Goal: Task Accomplishment & Management: Manage account settings

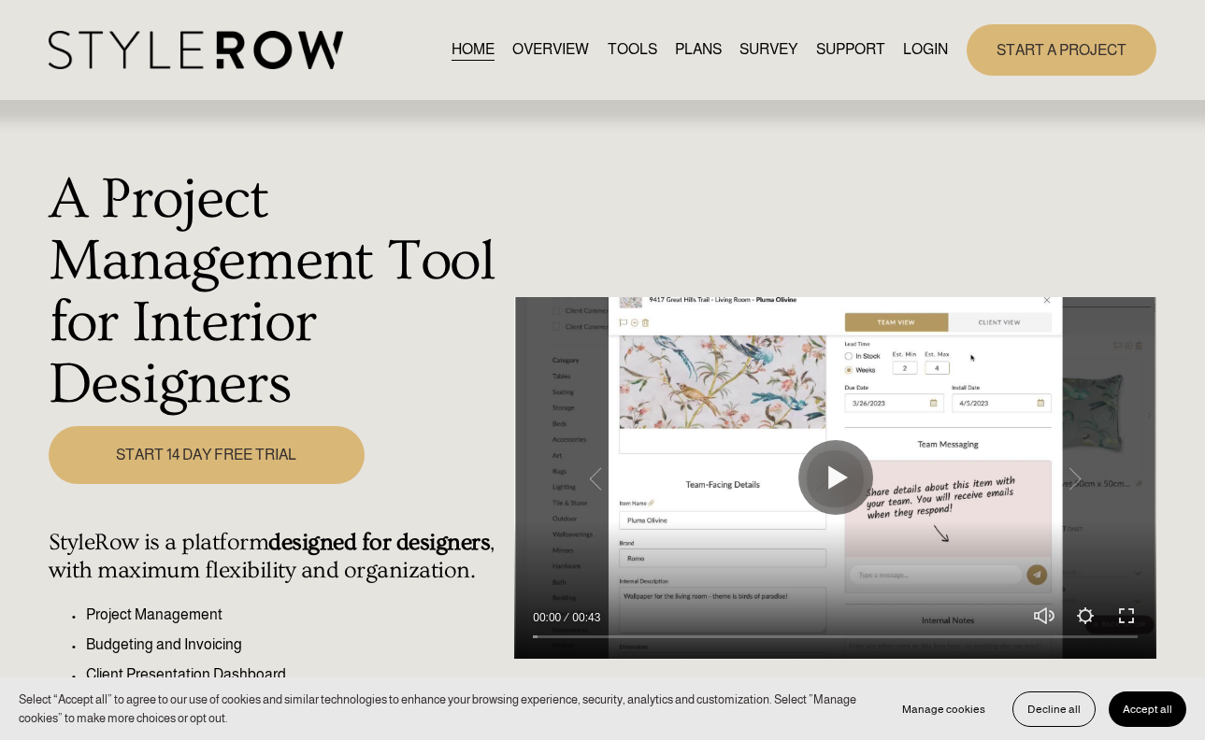
click at [920, 43] on link "LOGIN" at bounding box center [925, 49] width 45 height 25
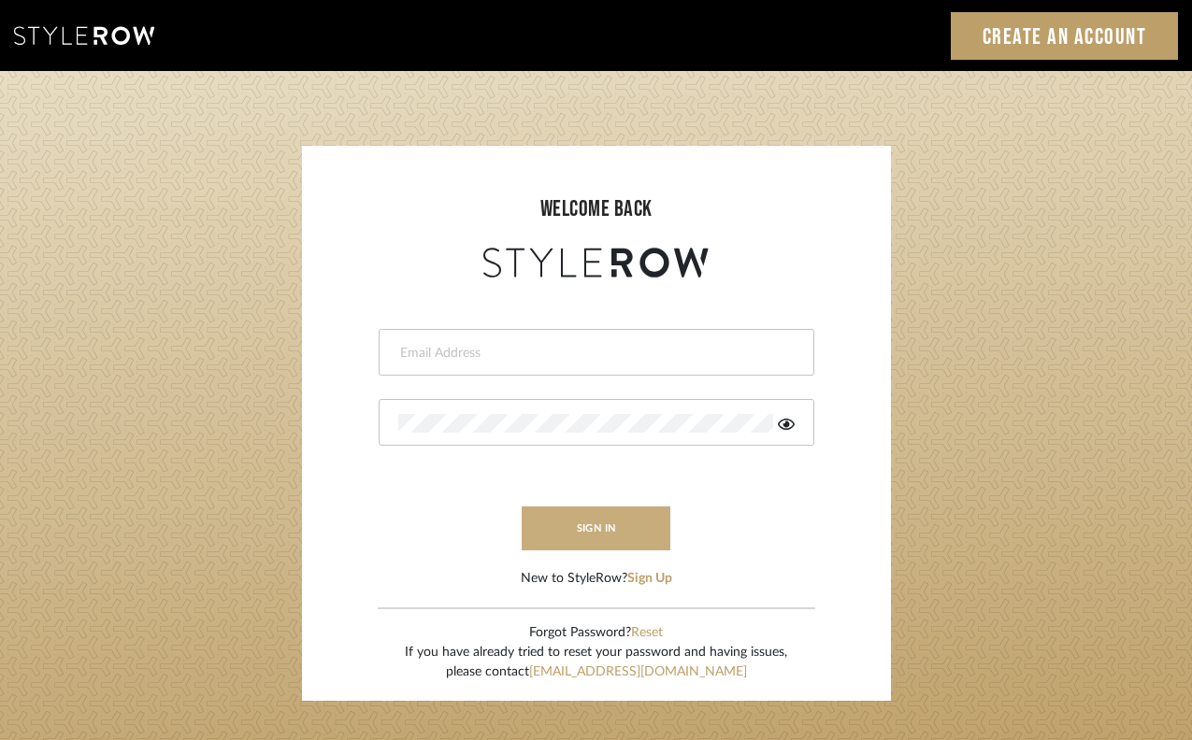
type input "[PERSON_NAME][EMAIL_ADDRESS][DOMAIN_NAME]"
click at [590, 535] on button "sign in" at bounding box center [597, 529] width 150 height 44
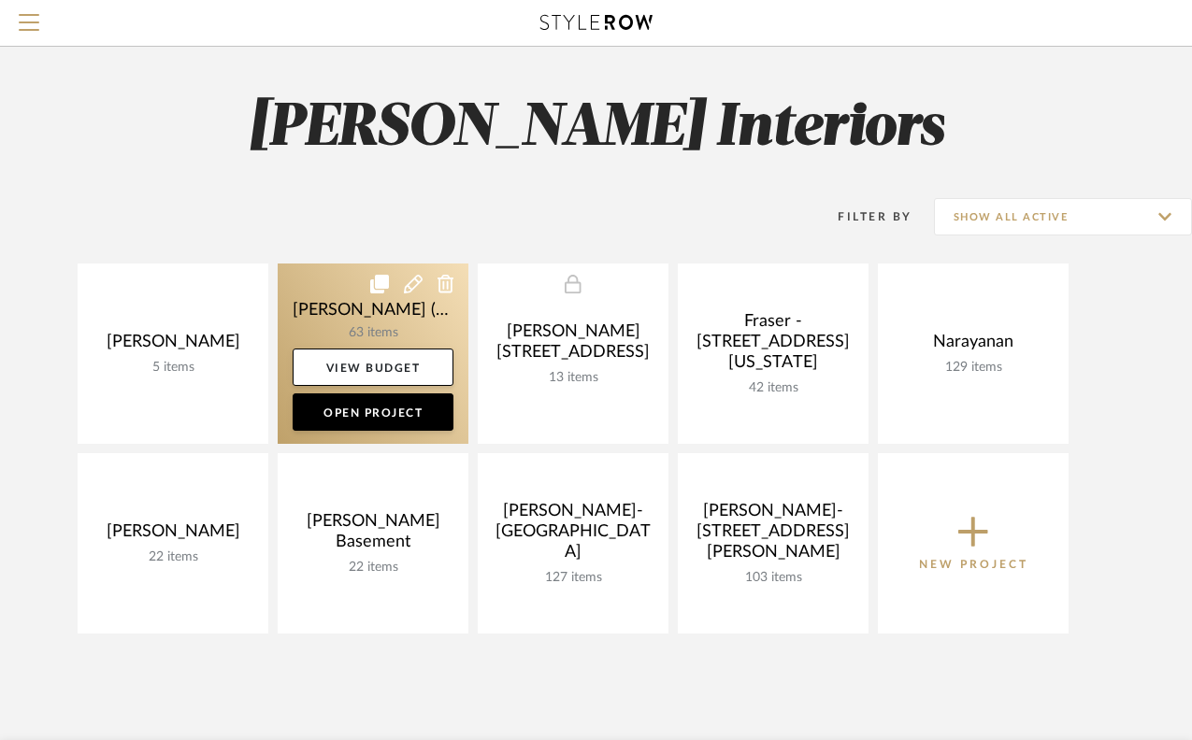
click at [361, 313] on link at bounding box center [373, 354] width 191 height 180
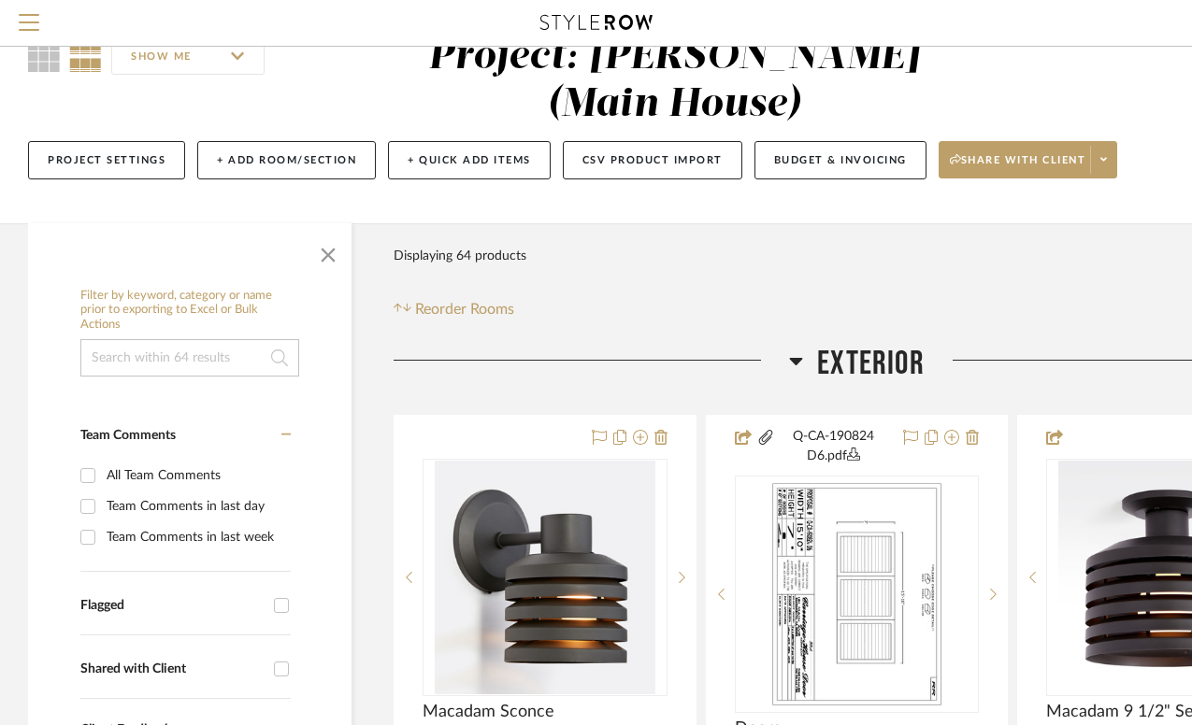
scroll to position [74, 0]
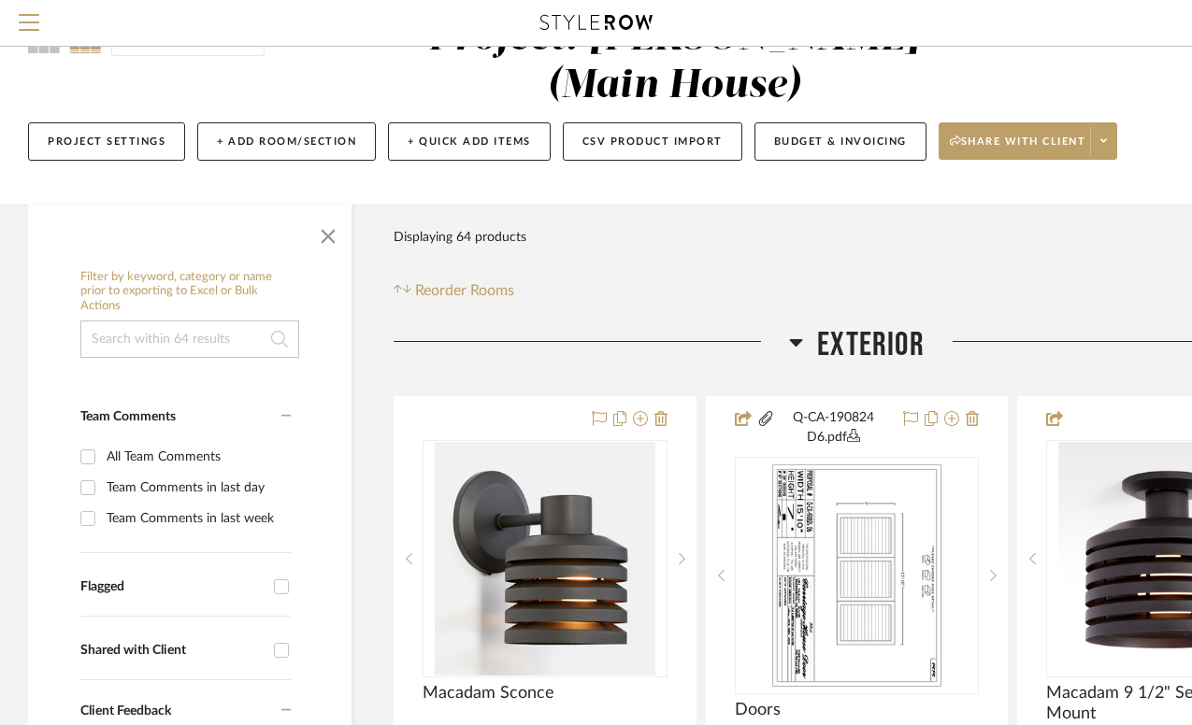
click at [140, 504] on div "Team Comments in last week" at bounding box center [196, 519] width 179 height 30
click at [103, 504] on input "Team Comments in last week" at bounding box center [88, 519] width 30 height 30
checkbox input "true"
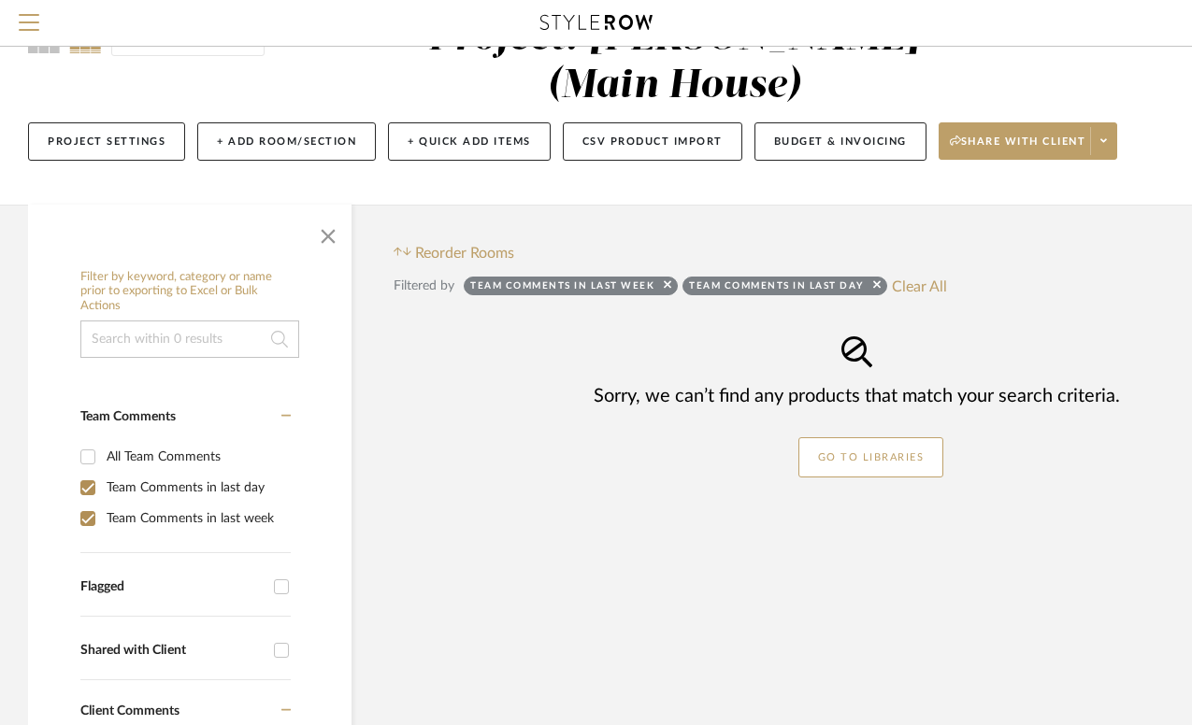
click at [140, 504] on div "Team Comments in last week" at bounding box center [196, 519] width 179 height 30
click at [103, 504] on input "Team Comments in last week" at bounding box center [88, 519] width 30 height 30
checkbox input "false"
click at [289, 409] on fa-icon at bounding box center [286, 425] width 10 height 32
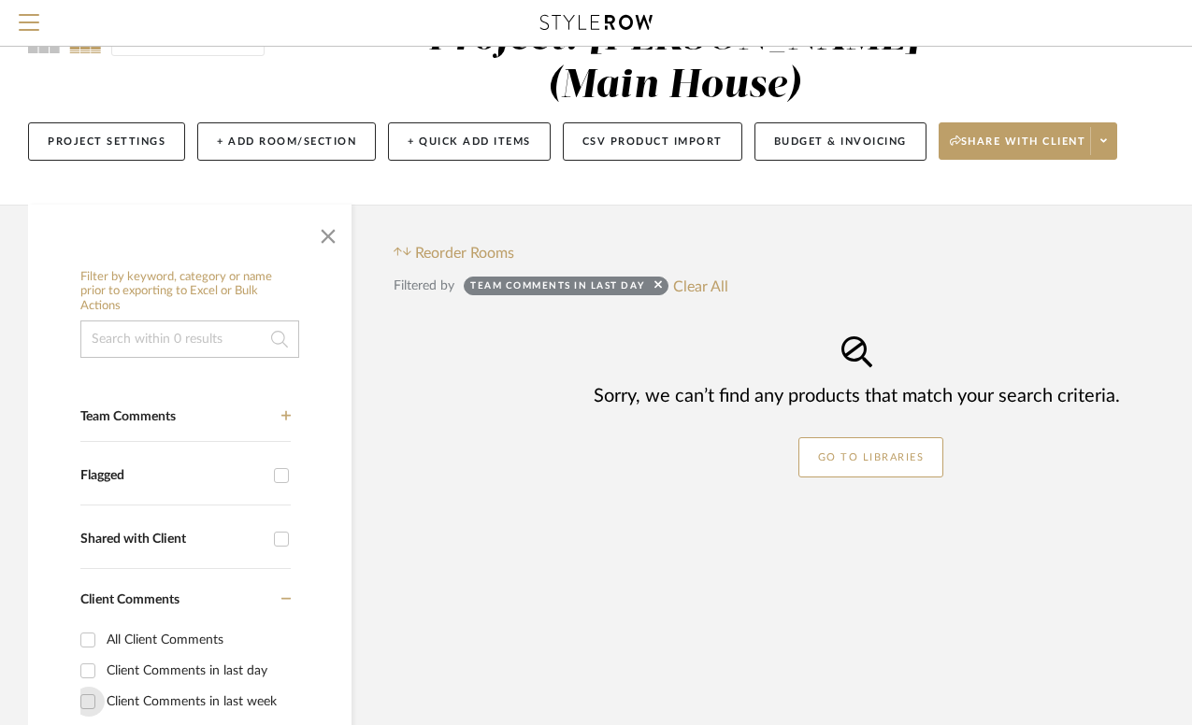
click at [83, 687] on input "Client Comments in last week" at bounding box center [88, 702] width 30 height 30
checkbox input "true"
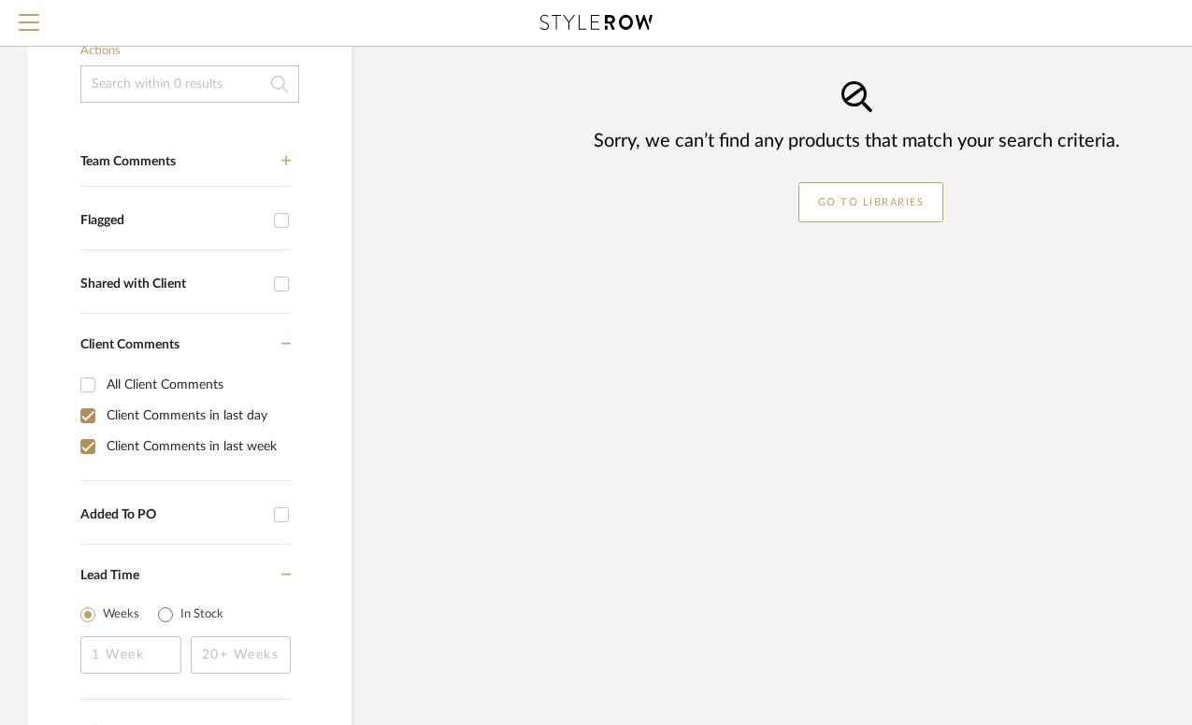
scroll to position [336, 0]
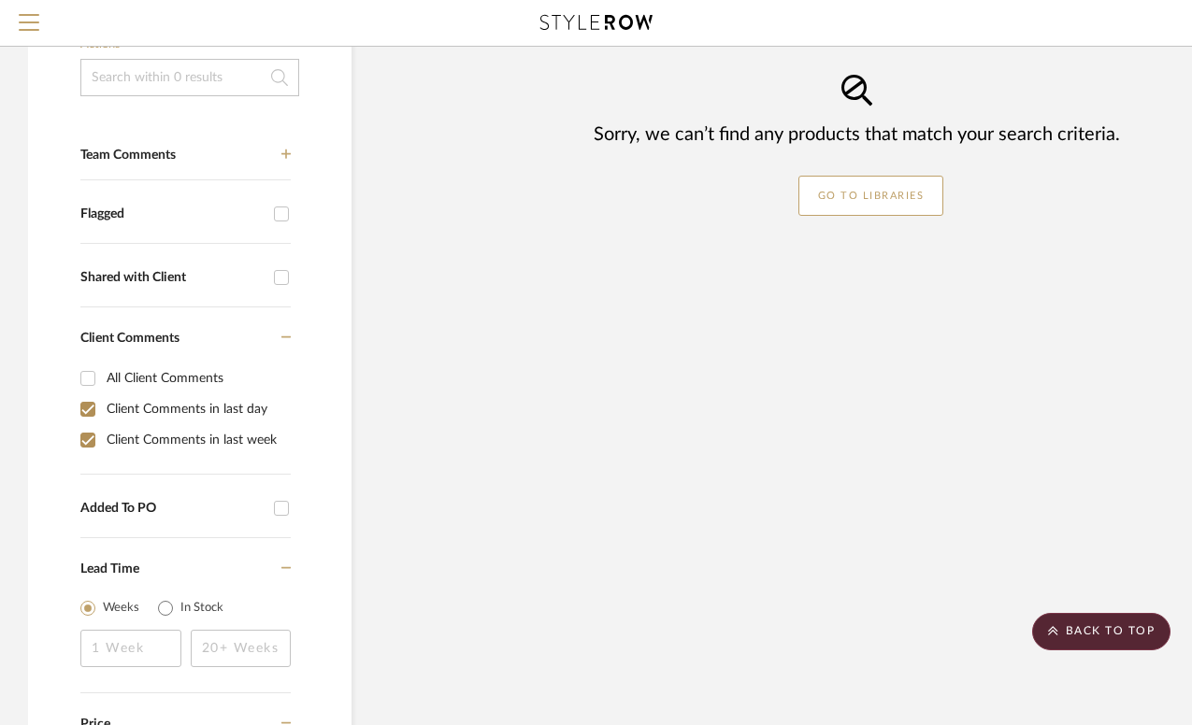
click at [123, 425] on div "Client Comments in last week" at bounding box center [196, 440] width 179 height 30
click at [103, 425] on input "Client Comments in last week" at bounding box center [88, 440] width 30 height 30
checkbox input "false"
click at [79, 364] on div "Filter by keyword, category or name prior to exporting to Excel or Bulk Actions…" at bounding box center [189, 423] width 323 height 848
click at [88, 395] on input "Client Comments in last day" at bounding box center [88, 410] width 30 height 30
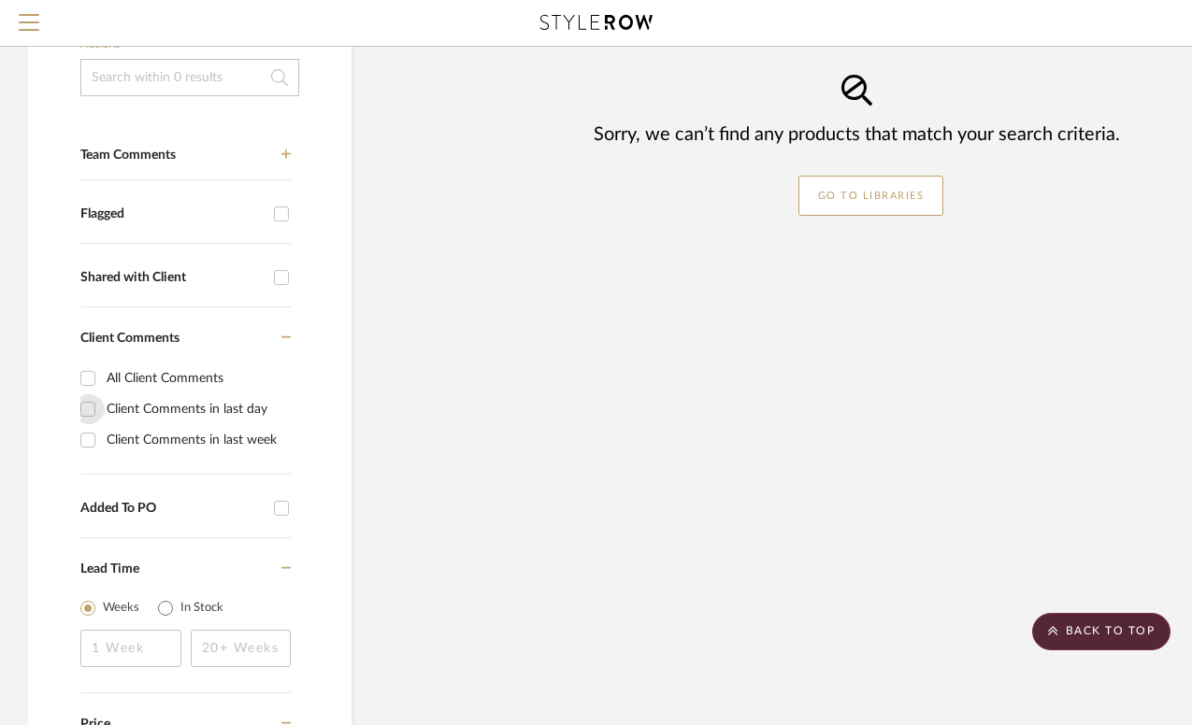
checkbox input "false"
click at [91, 425] on input "Client Comments in last week" at bounding box center [88, 440] width 30 height 30
checkbox input "true"
click at [92, 364] on input "All Client Comments" at bounding box center [88, 379] width 30 height 30
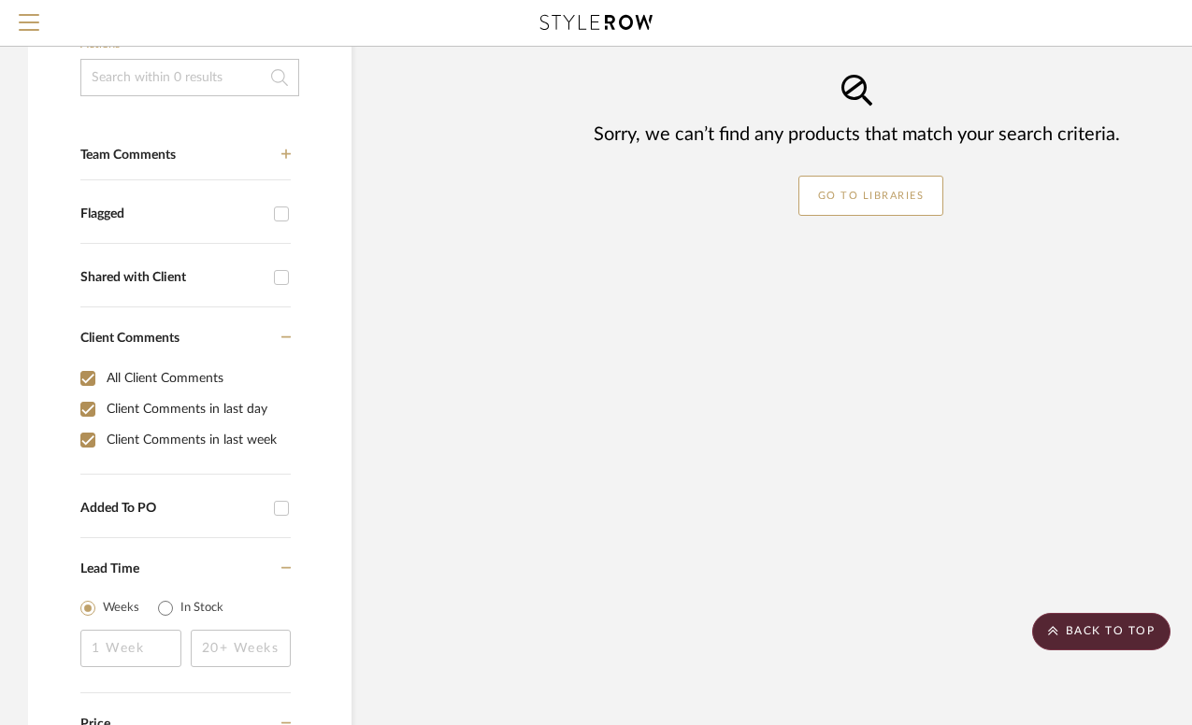
checkbox input "true"
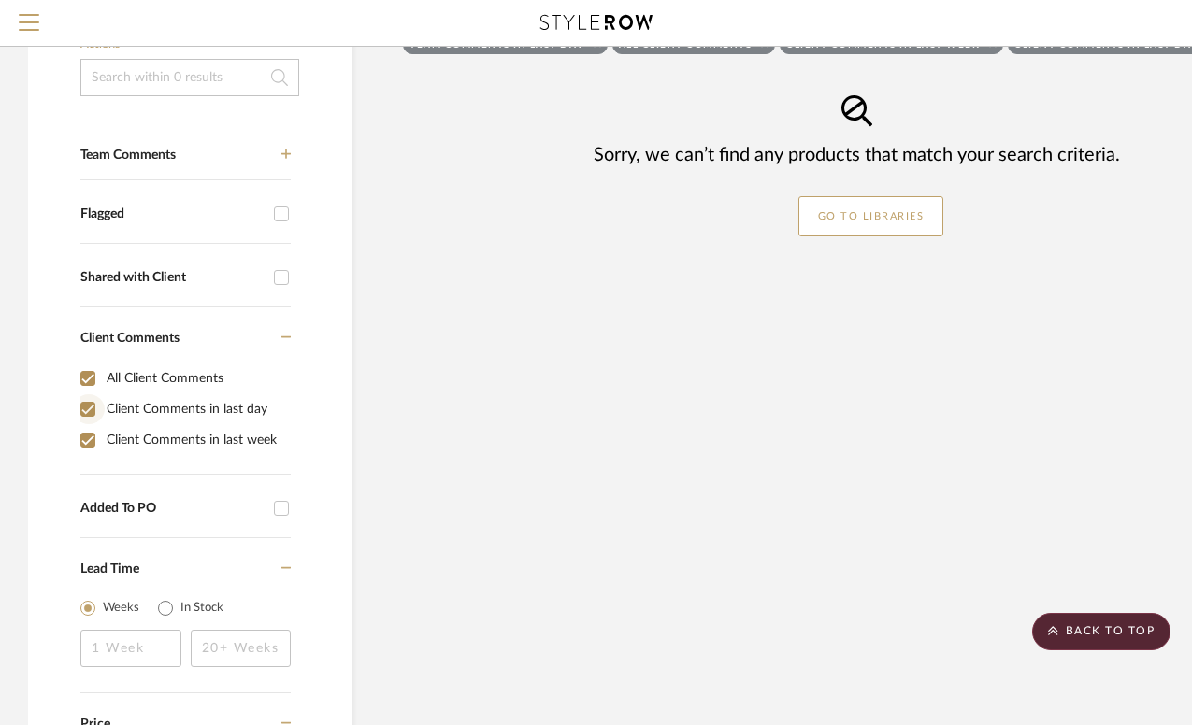
click at [90, 395] on input "Client Comments in last day" at bounding box center [88, 410] width 30 height 30
checkbox input "false"
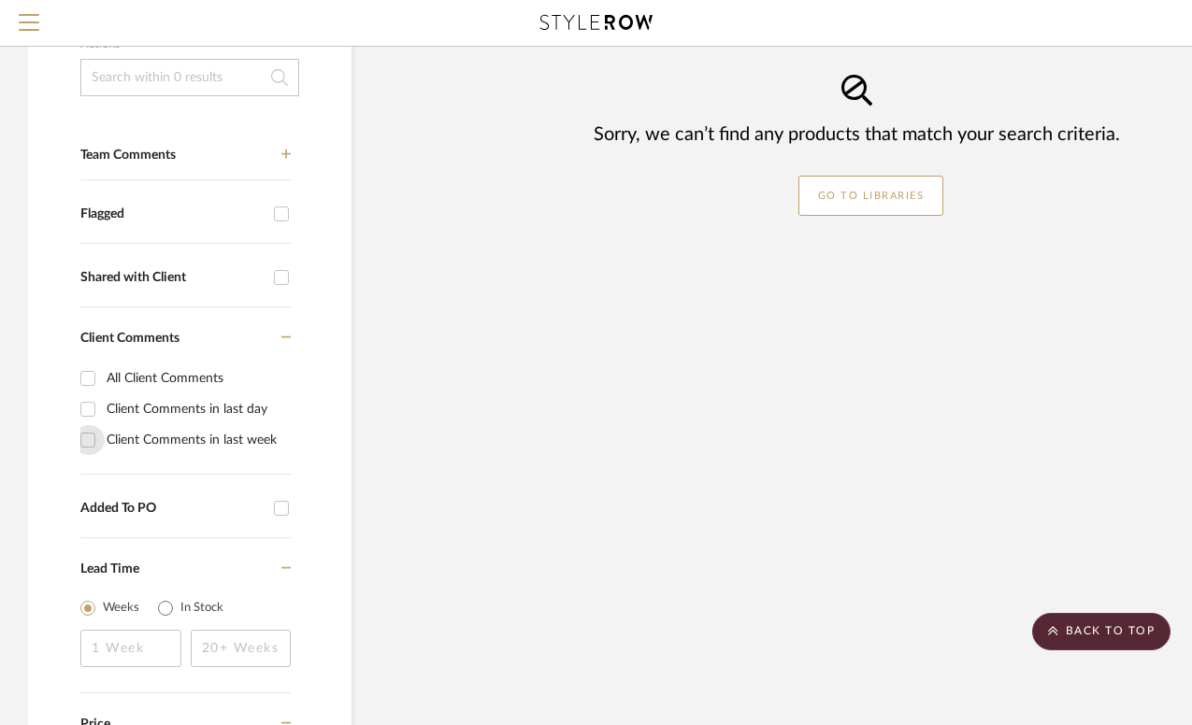
click at [90, 425] on input "Client Comments in last week" at bounding box center [88, 440] width 30 height 30
checkbox input "true"
click at [90, 425] on input "Client Comments in last week" at bounding box center [88, 440] width 30 height 30
checkbox input "false"
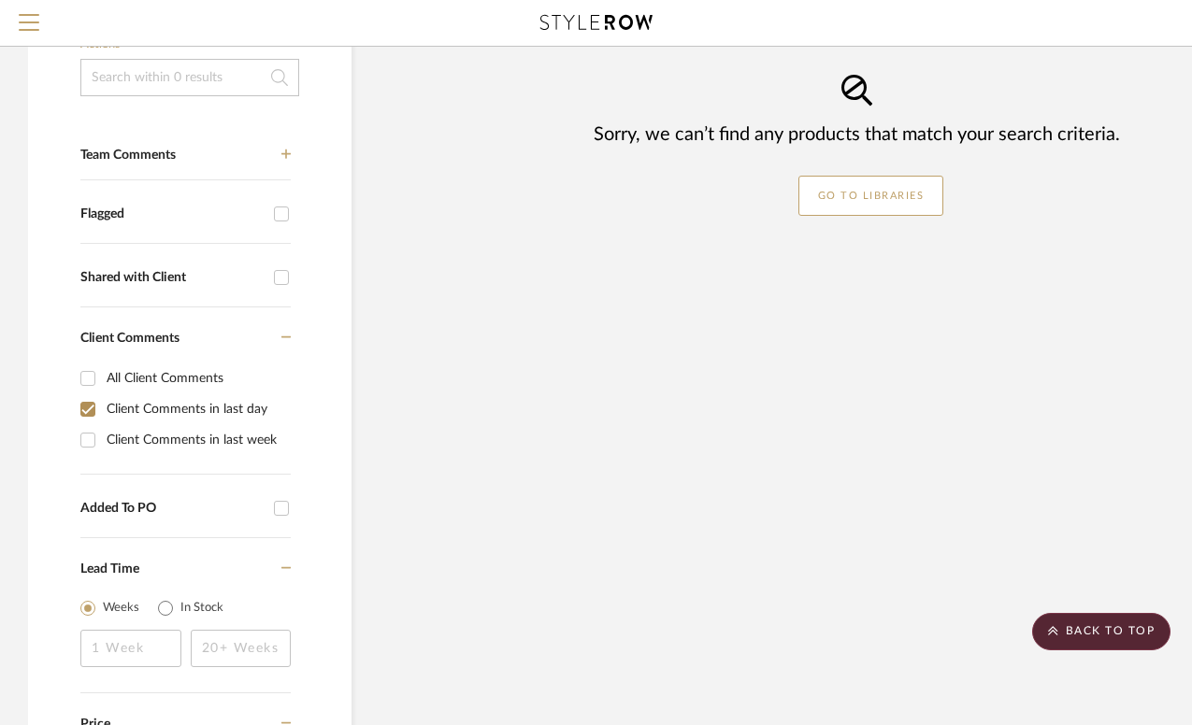
click at [87, 395] on input "Client Comments in last day" at bounding box center [88, 410] width 30 height 30
checkbox input "false"
click at [88, 364] on input "All Client Comments" at bounding box center [88, 379] width 30 height 30
checkbox input "true"
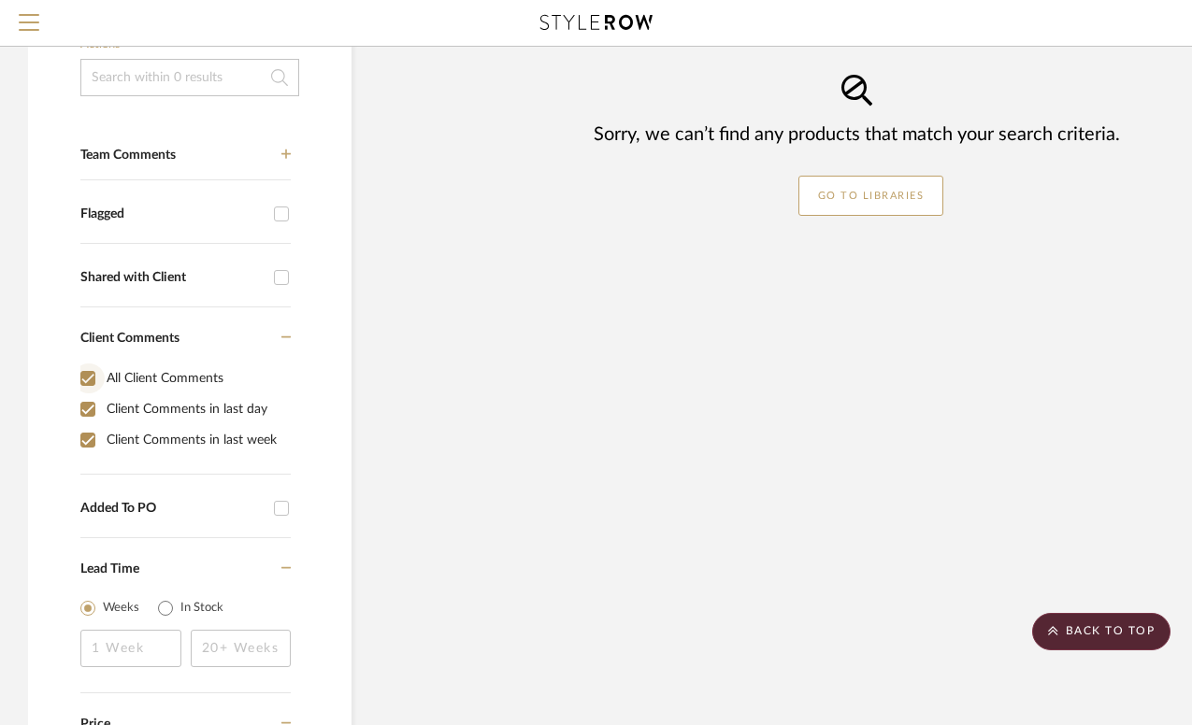
checkbox input "true"
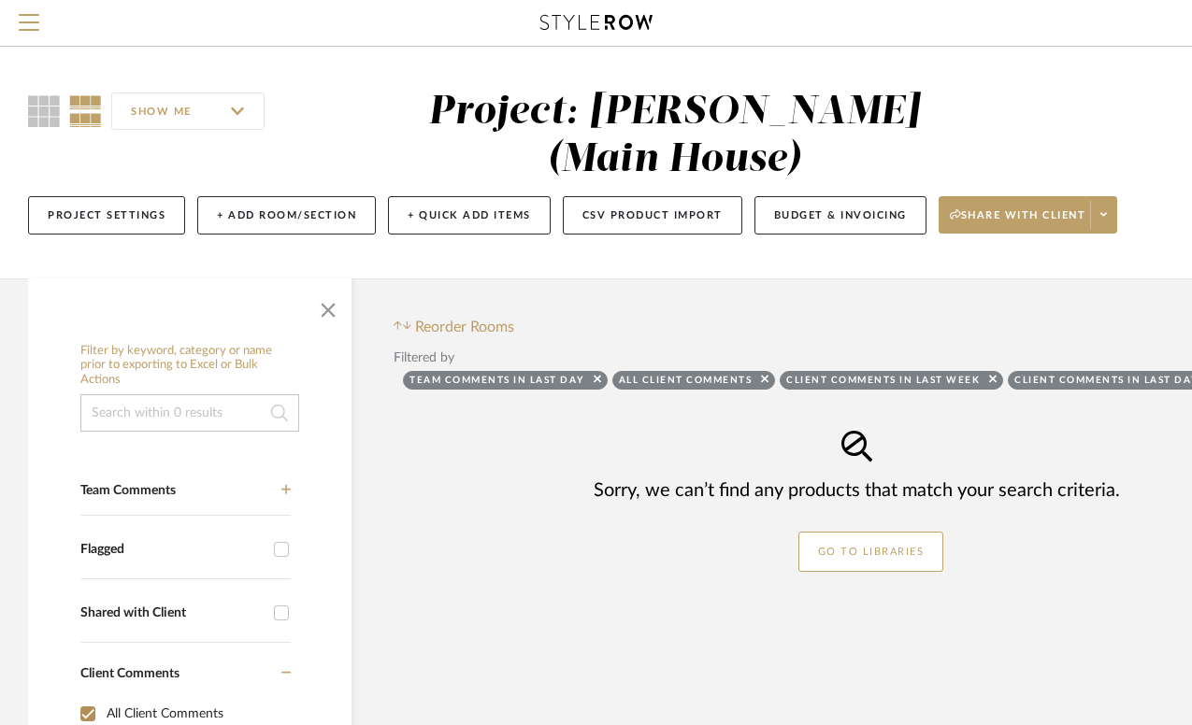
click at [84, 699] on input "All Client Comments" at bounding box center [88, 714] width 30 height 30
checkbox input "false"
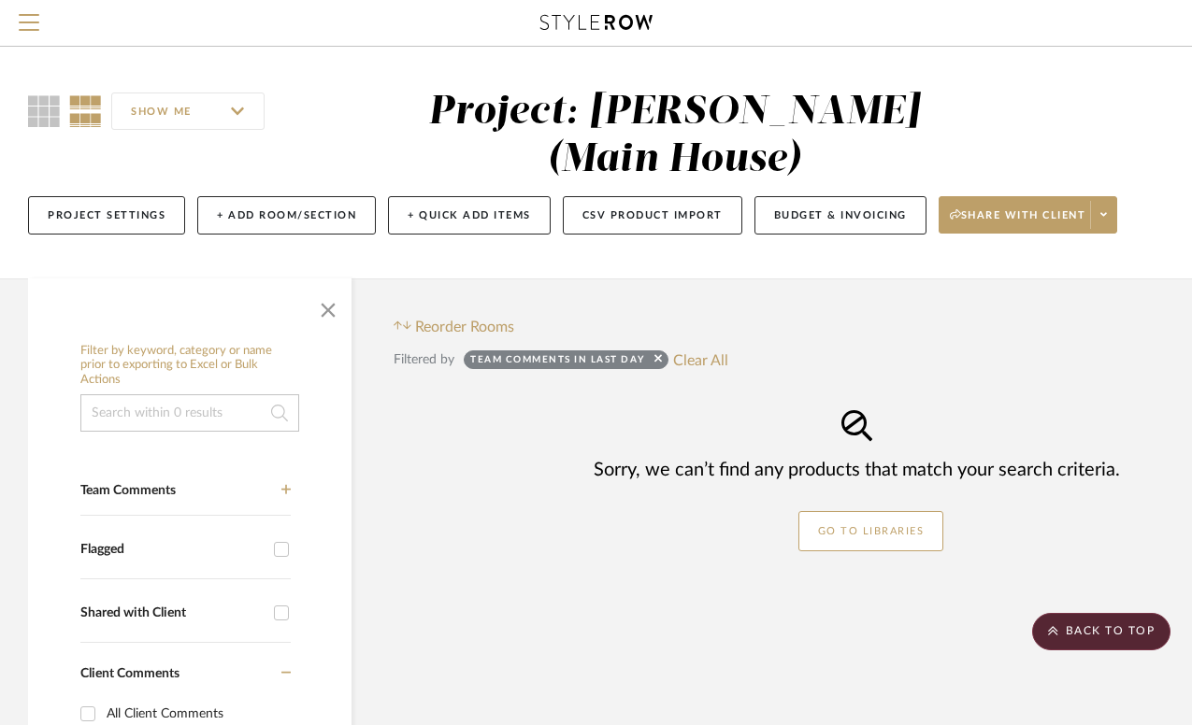
click at [517, 105] on div "Project: [PERSON_NAME] (Main House)" at bounding box center [674, 136] width 492 height 87
click at [661, 355] on icon at bounding box center [657, 358] width 7 height 7
checkbox input "false"
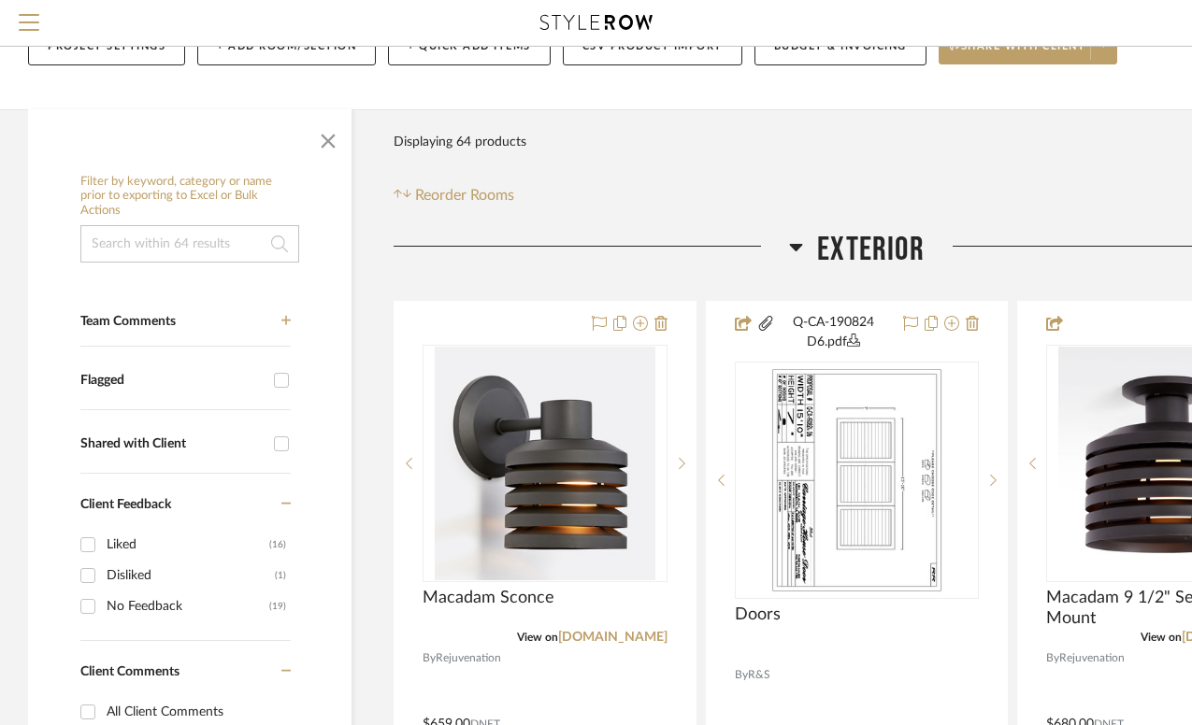
scroll to position [242, 0]
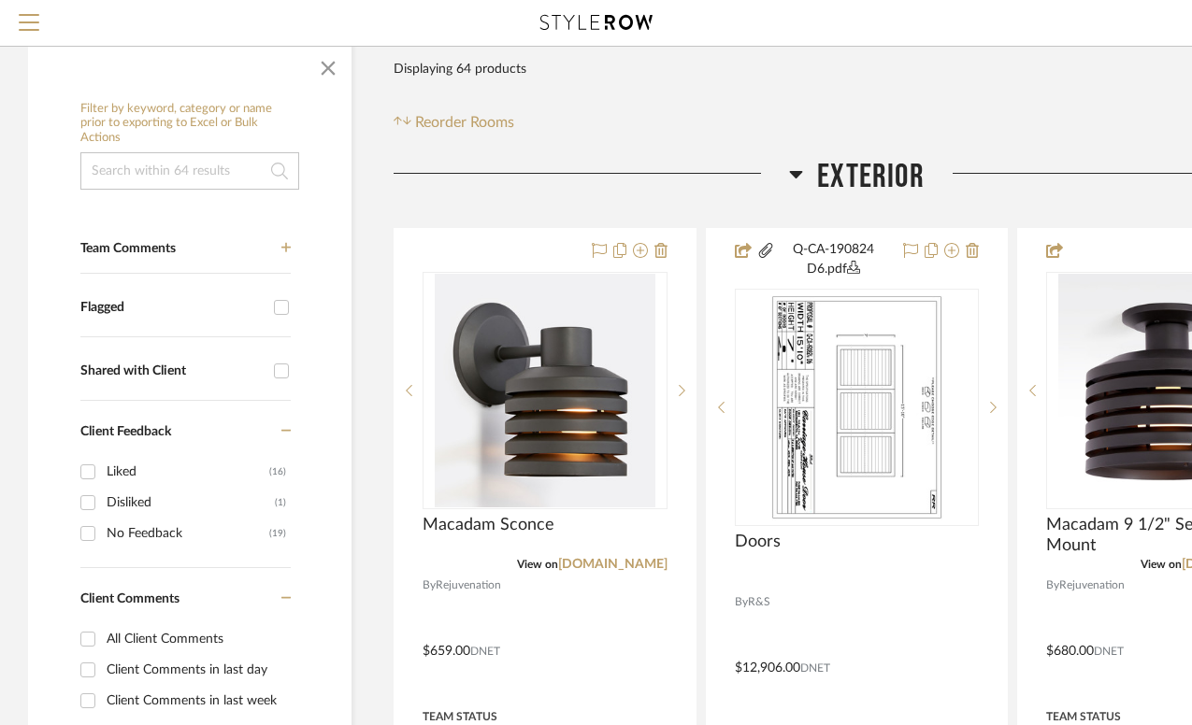
click at [89, 686] on input "Client Comments in last week" at bounding box center [88, 701] width 30 height 30
checkbox input "true"
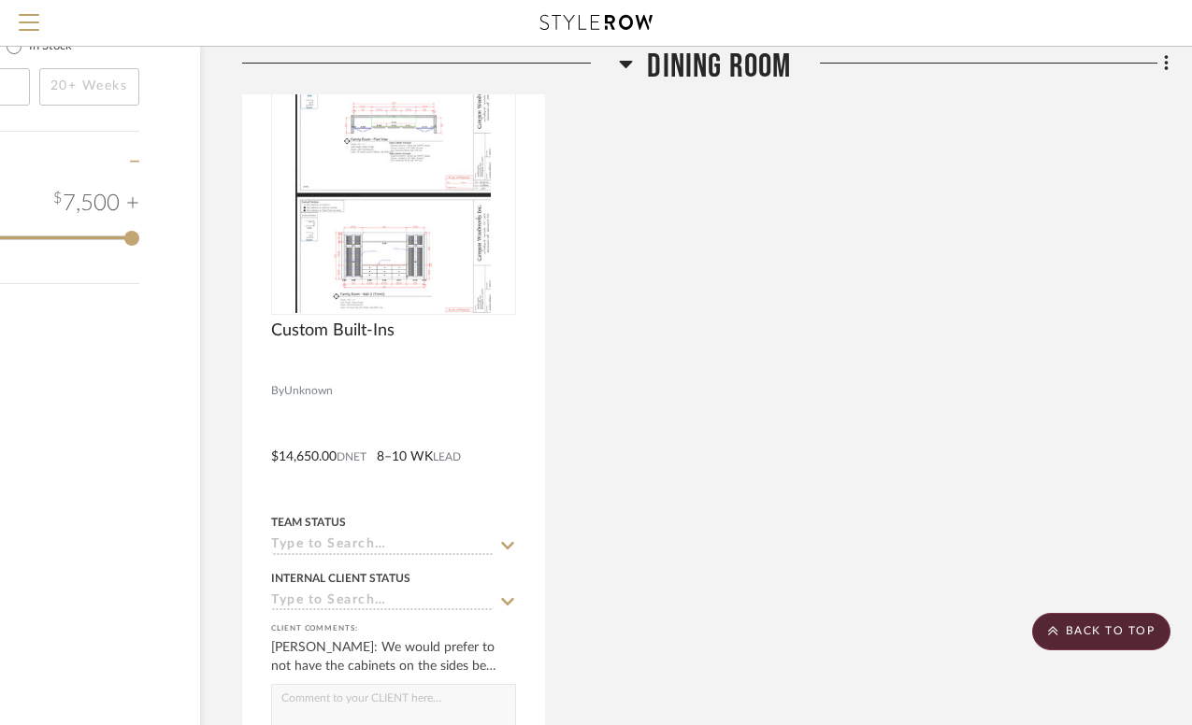
scroll to position [2307, 151]
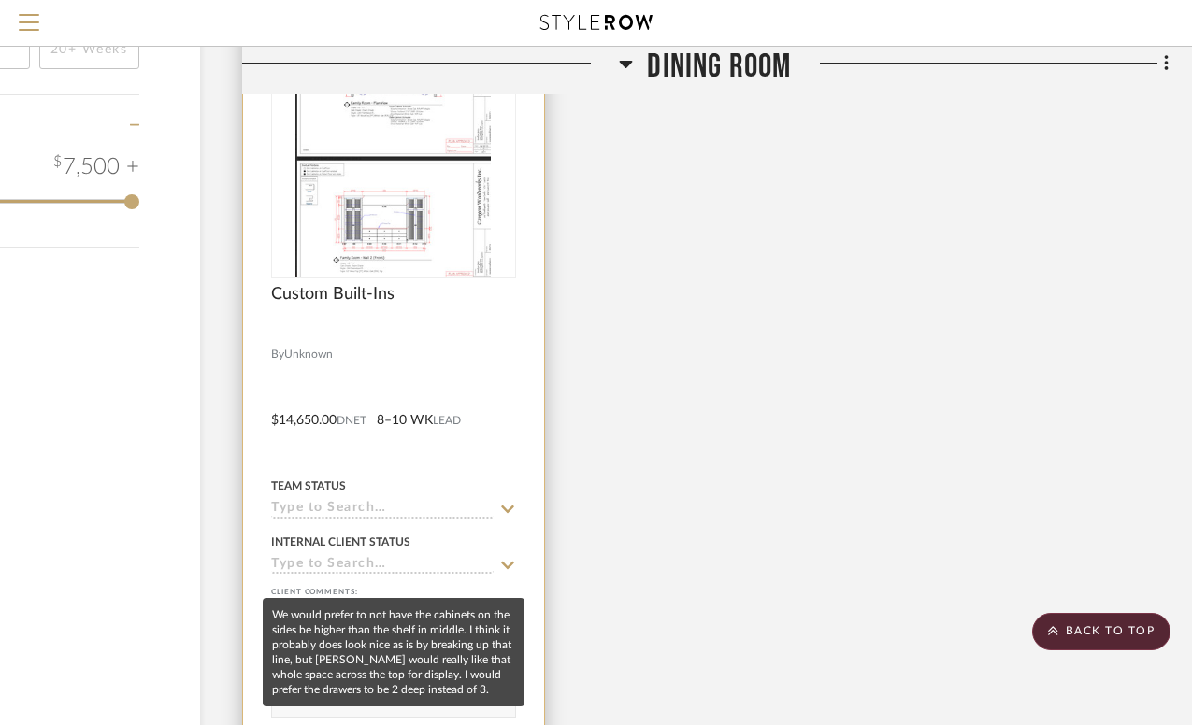
click at [418, 602] on div "[PERSON_NAME]: We would prefer to not have the cabinets on the sides be higher …" at bounding box center [393, 620] width 245 height 37
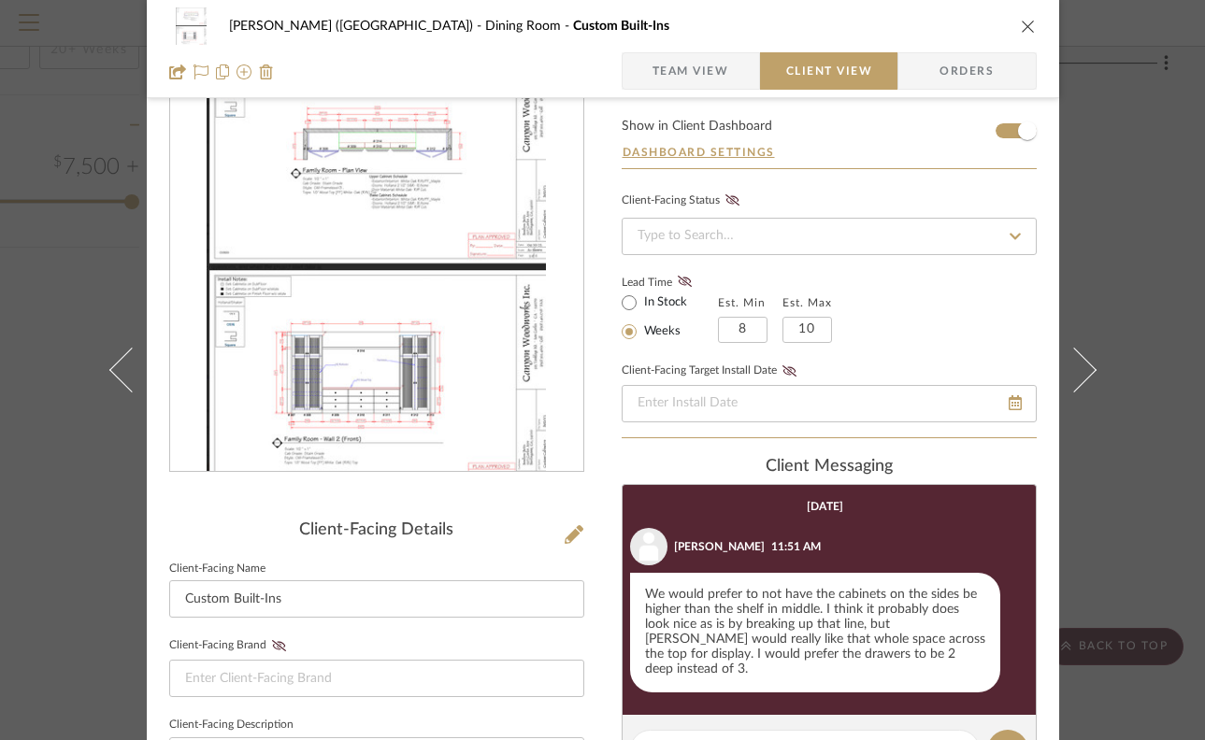
scroll to position [0, 0]
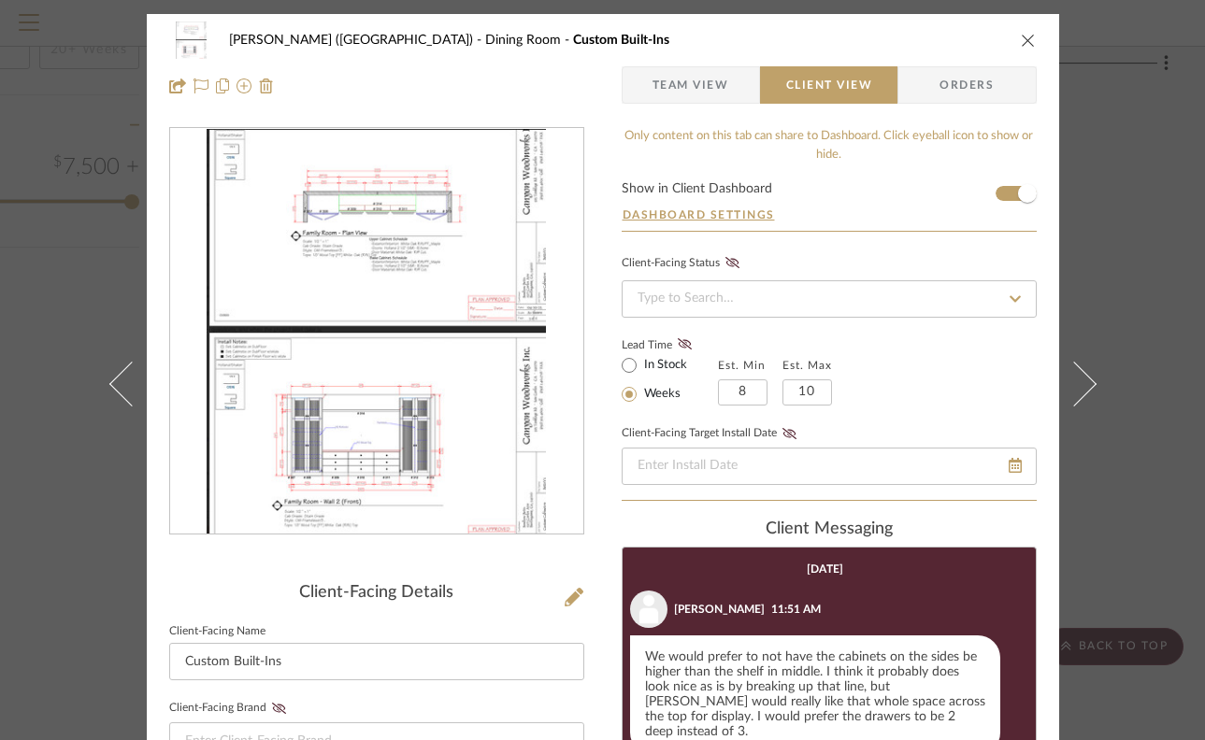
click at [1024, 38] on icon "close" at bounding box center [1028, 40] width 15 height 15
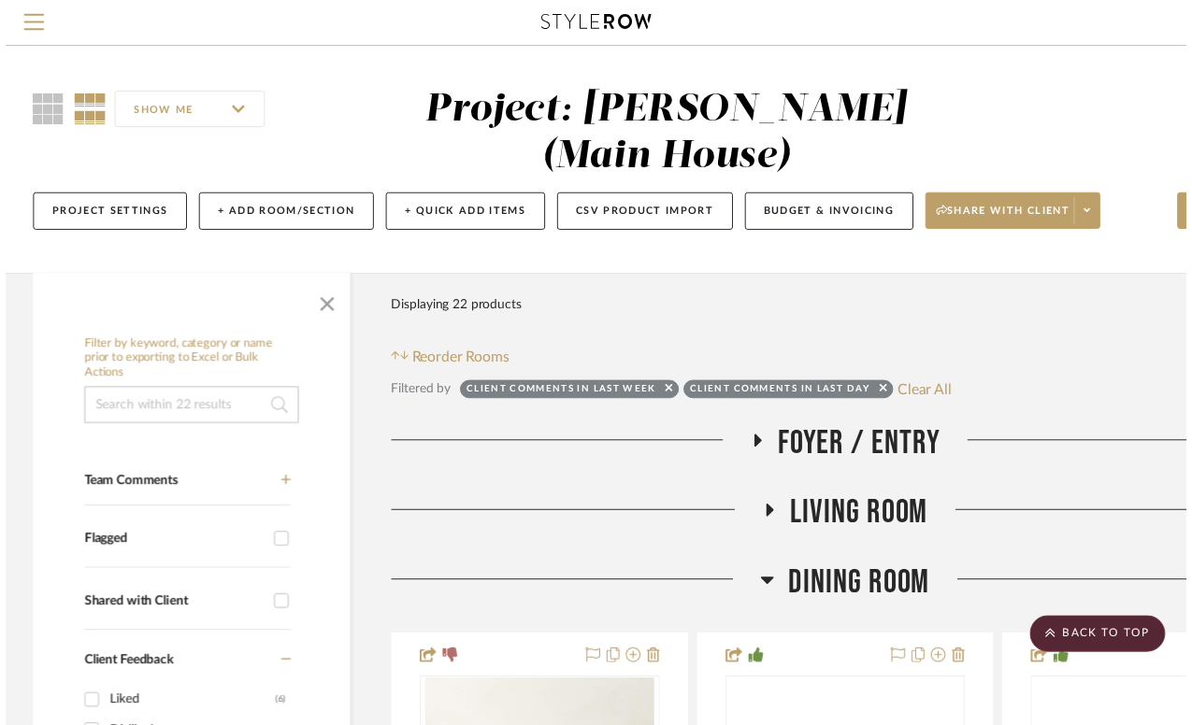
scroll to position [2307, 151]
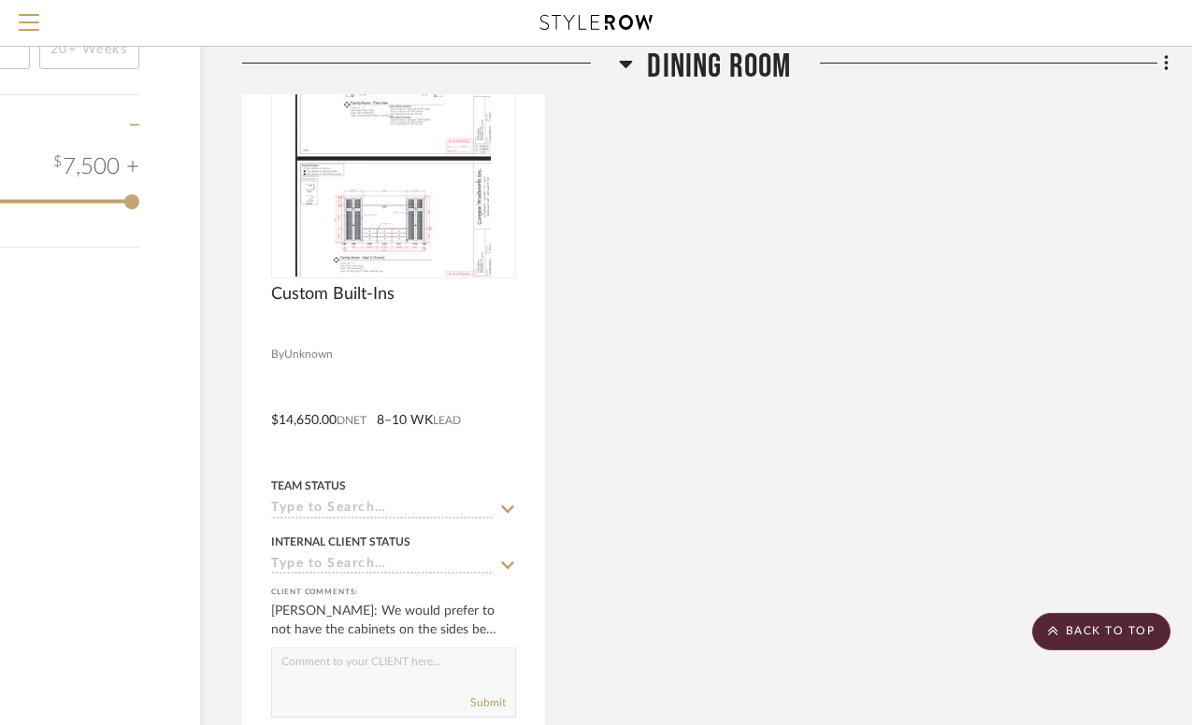
click at [626, 65] on icon at bounding box center [626, 64] width 13 height 7
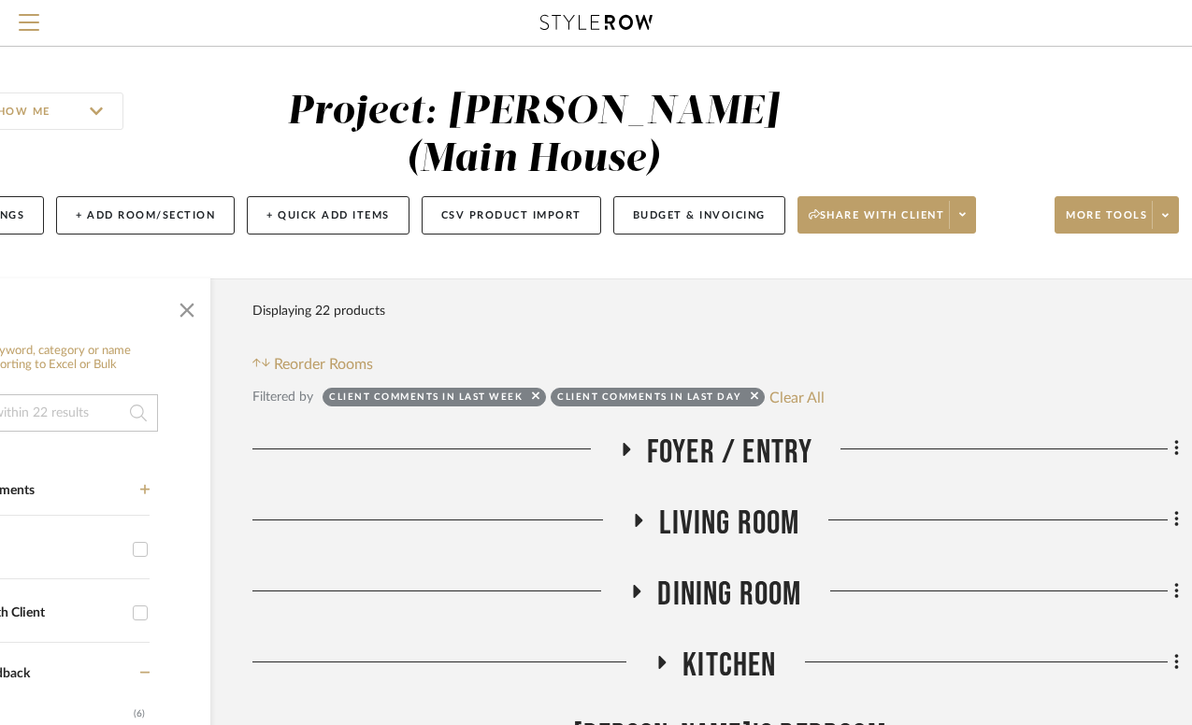
scroll to position [0, 0]
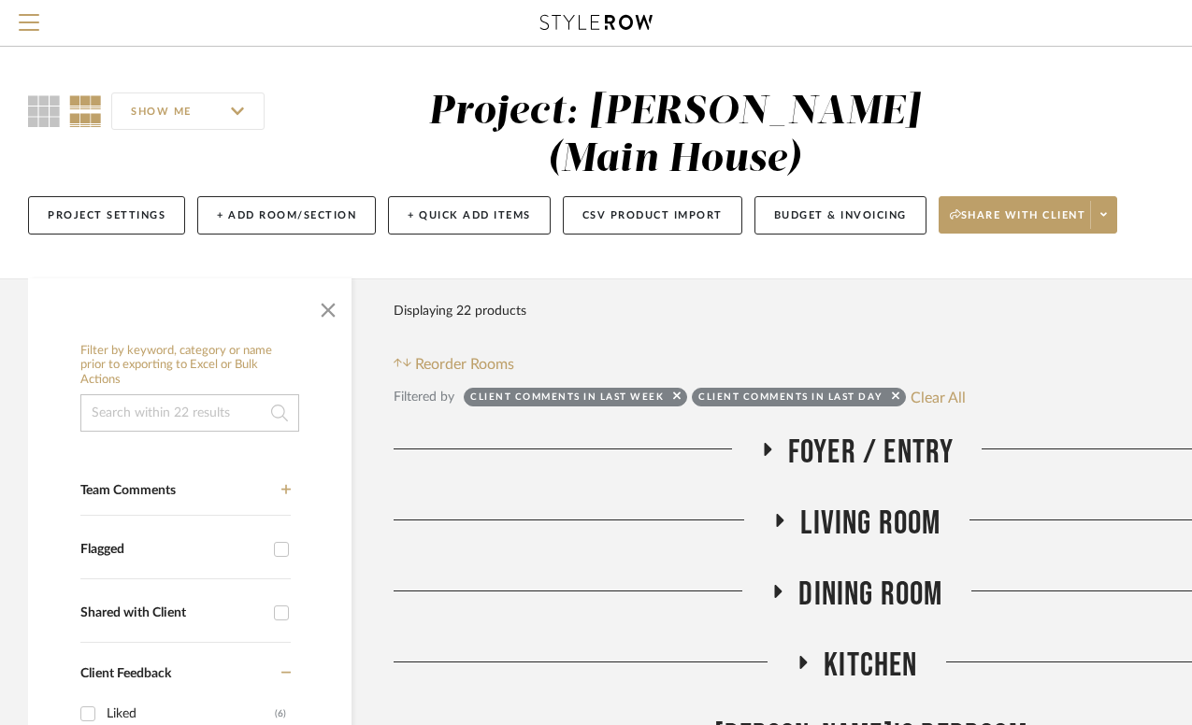
click at [766, 443] on icon at bounding box center [767, 449] width 7 height 13
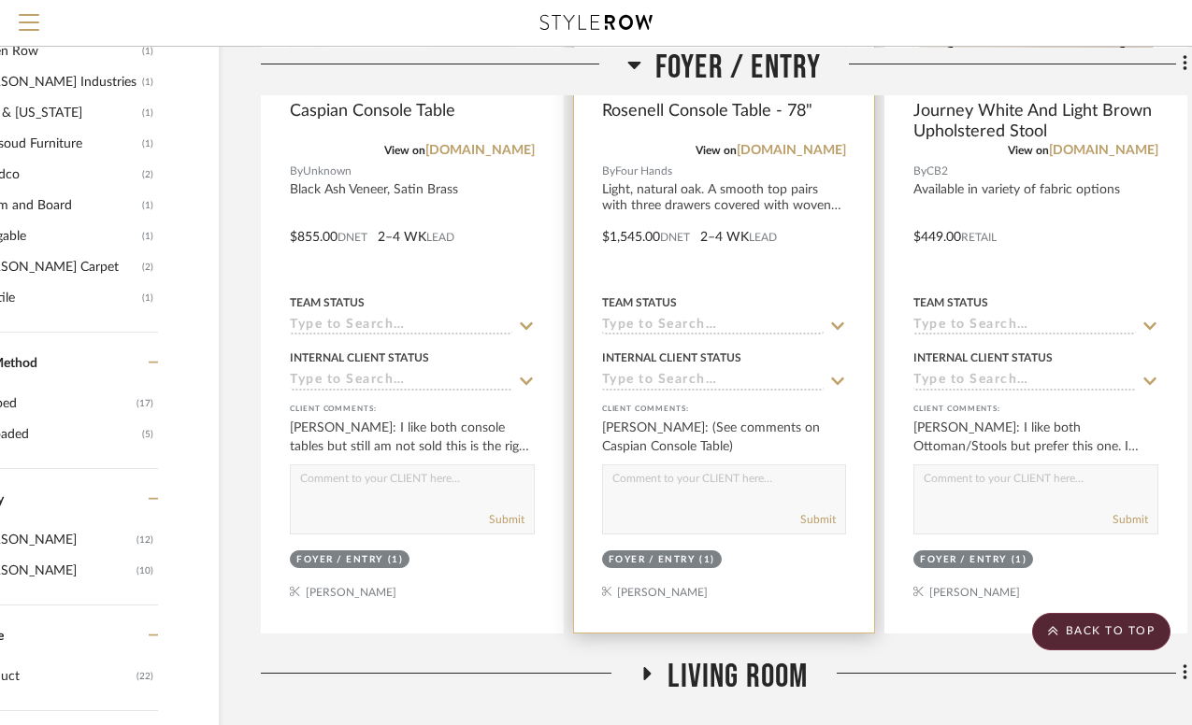
scroll to position [1730, 133]
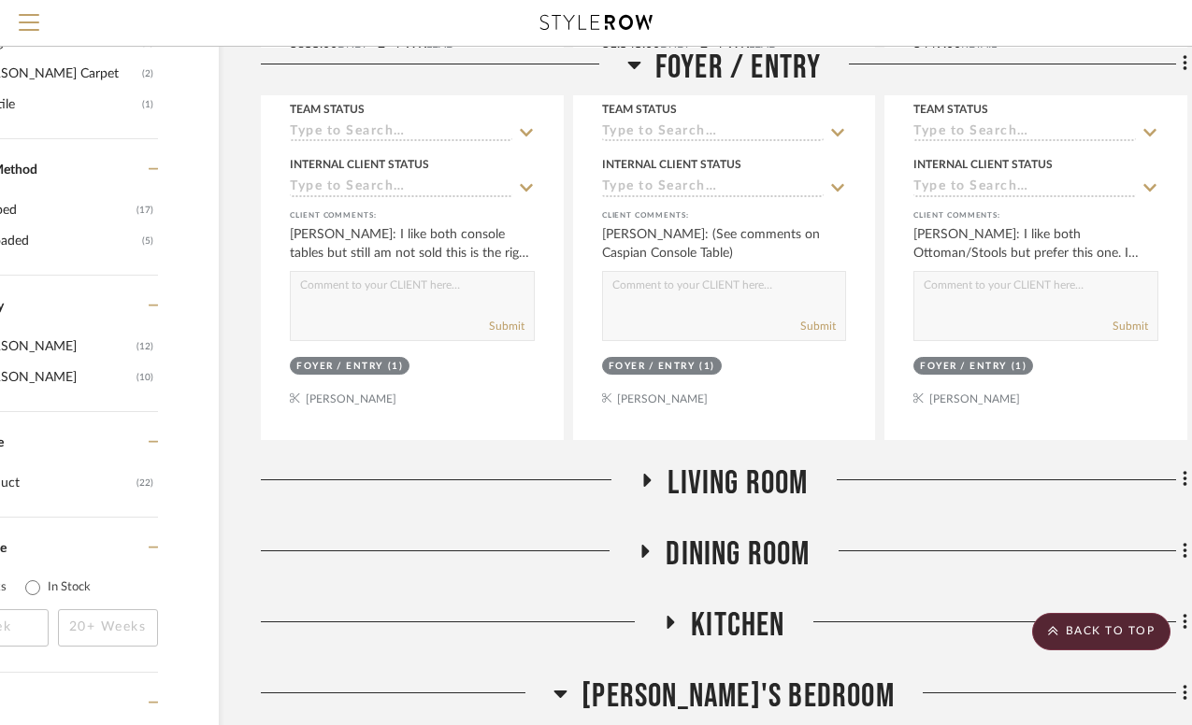
click at [647, 474] on icon at bounding box center [647, 480] width 7 height 13
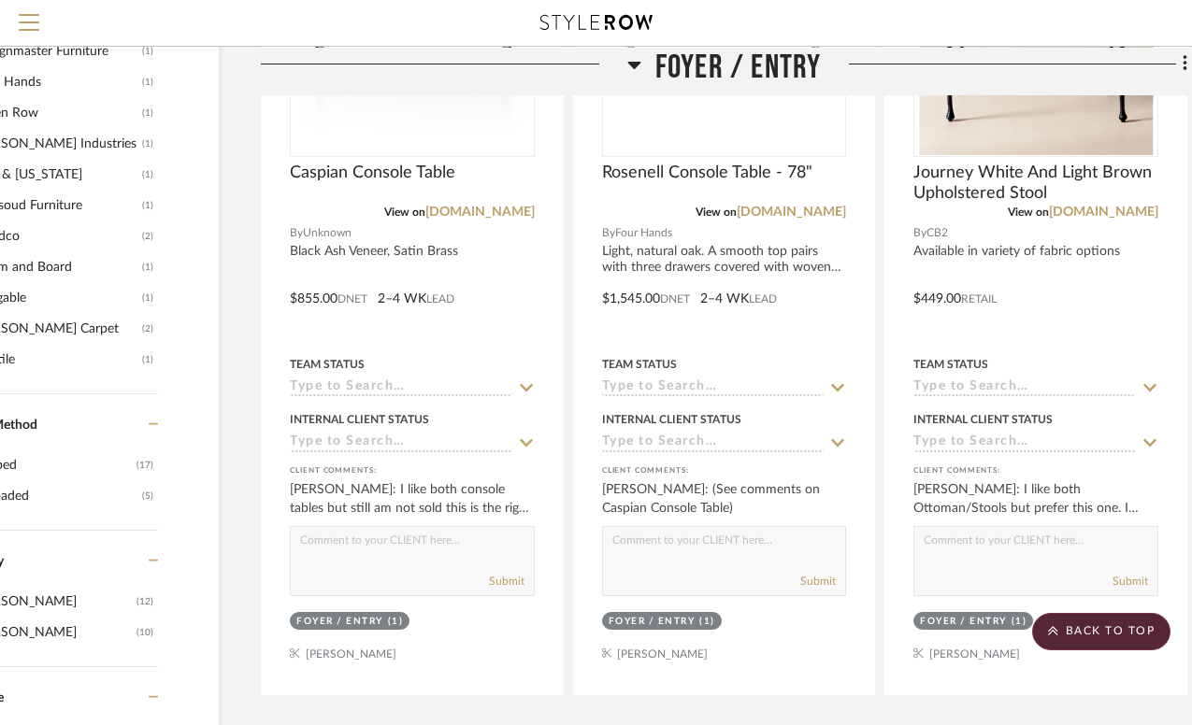
scroll to position [1593, 133]
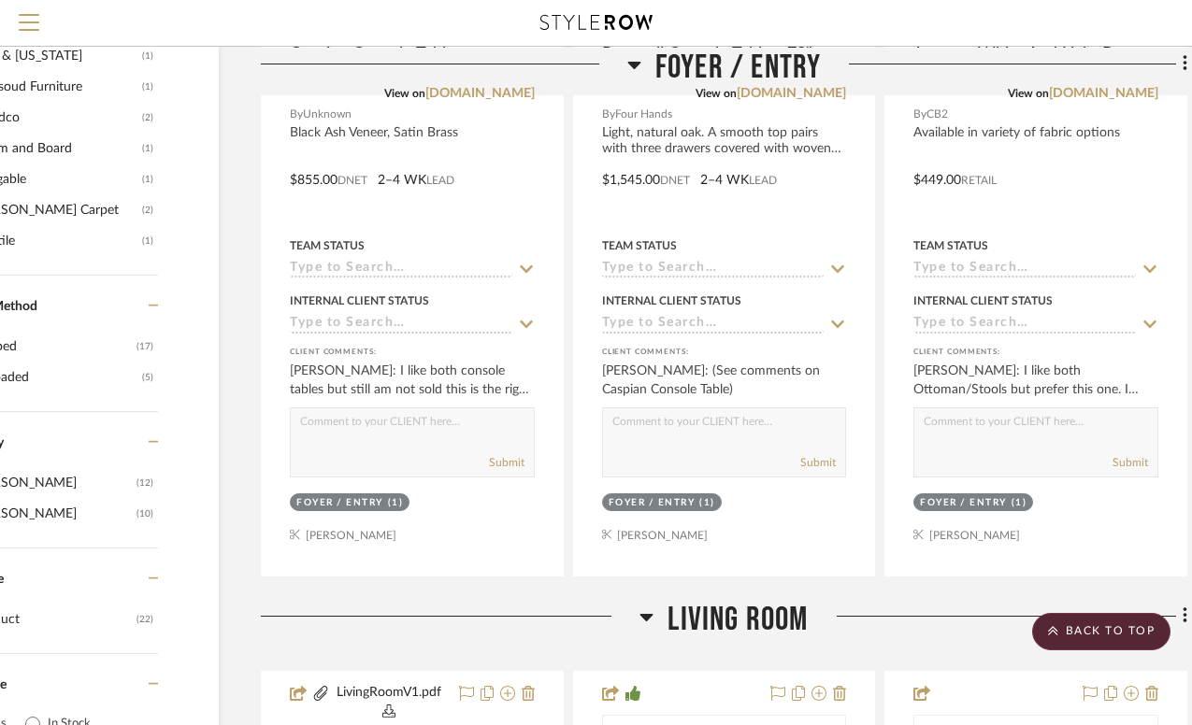
click at [636, 59] on icon at bounding box center [634, 63] width 14 height 22
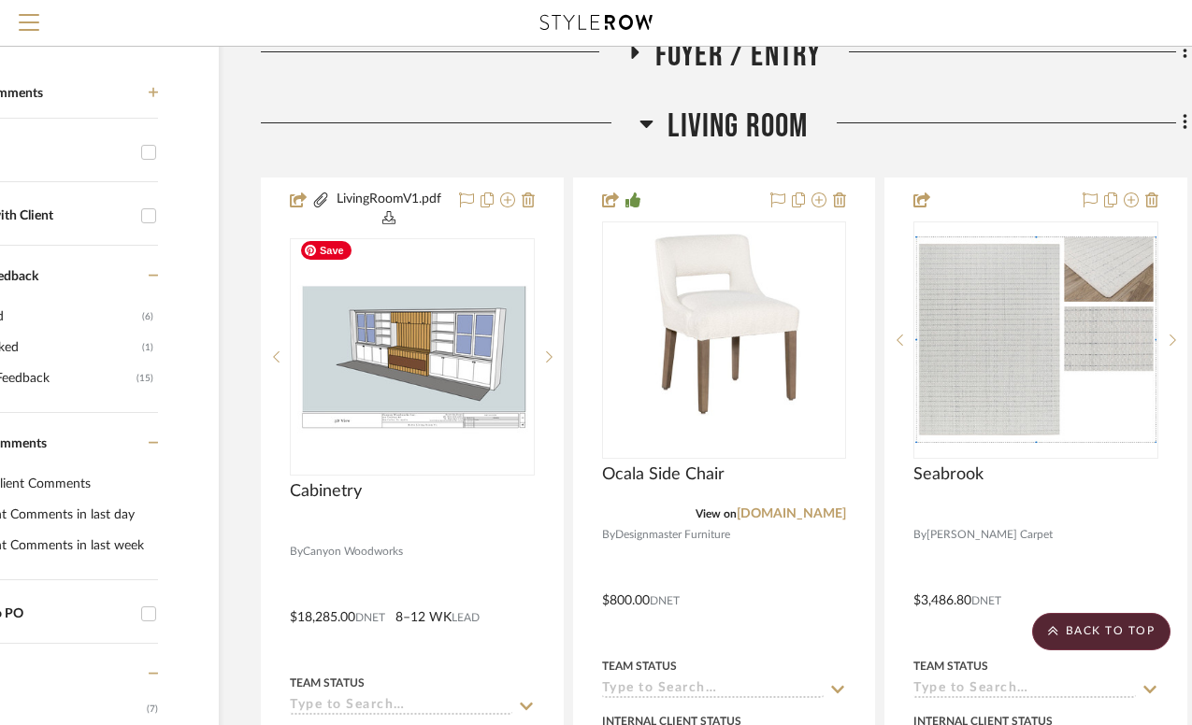
scroll to position [375, 133]
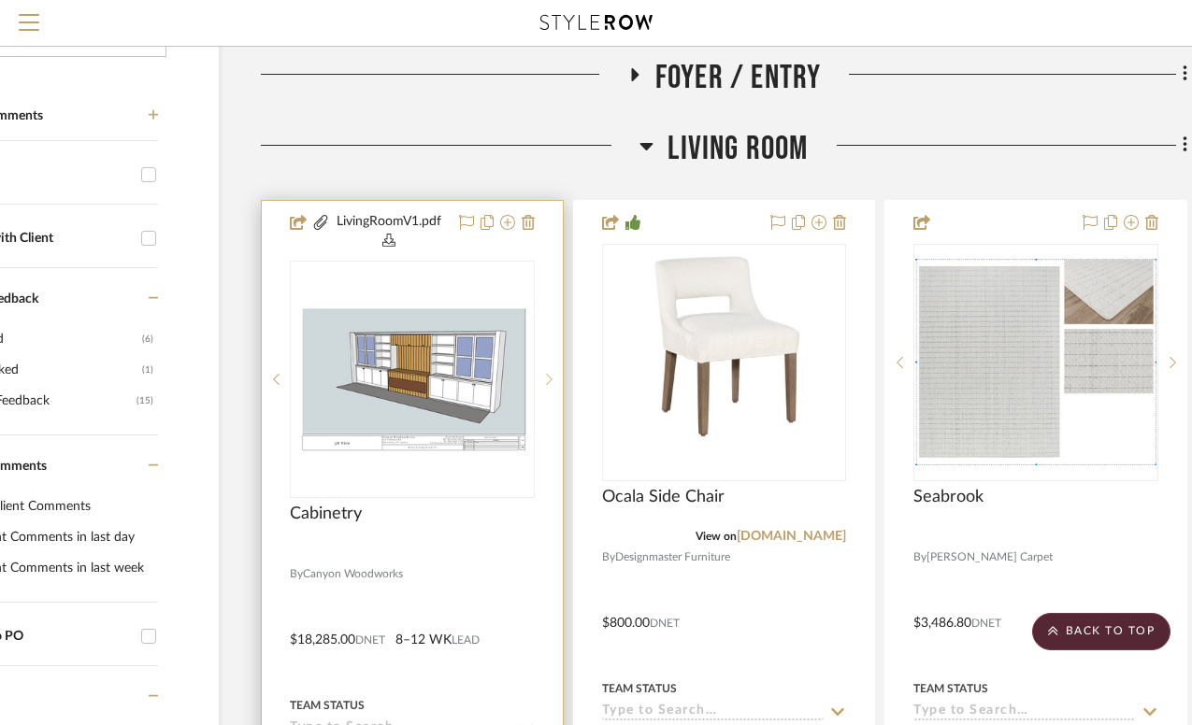
click at [550, 373] on icon at bounding box center [549, 379] width 7 height 13
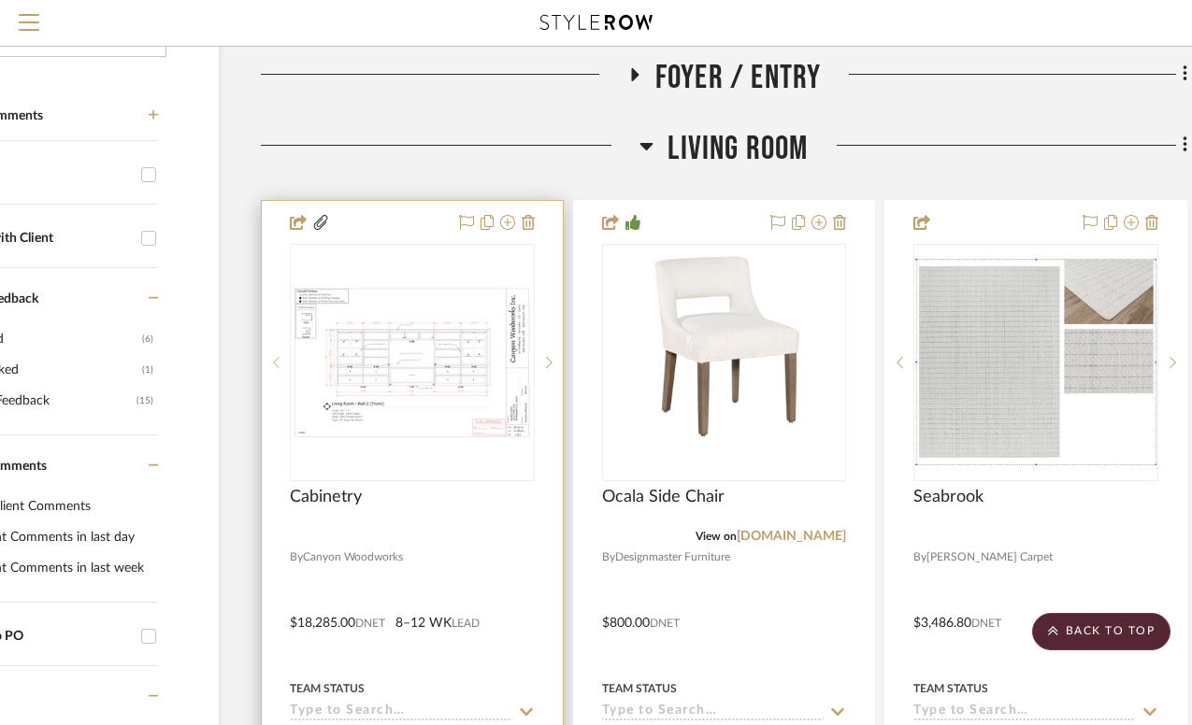
click at [277, 356] on icon at bounding box center [276, 362] width 7 height 13
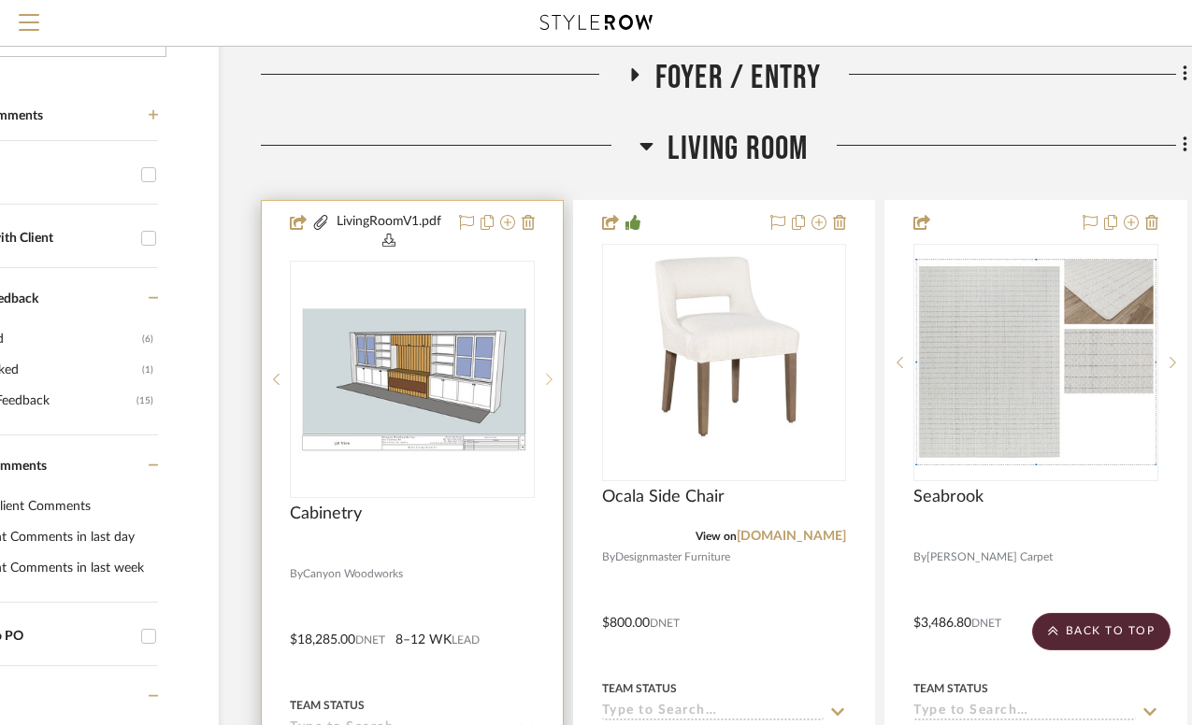
click at [550, 373] on icon at bounding box center [549, 379] width 7 height 13
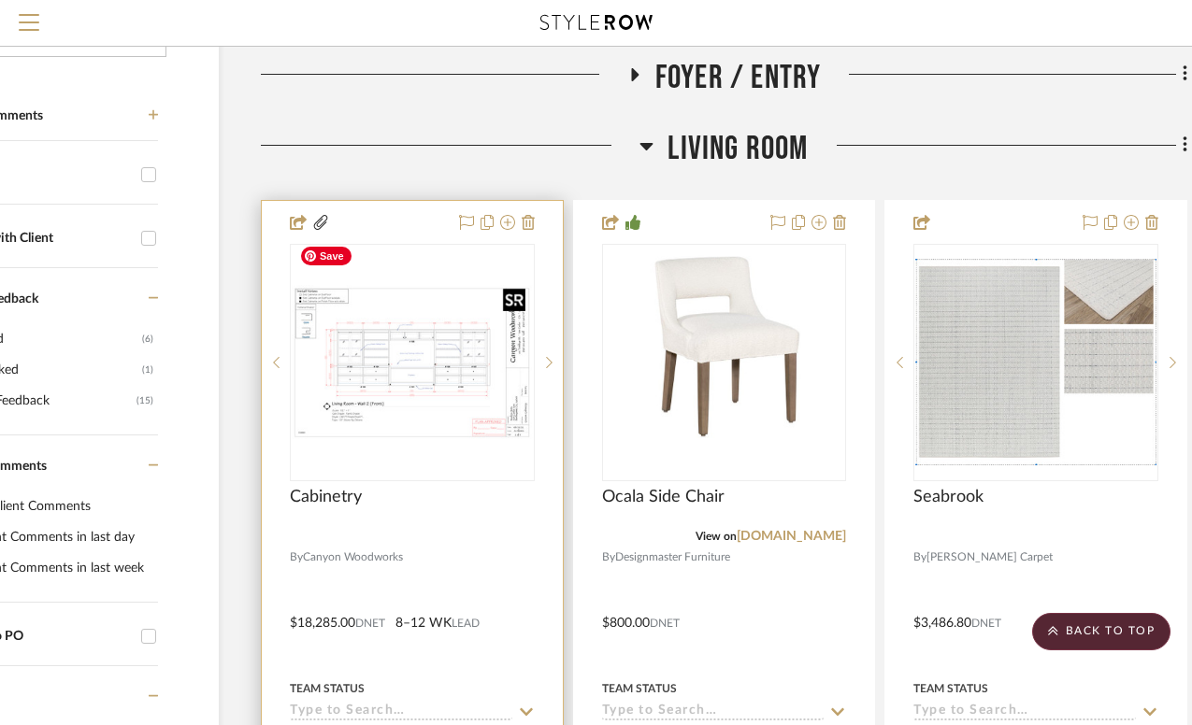
click at [452, 326] on img "1" at bounding box center [412, 362] width 241 height 155
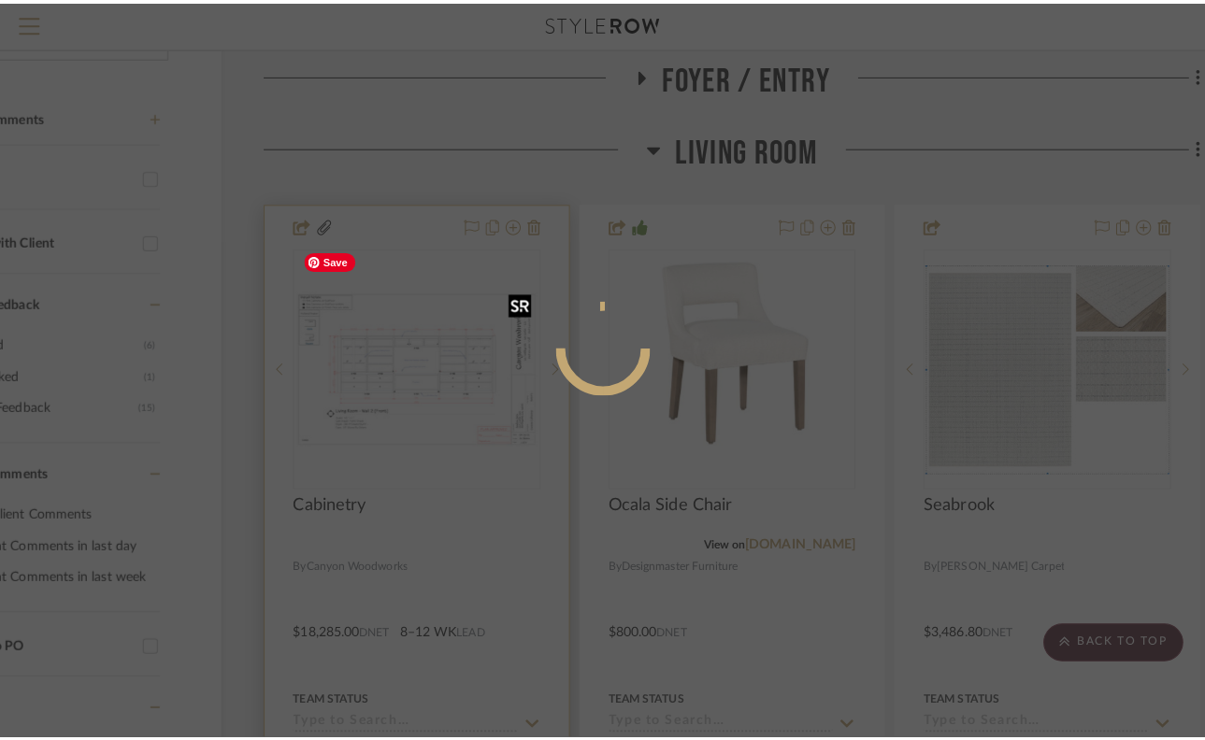
scroll to position [0, 0]
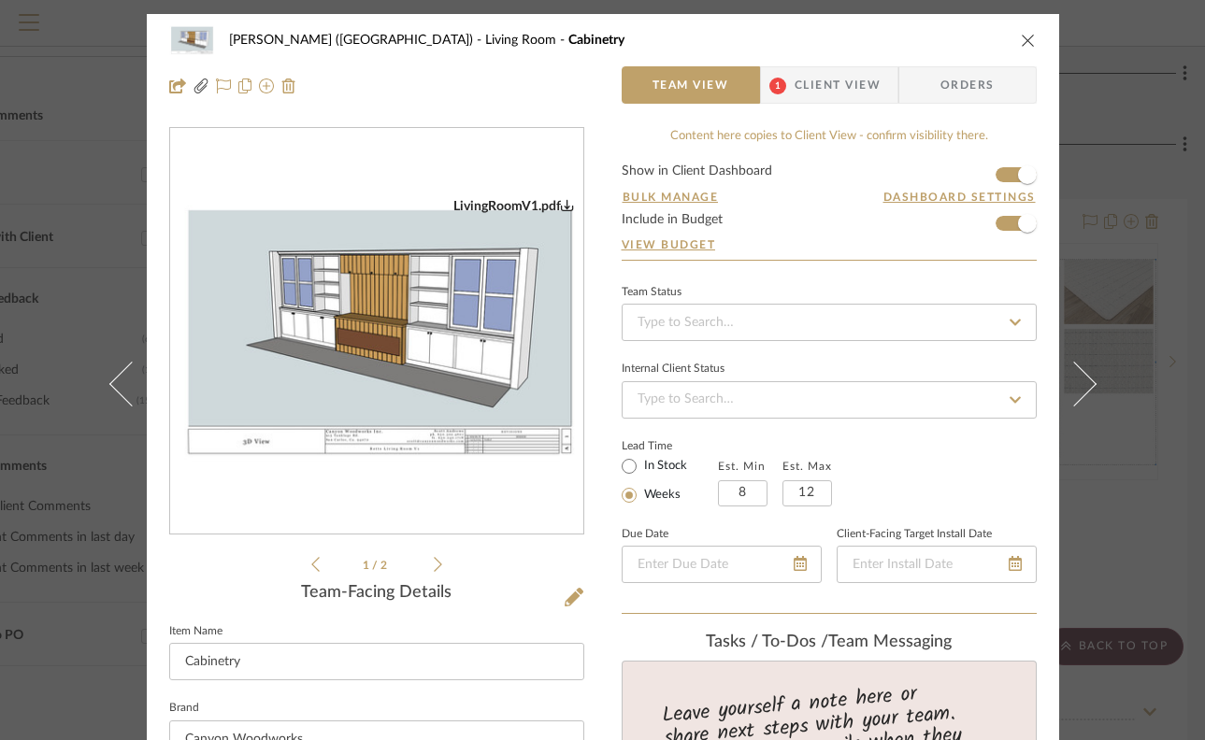
click at [434, 568] on icon at bounding box center [438, 564] width 8 height 17
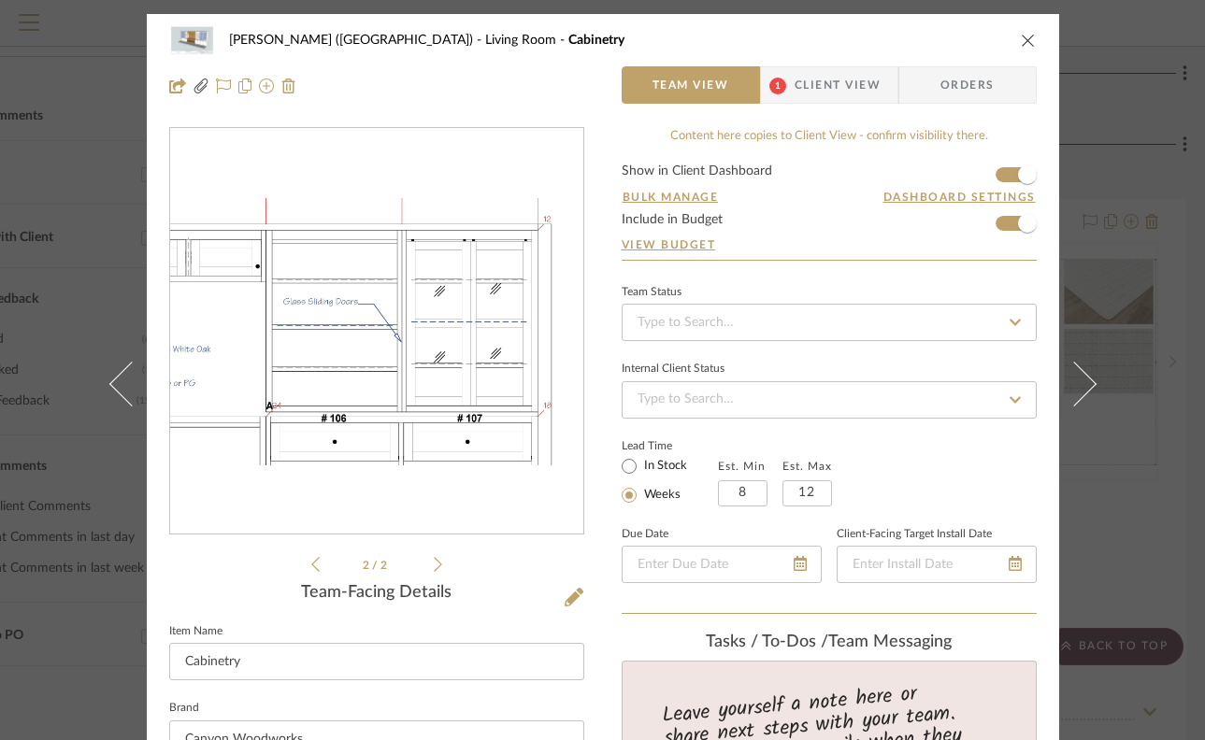
click at [445, 310] on img "1" at bounding box center [376, 331] width 413 height 267
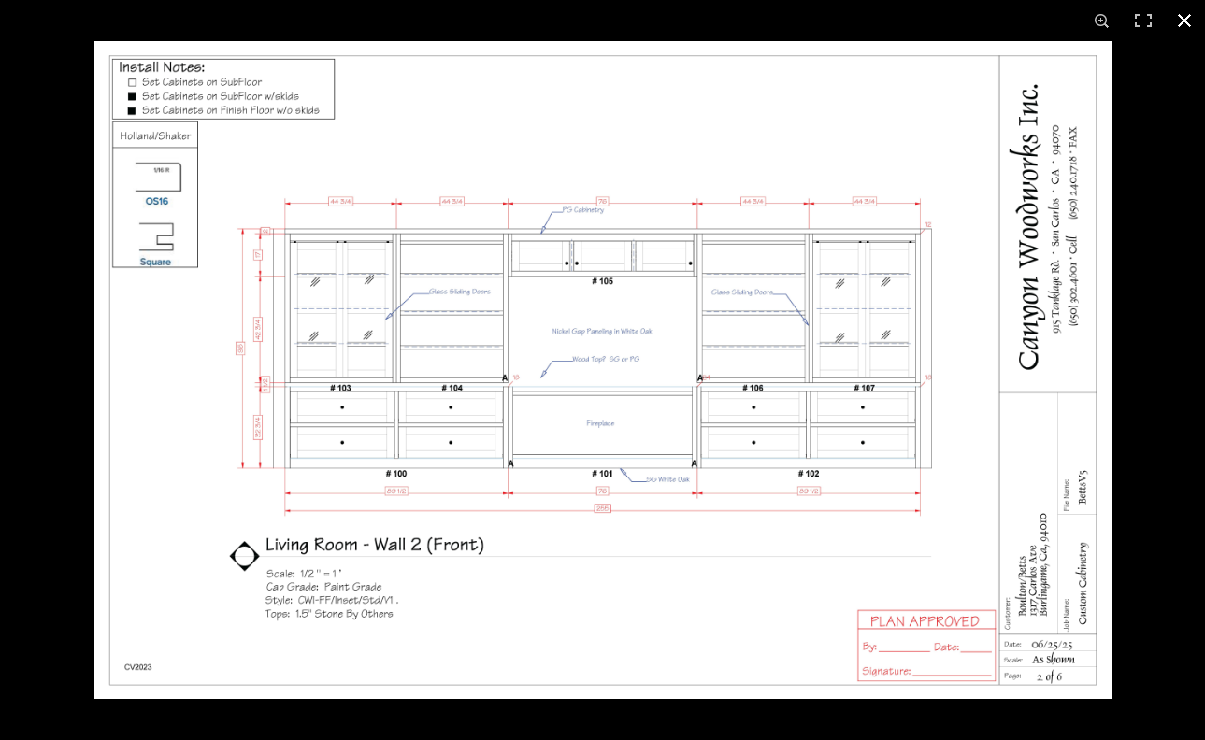
click at [84, 303] on div at bounding box center [602, 370] width 1205 height 740
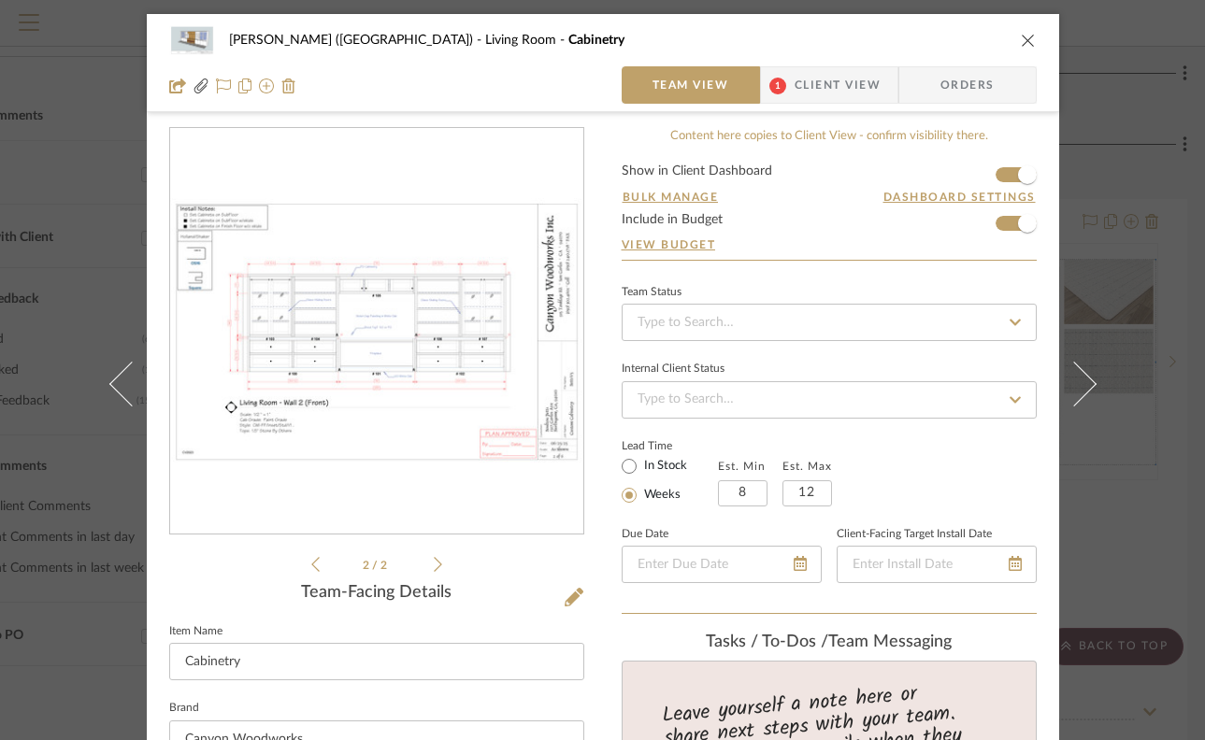
scroll to position [8, 0]
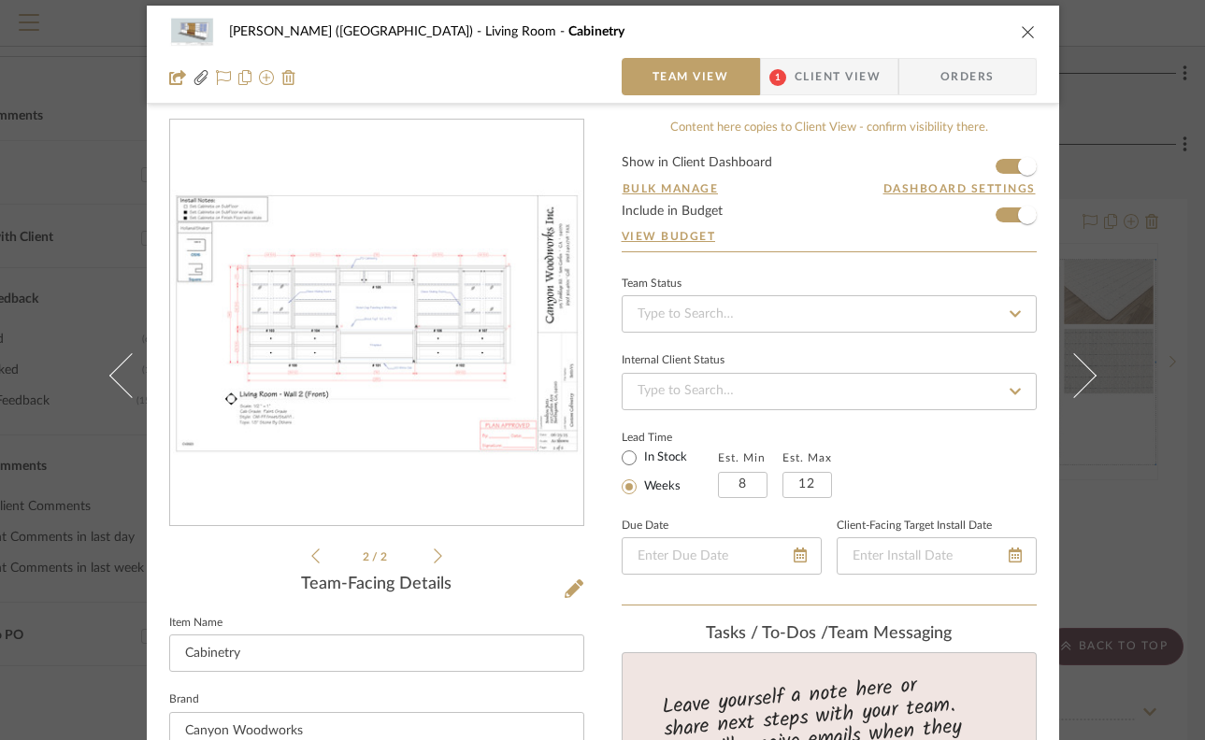
click at [311, 559] on icon at bounding box center [315, 556] width 8 height 17
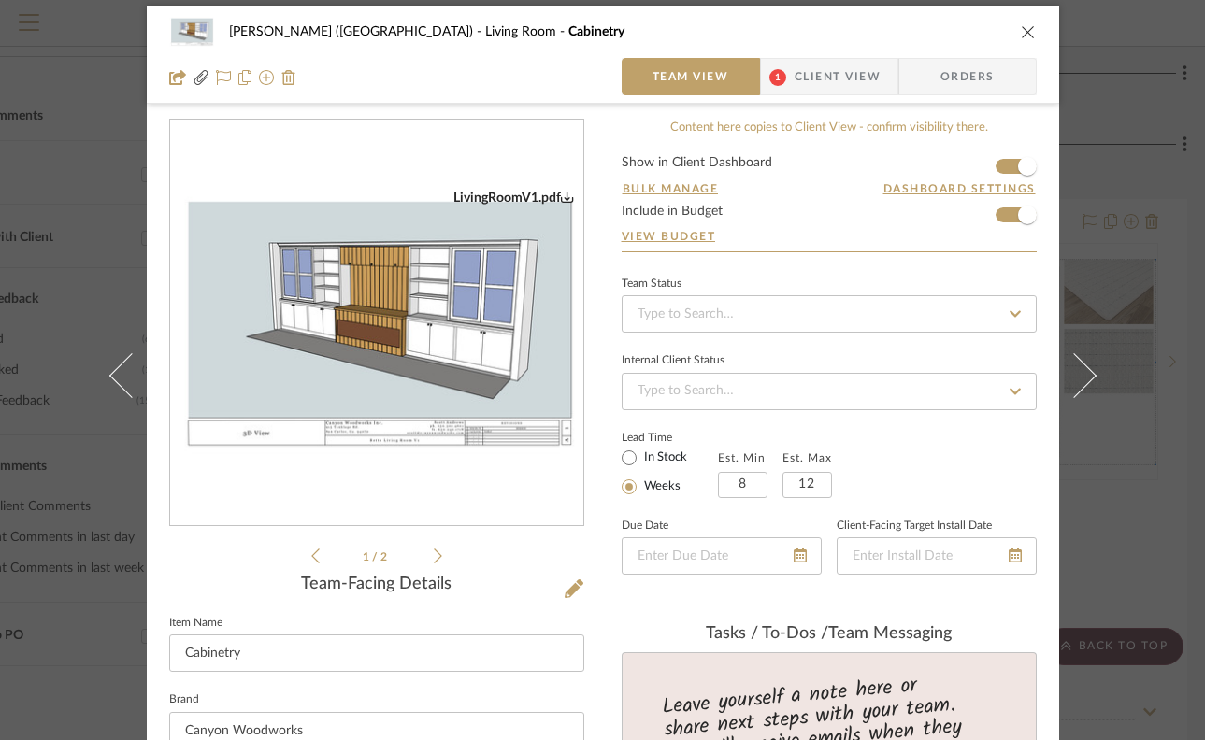
click at [434, 559] on icon at bounding box center [438, 556] width 8 height 17
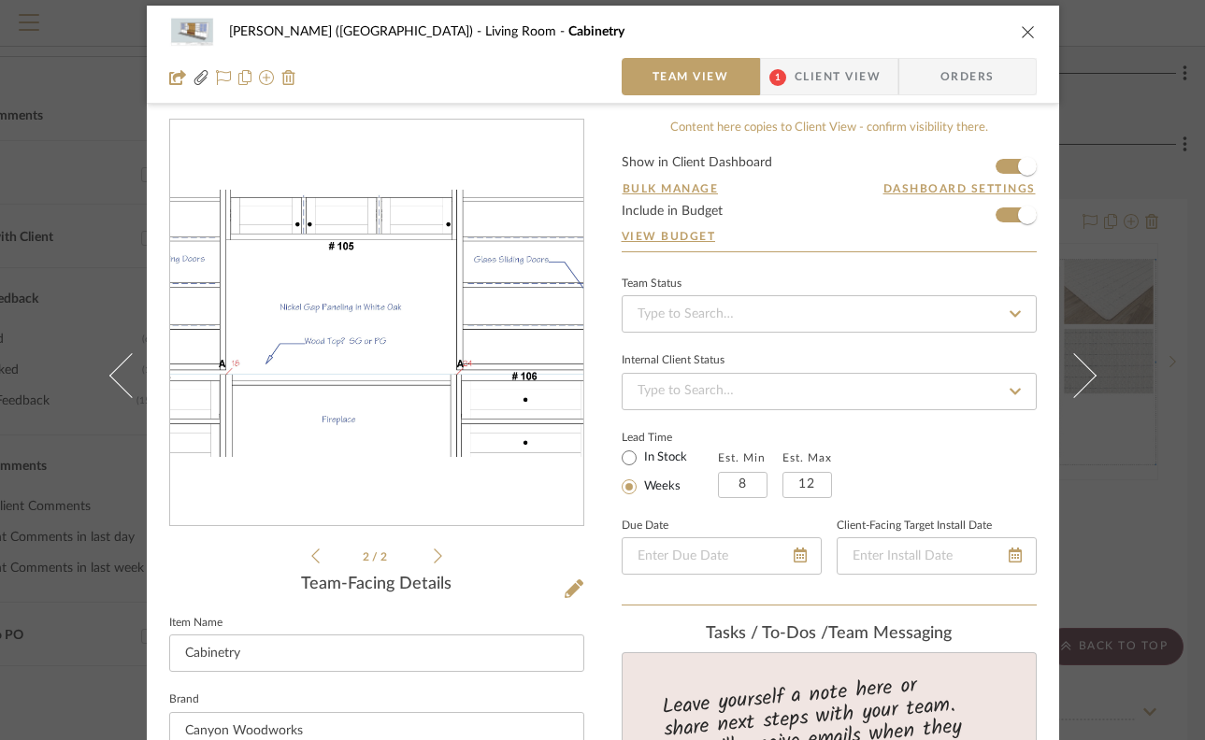
click at [381, 313] on img "1" at bounding box center [376, 323] width 413 height 267
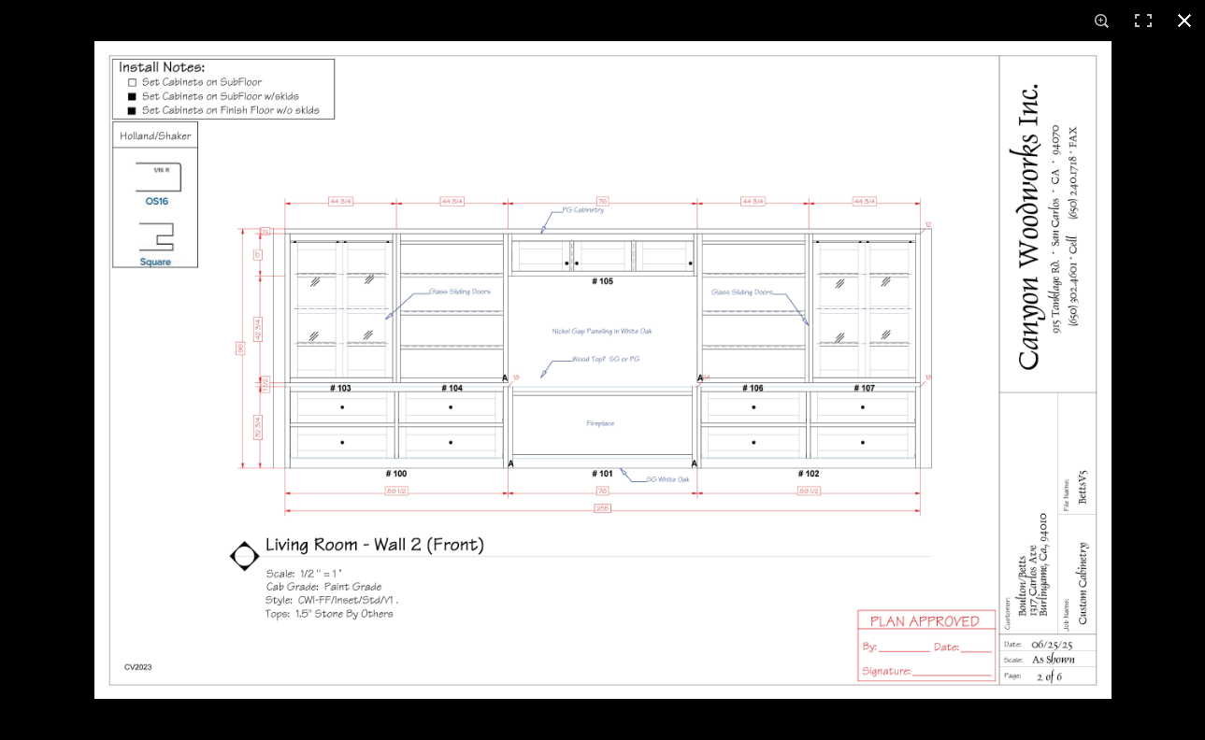
click at [69, 438] on div at bounding box center [602, 370] width 1205 height 740
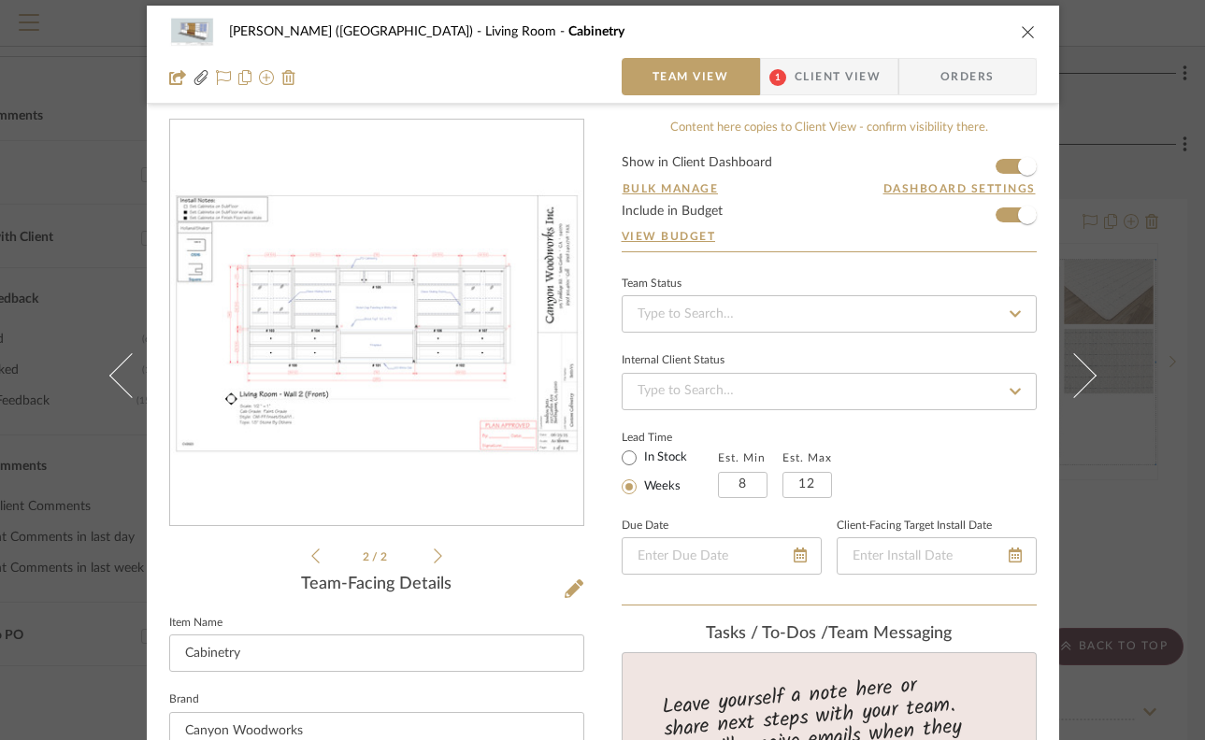
click at [311, 562] on icon at bounding box center [315, 556] width 8 height 17
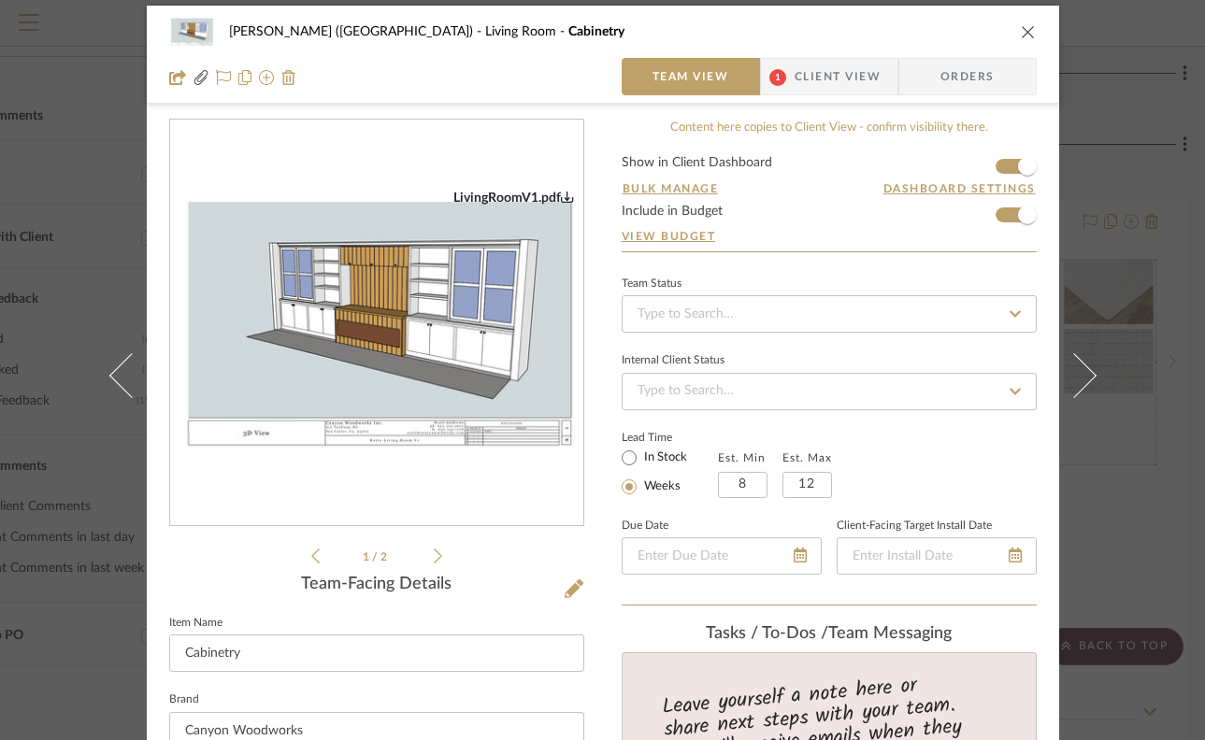
click at [434, 558] on icon at bounding box center [438, 556] width 8 height 17
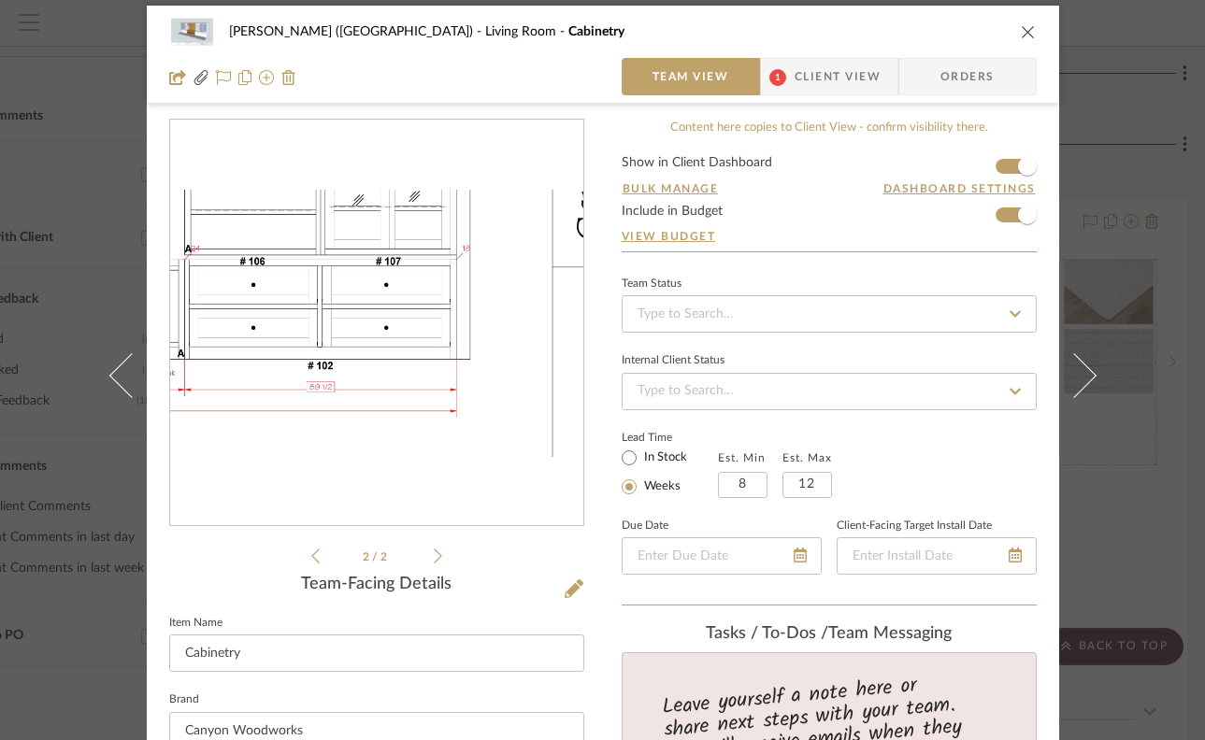
click at [472, 352] on img "1" at bounding box center [376, 323] width 413 height 267
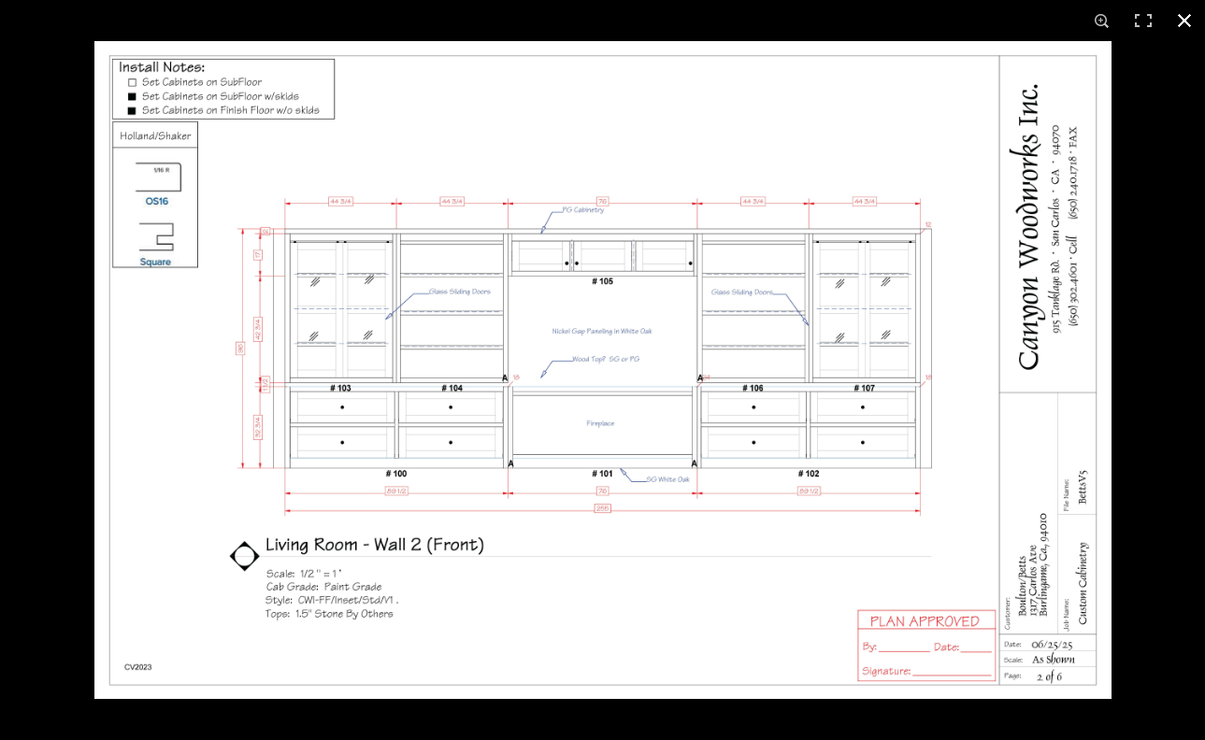
click at [78, 367] on div at bounding box center [602, 370] width 1205 height 740
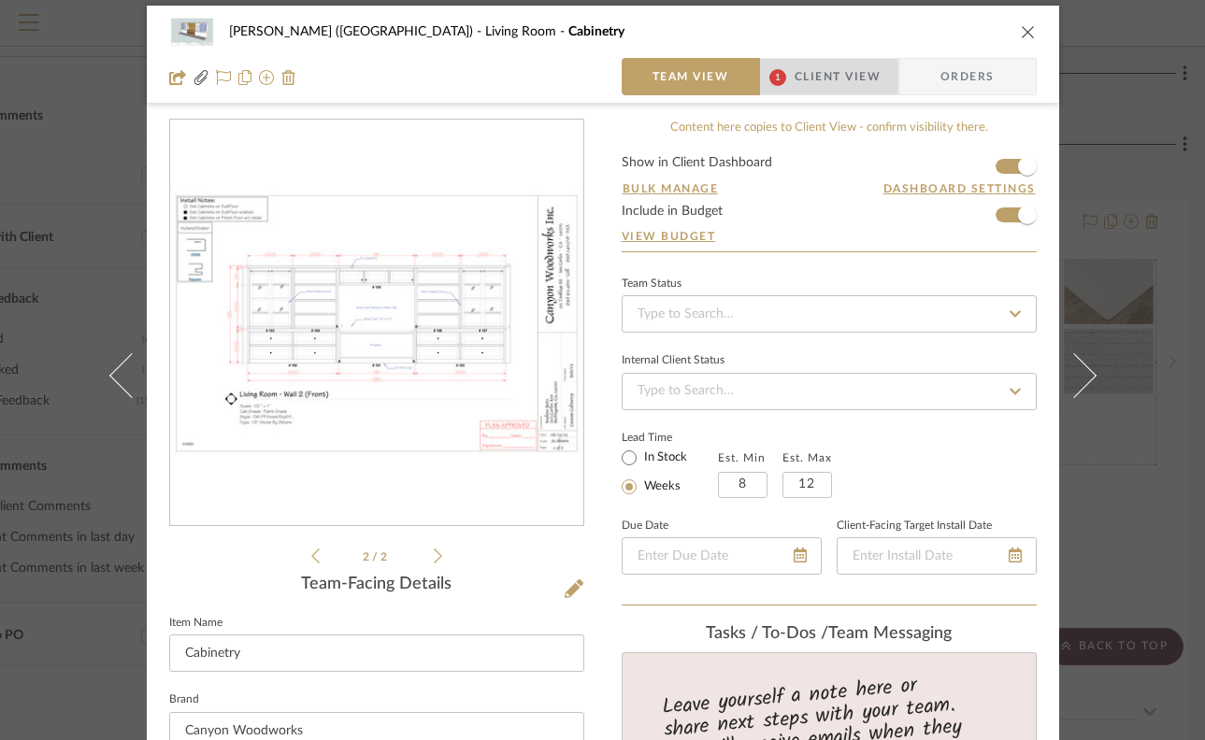
click at [809, 82] on span "Client View" at bounding box center [838, 76] width 86 height 37
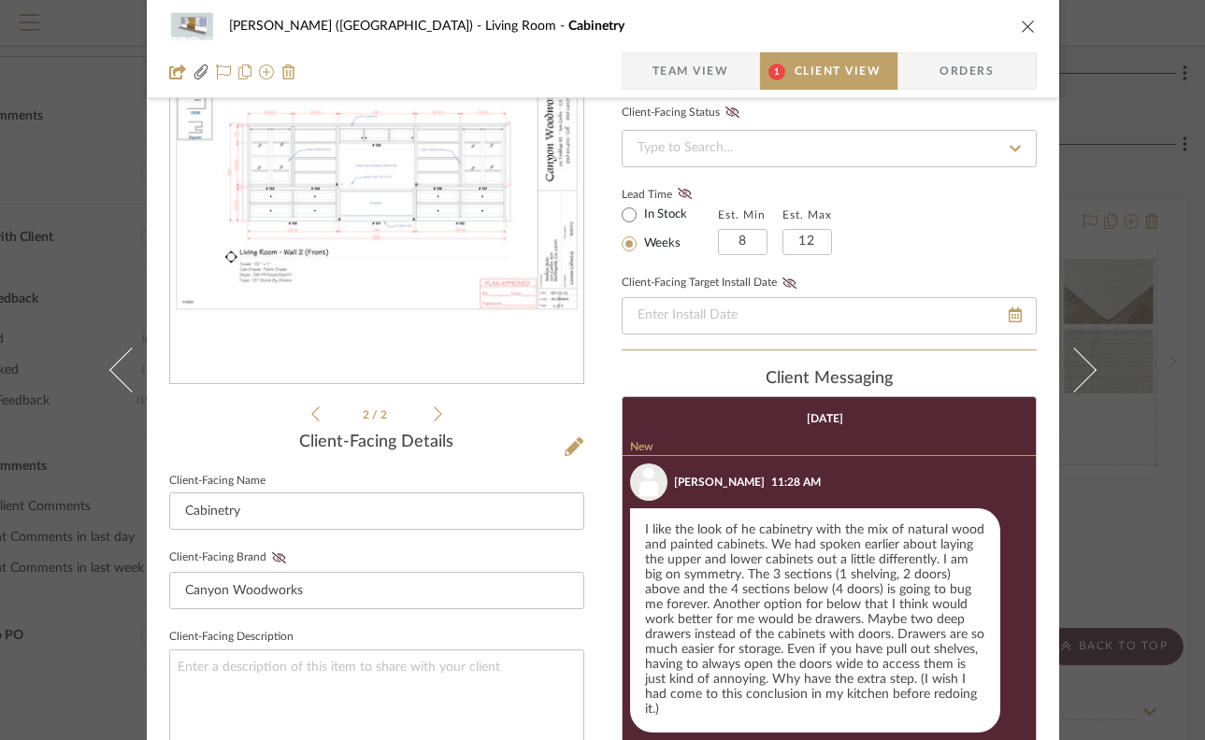
scroll to position [88, 0]
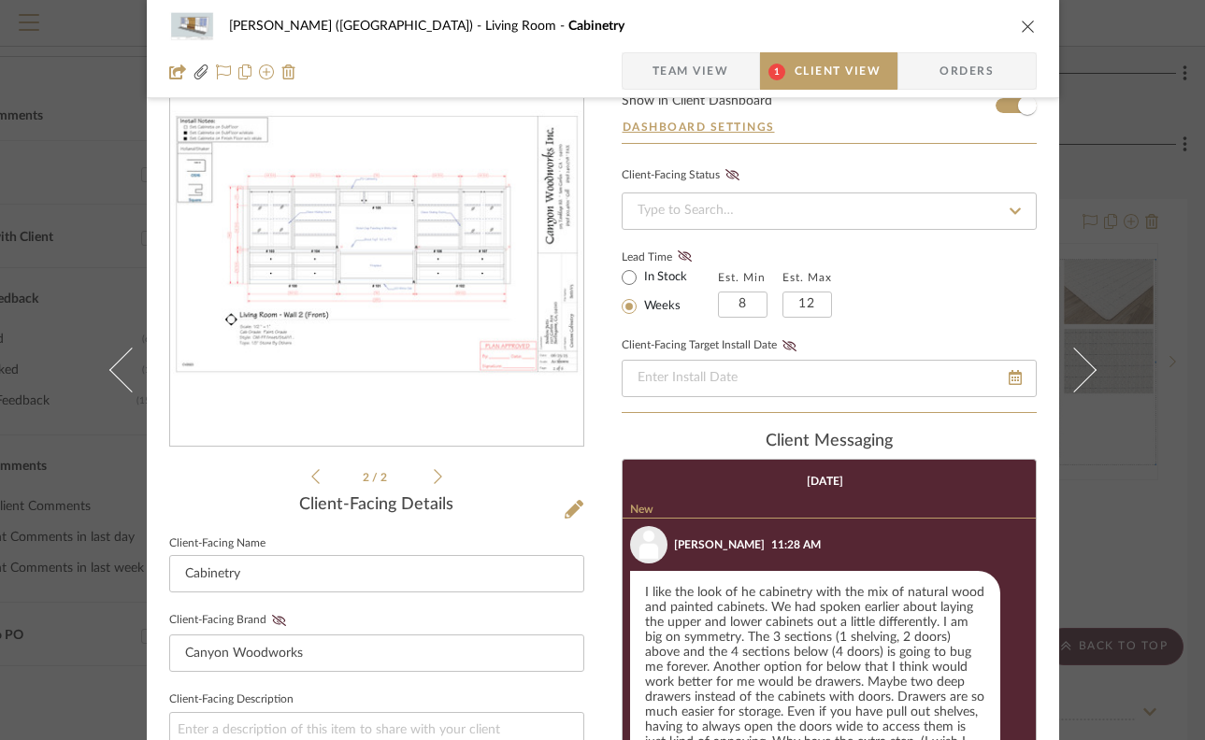
click at [1021, 23] on icon "close" at bounding box center [1028, 26] width 15 height 15
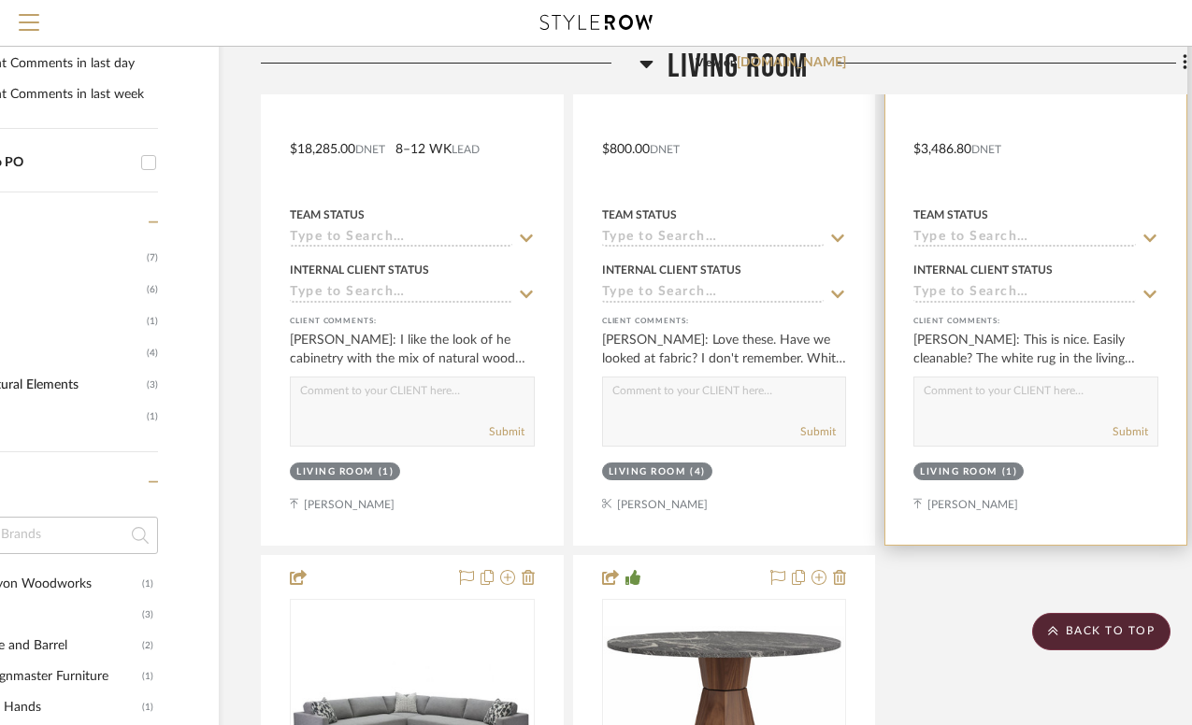
scroll to position [478, 133]
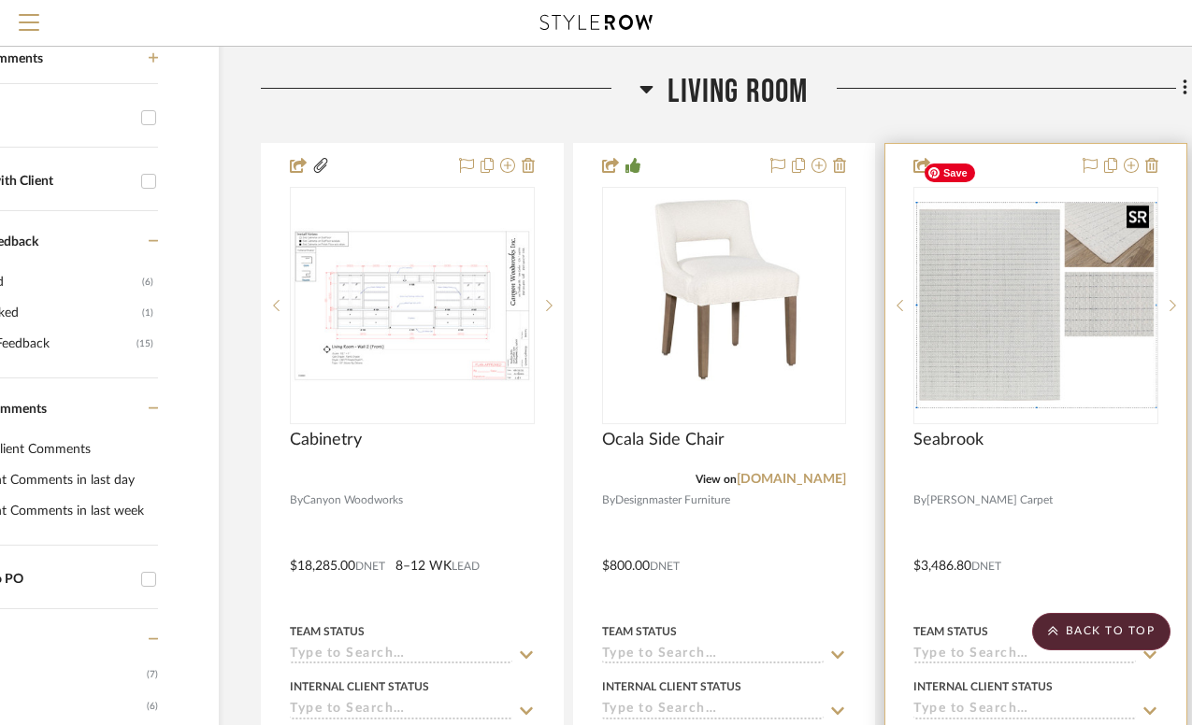
click at [1003, 320] on img "0" at bounding box center [1035, 305] width 241 height 207
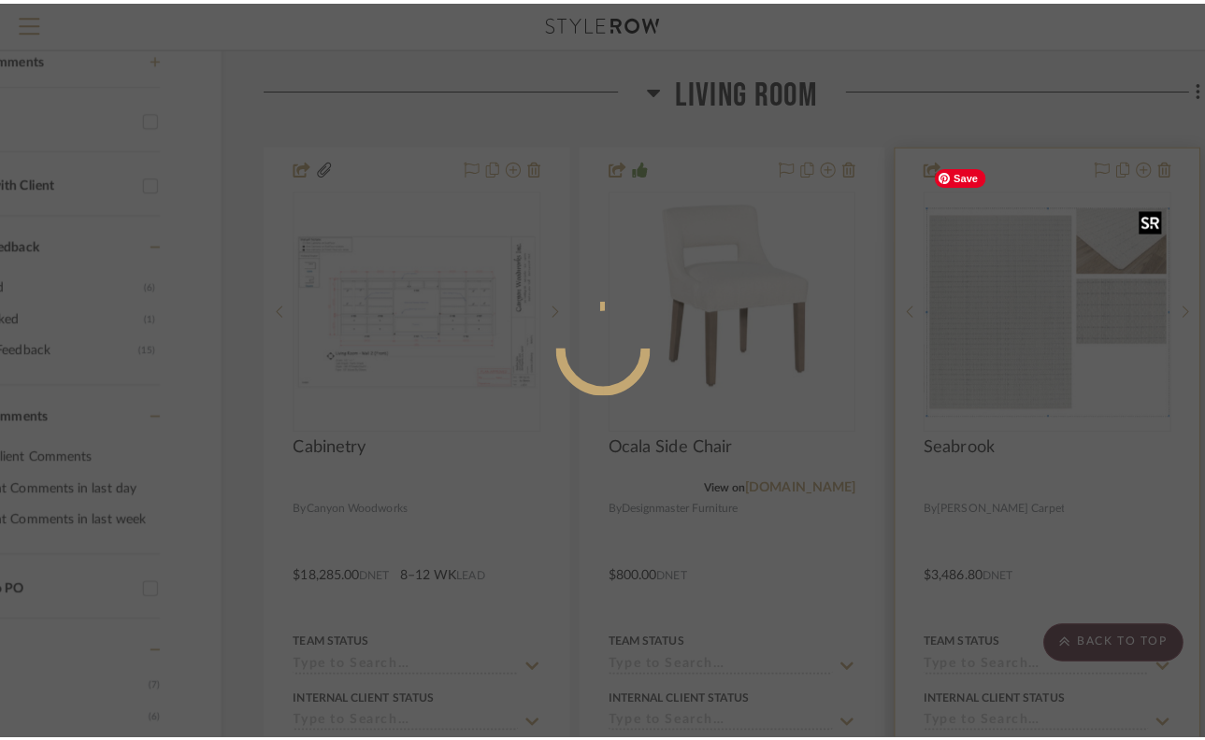
scroll to position [0, 0]
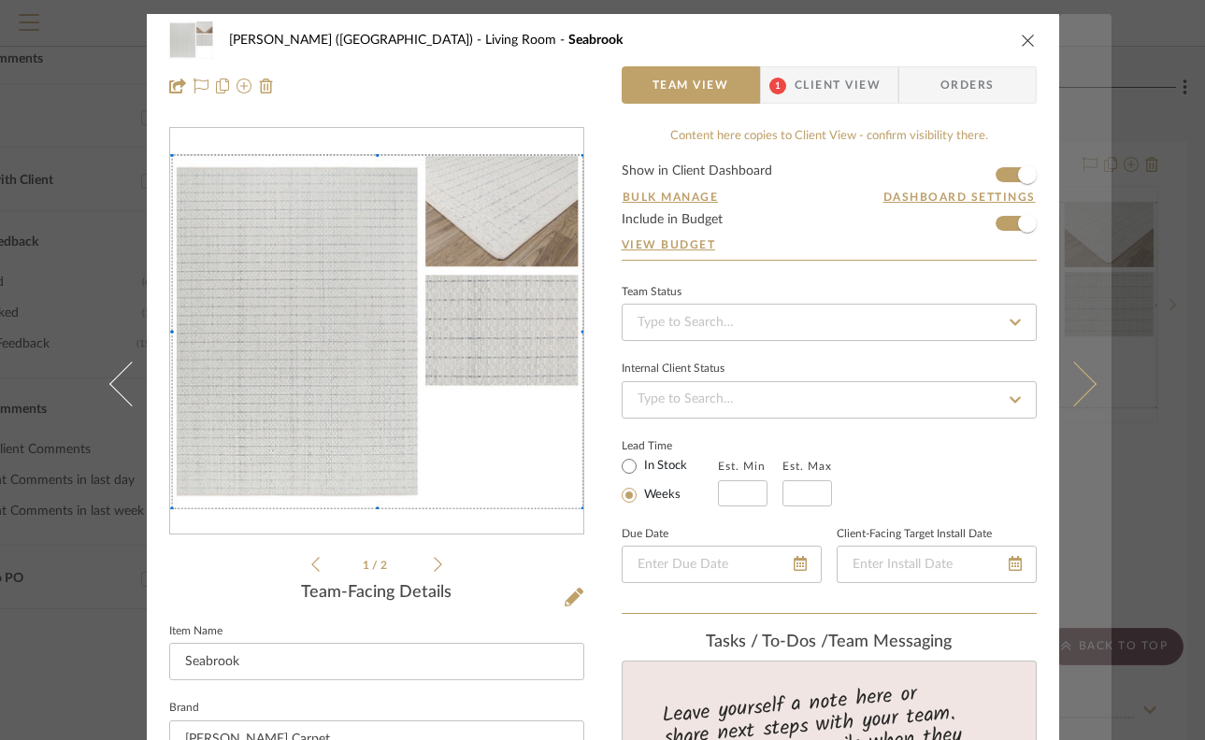
click at [1088, 482] on button at bounding box center [1085, 384] width 52 height 740
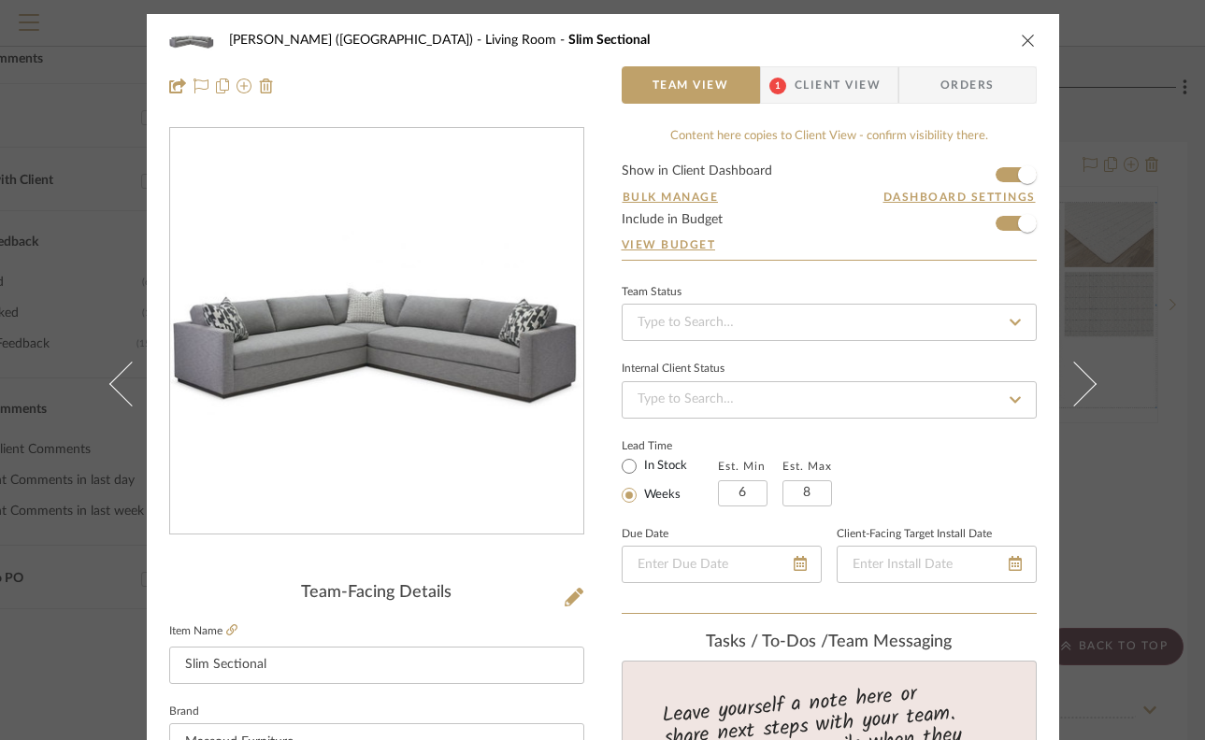
click at [1142, 478] on div "[PERSON_NAME] (Main House) Living Room Slim Sectional Team View 1 Client View O…" at bounding box center [602, 370] width 1205 height 740
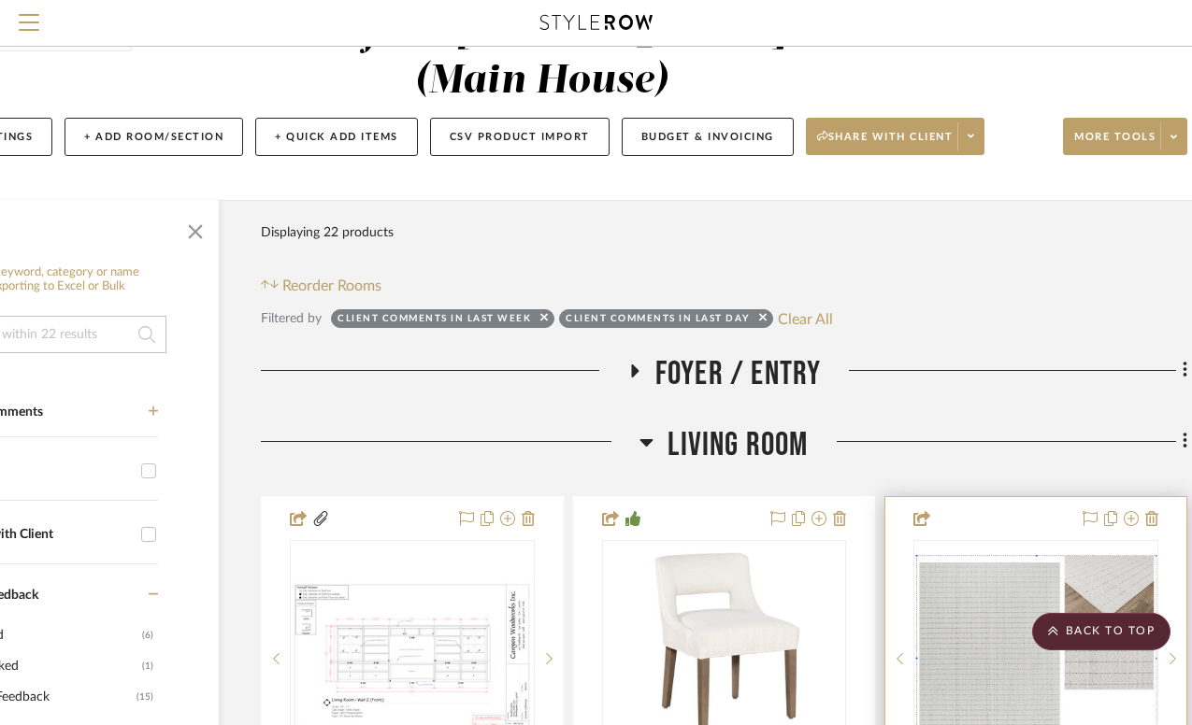
scroll to position [78, 133]
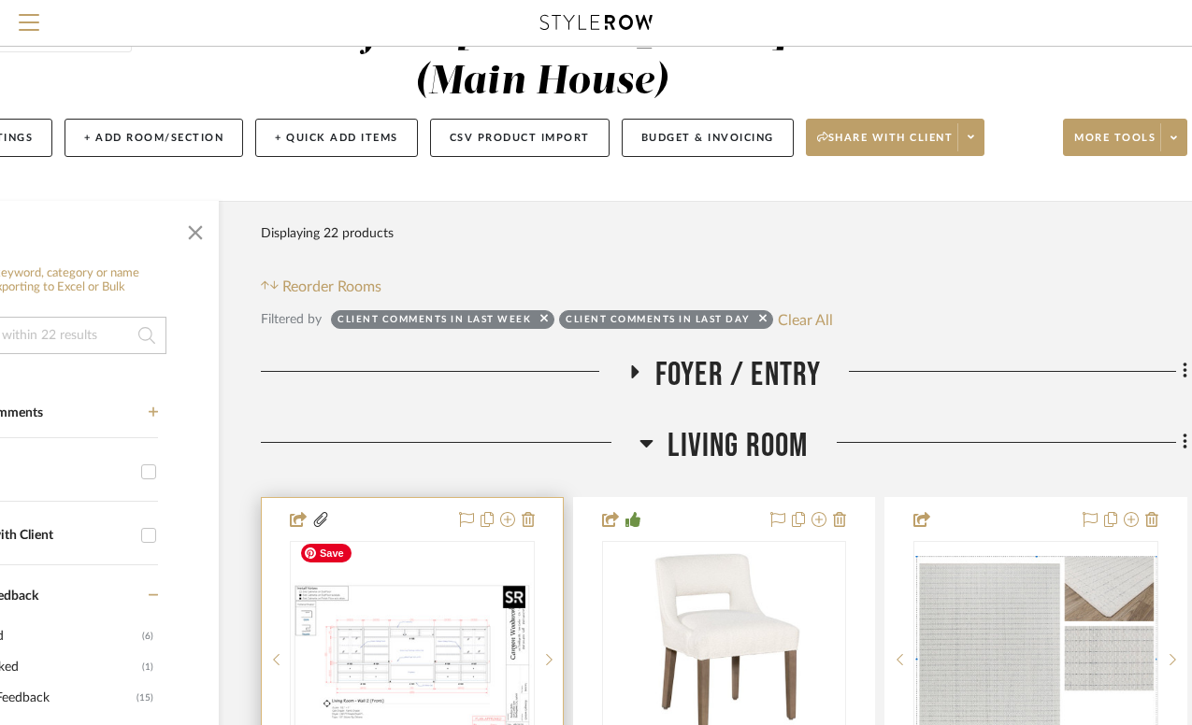
click at [462, 604] on img "1" at bounding box center [412, 659] width 241 height 155
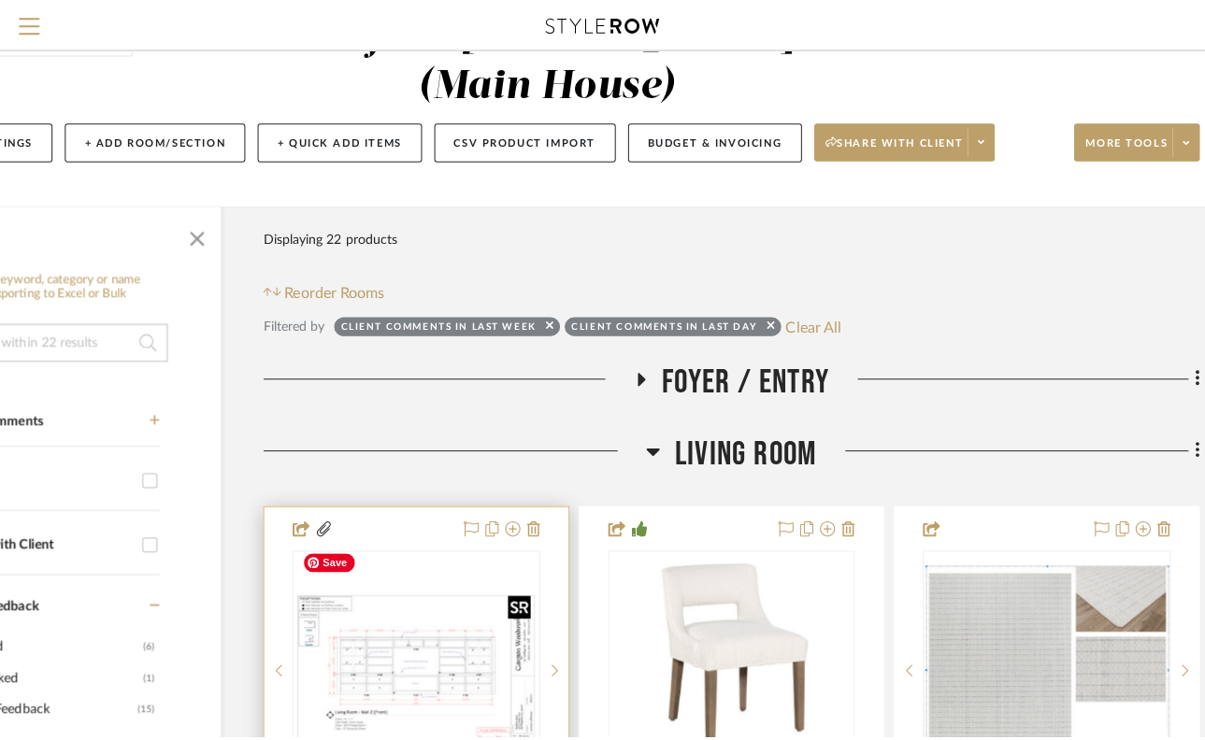
scroll to position [0, 0]
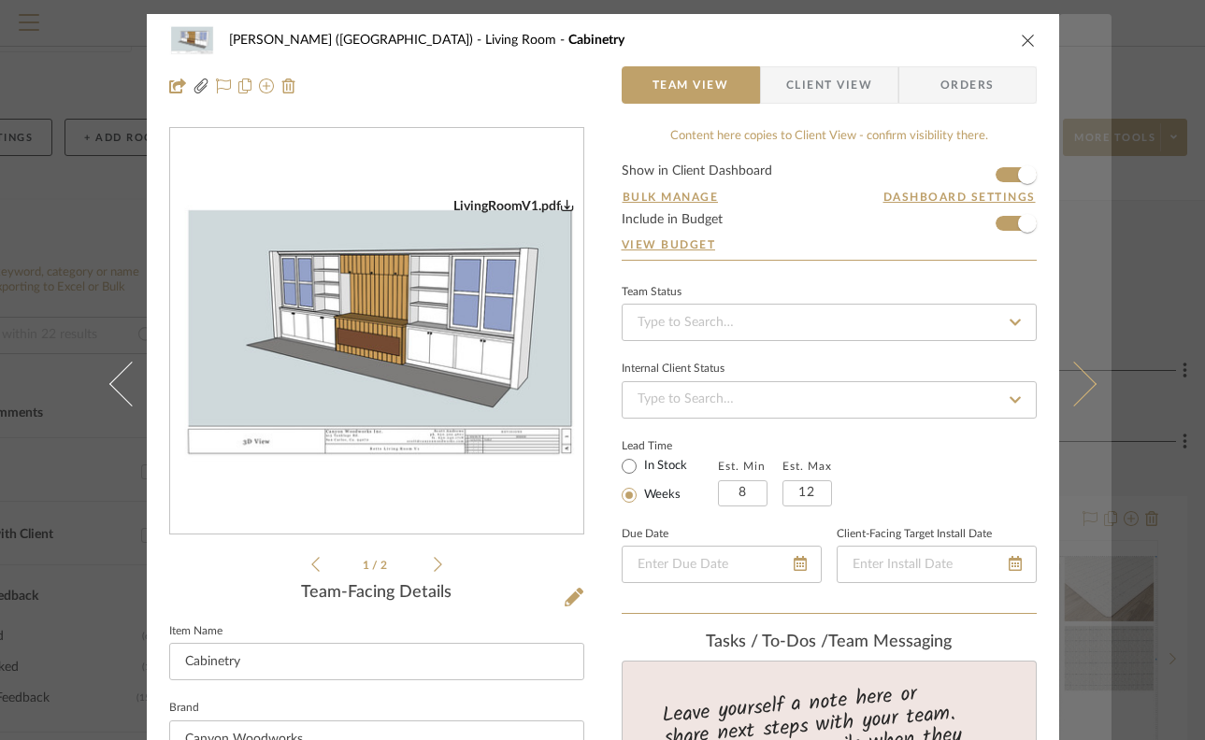
click at [1059, 270] on button at bounding box center [1085, 384] width 52 height 740
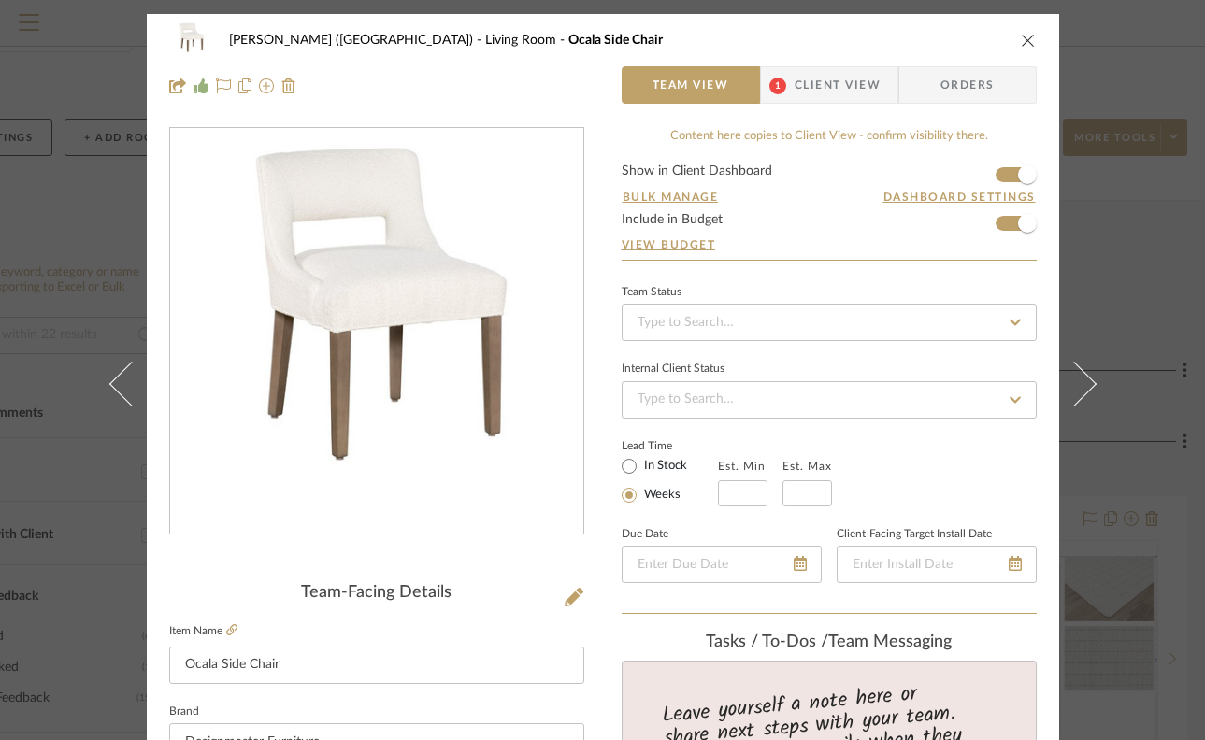
click at [1021, 39] on icon "close" at bounding box center [1028, 40] width 15 height 15
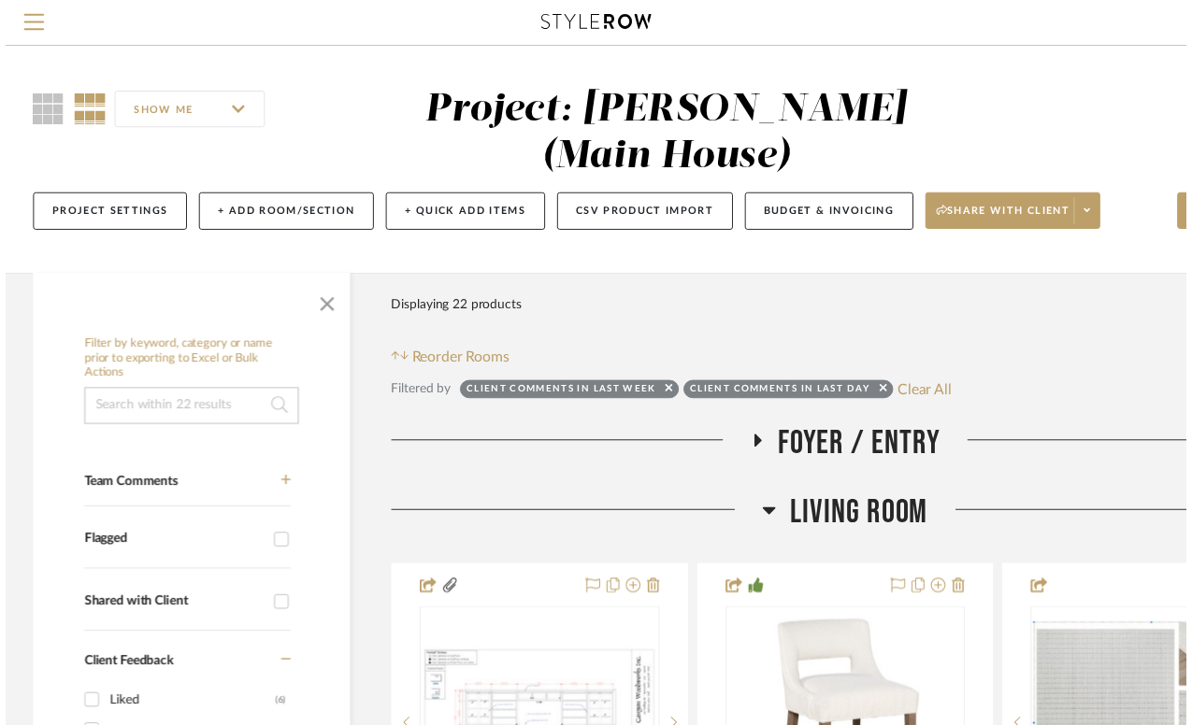
scroll to position [78, 133]
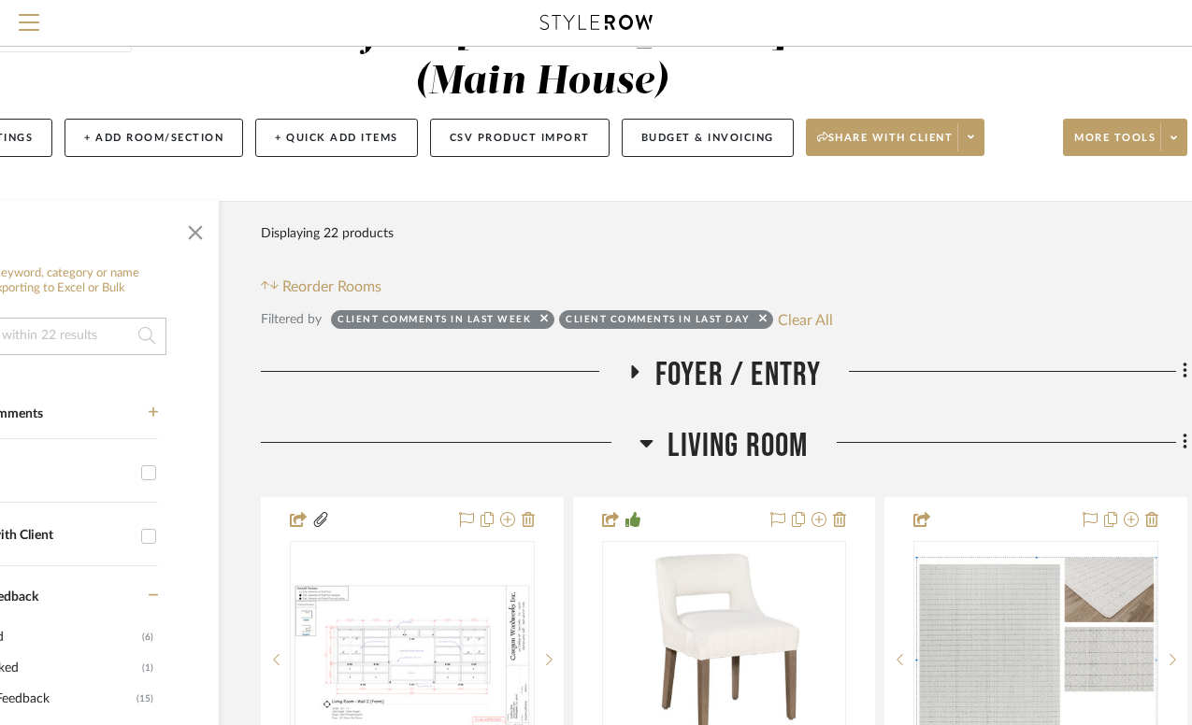
click at [640, 432] on icon at bounding box center [646, 443] width 14 height 22
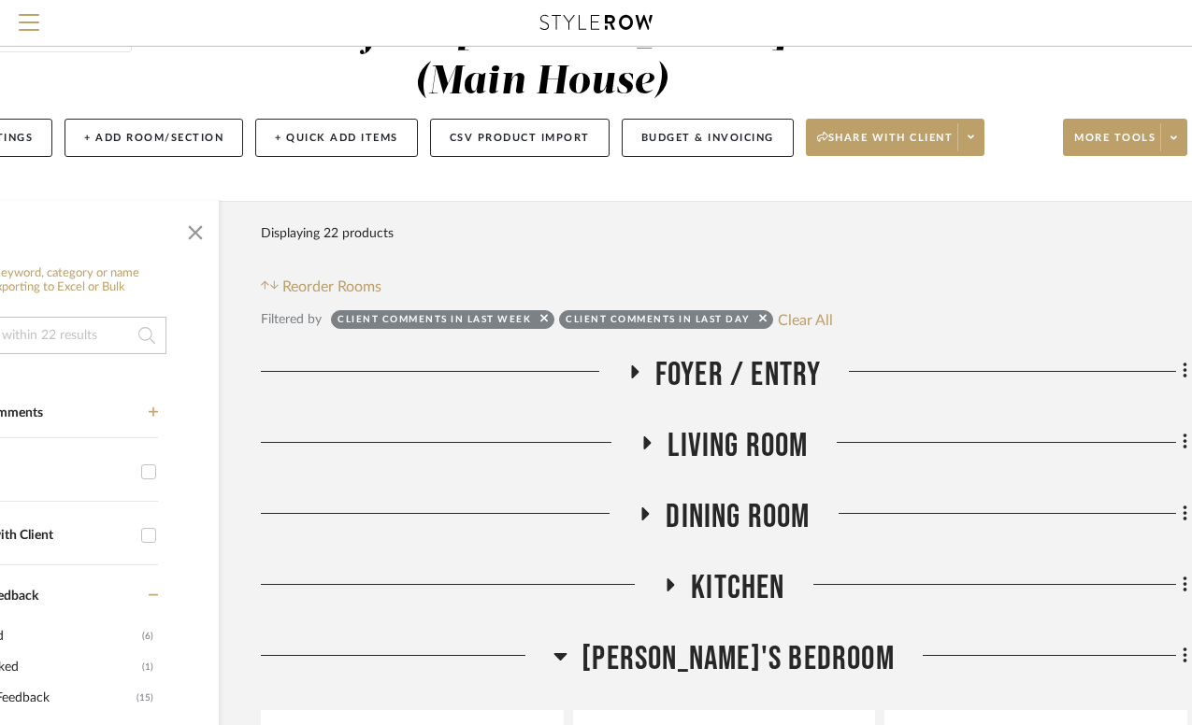
click at [646, 508] on icon at bounding box center [645, 514] width 7 height 13
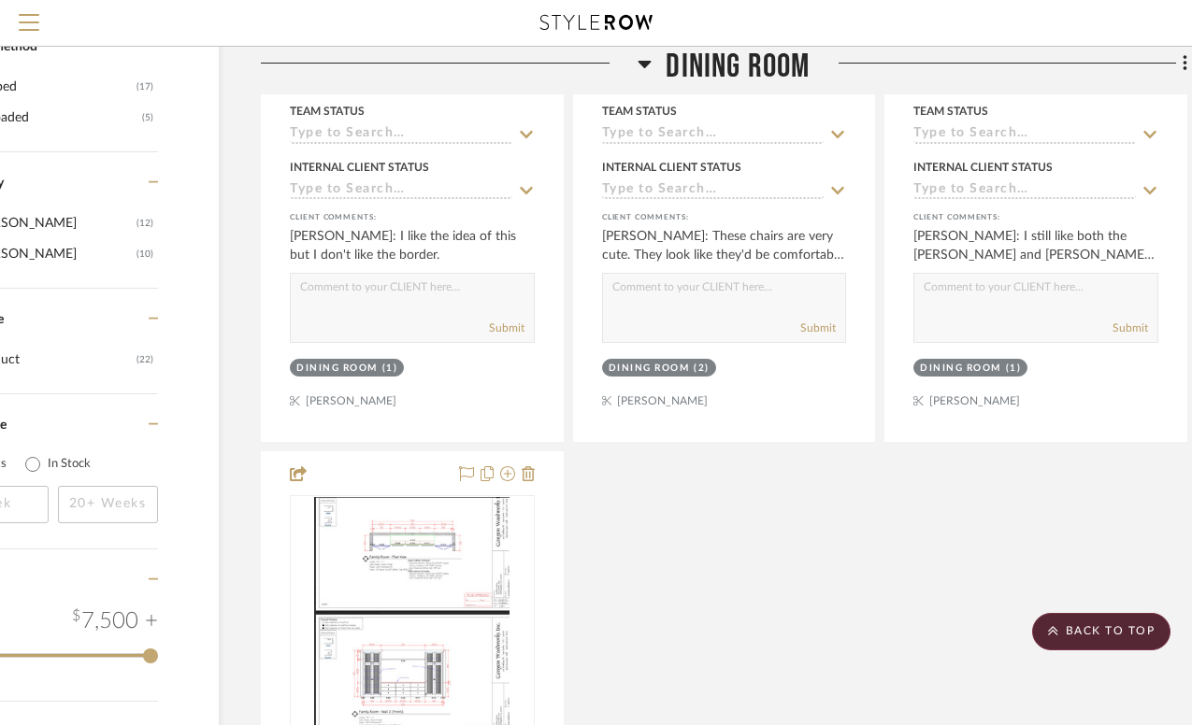
scroll to position [1898, 133]
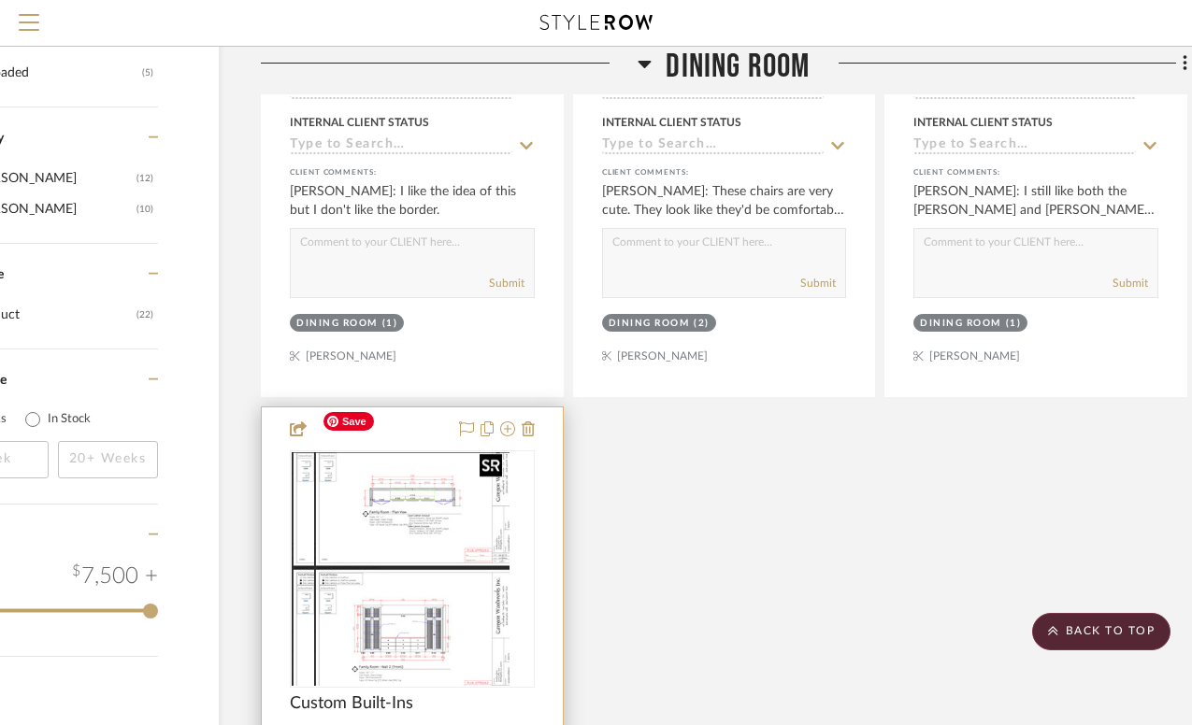
click at [434, 456] on div at bounding box center [412, 569] width 245 height 237
click at [428, 598] on img "0" at bounding box center [411, 569] width 195 height 234
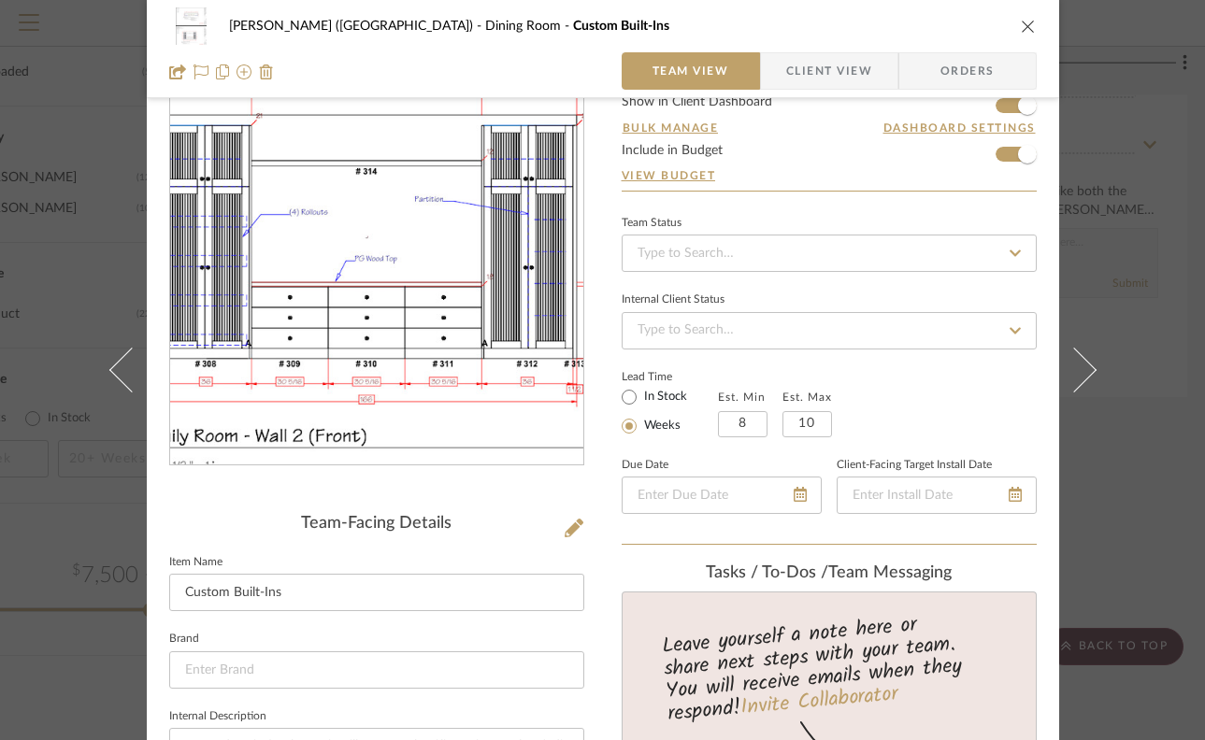
scroll to position [75, 0]
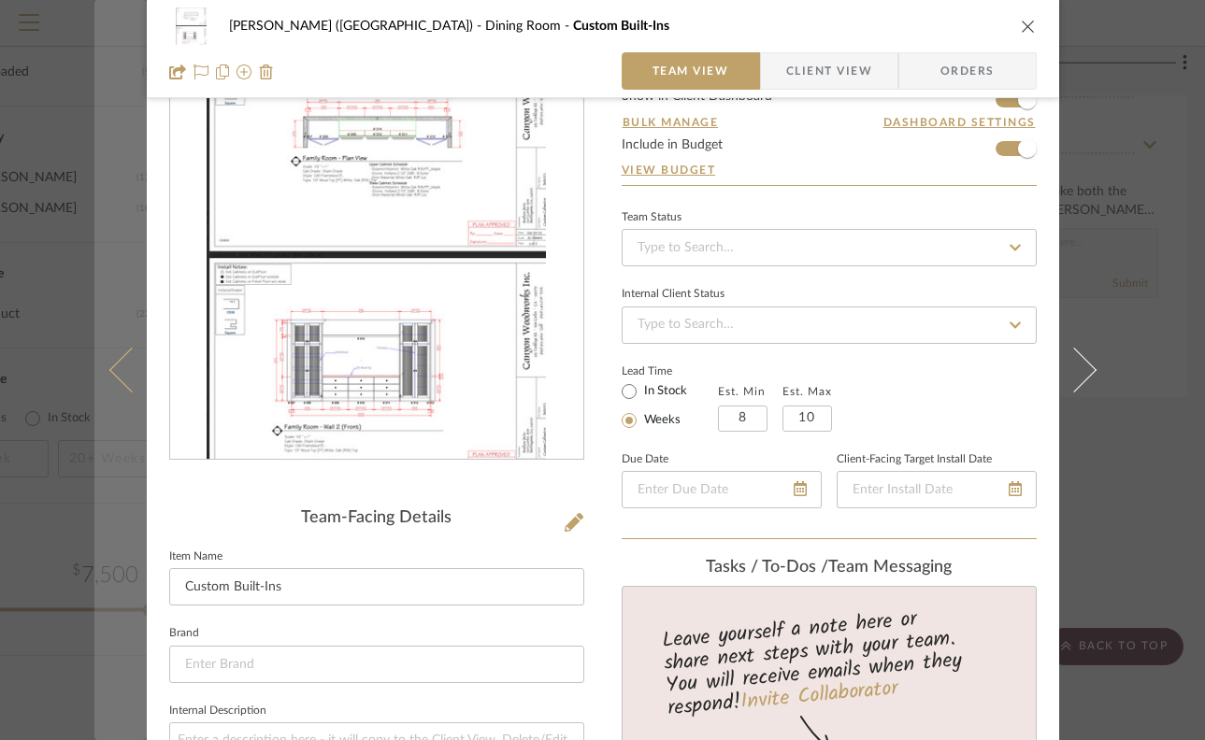
click at [94, 214] on button at bounding box center [120, 370] width 52 height 740
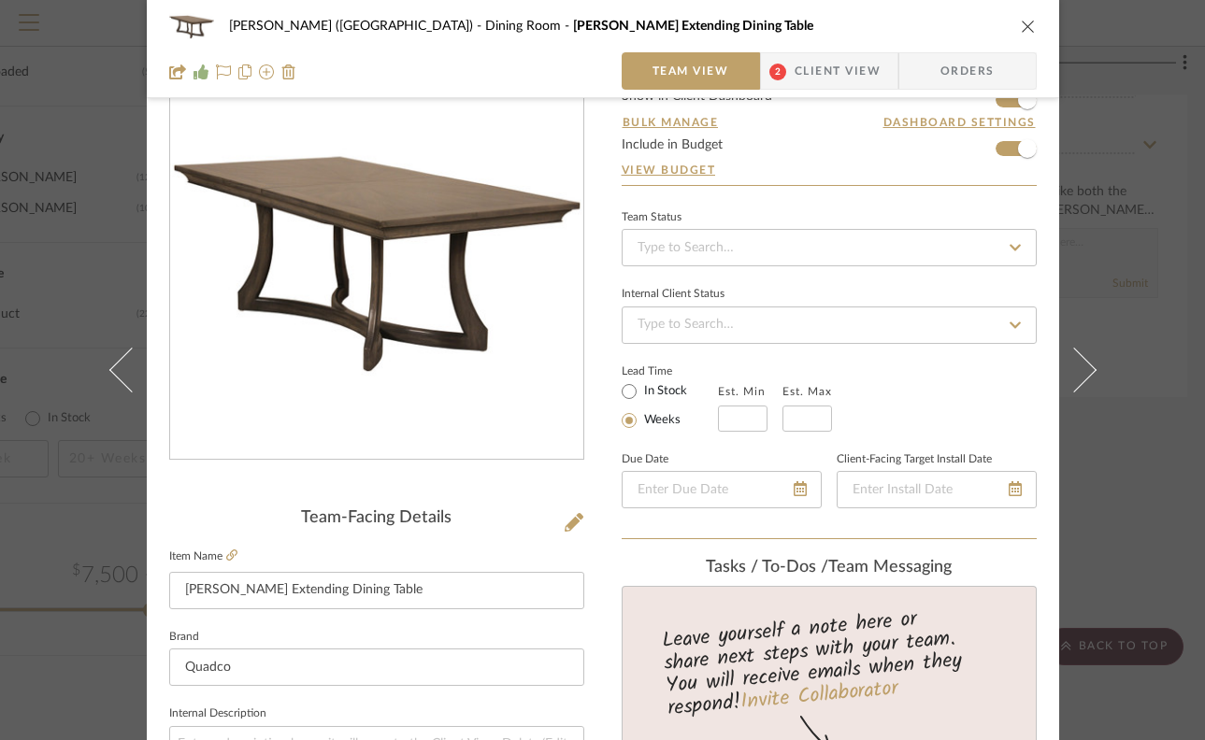
click at [1022, 30] on icon "close" at bounding box center [1028, 26] width 15 height 15
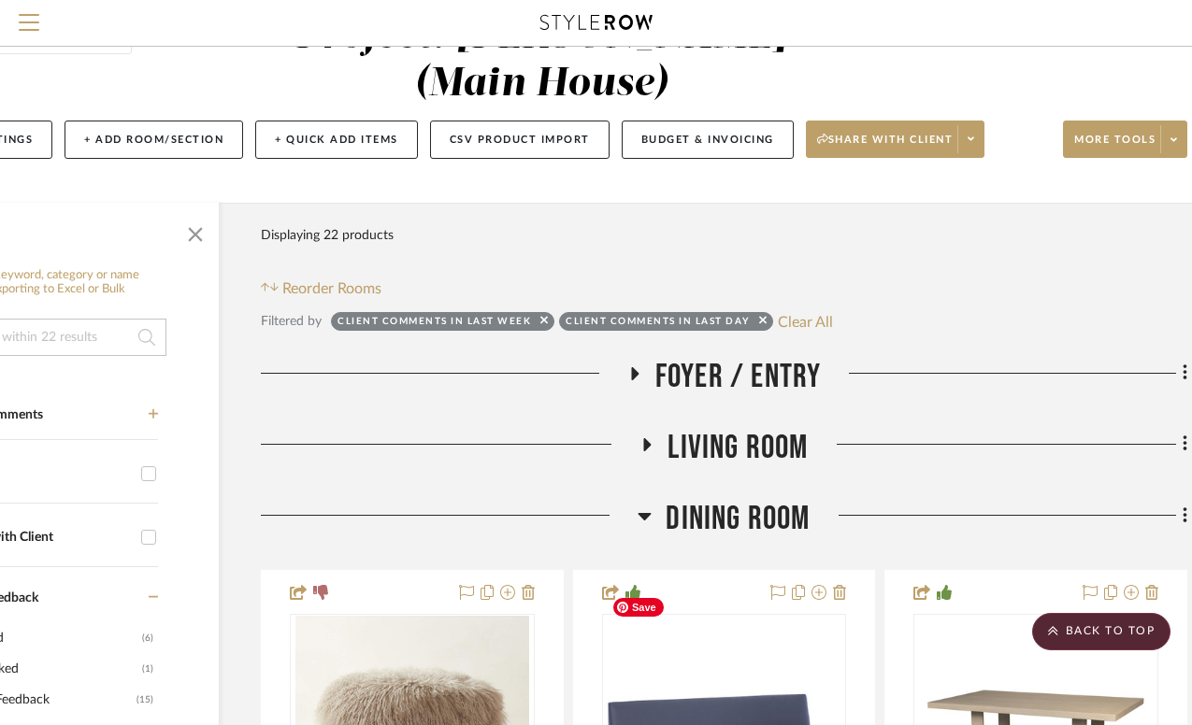
scroll to position [0, 133]
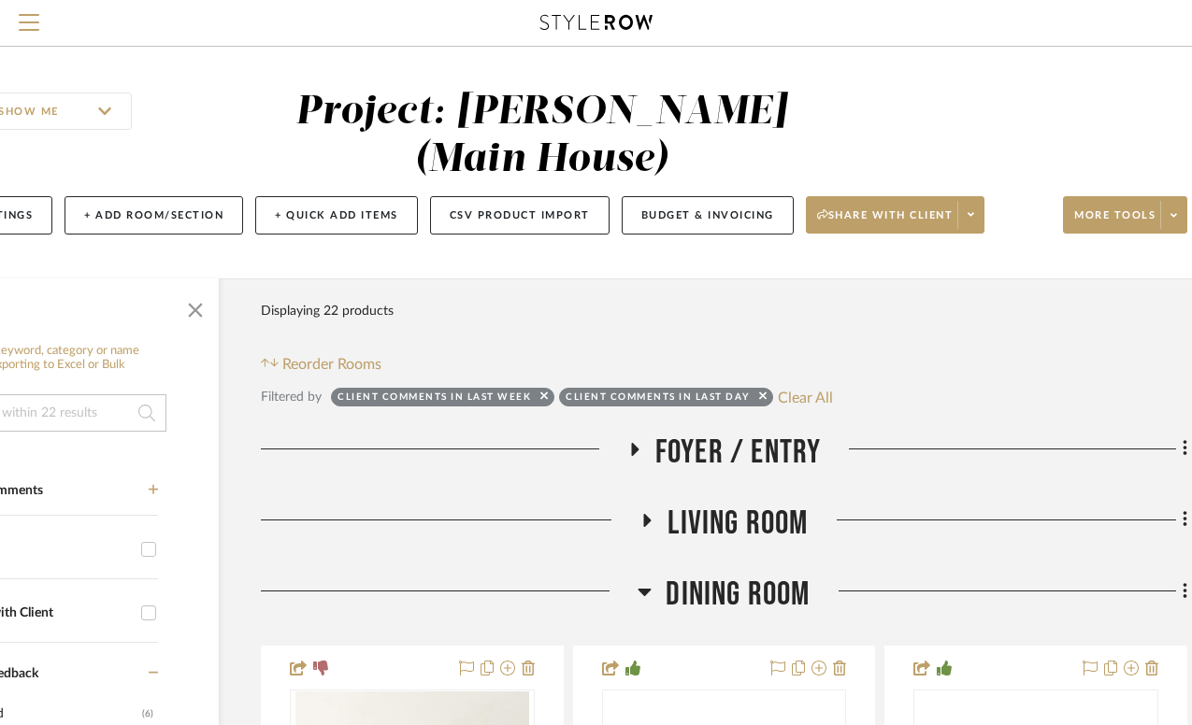
click at [649, 581] on icon at bounding box center [645, 592] width 14 height 22
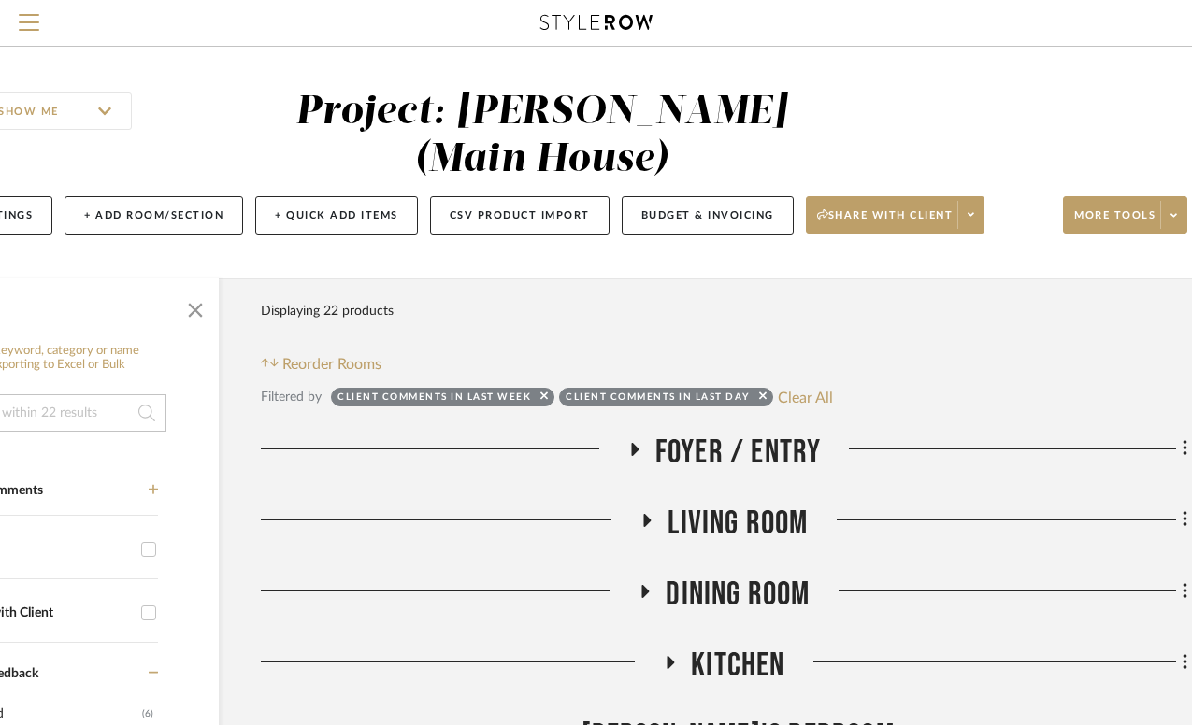
click at [649, 584] on icon at bounding box center [645, 591] width 22 height 14
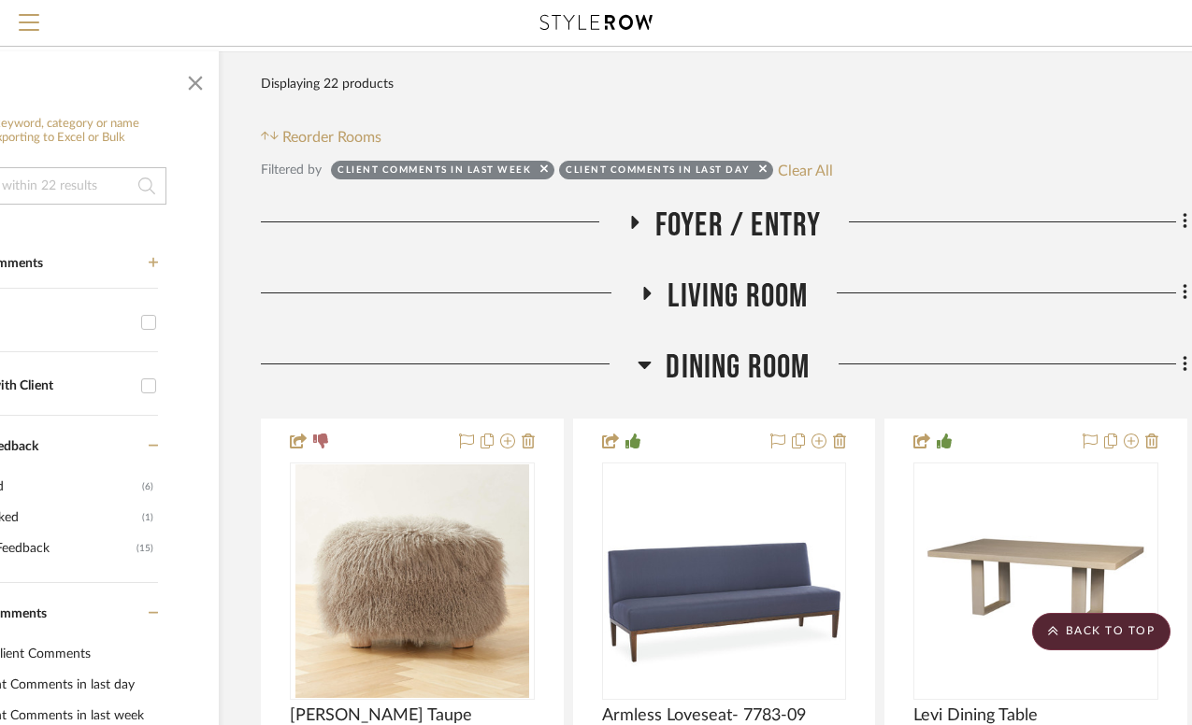
scroll to position [226, 133]
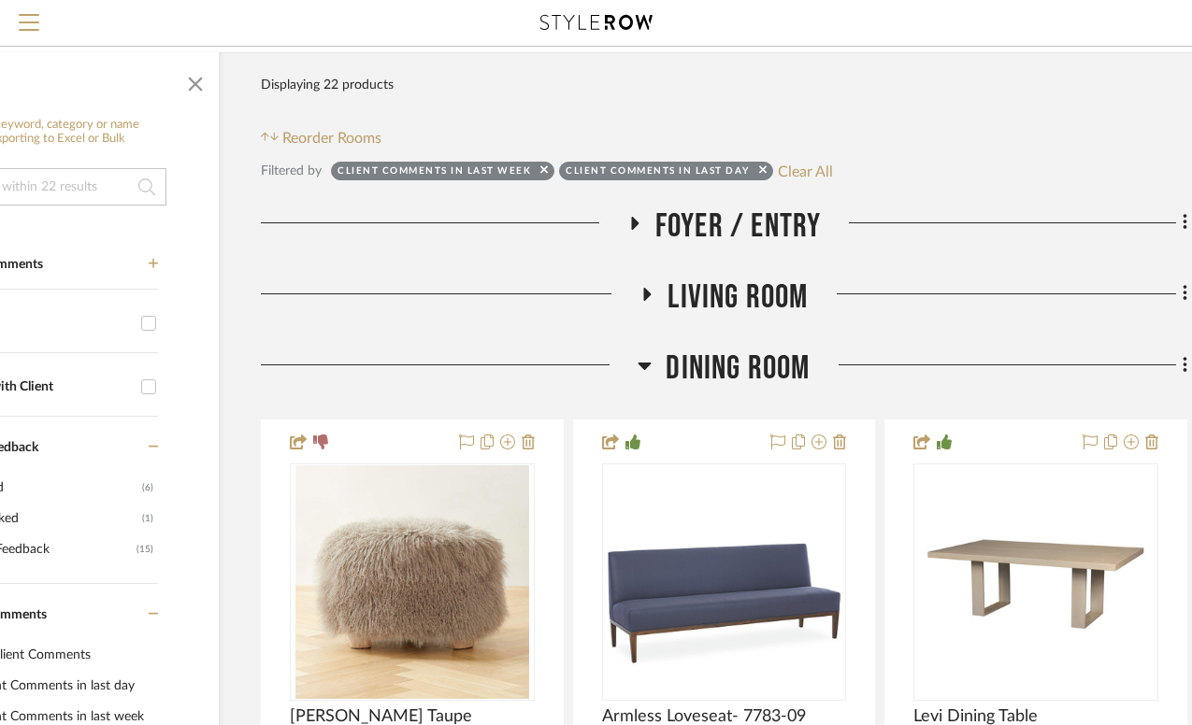
click at [650, 363] on icon at bounding box center [645, 366] width 13 height 7
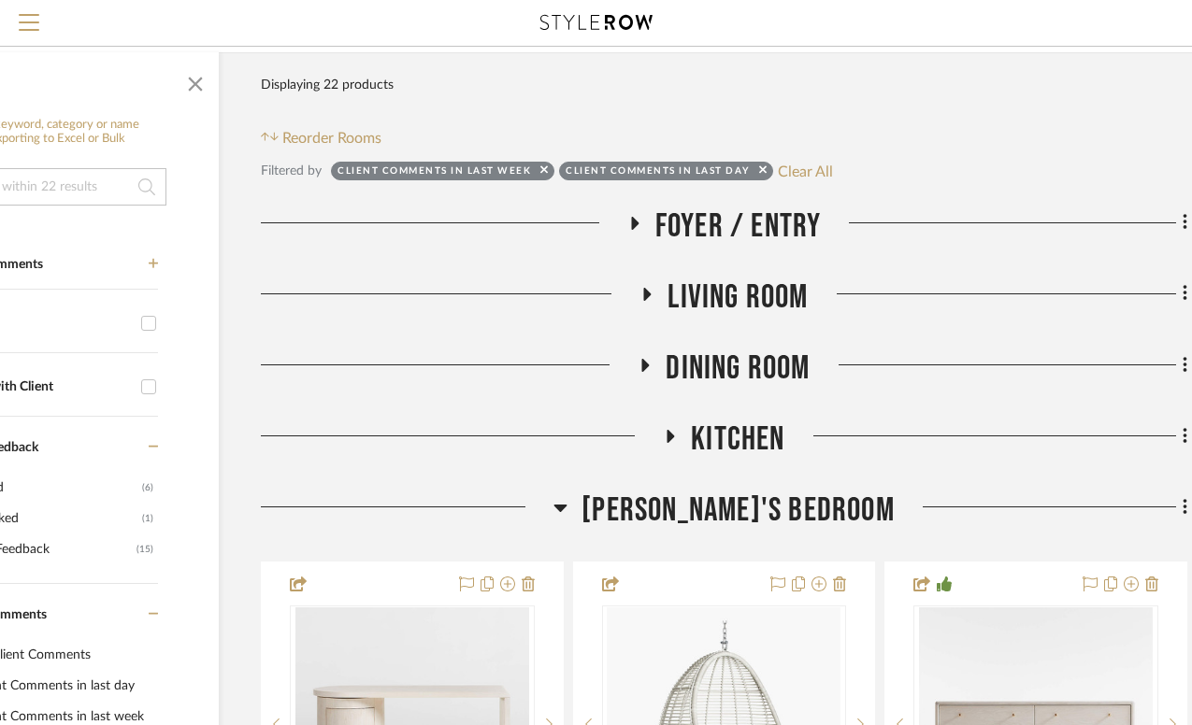
click at [648, 288] on icon at bounding box center [647, 294] width 7 height 13
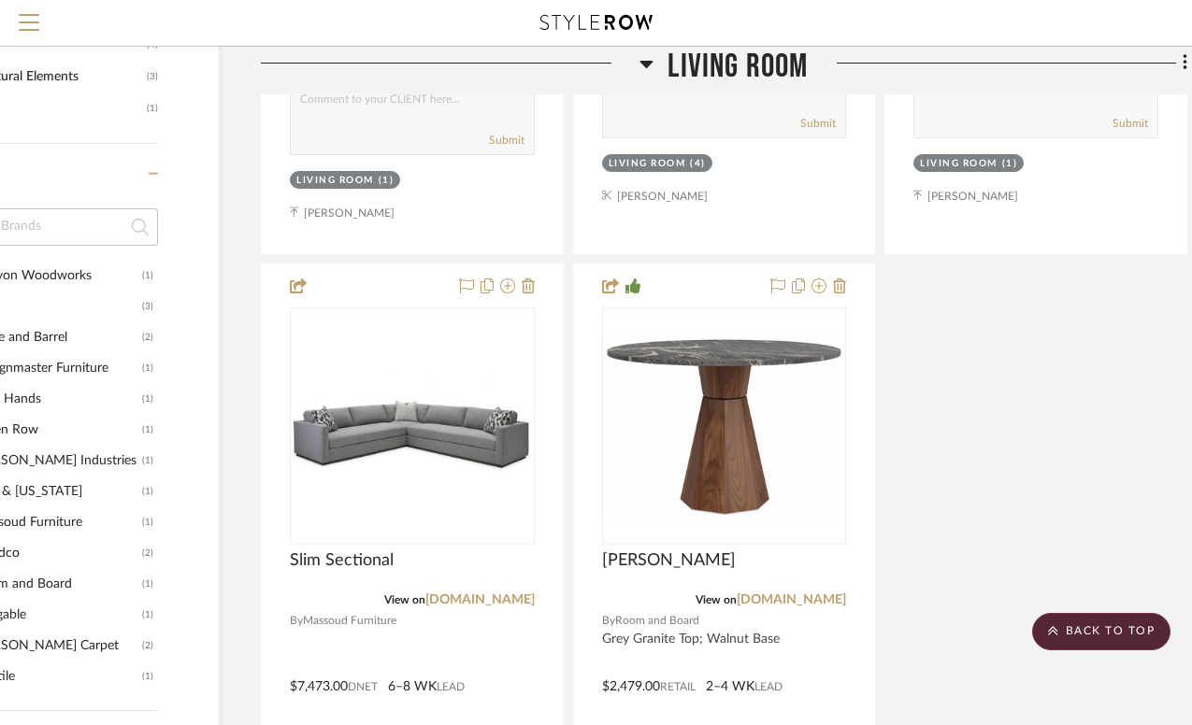
scroll to position [1151, 133]
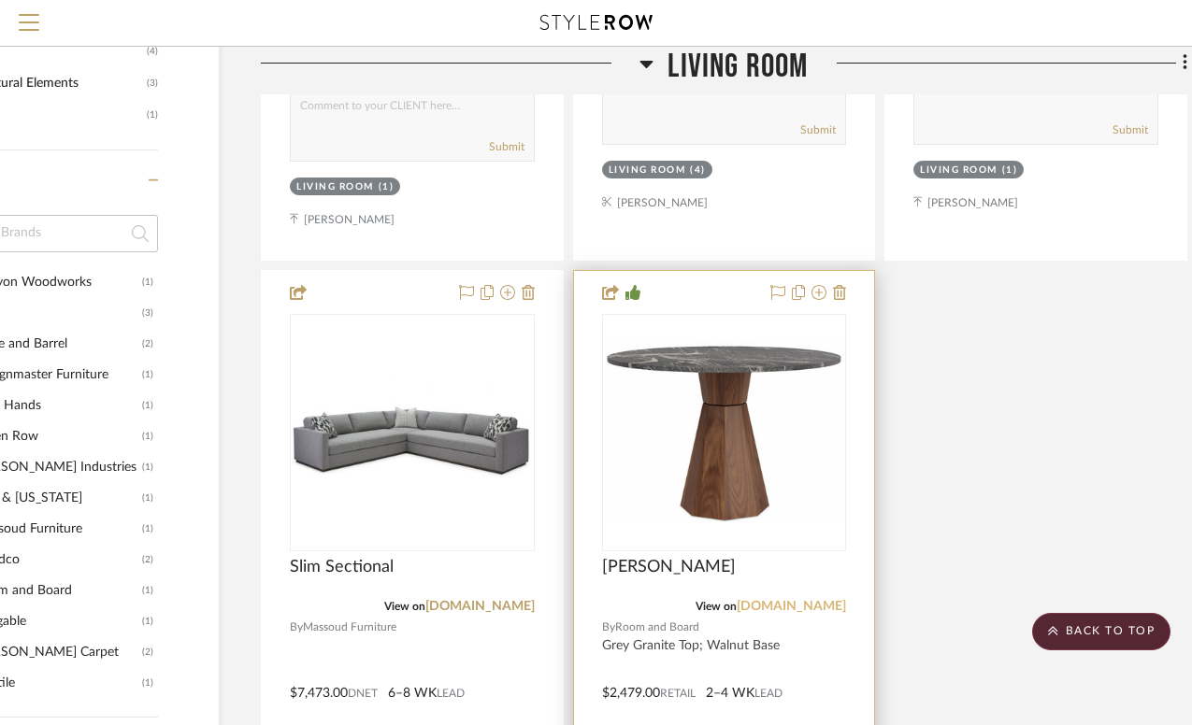
click at [771, 600] on link "[DOMAIN_NAME]" at bounding box center [791, 606] width 109 height 13
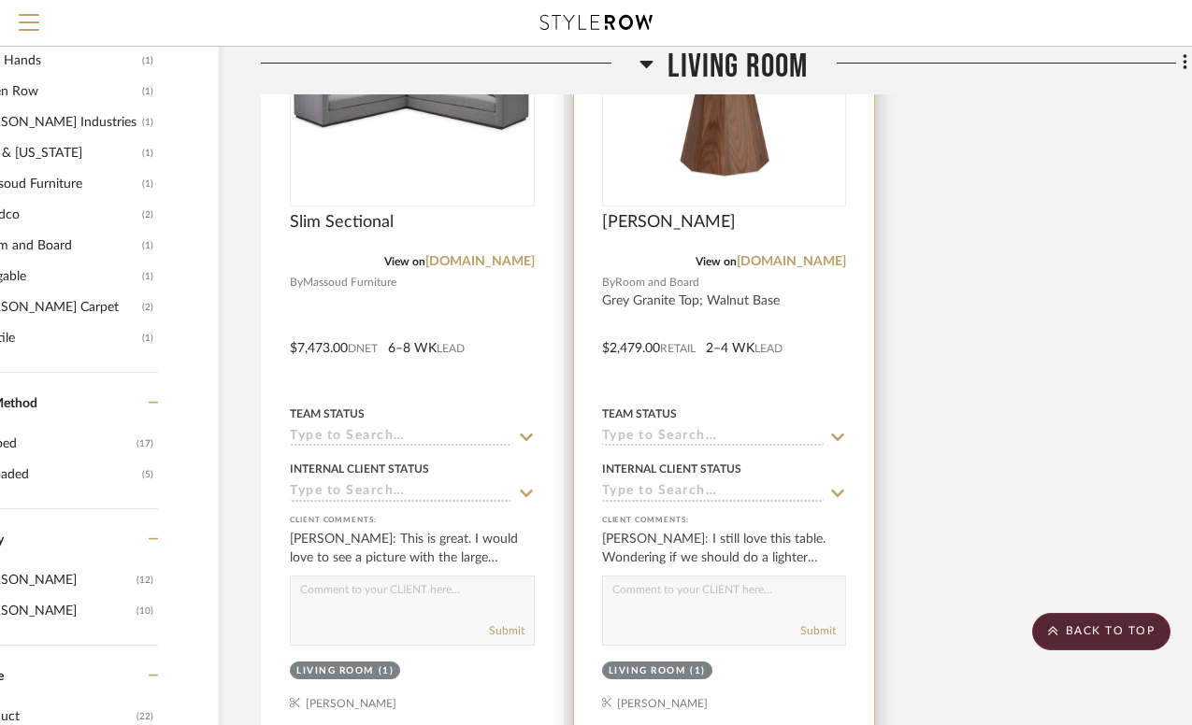
scroll to position [1501, 133]
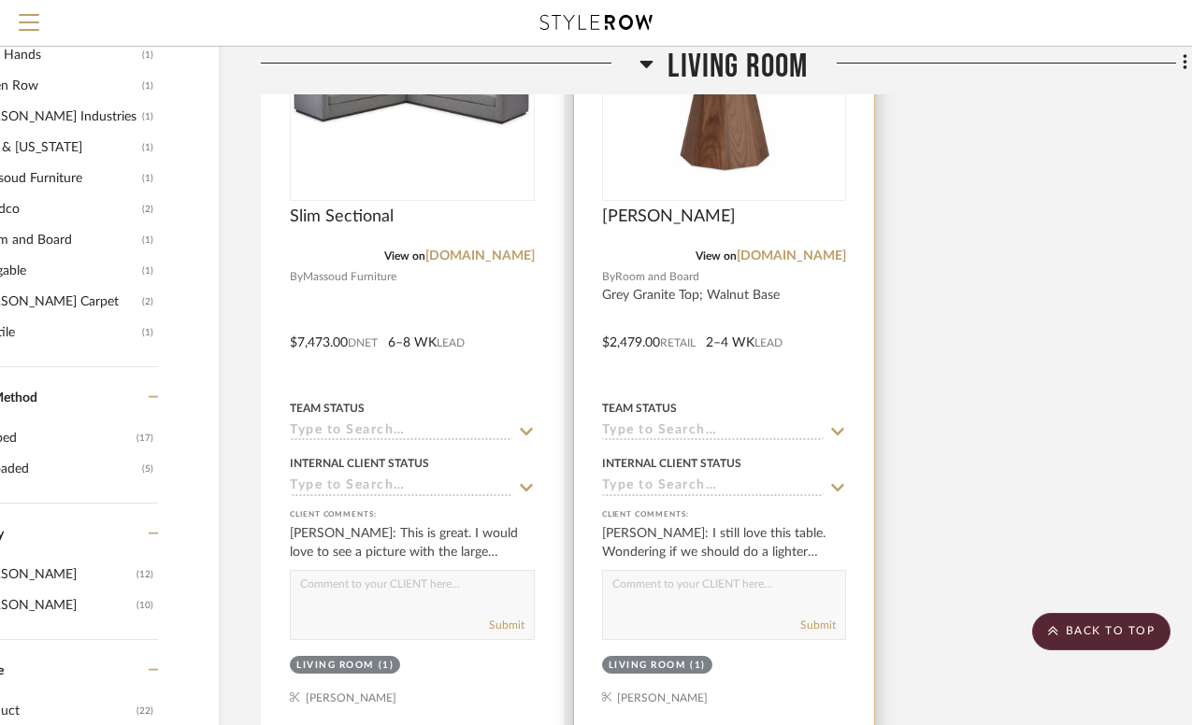
click at [686, 571] on textarea at bounding box center [724, 589] width 243 height 36
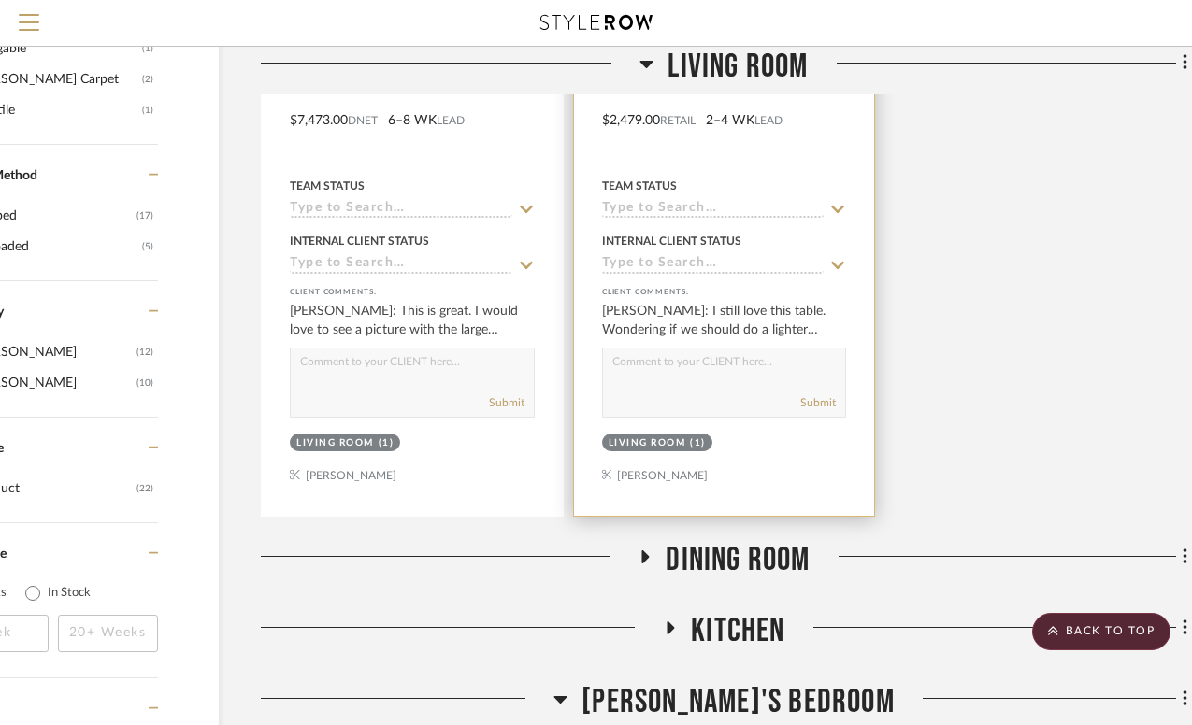
scroll to position [1773, 133]
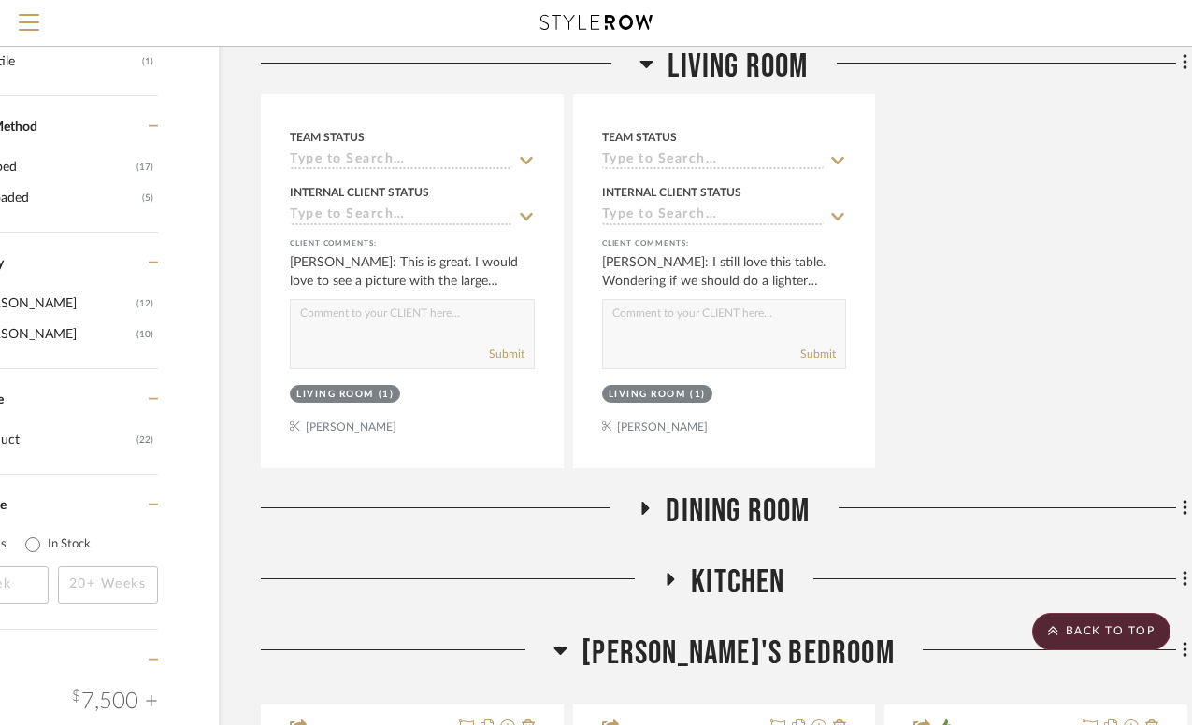
click at [641, 501] on icon at bounding box center [645, 508] width 22 height 14
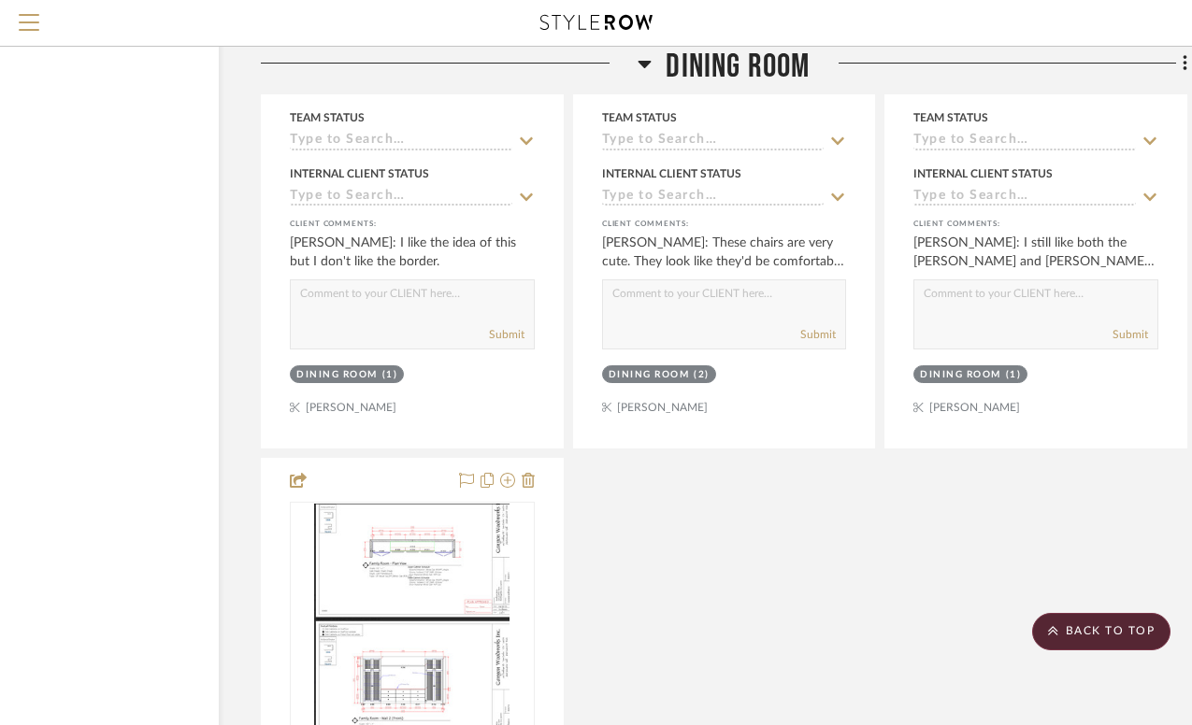
scroll to position [3537, 133]
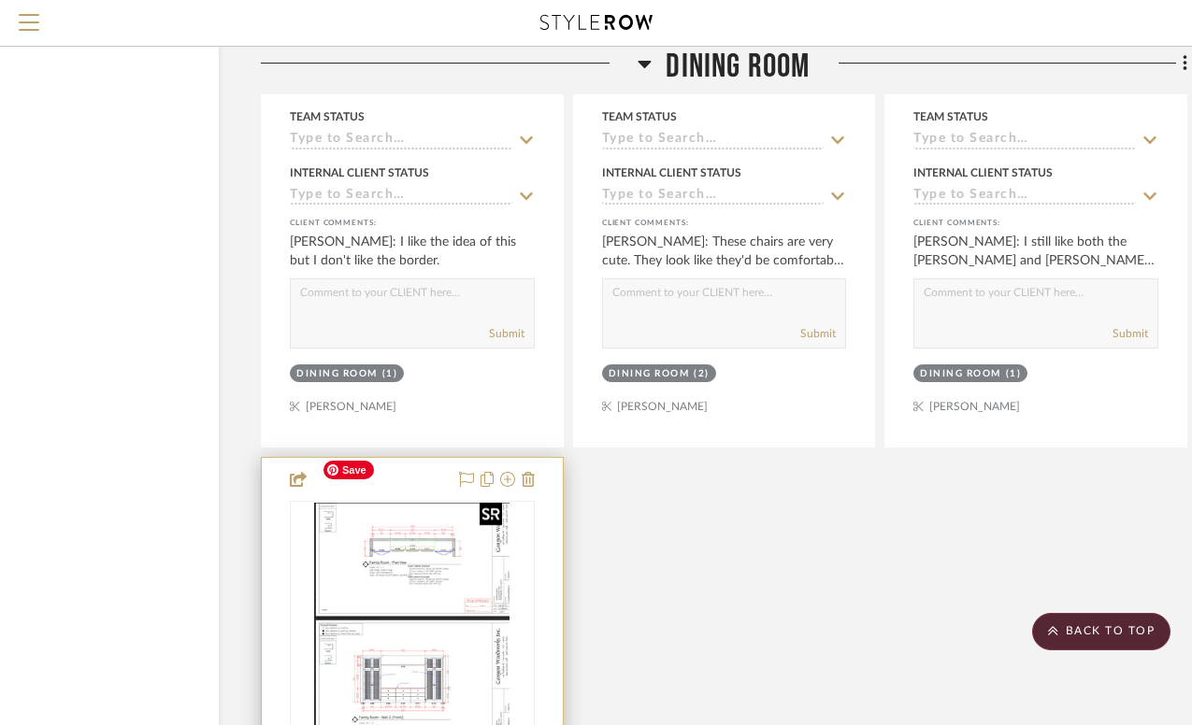
click at [417, 612] on img "0" at bounding box center [411, 620] width 195 height 234
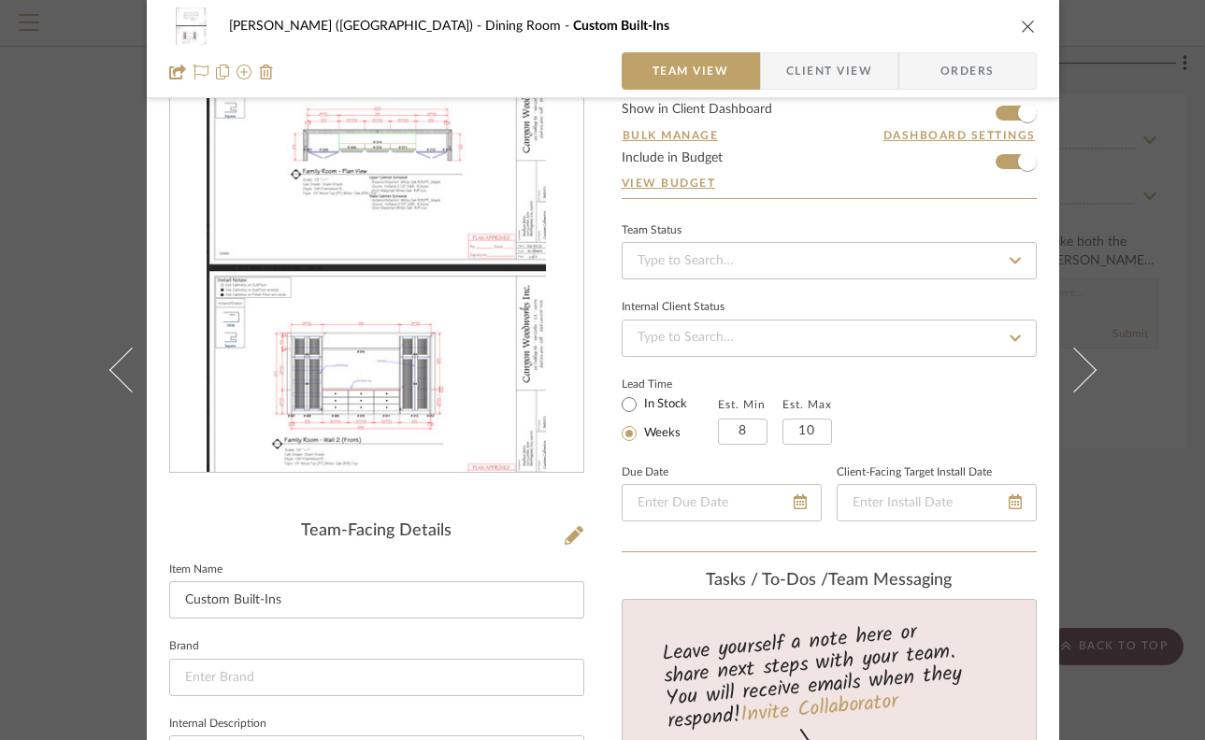
scroll to position [0, 0]
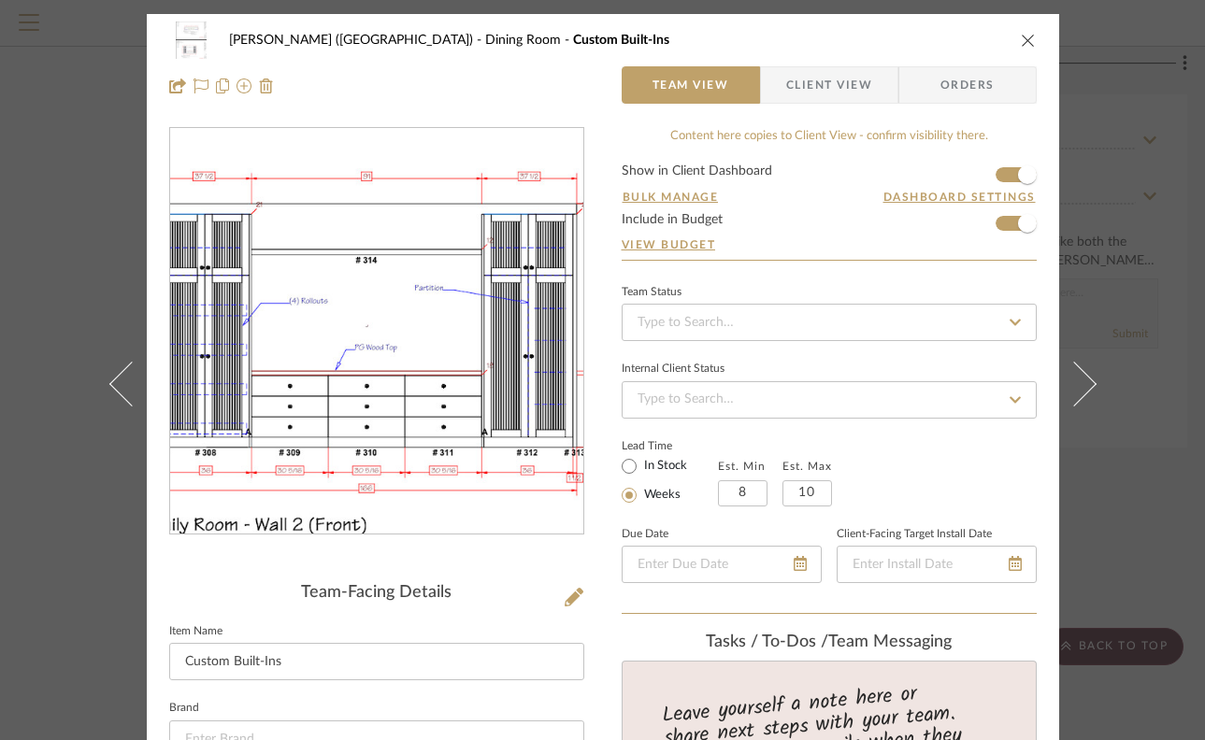
click at [358, 438] on img "0" at bounding box center [376, 332] width 339 height 406
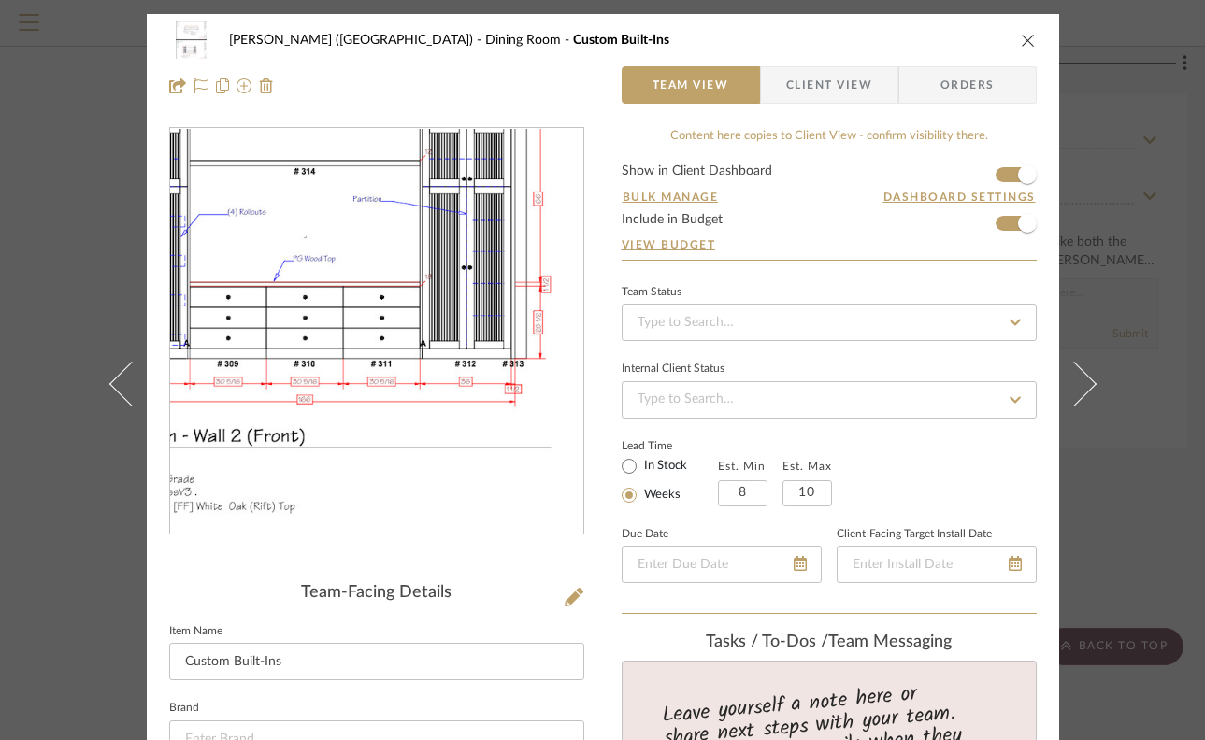
click at [379, 469] on img "0" at bounding box center [376, 332] width 339 height 406
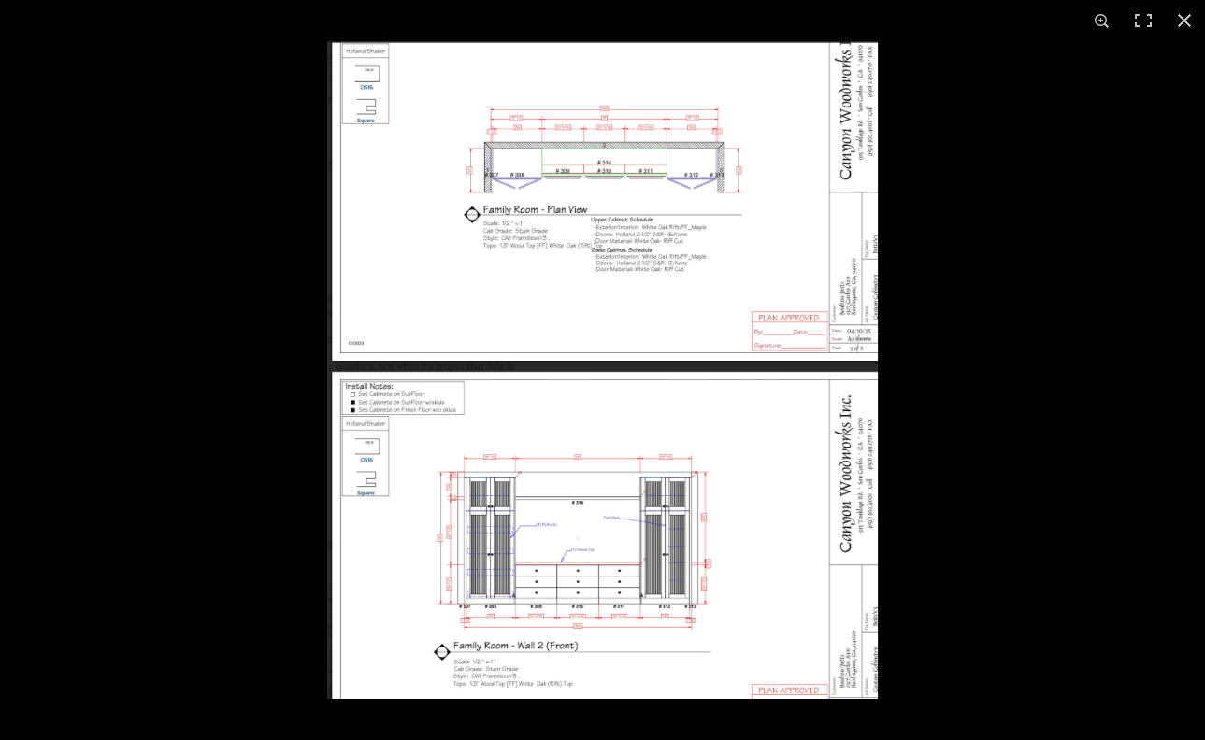
click at [496, 492] on img at bounding box center [602, 370] width 551 height 658
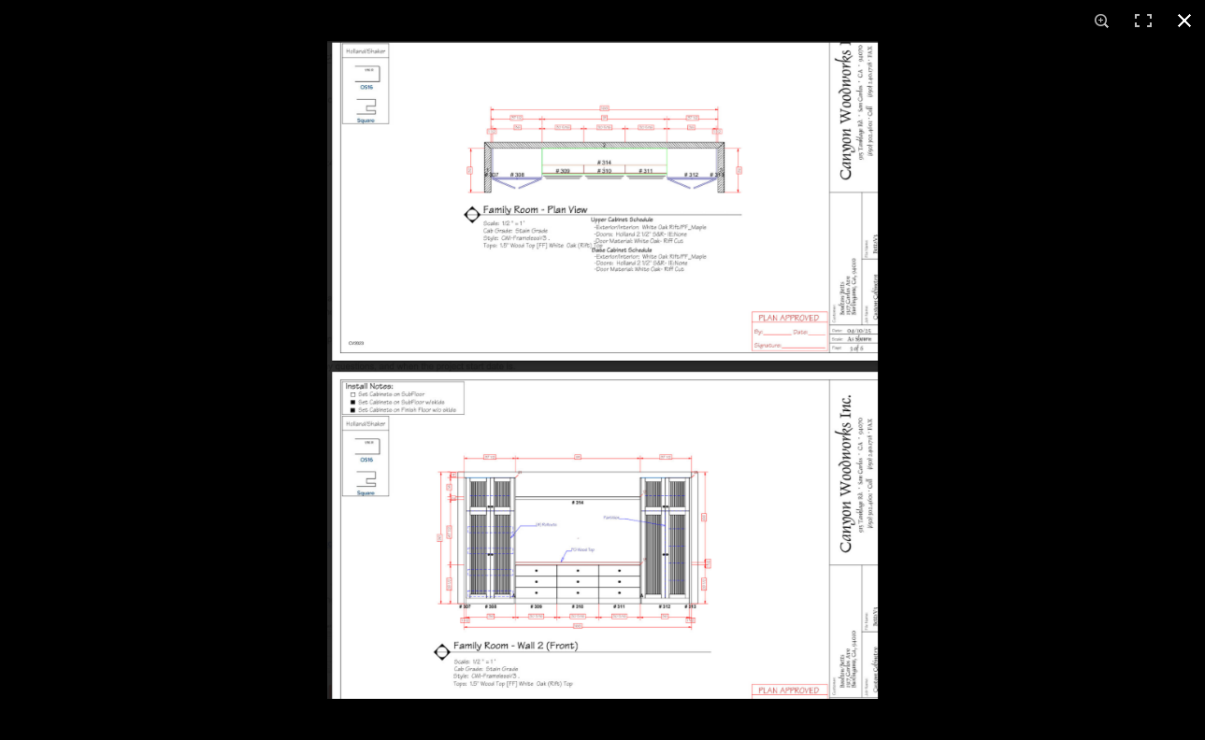
click at [180, 237] on div at bounding box center [602, 370] width 1205 height 740
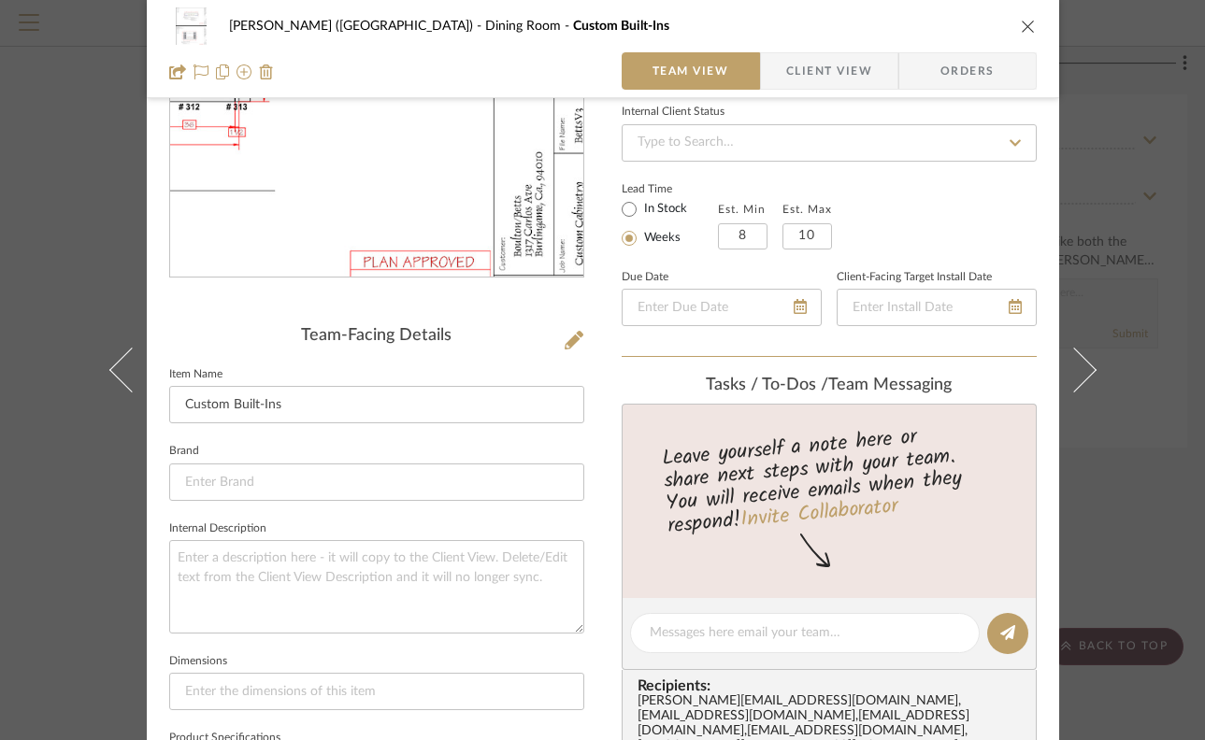
scroll to position [275, 0]
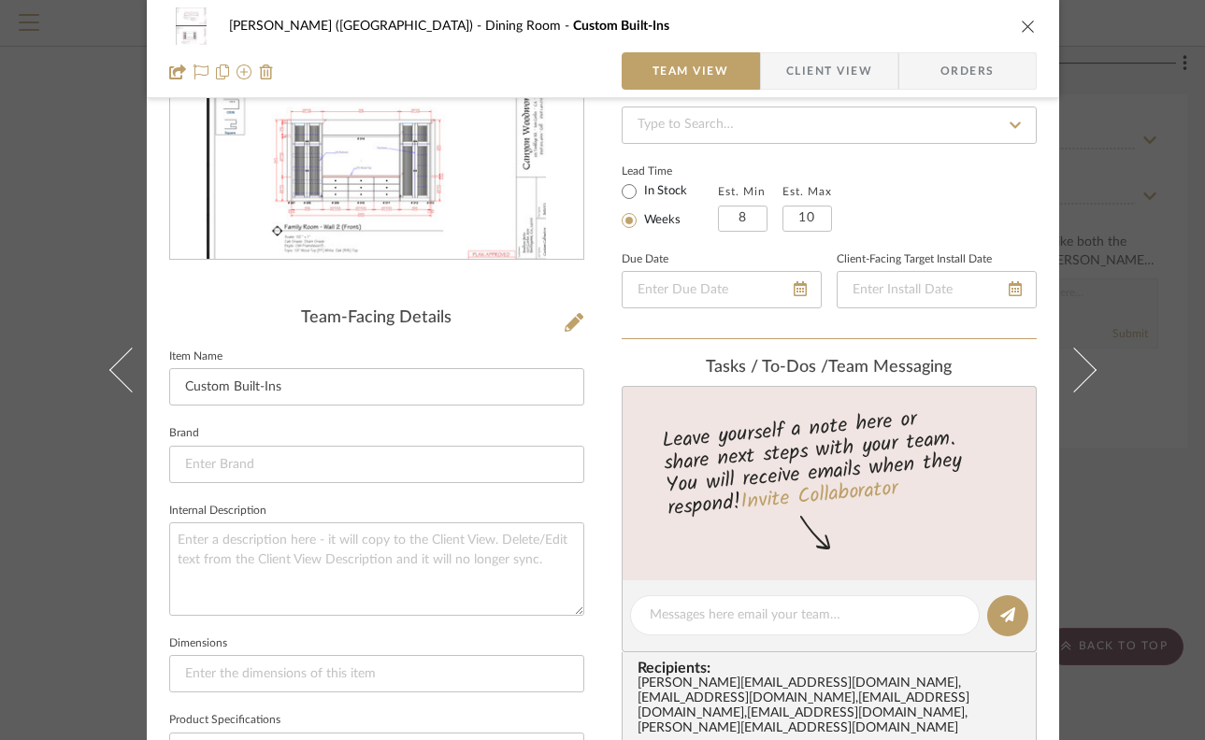
click at [1163, 262] on div "[PERSON_NAME] (Main House) Dining Room Custom Built-Ins Team View Client View O…" at bounding box center [602, 370] width 1205 height 740
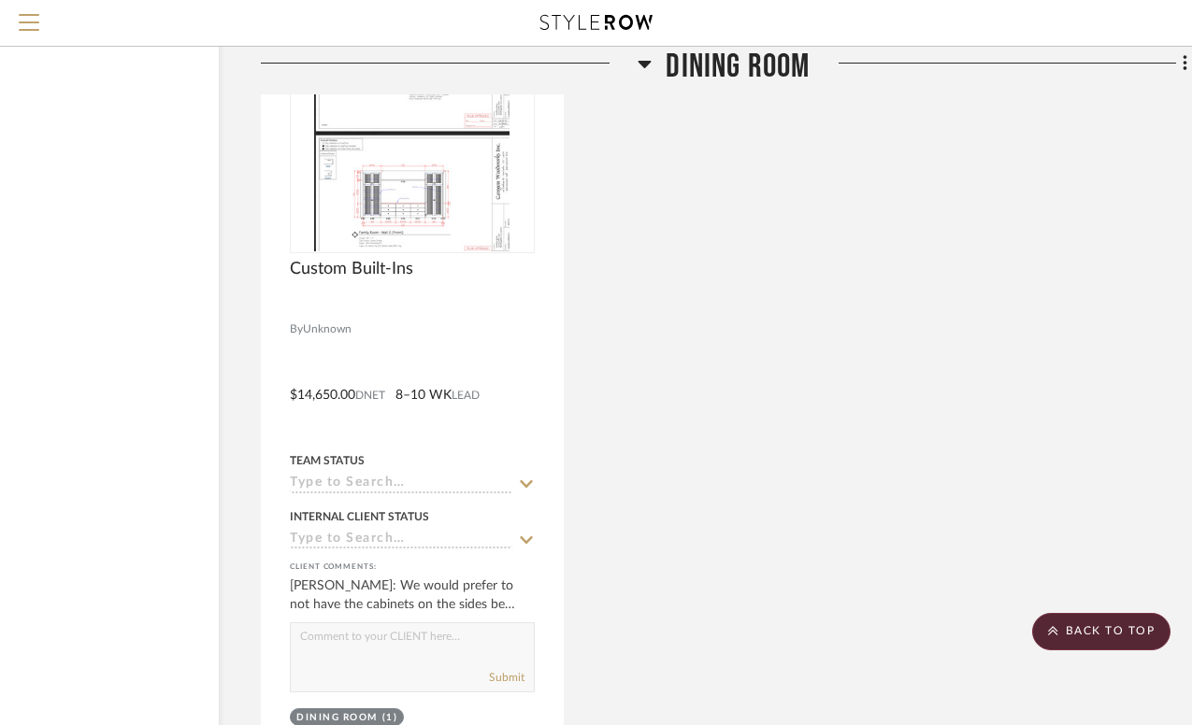
scroll to position [4072, 133]
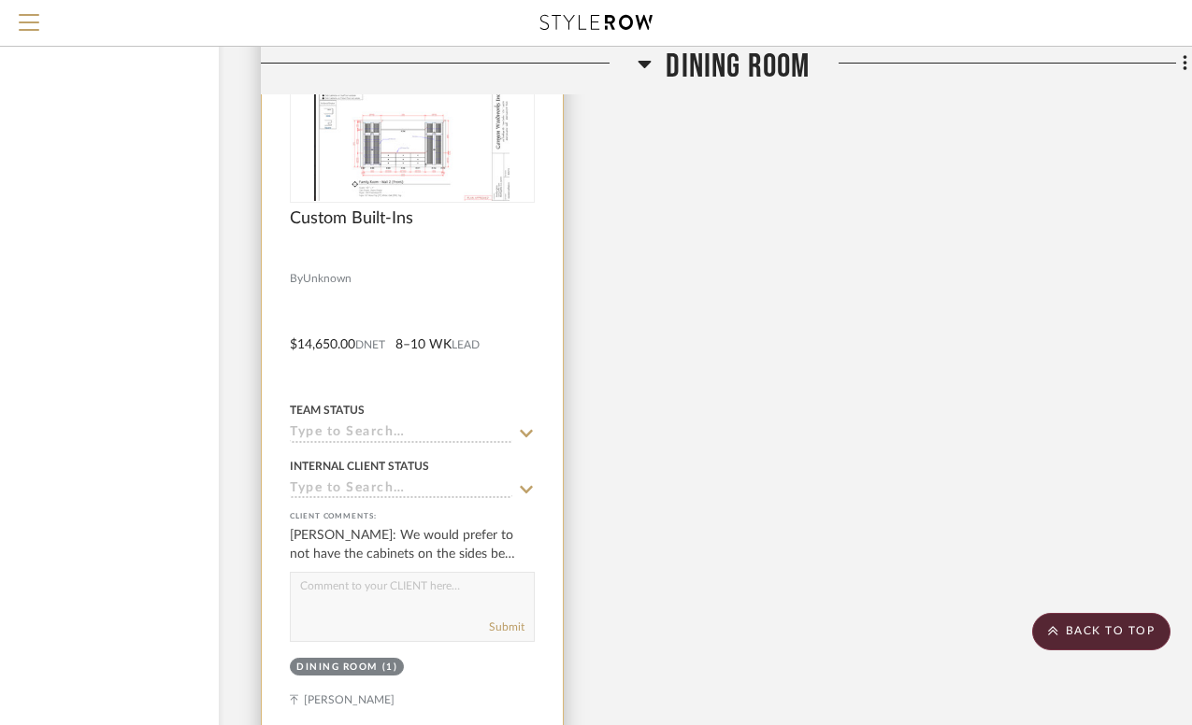
click at [402, 573] on textarea at bounding box center [412, 591] width 243 height 36
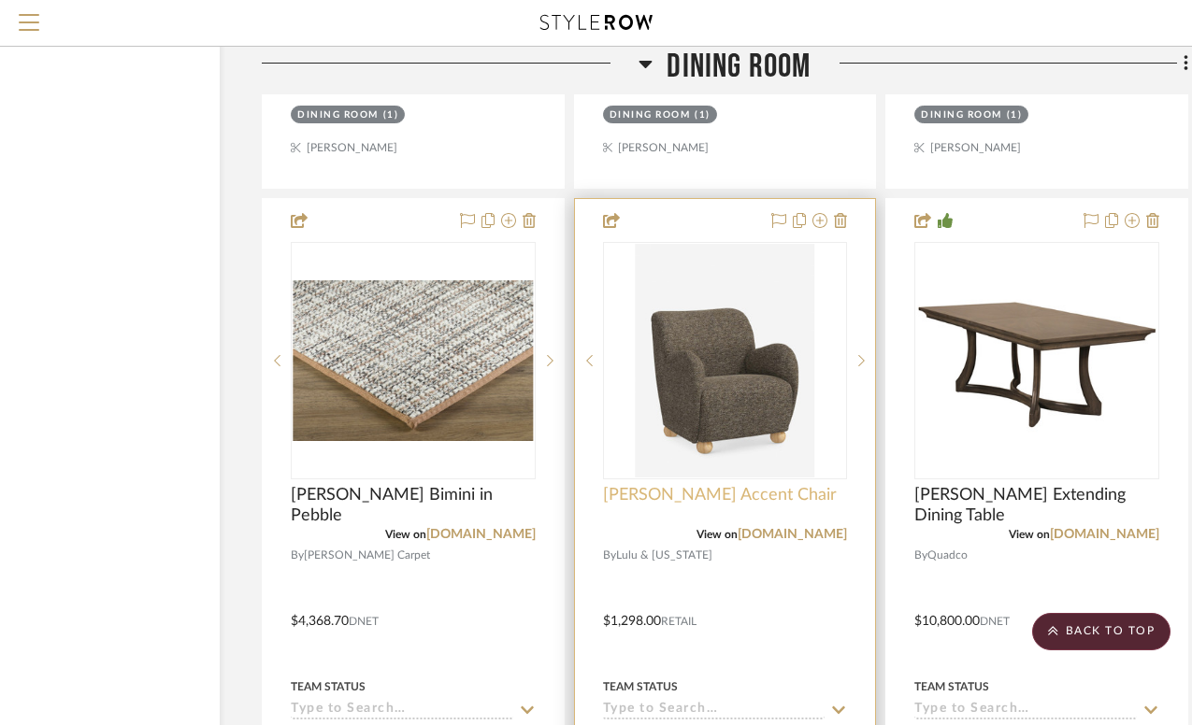
scroll to position [2921, 132]
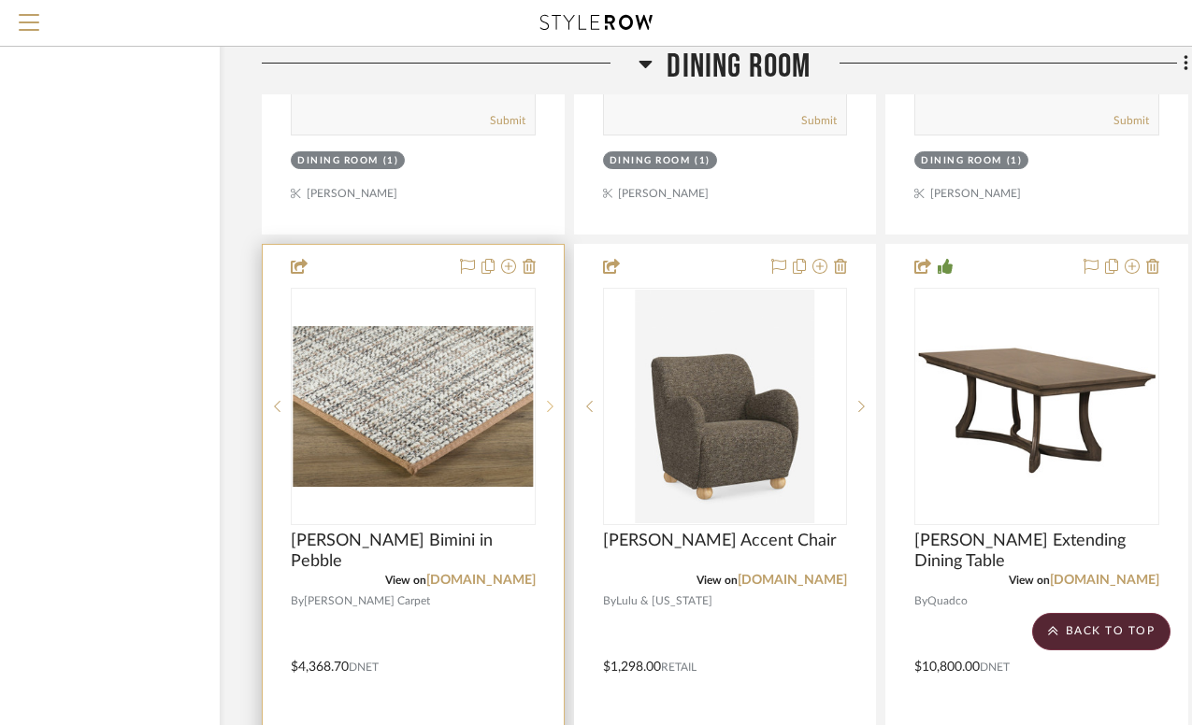
click at [551, 400] on icon at bounding box center [550, 406] width 7 height 13
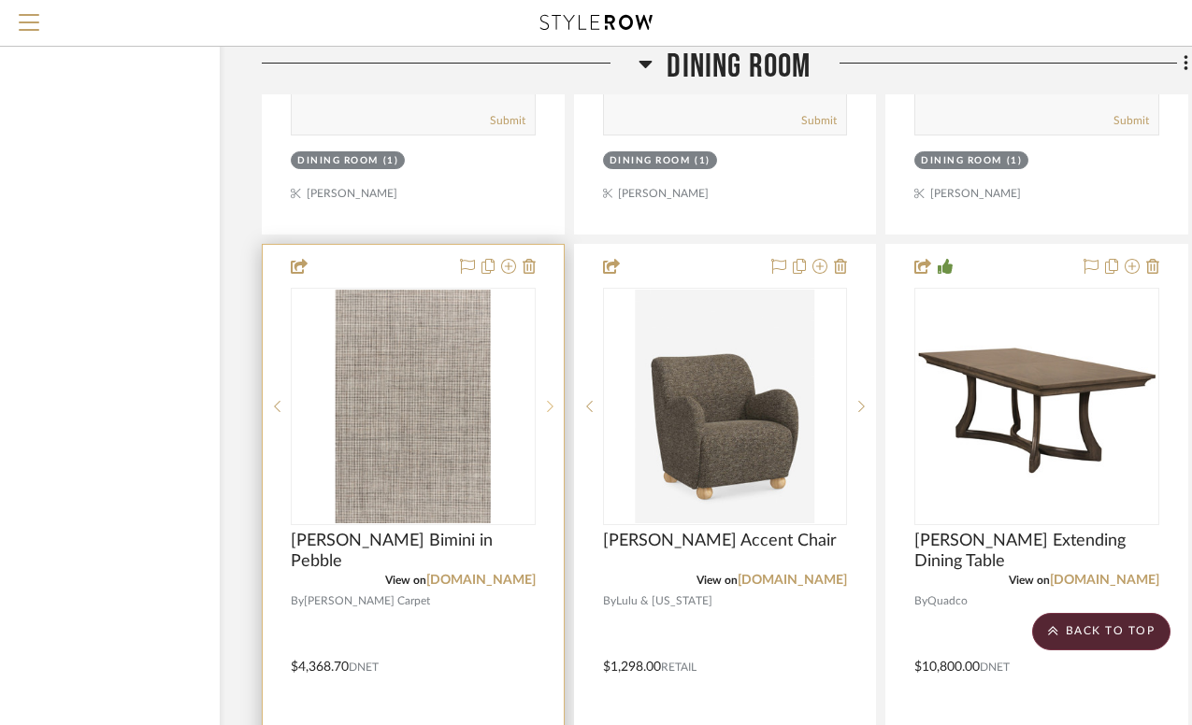
click at [551, 400] on icon at bounding box center [550, 406] width 7 height 13
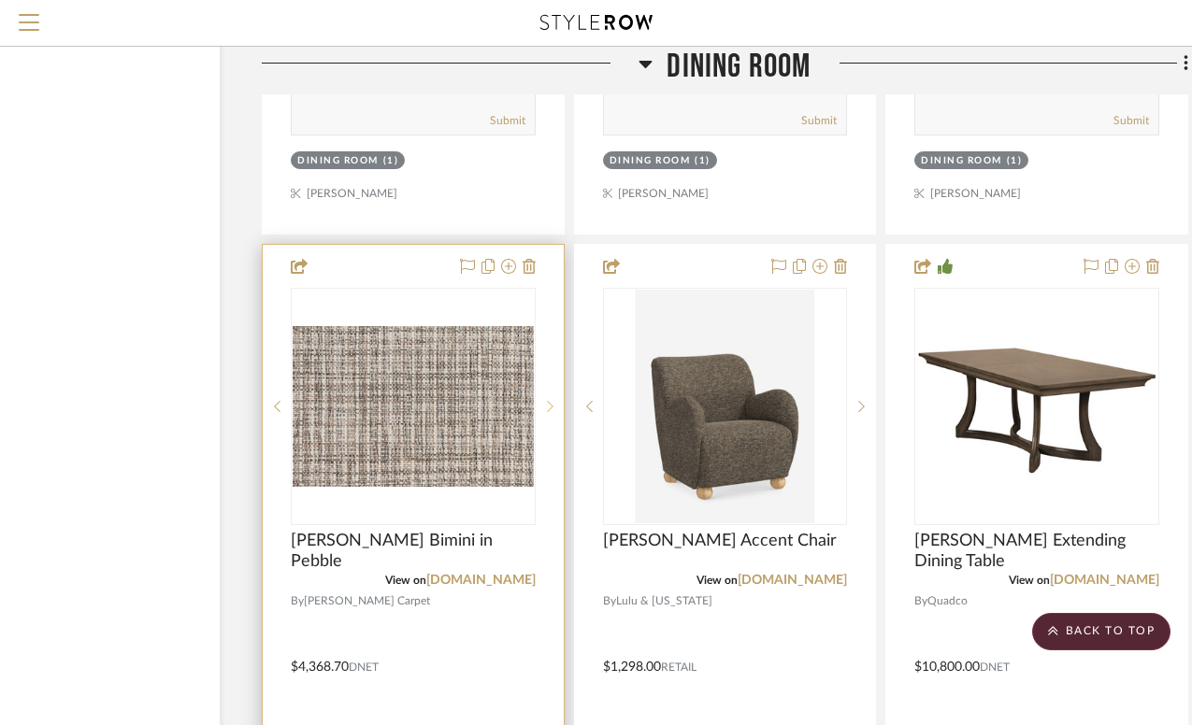
click at [551, 400] on icon at bounding box center [550, 406] width 7 height 13
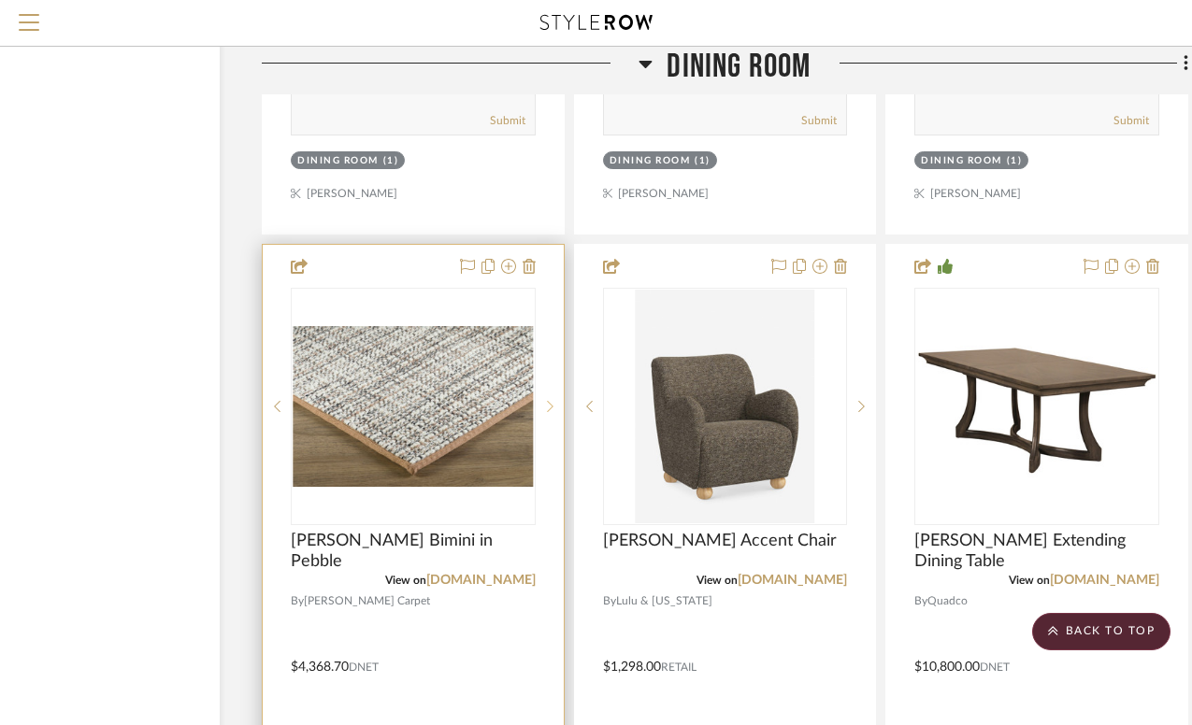
click at [551, 400] on icon at bounding box center [550, 406] width 7 height 13
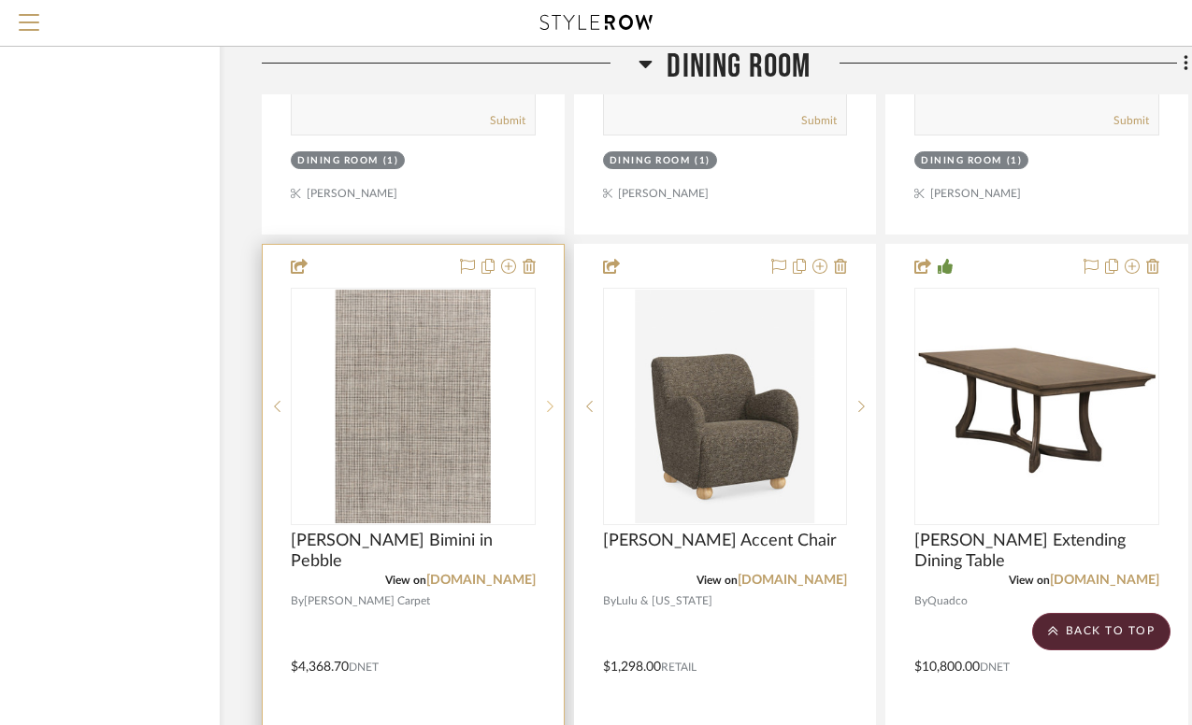
click at [550, 400] on icon at bounding box center [550, 406] width 7 height 13
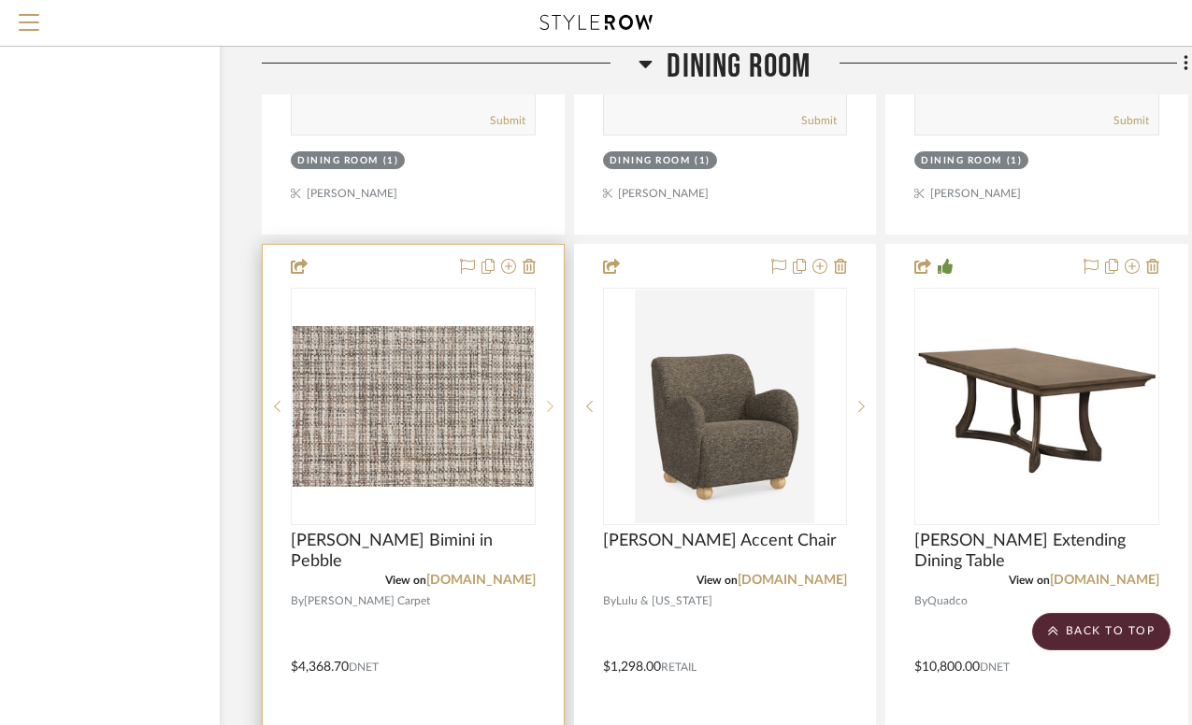
click at [550, 400] on icon at bounding box center [550, 406] width 7 height 13
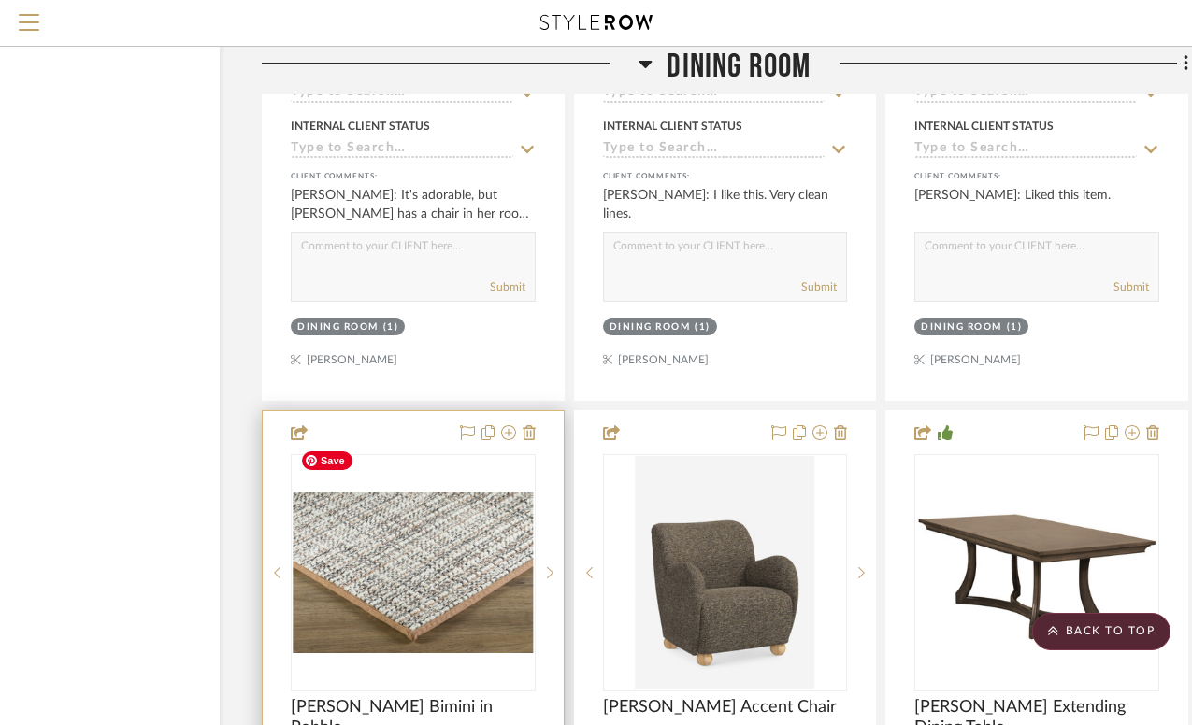
scroll to position [3015, 132]
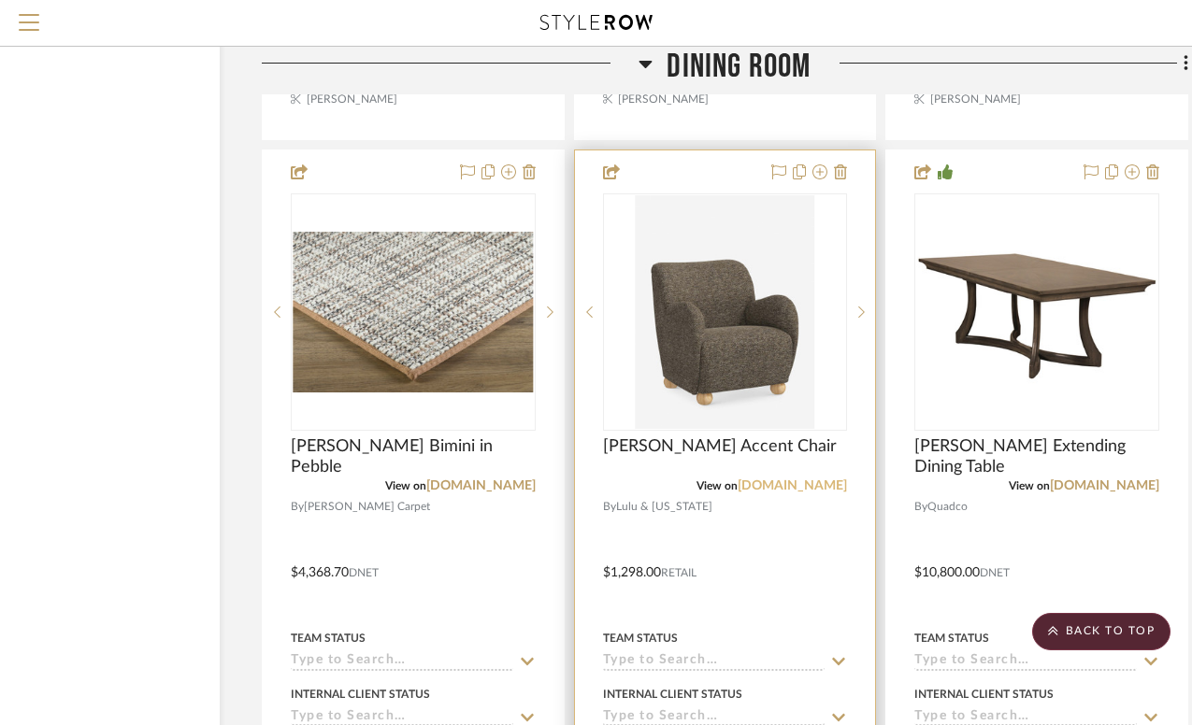
click at [817, 480] on link "[DOMAIN_NAME]" at bounding box center [792, 486] width 109 height 13
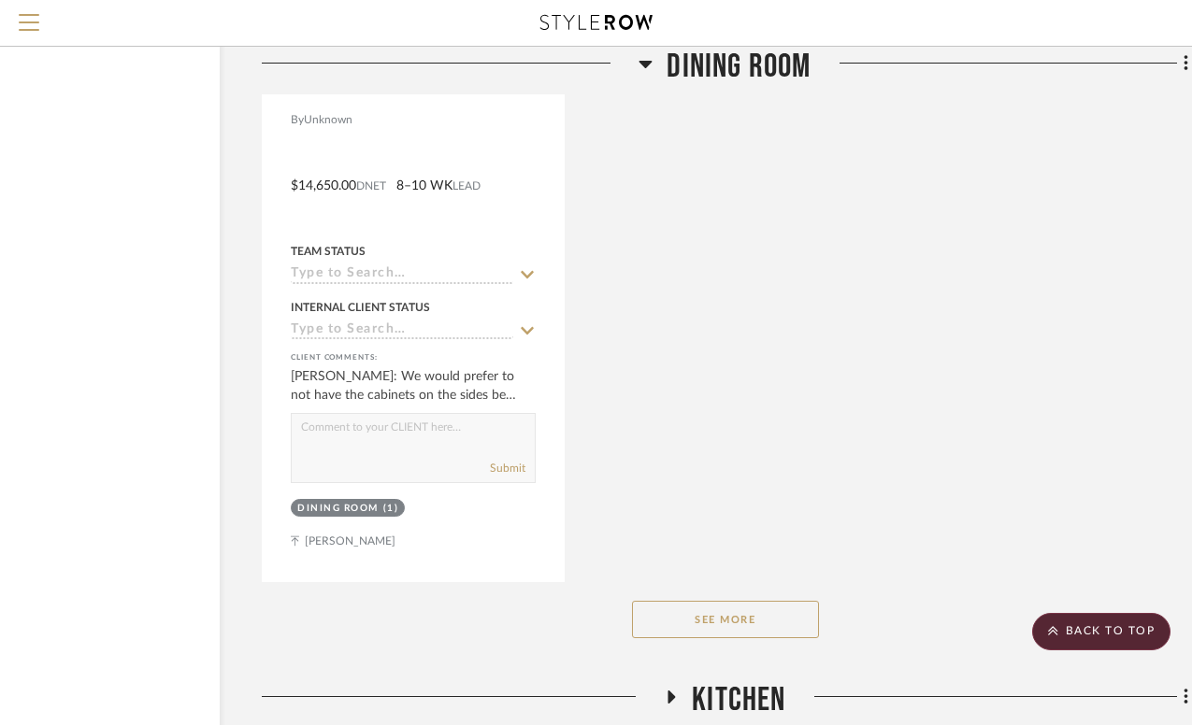
scroll to position [4546, 132]
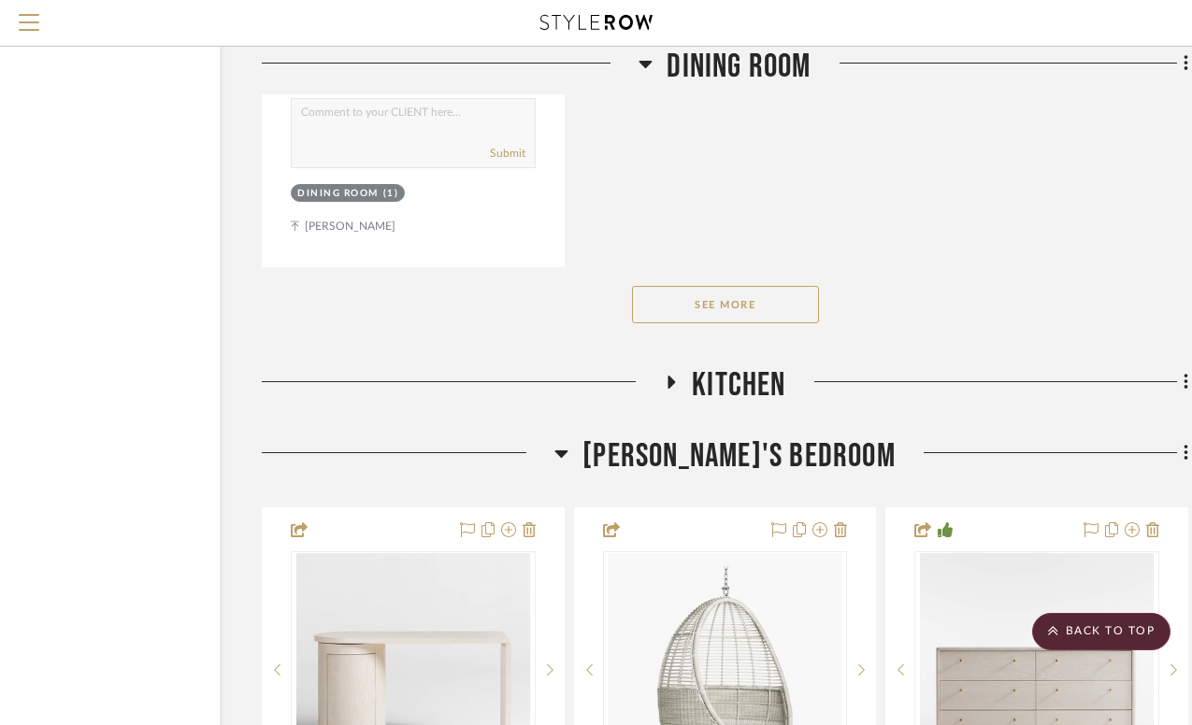
click at [724, 286] on button "See More" at bounding box center [725, 304] width 187 height 37
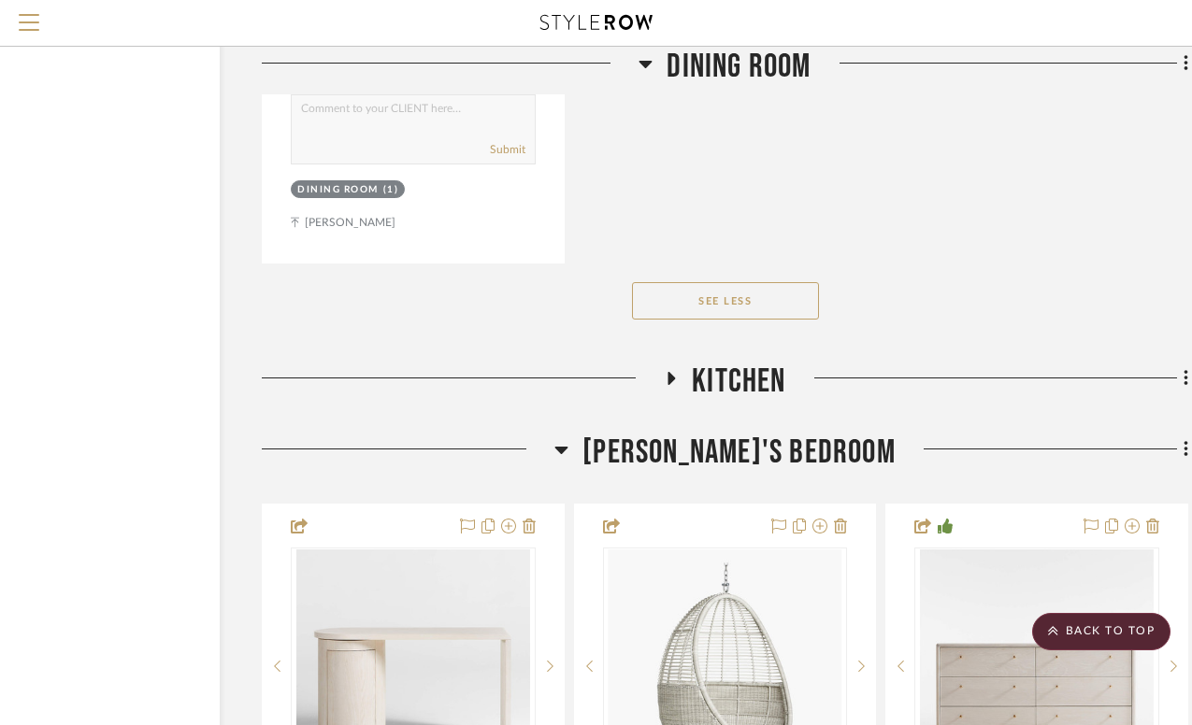
scroll to position [4563, 132]
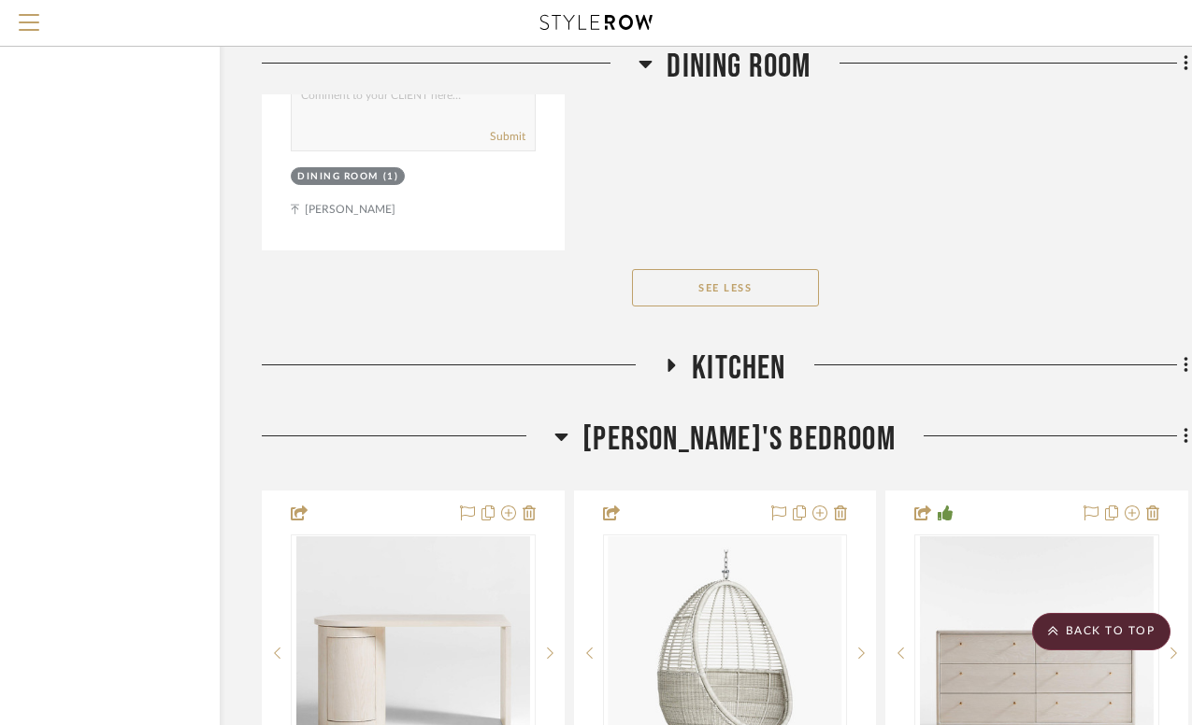
click at [672, 359] on icon at bounding box center [671, 365] width 7 height 13
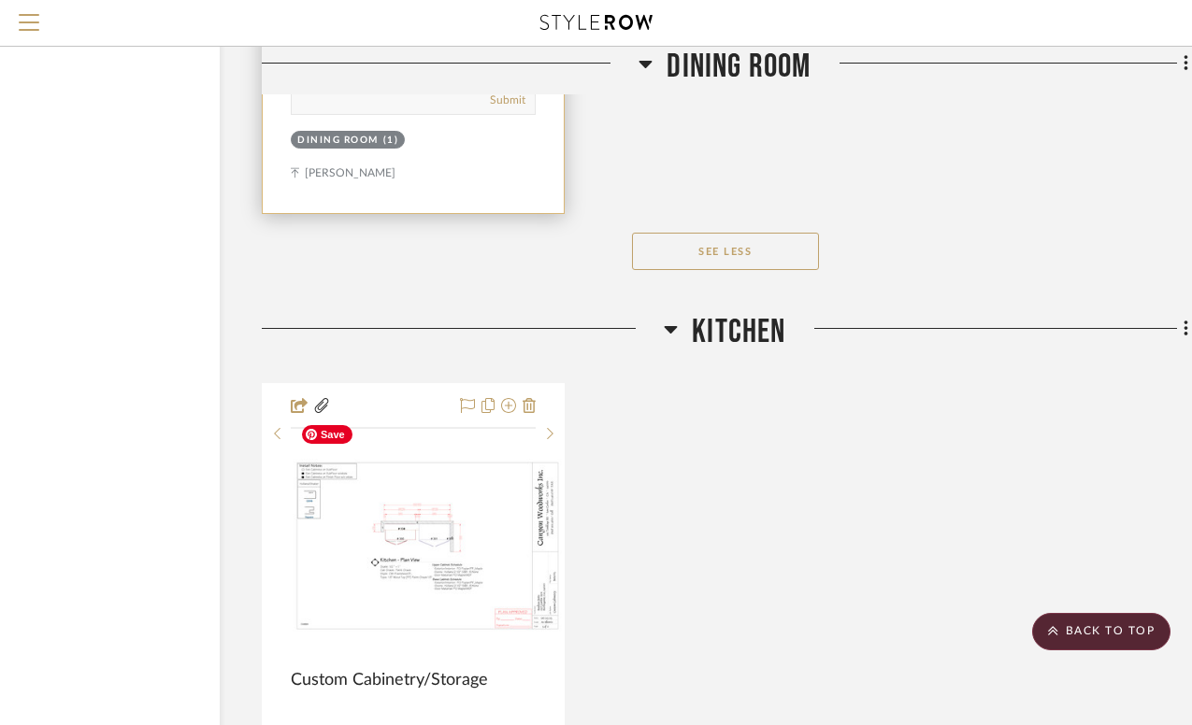
scroll to position [4690, 132]
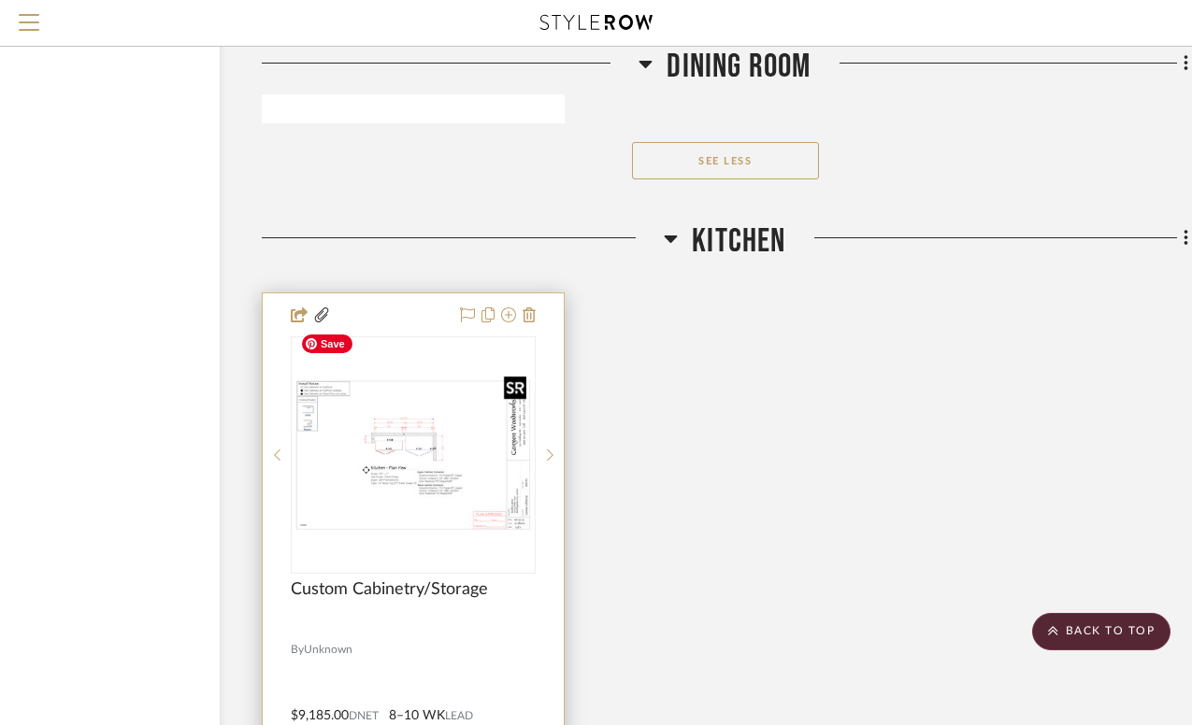
click at [438, 395] on img "0" at bounding box center [413, 455] width 241 height 155
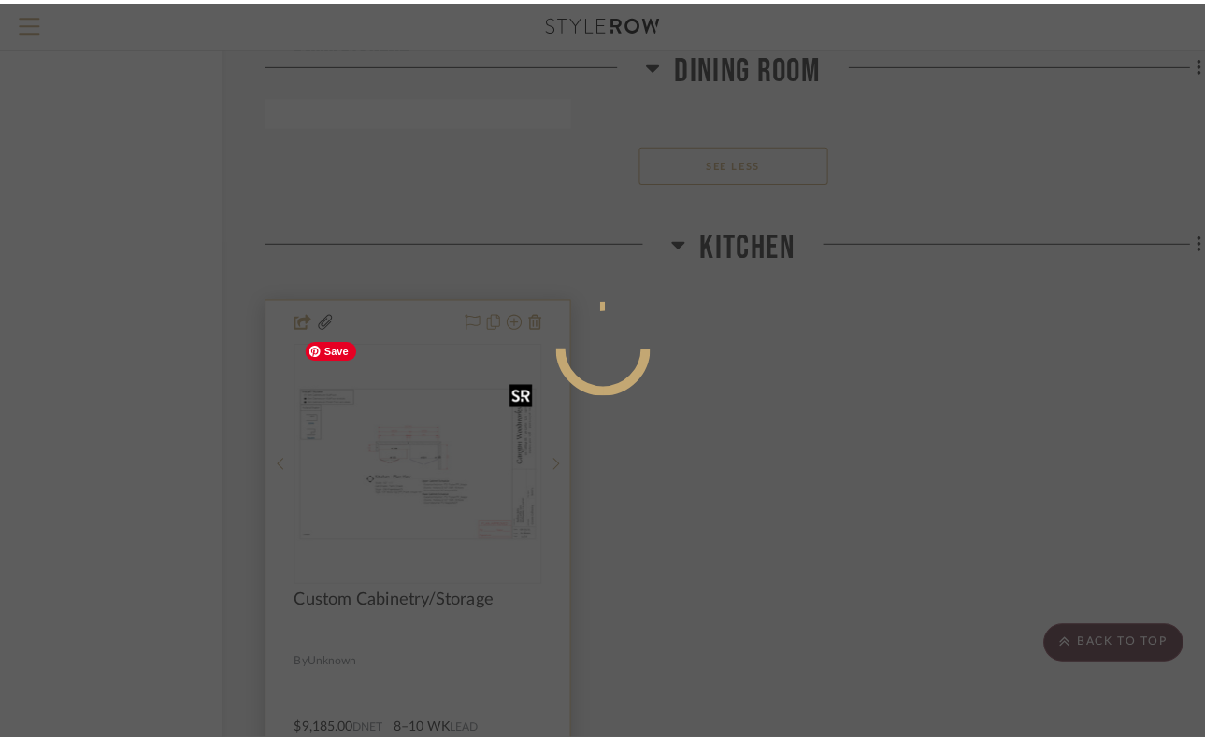
scroll to position [0, 0]
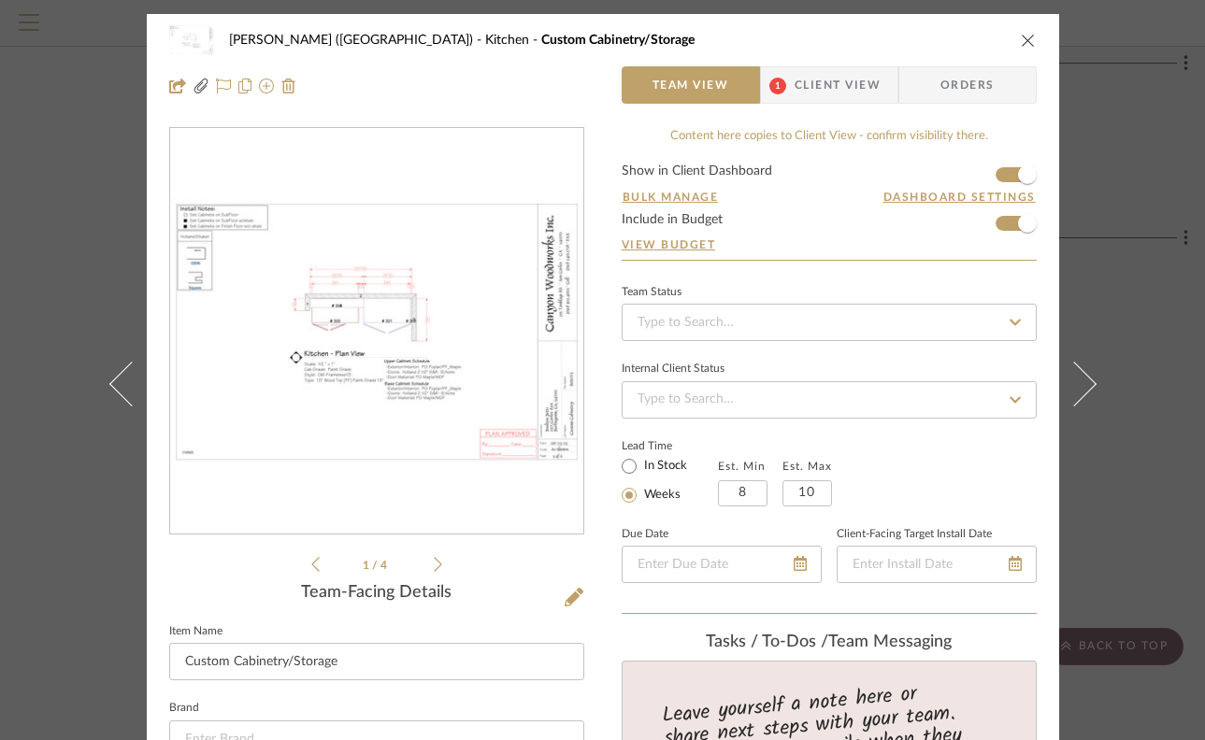
click at [434, 565] on icon at bounding box center [438, 564] width 8 height 17
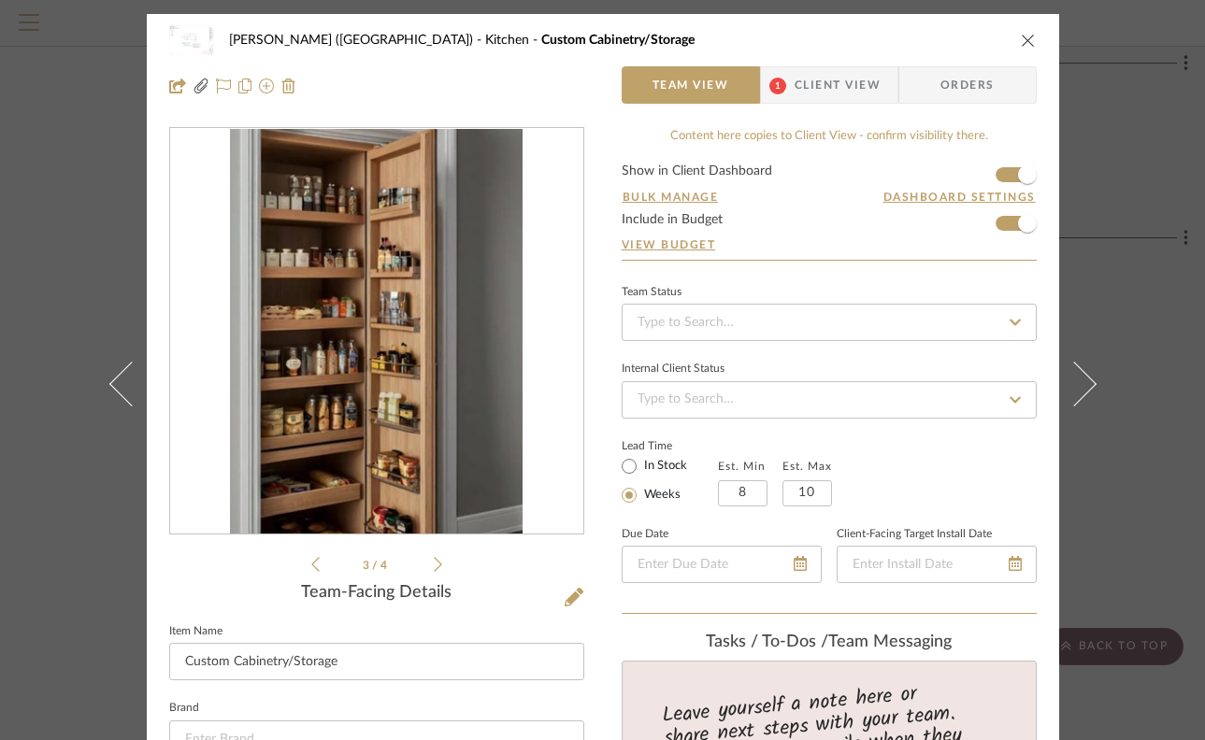
click at [434, 569] on icon at bounding box center [438, 564] width 8 height 17
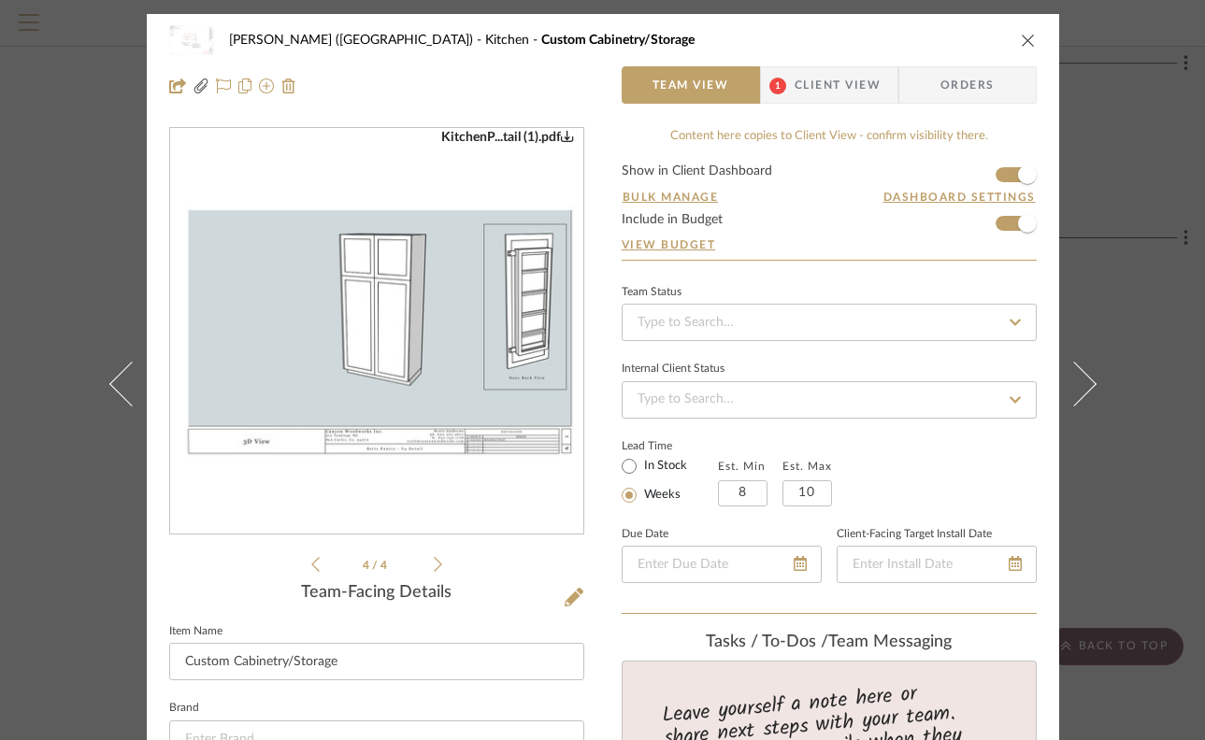
click at [311, 567] on icon at bounding box center [315, 564] width 8 height 15
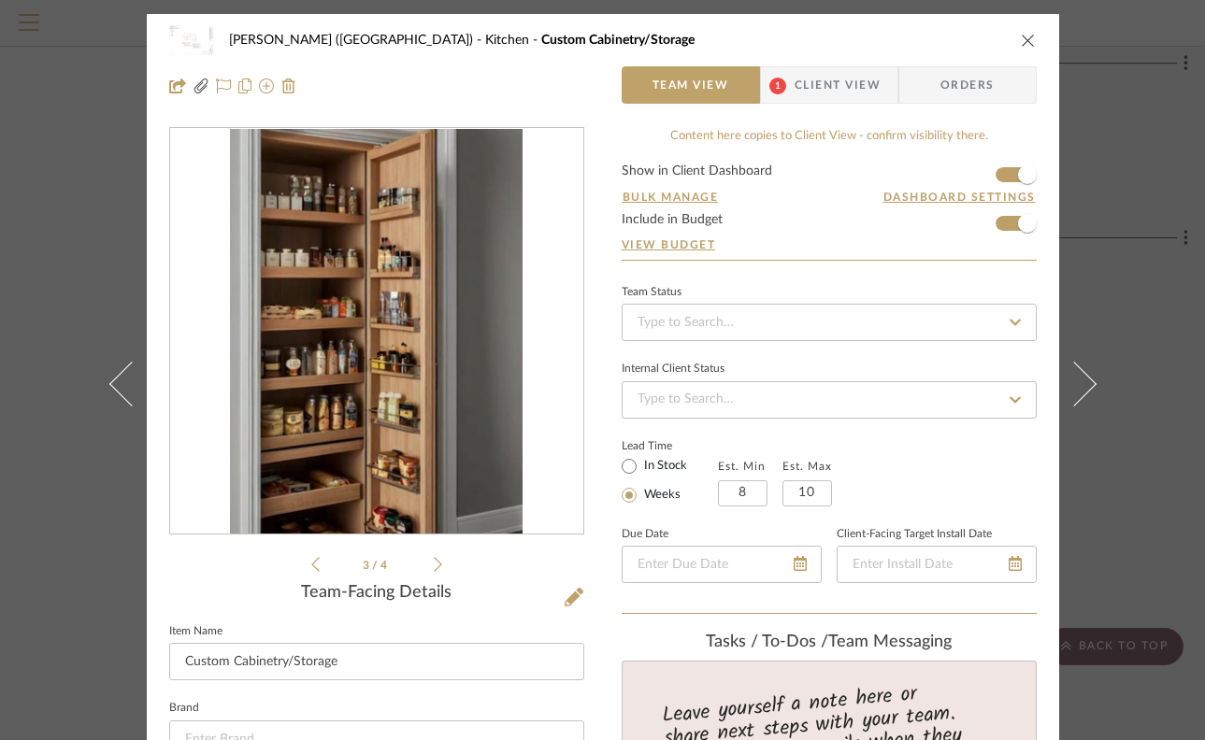
click at [311, 567] on icon at bounding box center [315, 564] width 8 height 15
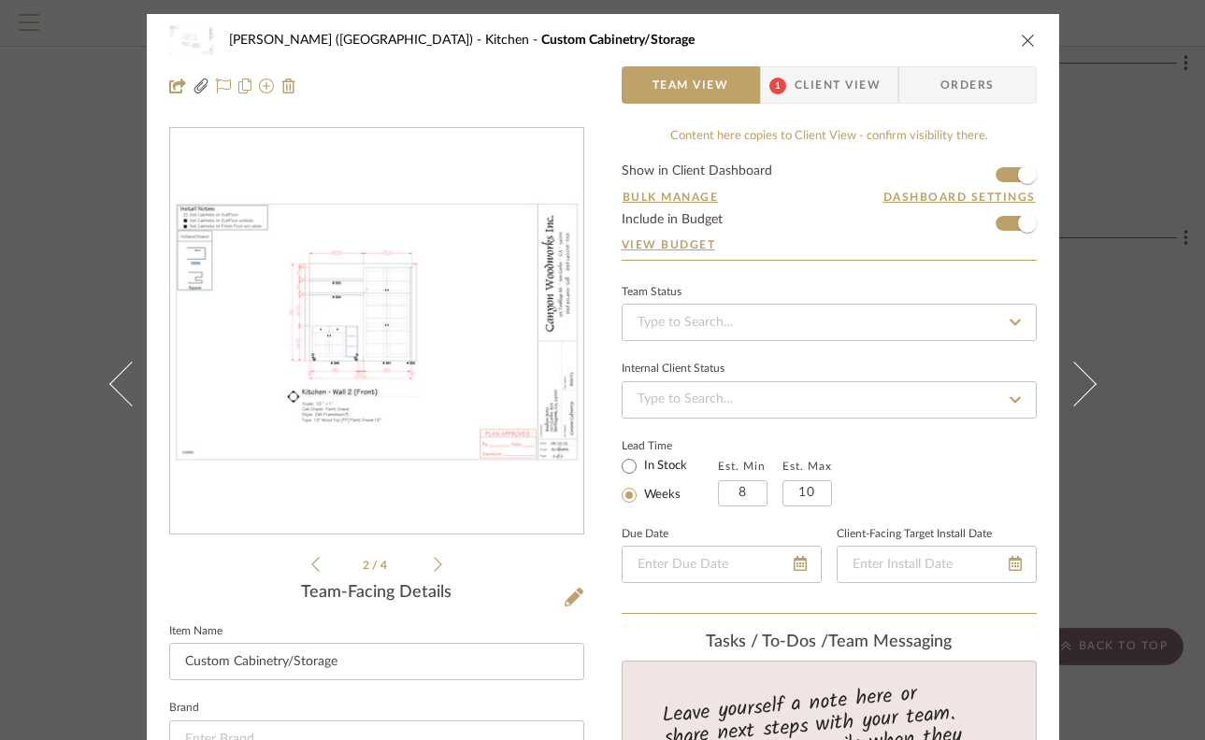
click at [370, 294] on img "1" at bounding box center [376, 331] width 413 height 267
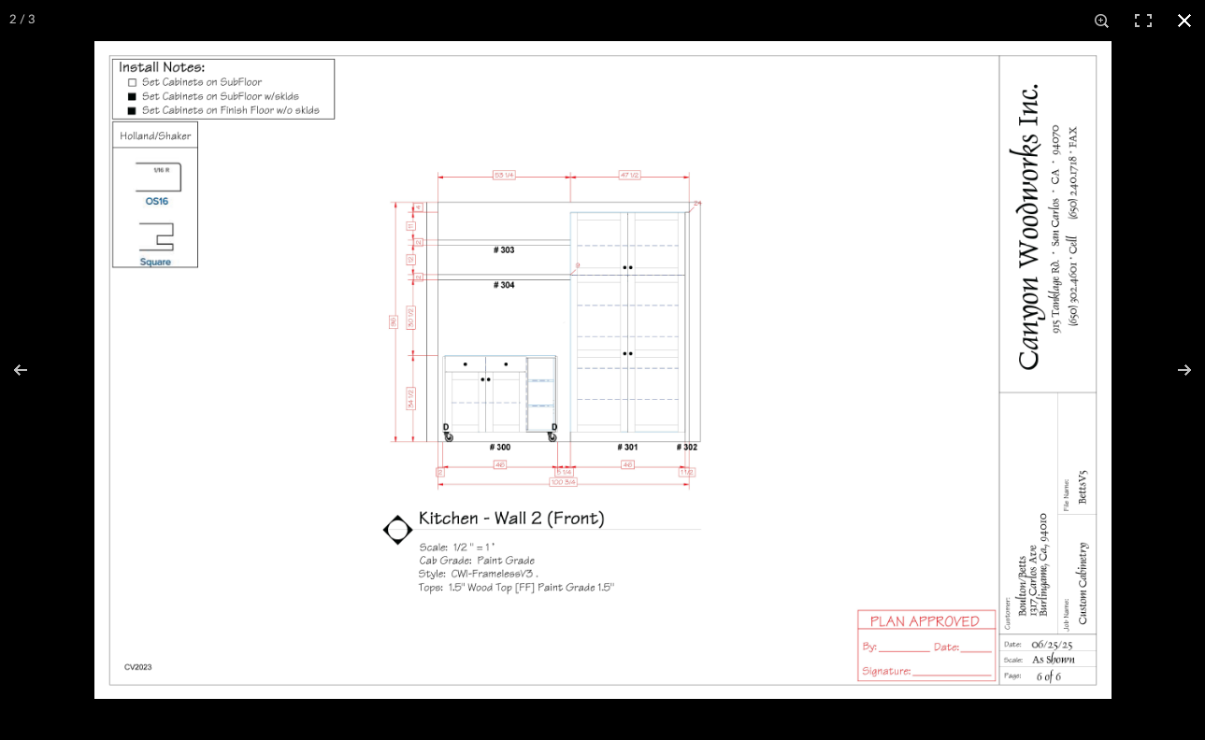
click at [57, 497] on div at bounding box center [602, 370] width 1205 height 740
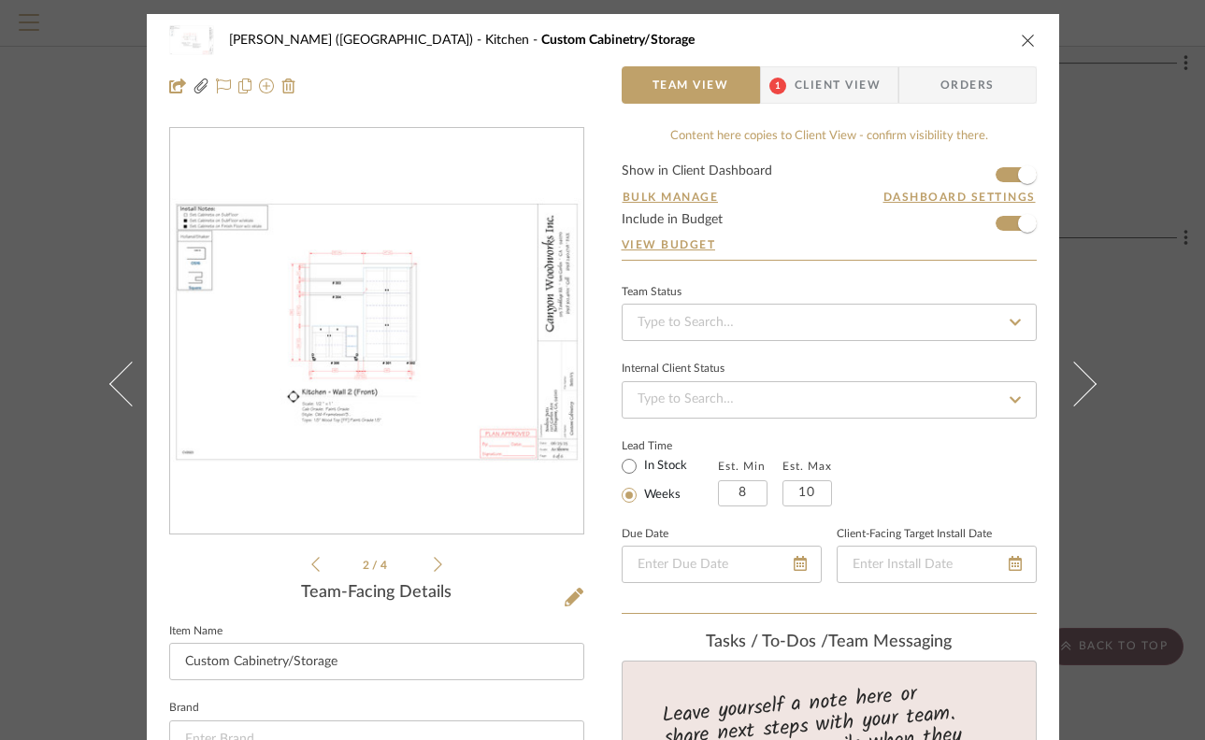
click at [434, 564] on icon at bounding box center [438, 564] width 8 height 17
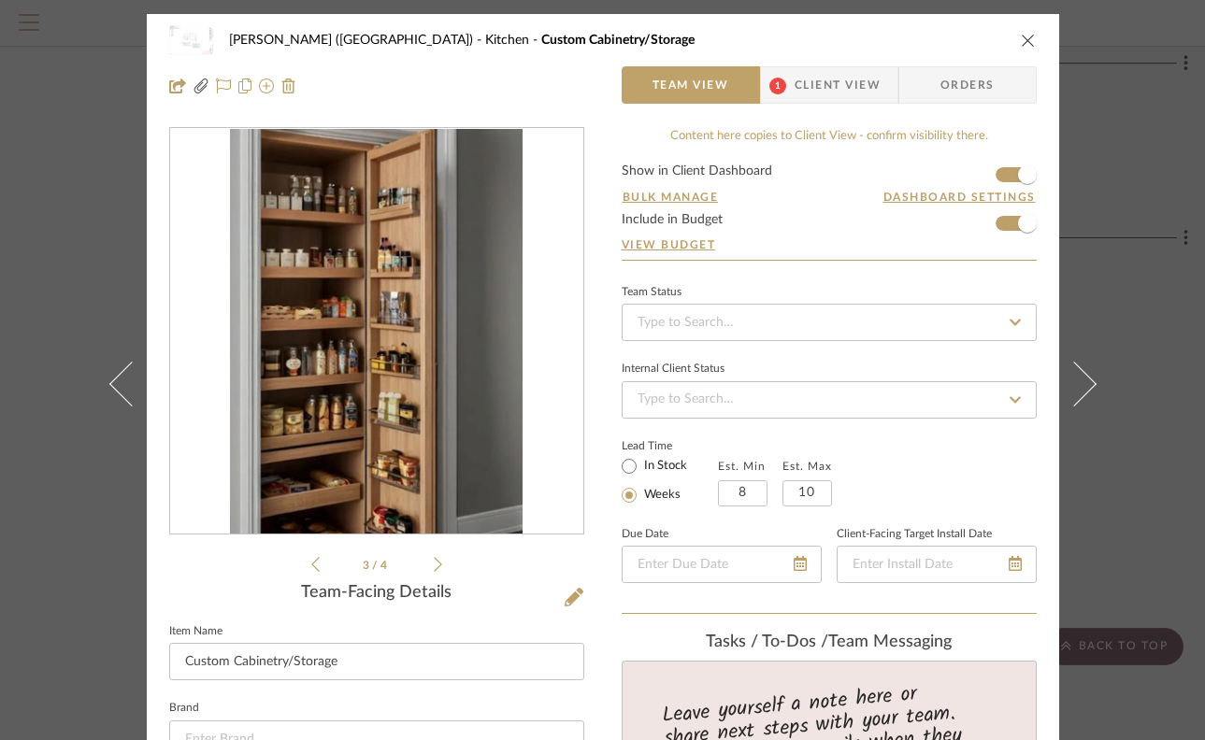
click at [511, 592] on div "Team-Facing Details" at bounding box center [376, 593] width 415 height 21
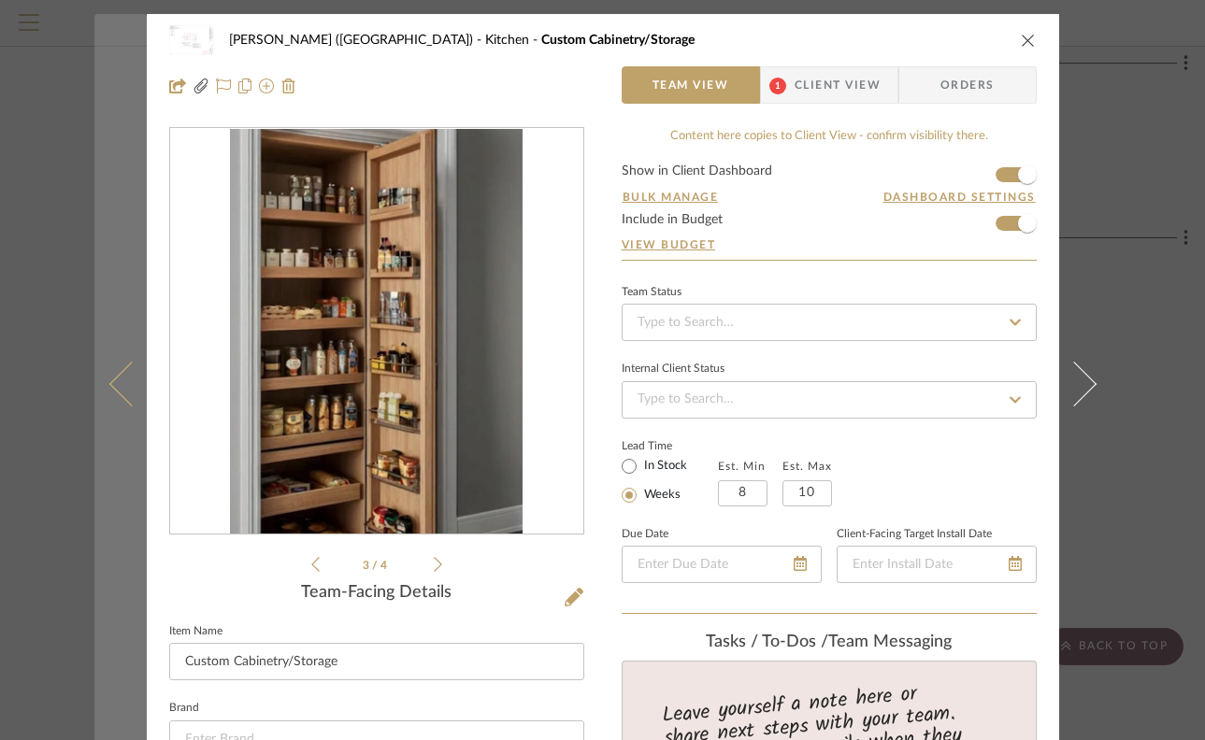
click at [112, 387] on icon at bounding box center [130, 384] width 45 height 45
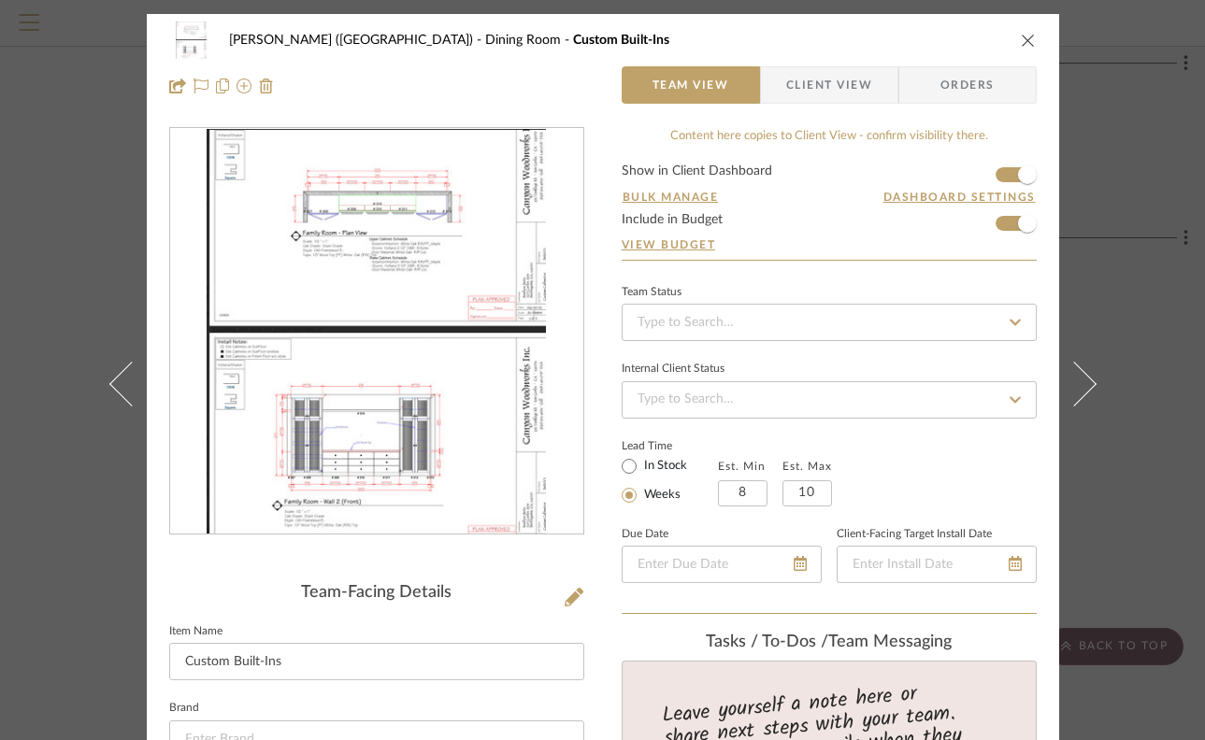
click at [81, 501] on div "[PERSON_NAME] (Main House) Dining Room Custom Built-Ins Team View Client View O…" at bounding box center [602, 370] width 1205 height 740
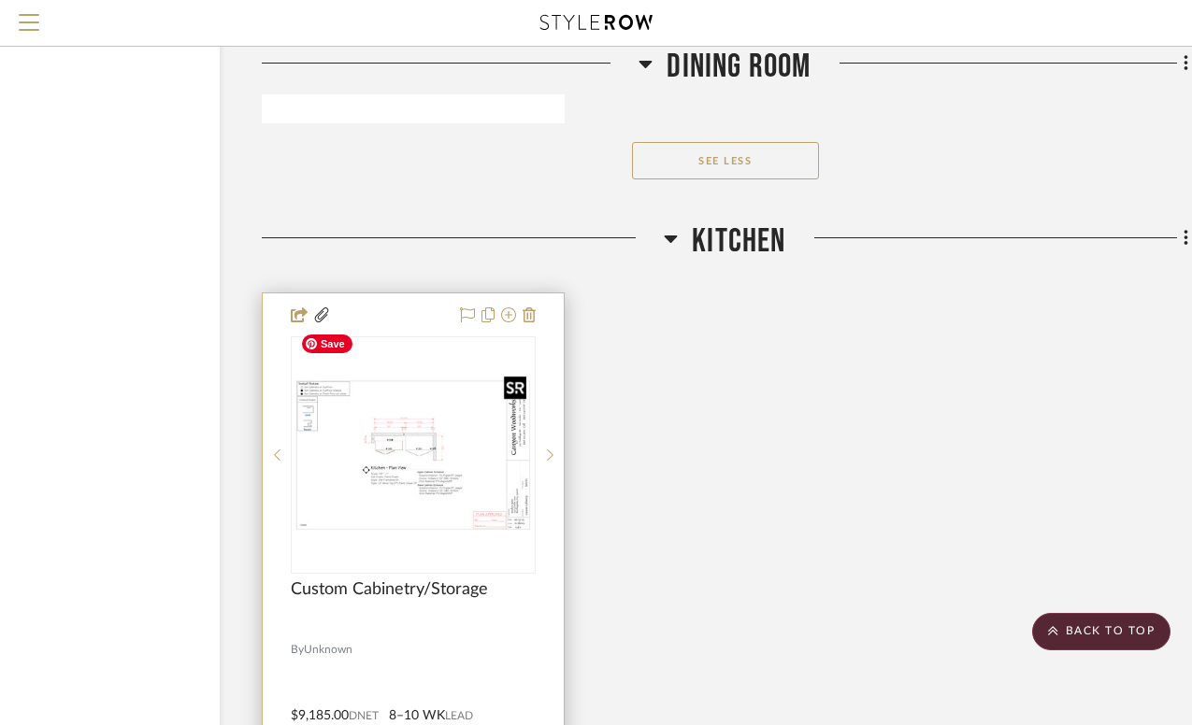
click at [439, 419] on img "0" at bounding box center [413, 455] width 241 height 155
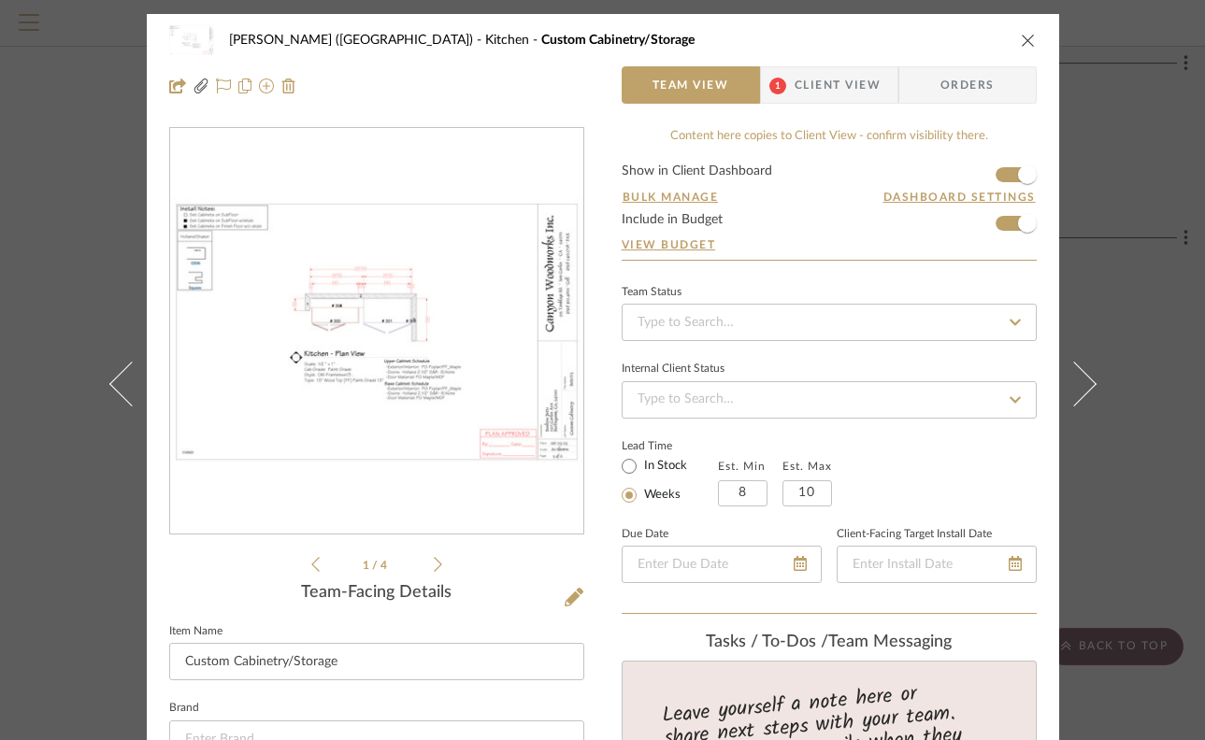
click at [490, 381] on img "0" at bounding box center [376, 331] width 413 height 267
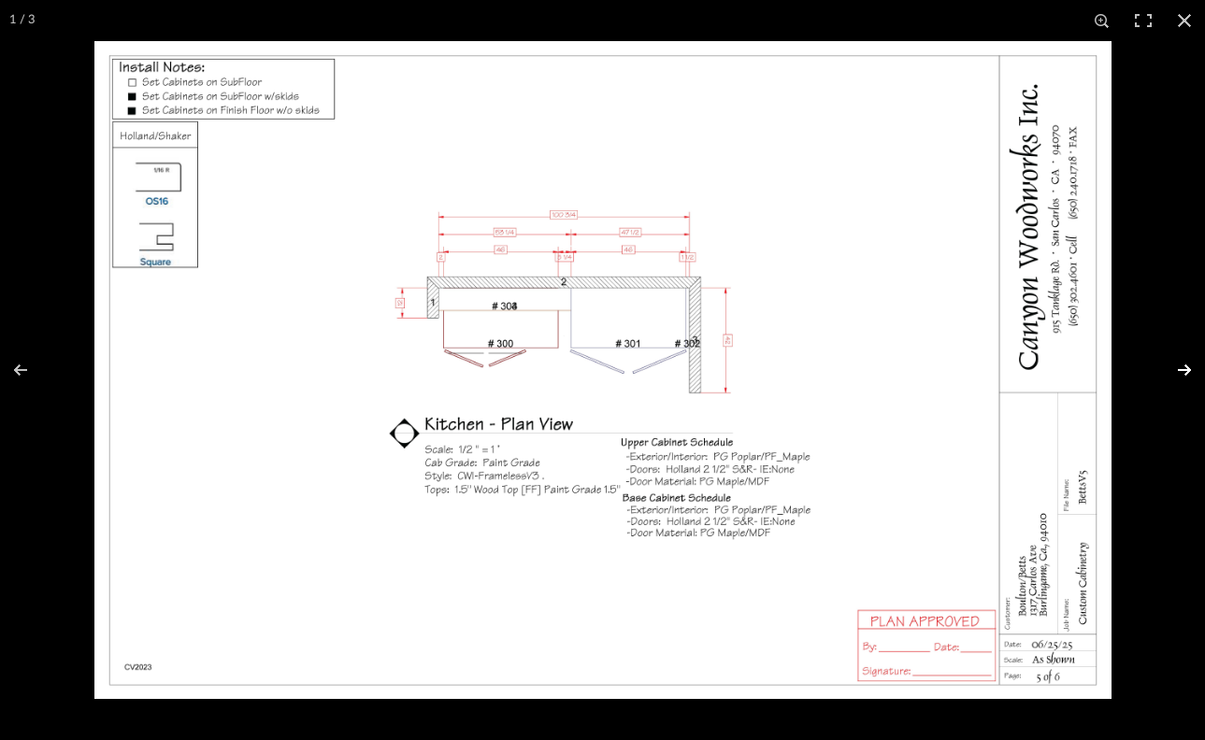
click at [1186, 367] on button at bounding box center [1172, 369] width 65 height 93
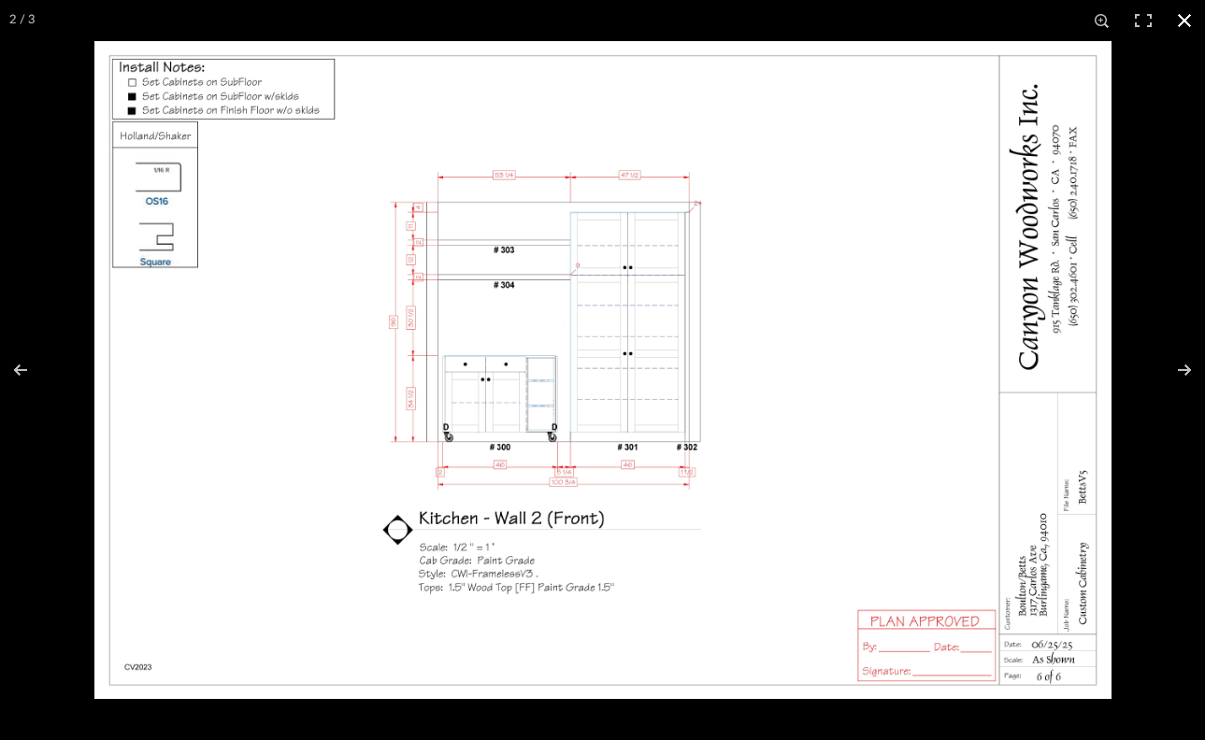
click at [43, 529] on div at bounding box center [602, 370] width 1205 height 740
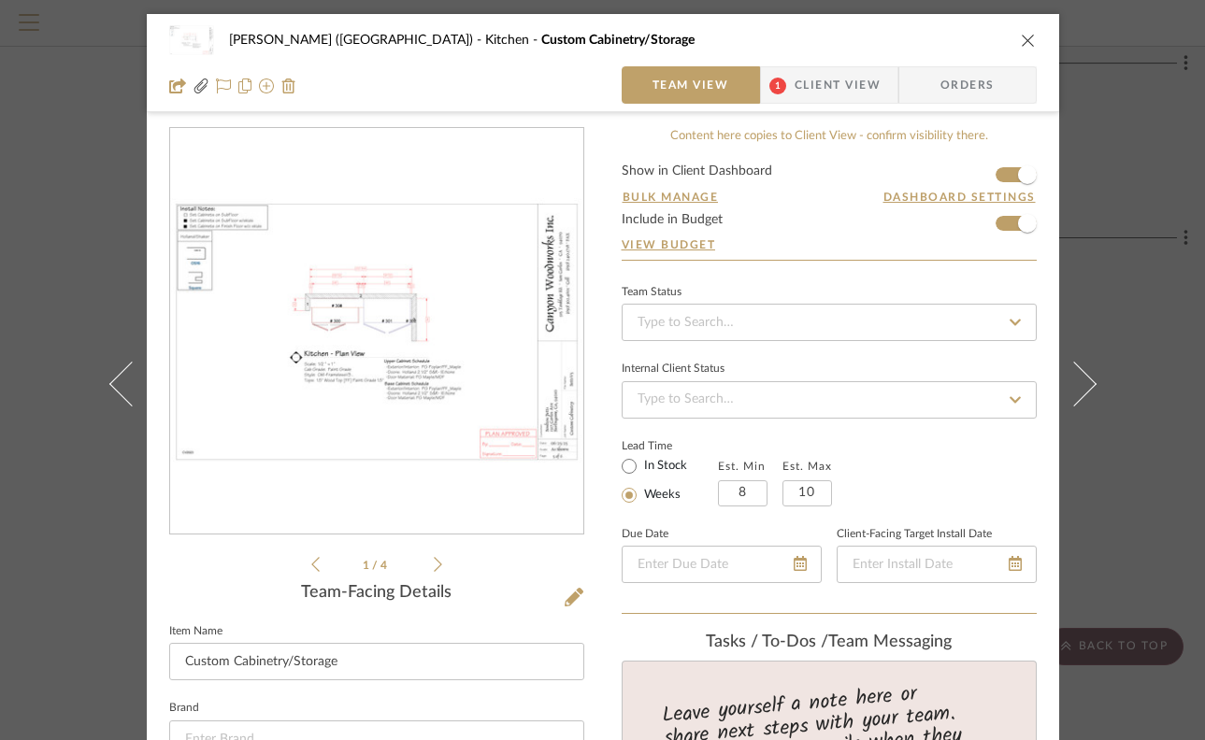
scroll to position [466, 0]
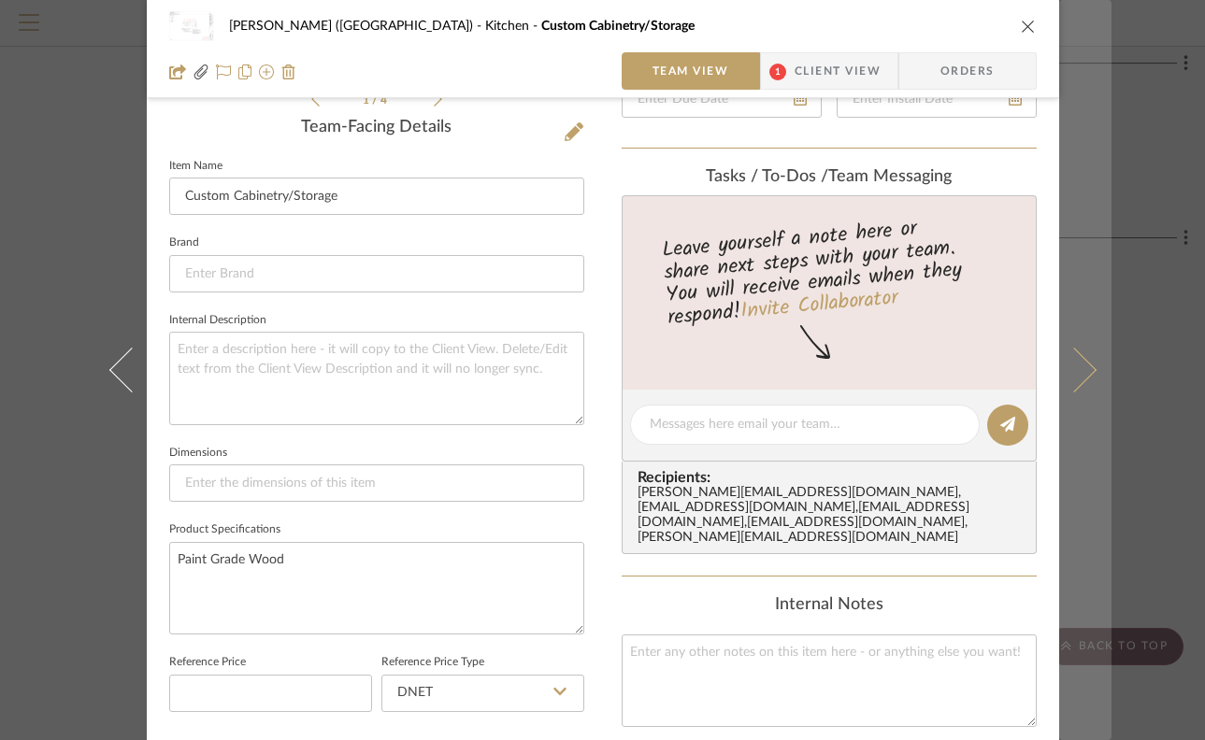
click at [1098, 294] on button at bounding box center [1085, 370] width 52 height 740
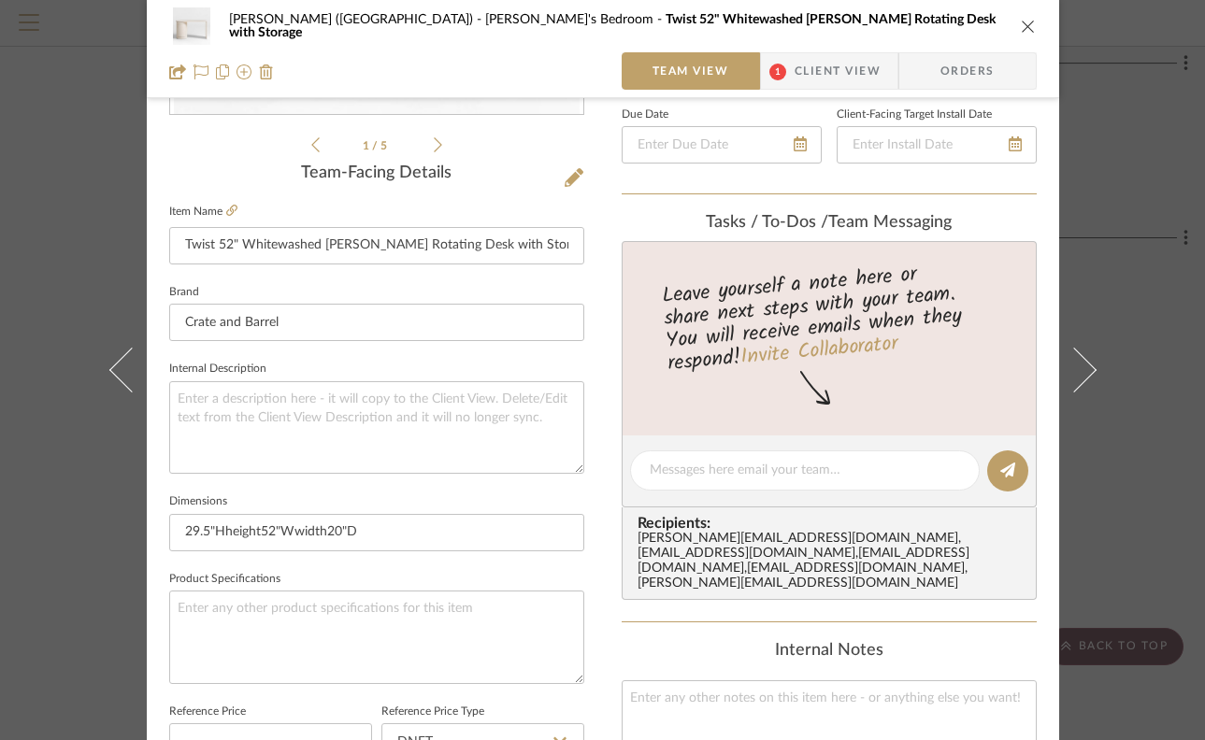
scroll to position [421, 0]
click at [1106, 335] on div "[PERSON_NAME] (Main House) [PERSON_NAME]'s Bedroom Twist 52" Whitewashed Ash Wo…" at bounding box center [602, 370] width 1205 height 740
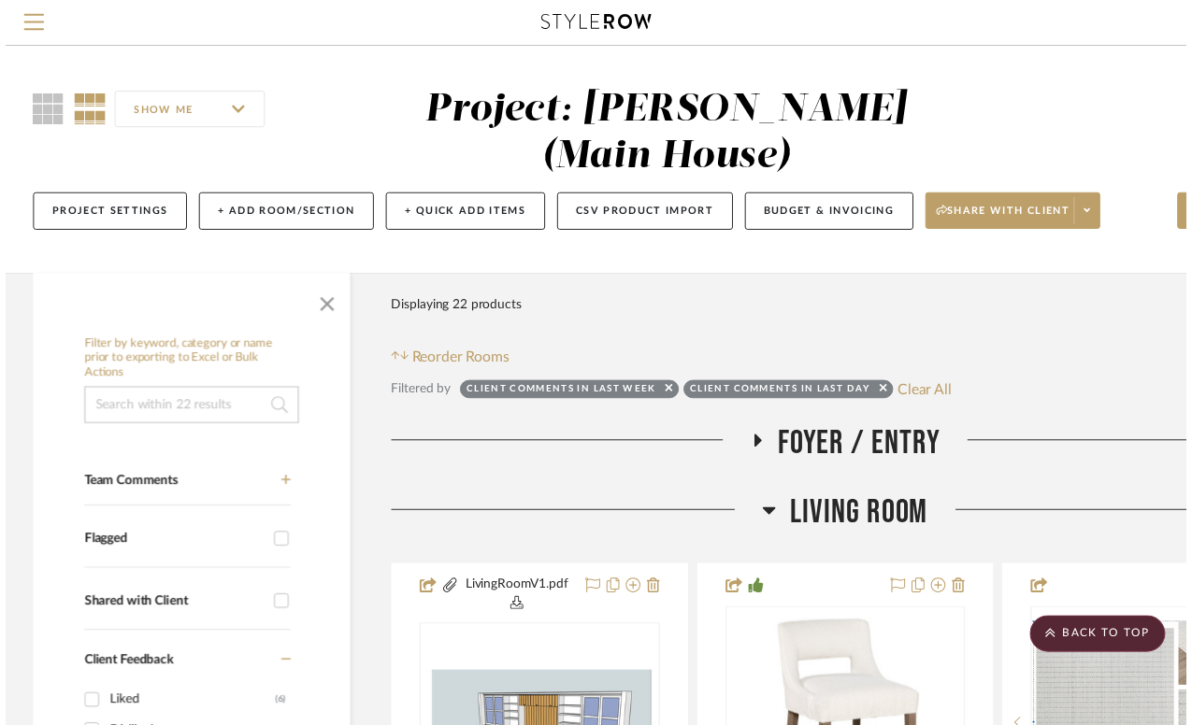
scroll to position [4690, 132]
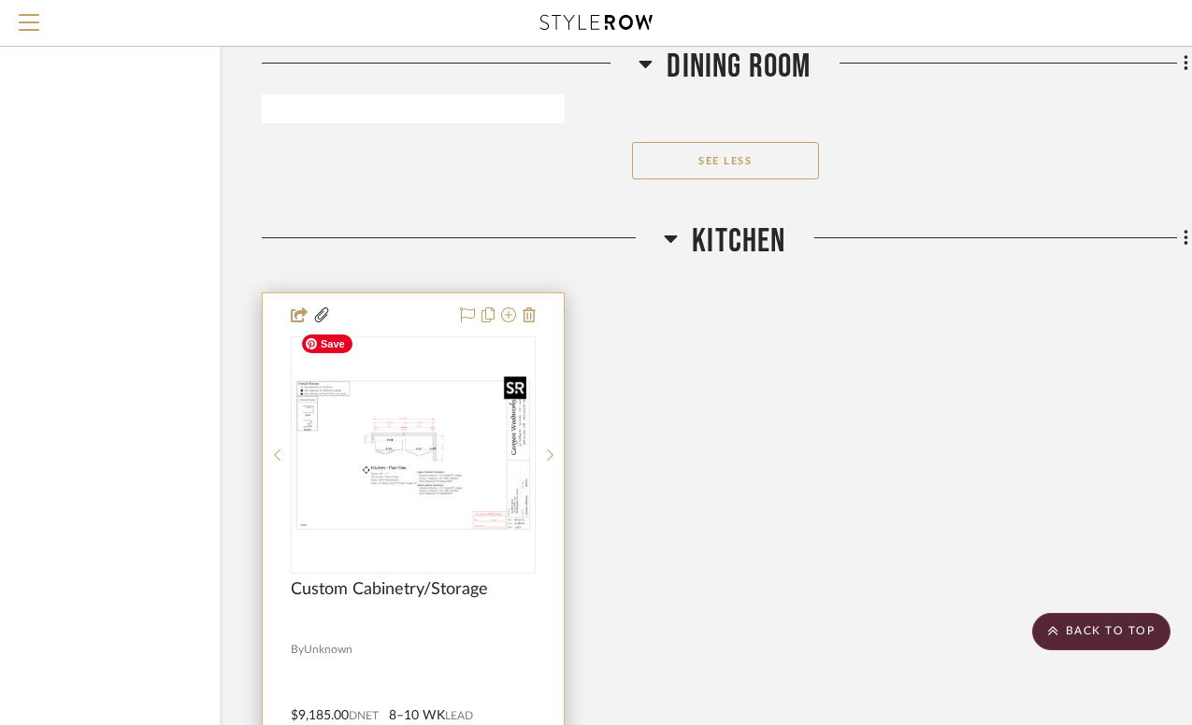
click at [424, 401] on img "0" at bounding box center [413, 455] width 241 height 155
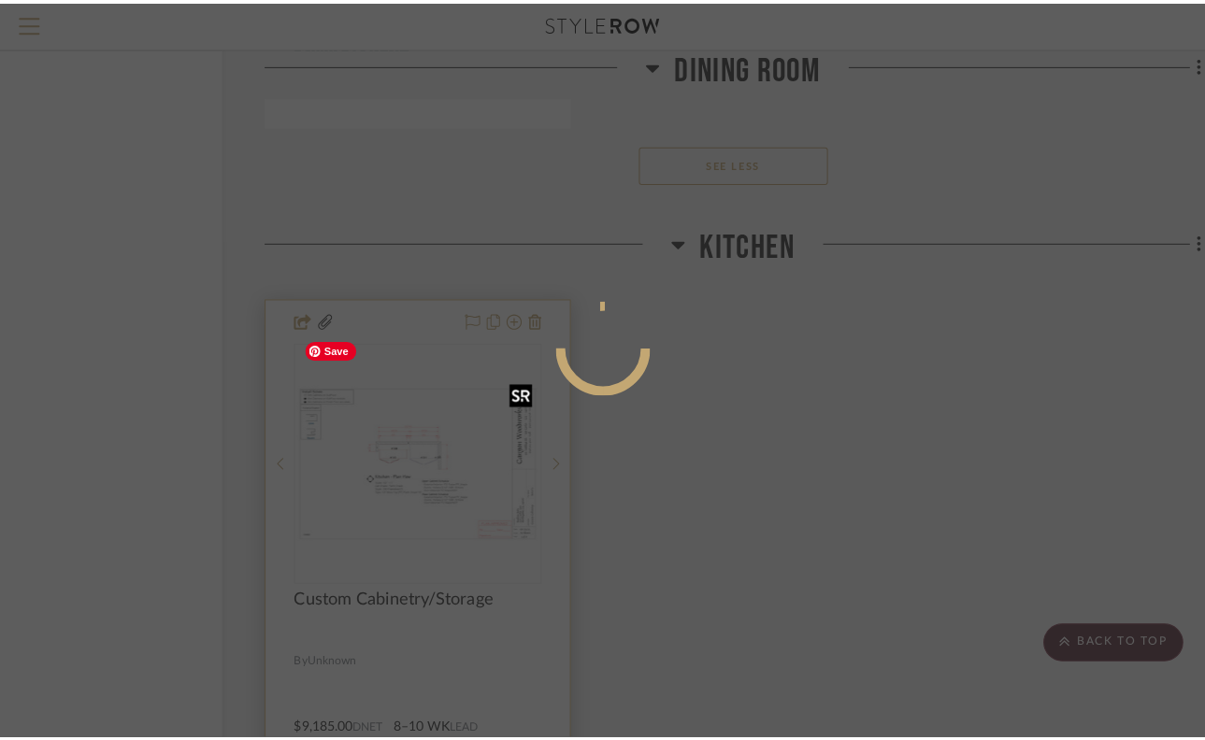
scroll to position [0, 0]
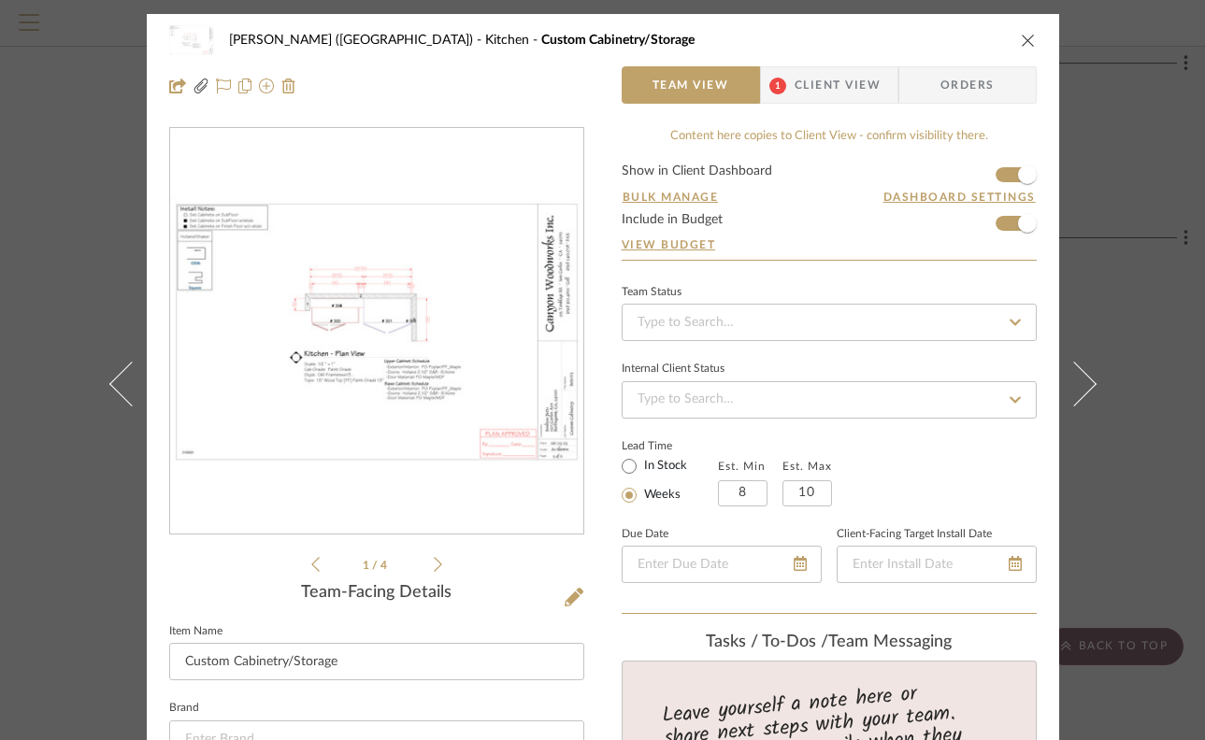
click at [383, 323] on img "0" at bounding box center [376, 331] width 413 height 267
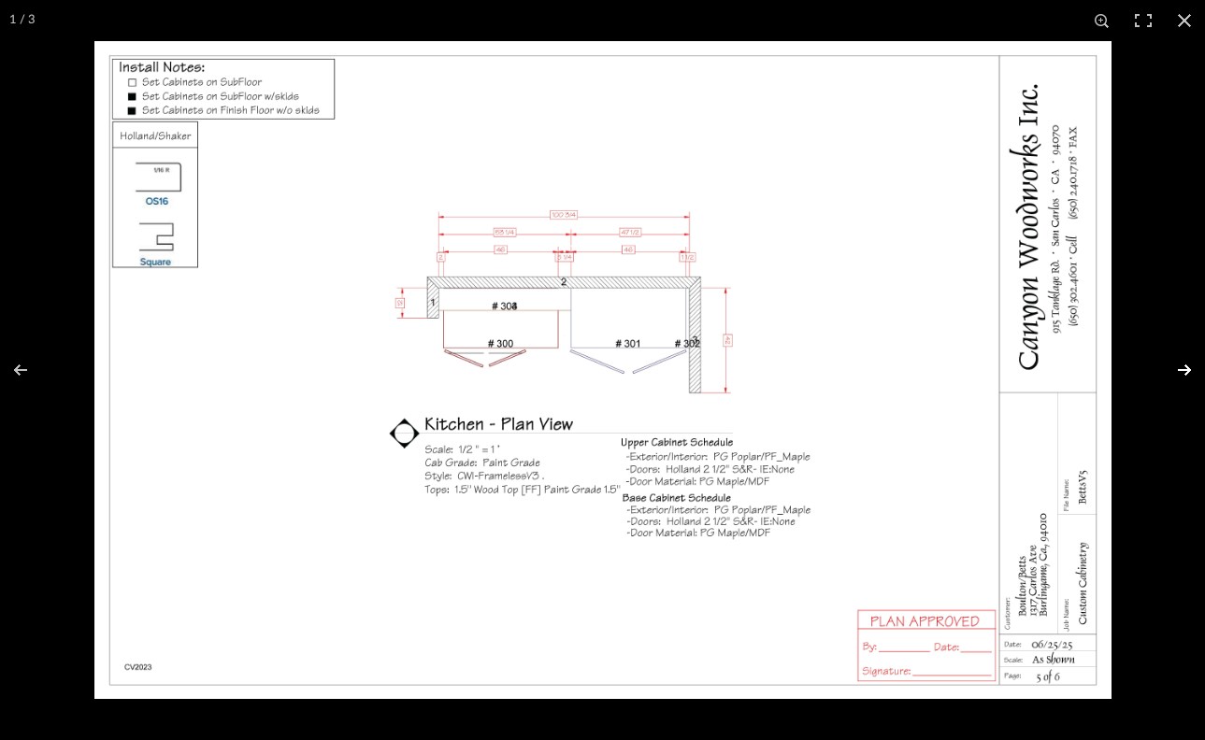
click at [1185, 369] on button at bounding box center [1172, 369] width 65 height 93
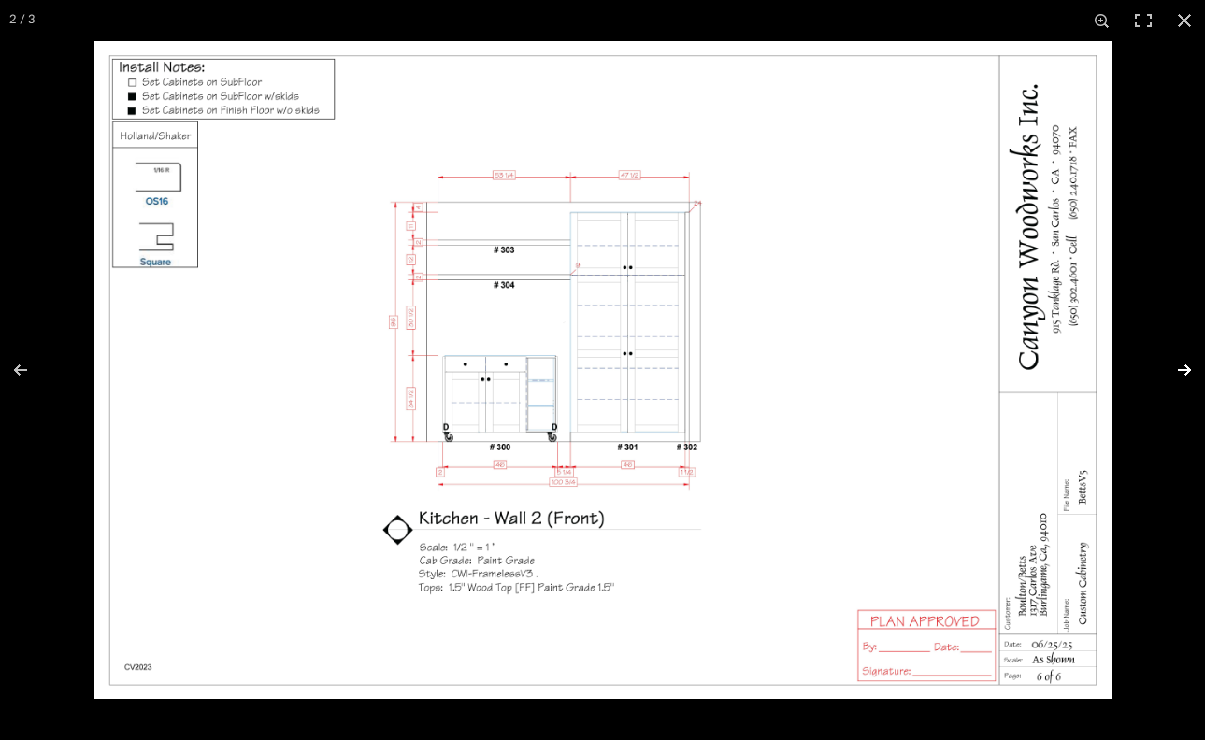
click at [1182, 369] on button at bounding box center [1172, 369] width 65 height 93
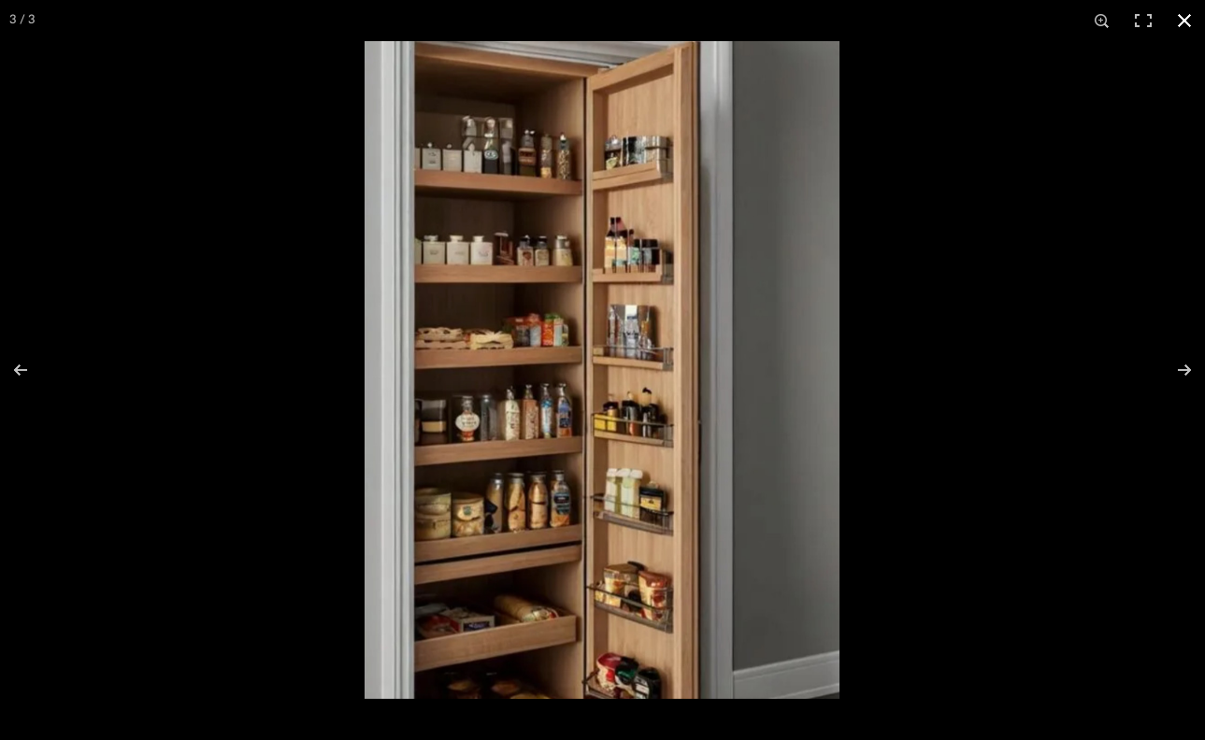
click at [942, 424] on div at bounding box center [967, 411] width 1205 height 740
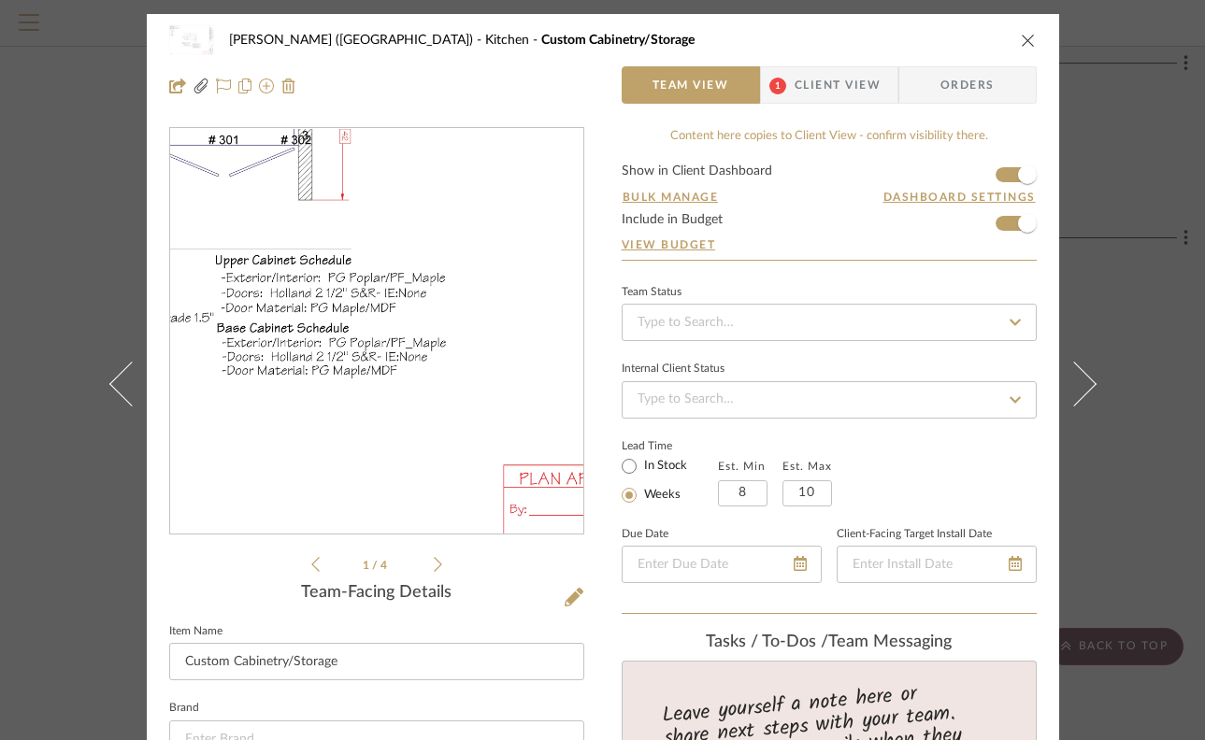
click at [408, 377] on img "0" at bounding box center [376, 331] width 413 height 267
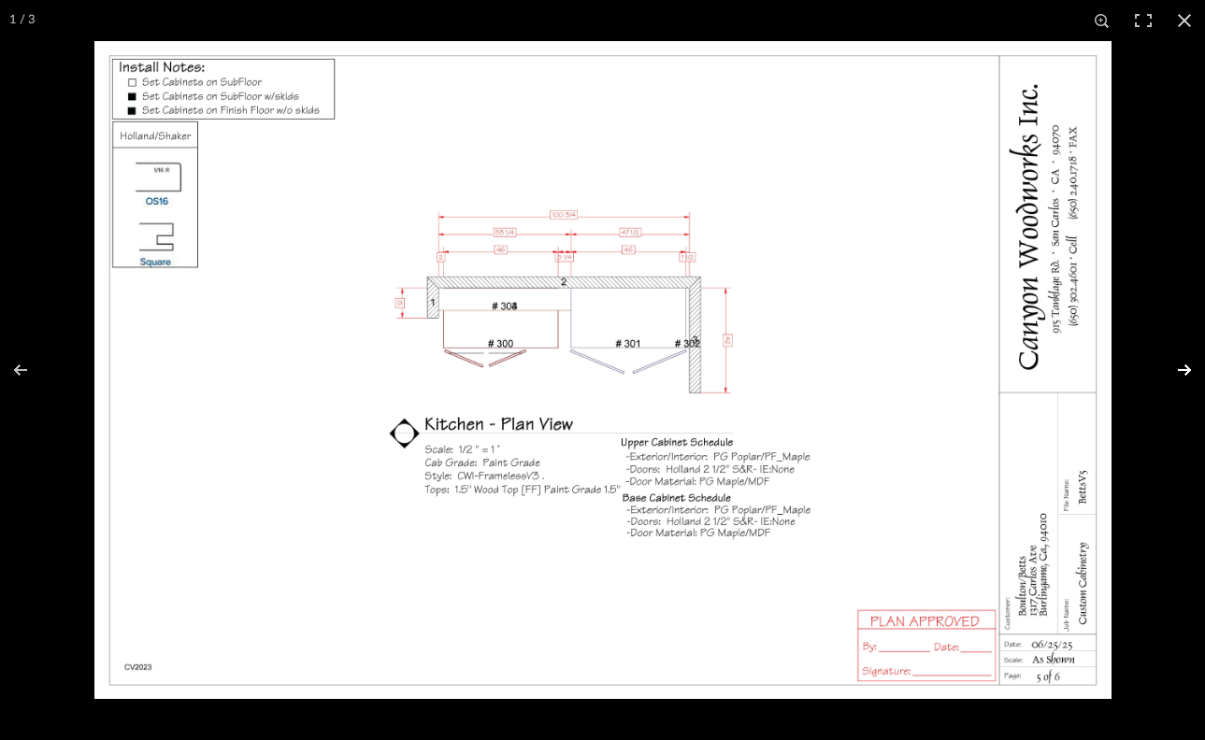
click at [1183, 368] on button at bounding box center [1172, 369] width 65 height 93
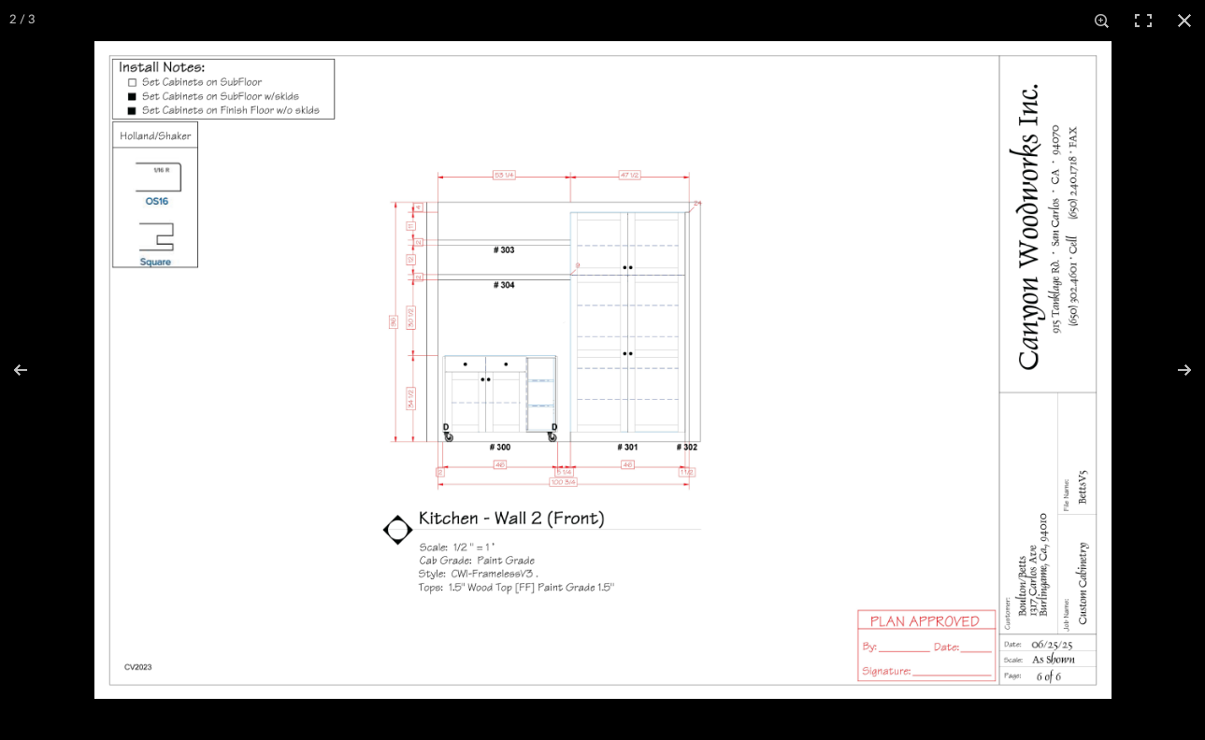
click at [354, 524] on img at bounding box center [602, 370] width 1017 height 658
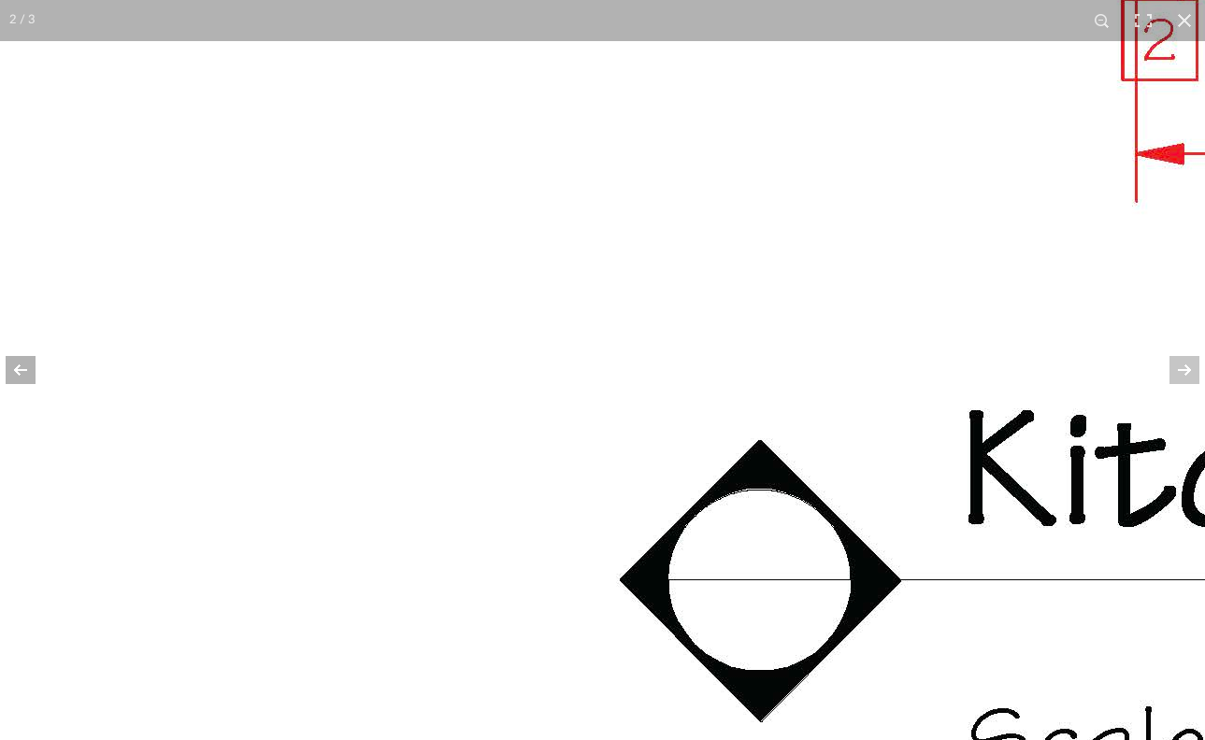
click at [14, 364] on button at bounding box center [32, 369] width 65 height 93
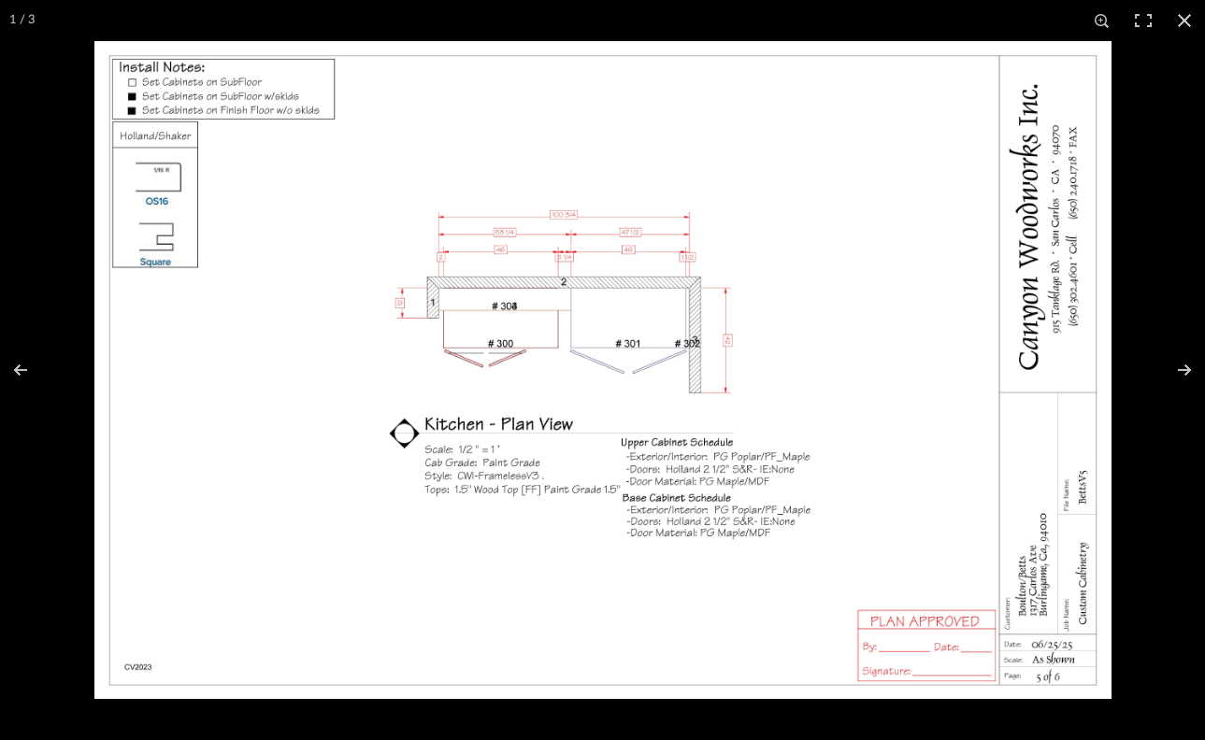
click at [872, 429] on img at bounding box center [602, 370] width 1017 height 658
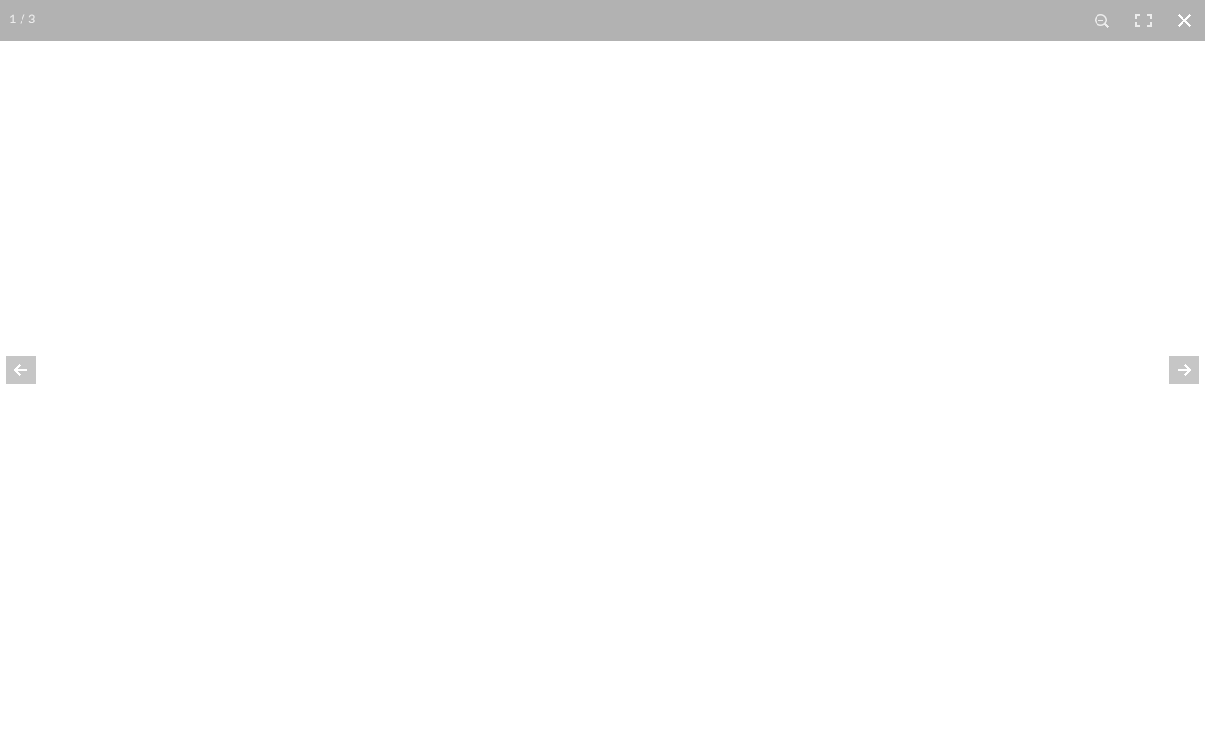
click at [1183, 22] on button at bounding box center [1184, 20] width 41 height 41
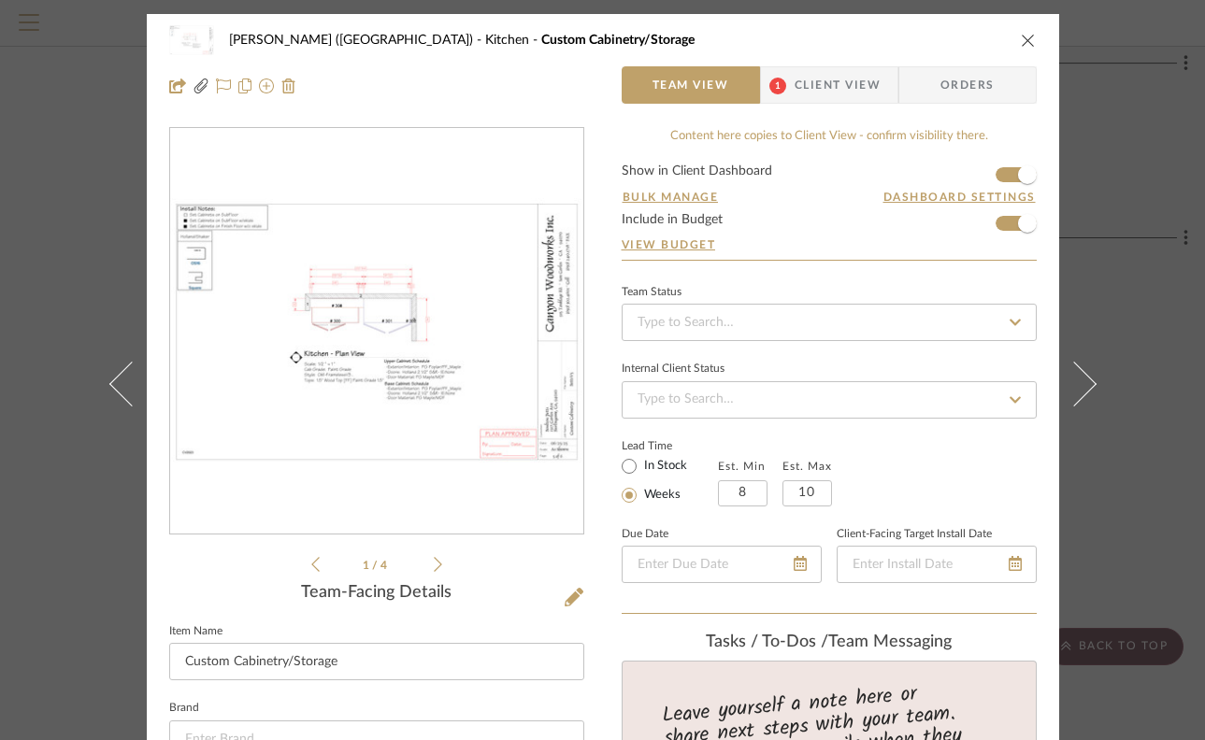
click at [434, 564] on icon at bounding box center [438, 564] width 8 height 17
click at [434, 566] on icon at bounding box center [438, 564] width 8 height 15
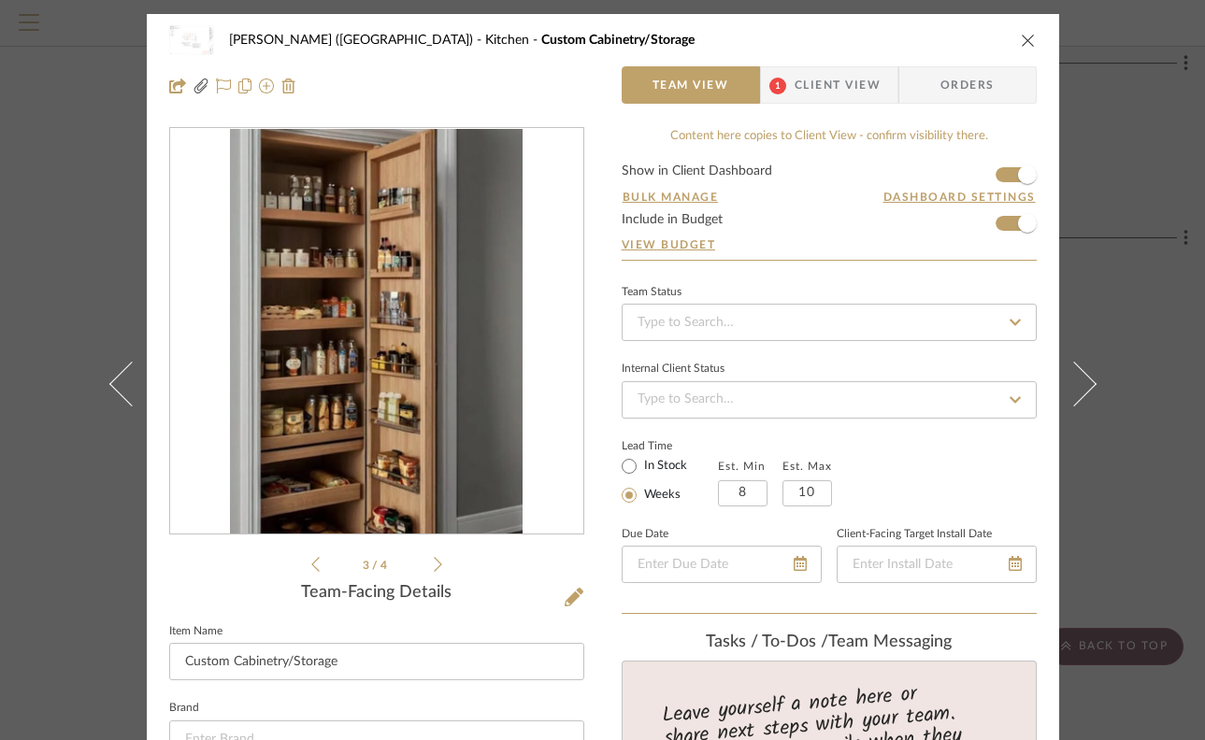
click at [301, 568] on div "KitchenP...tail (1).pdf KitchenP...tail (1).pdf 3 / 4" at bounding box center [376, 351] width 415 height 449
click at [311, 565] on icon at bounding box center [315, 564] width 8 height 17
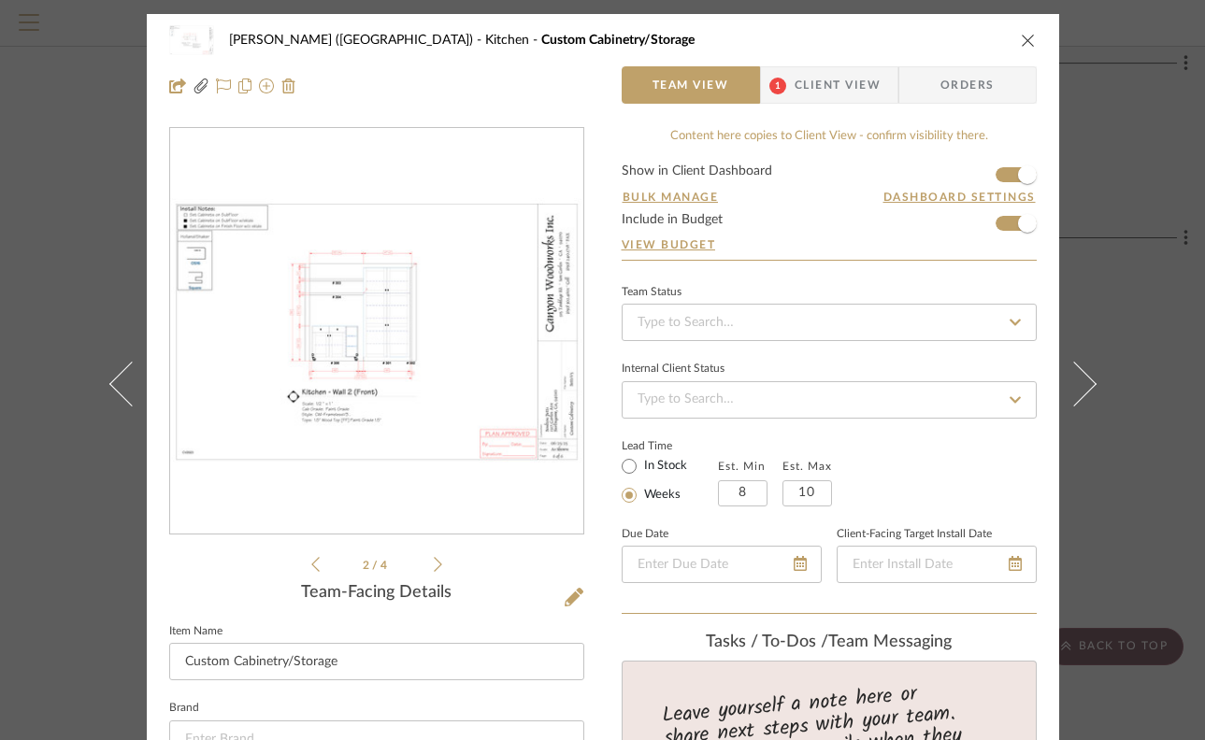
click at [311, 565] on icon at bounding box center [315, 564] width 8 height 17
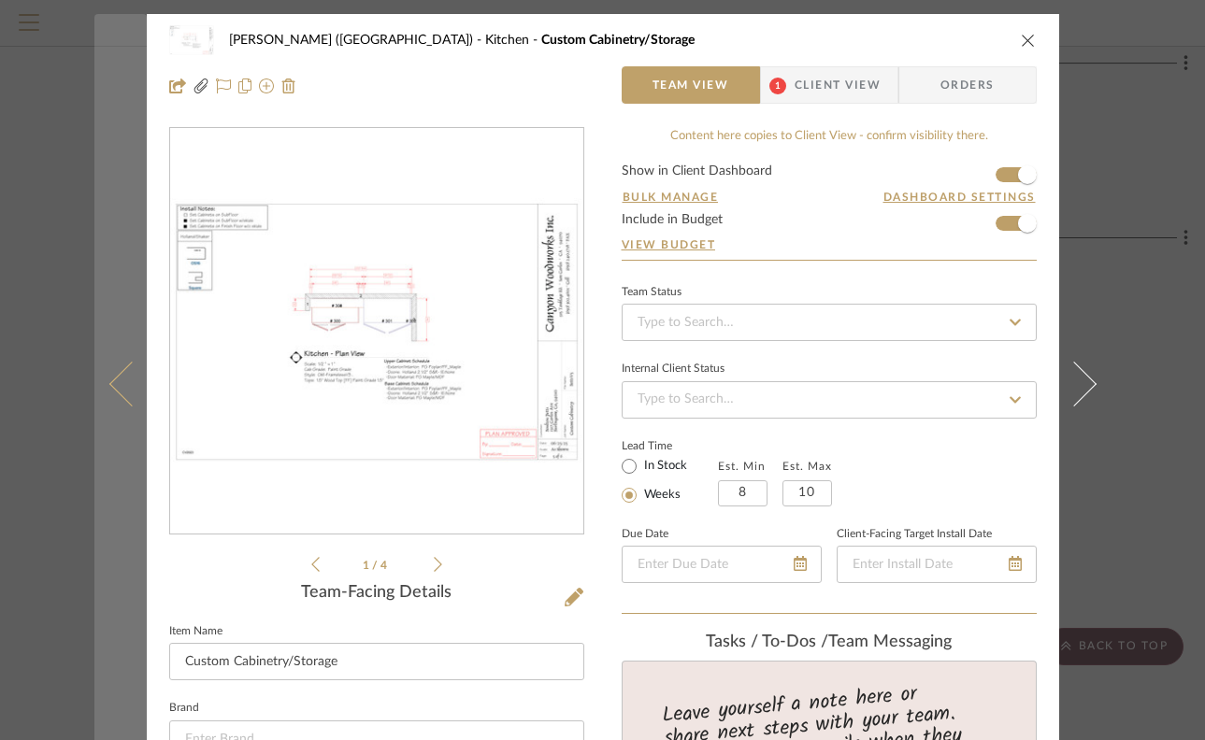
click at [112, 381] on icon at bounding box center [130, 384] width 45 height 45
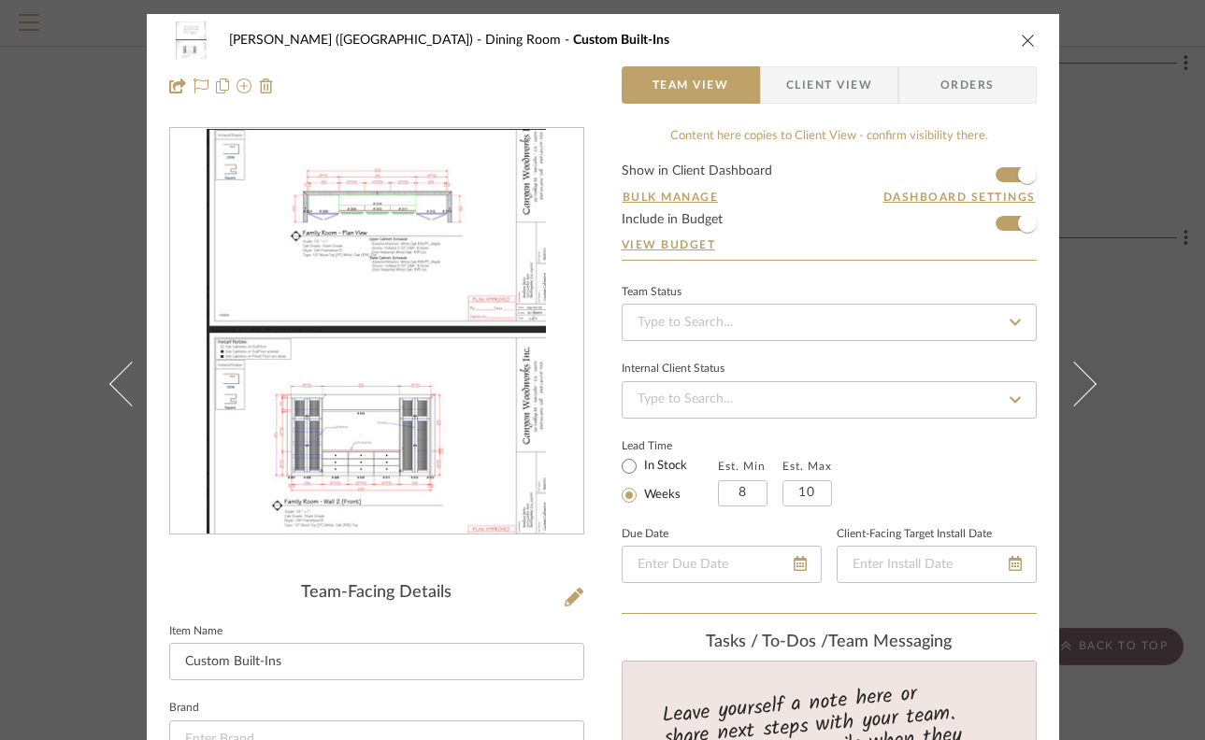
click at [1127, 400] on div "[PERSON_NAME] (Main House) Dining Room Custom Built-Ins Team View Client View O…" at bounding box center [602, 370] width 1205 height 740
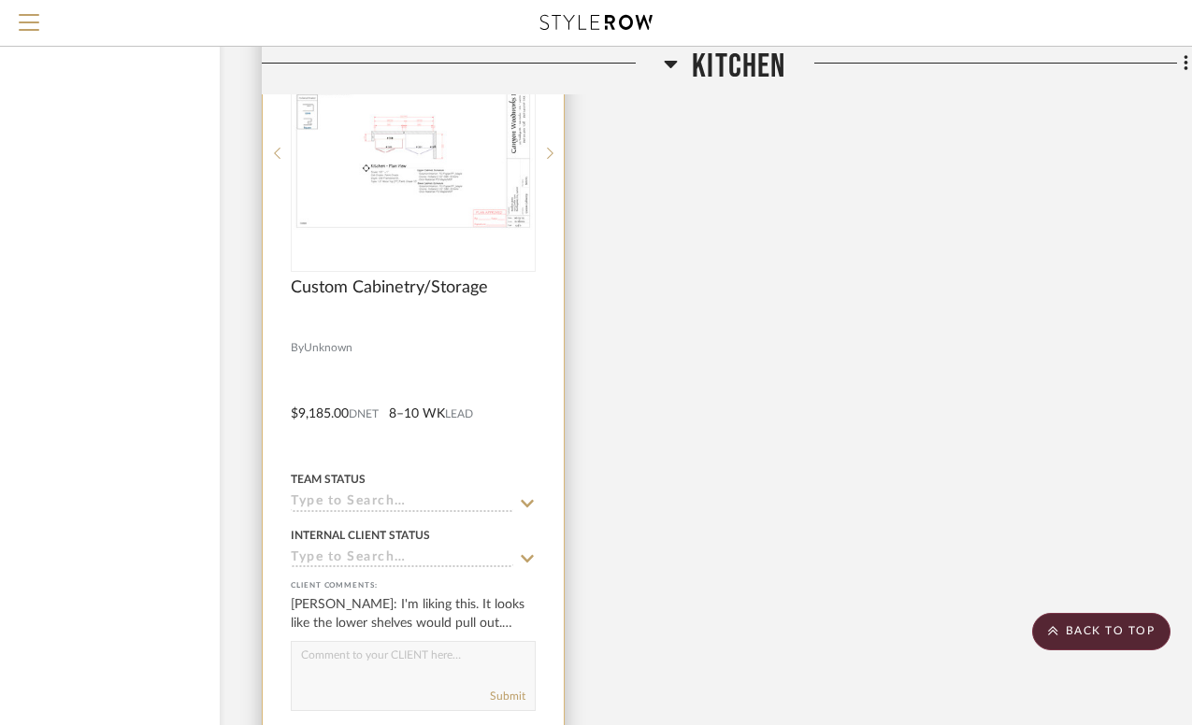
scroll to position [4743, 132]
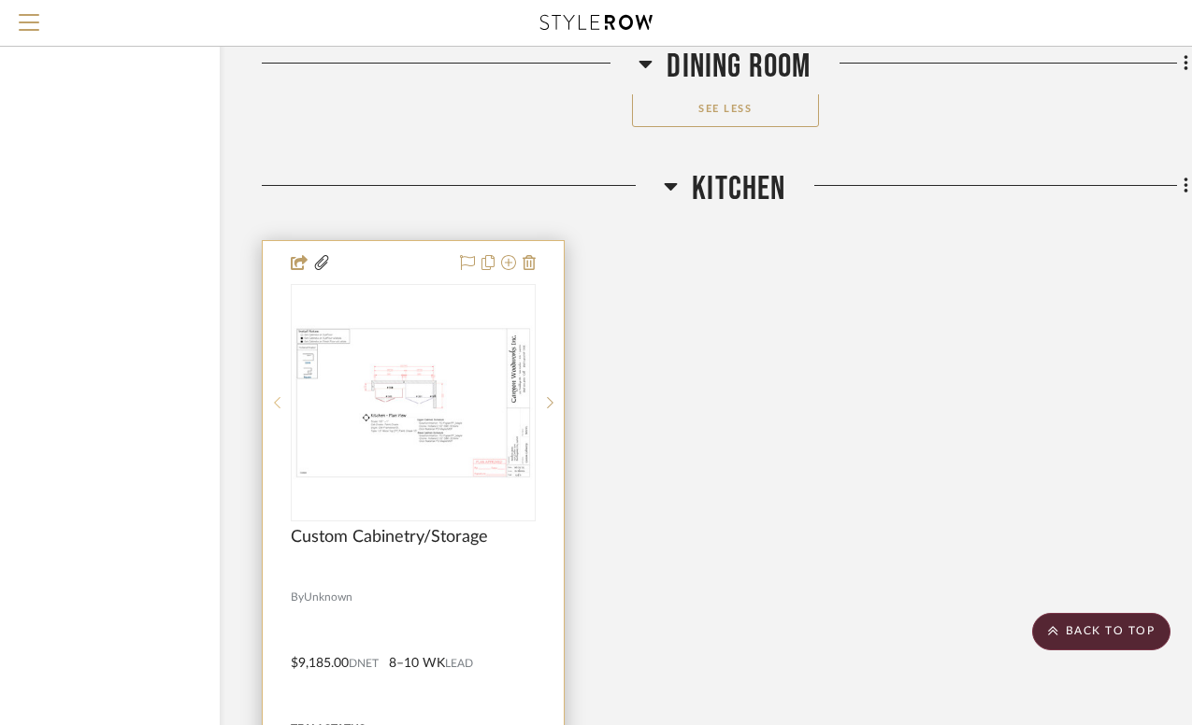
click at [280, 396] on sr-prev-btn at bounding box center [277, 402] width 28 height 13
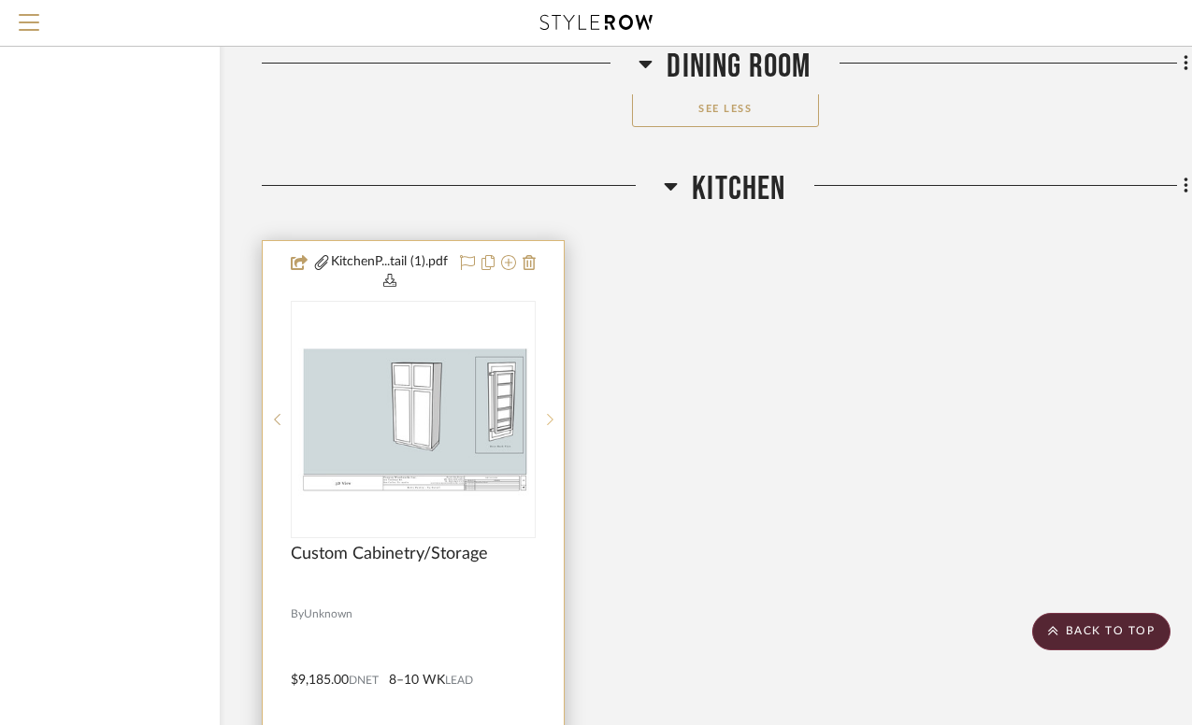
click at [550, 414] on icon at bounding box center [550, 419] width 7 height 11
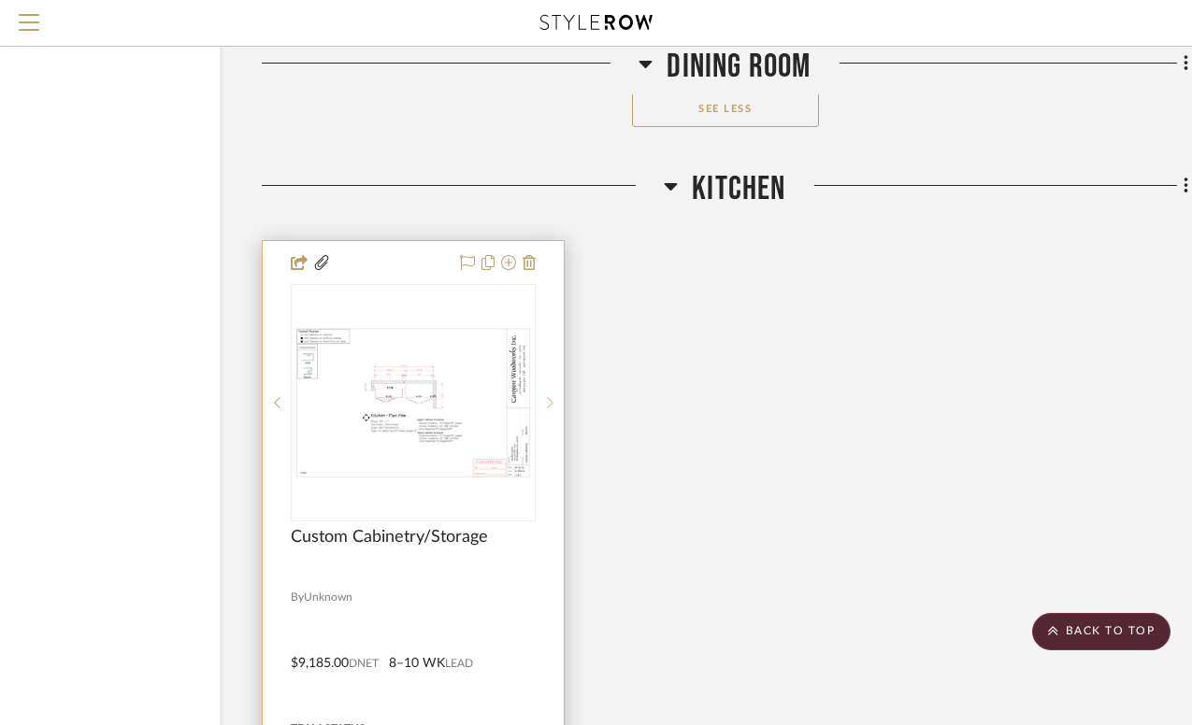
click at [550, 366] on div at bounding box center [550, 402] width 28 height 237
click at [552, 396] on icon at bounding box center [550, 402] width 7 height 13
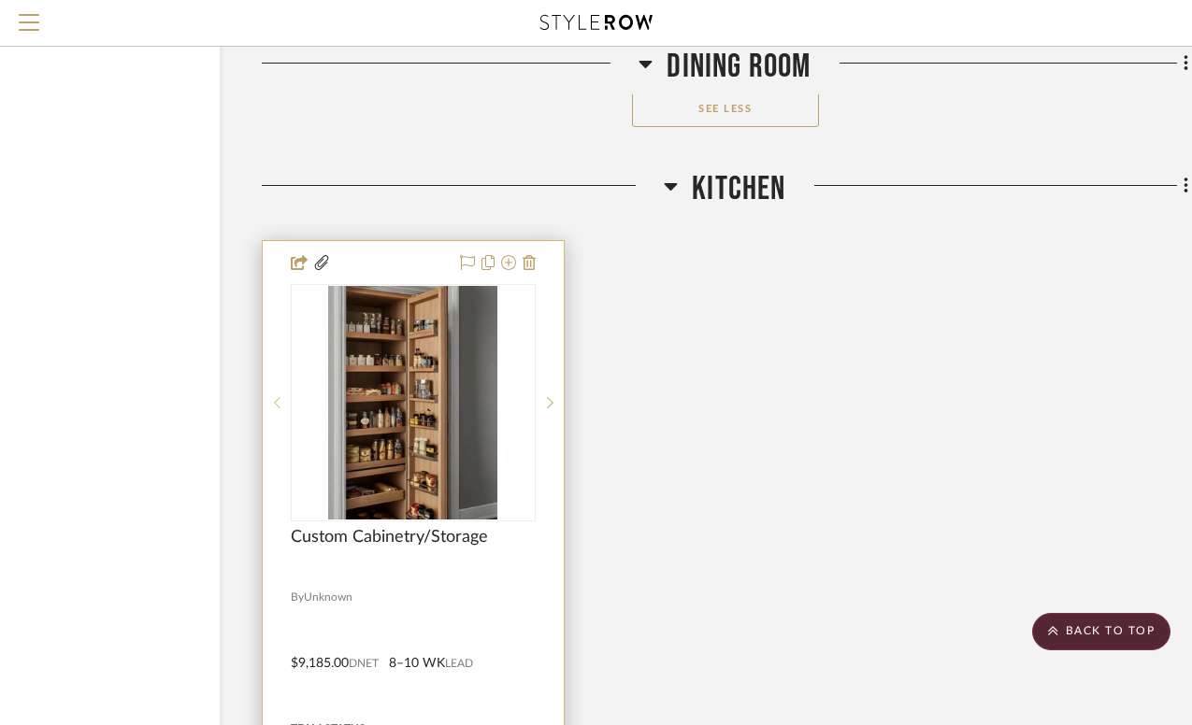
click at [279, 396] on icon at bounding box center [277, 402] width 7 height 13
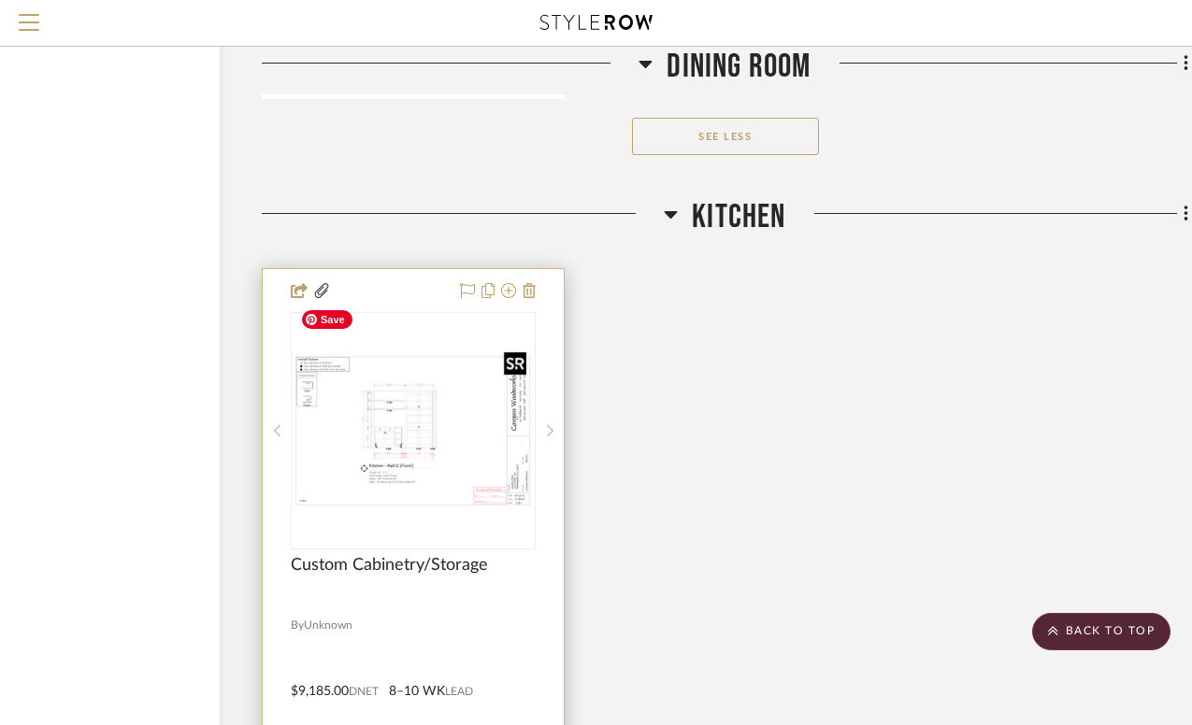
scroll to position [4711, 132]
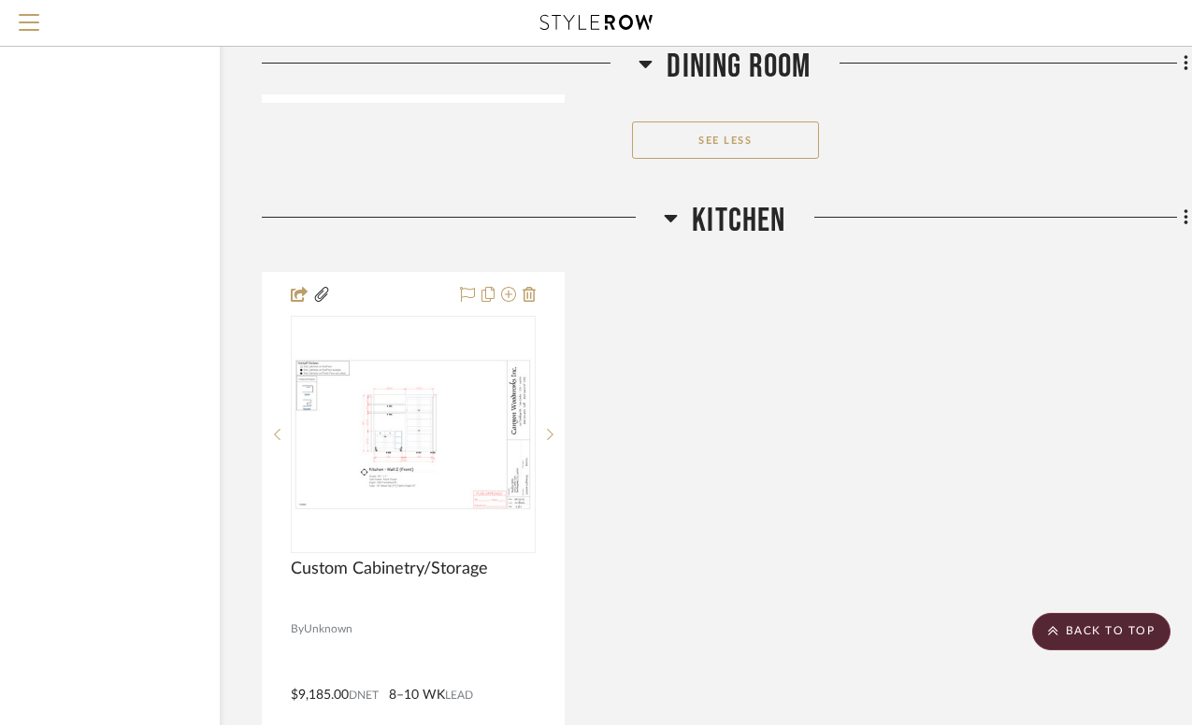
click at [602, 395] on div "Custom Cabinetry/Storage By Unknown $9,185.00 DNET 8–10 WK LEAD Team Status Int…" at bounding box center [725, 682] width 926 height 820
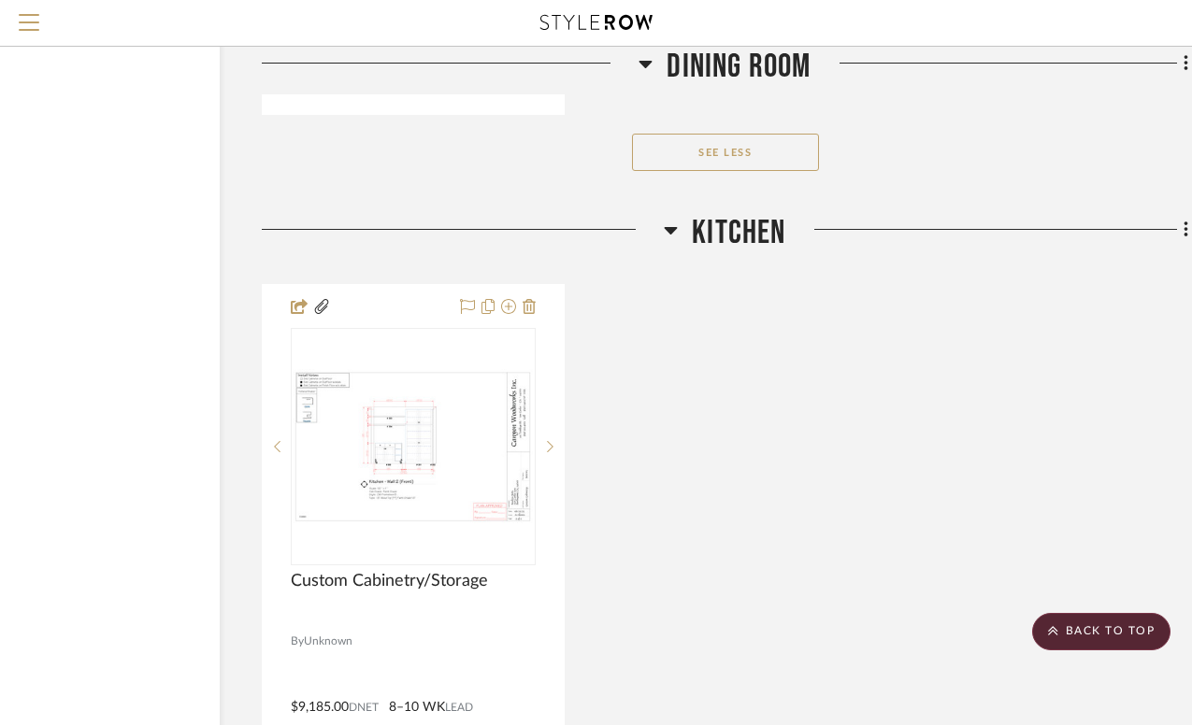
scroll to position [4700, 132]
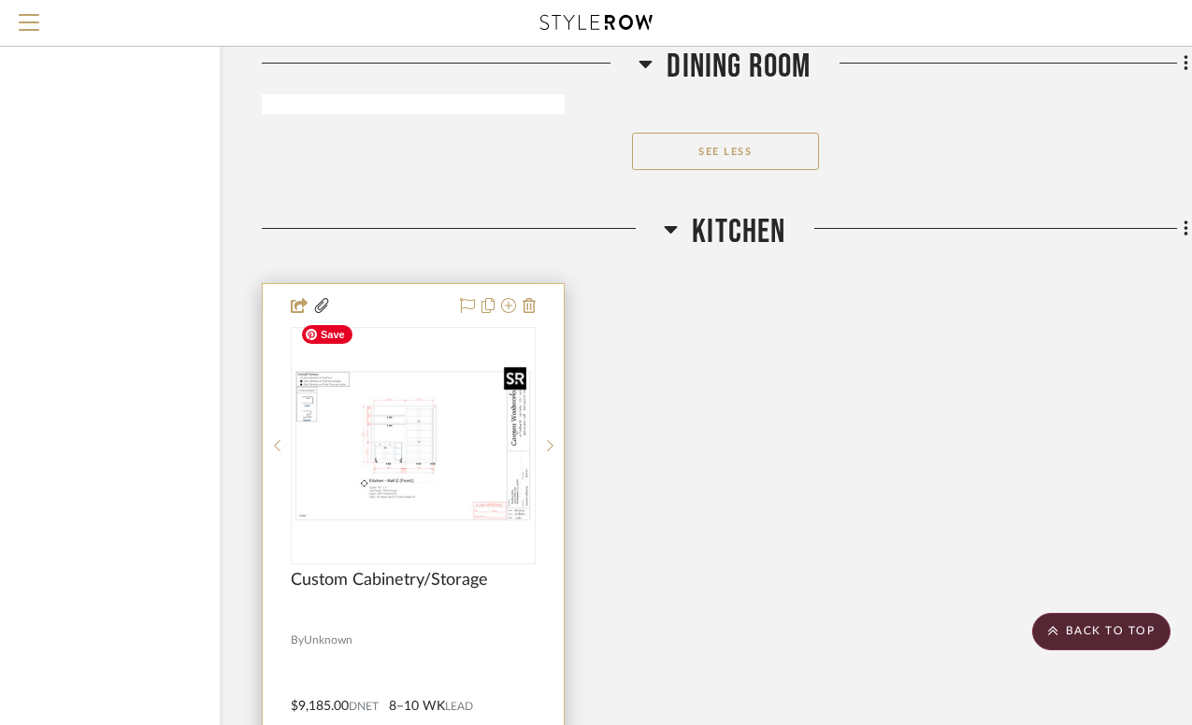
click at [420, 381] on img "1" at bounding box center [413, 445] width 241 height 155
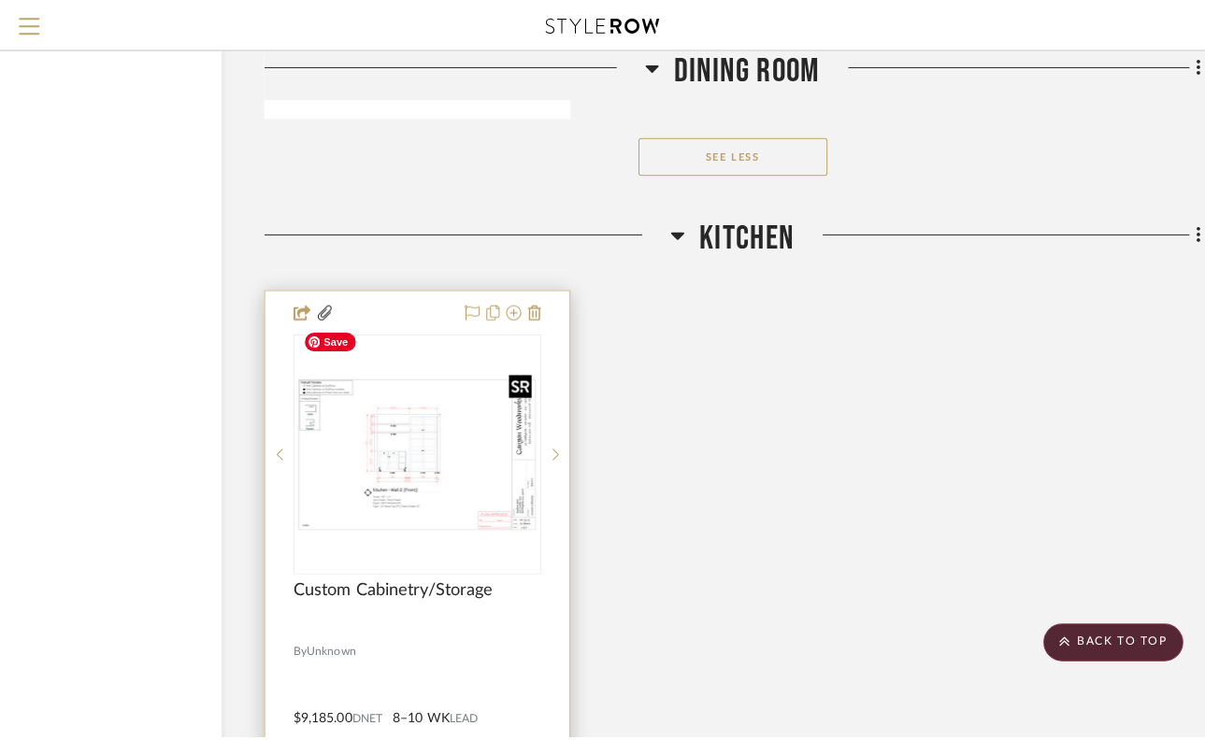
scroll to position [0, 0]
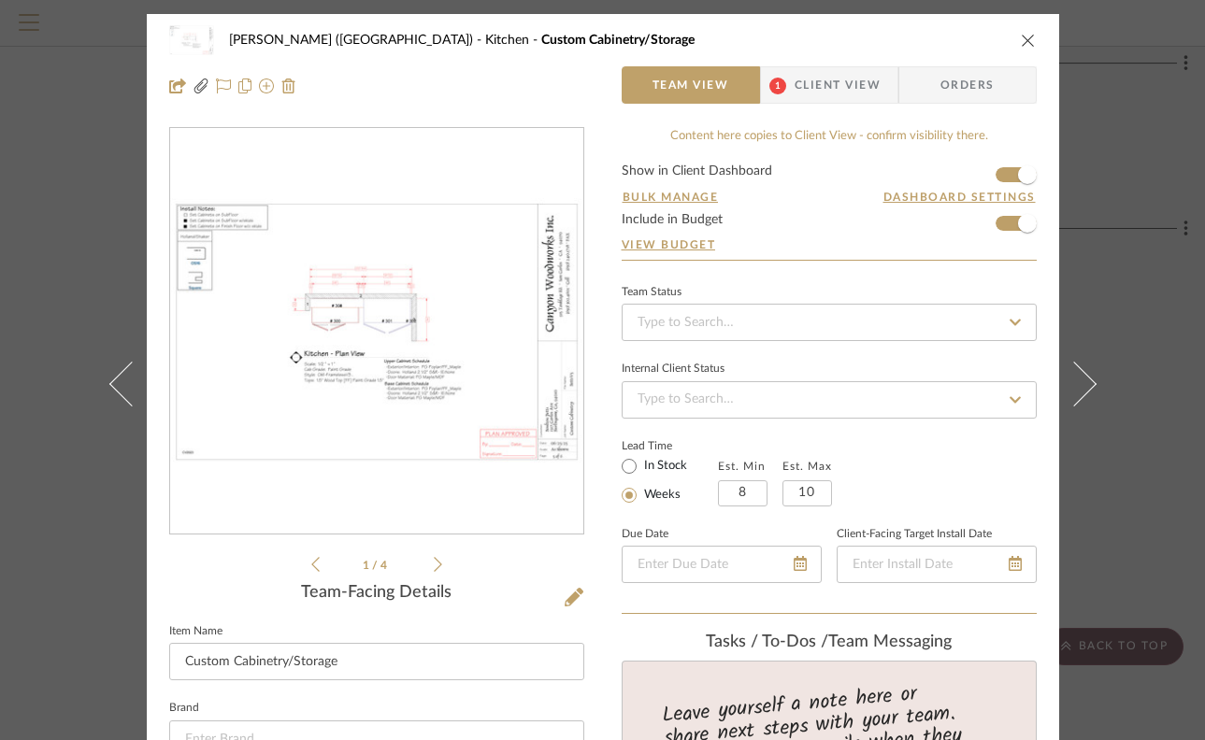
click at [380, 318] on img "0" at bounding box center [376, 331] width 413 height 267
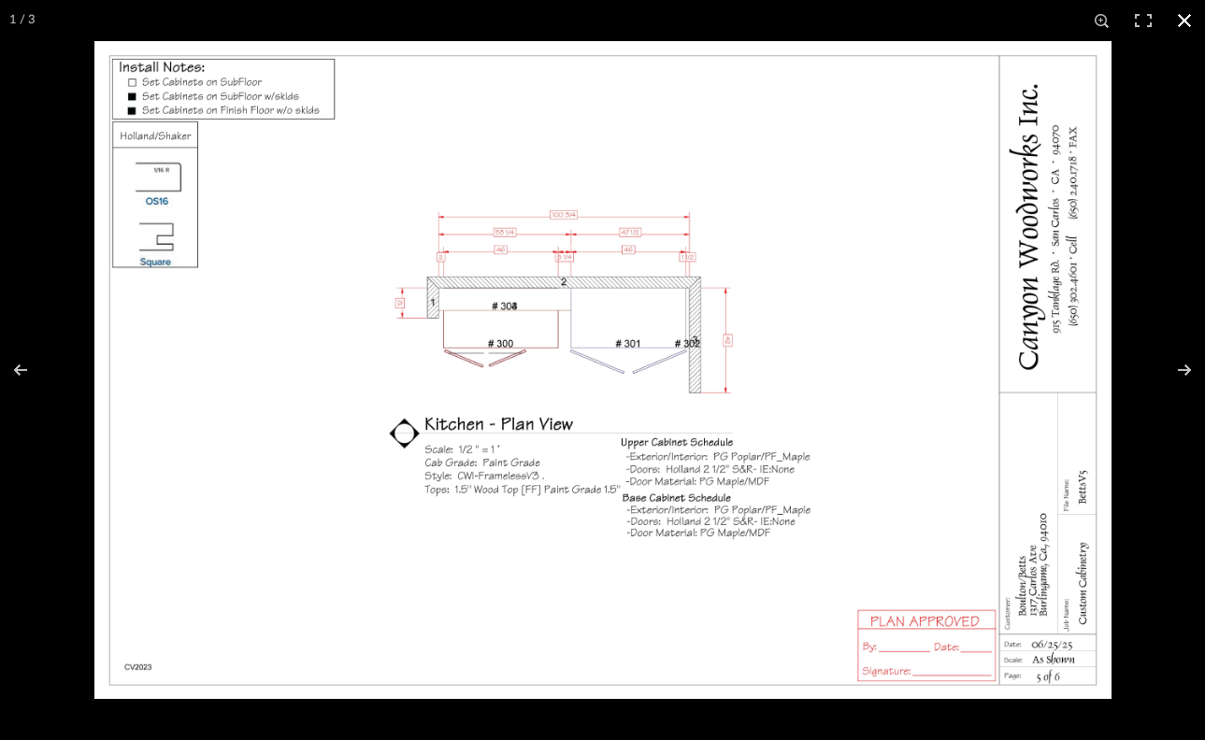
click at [56, 310] on div at bounding box center [602, 370] width 1205 height 740
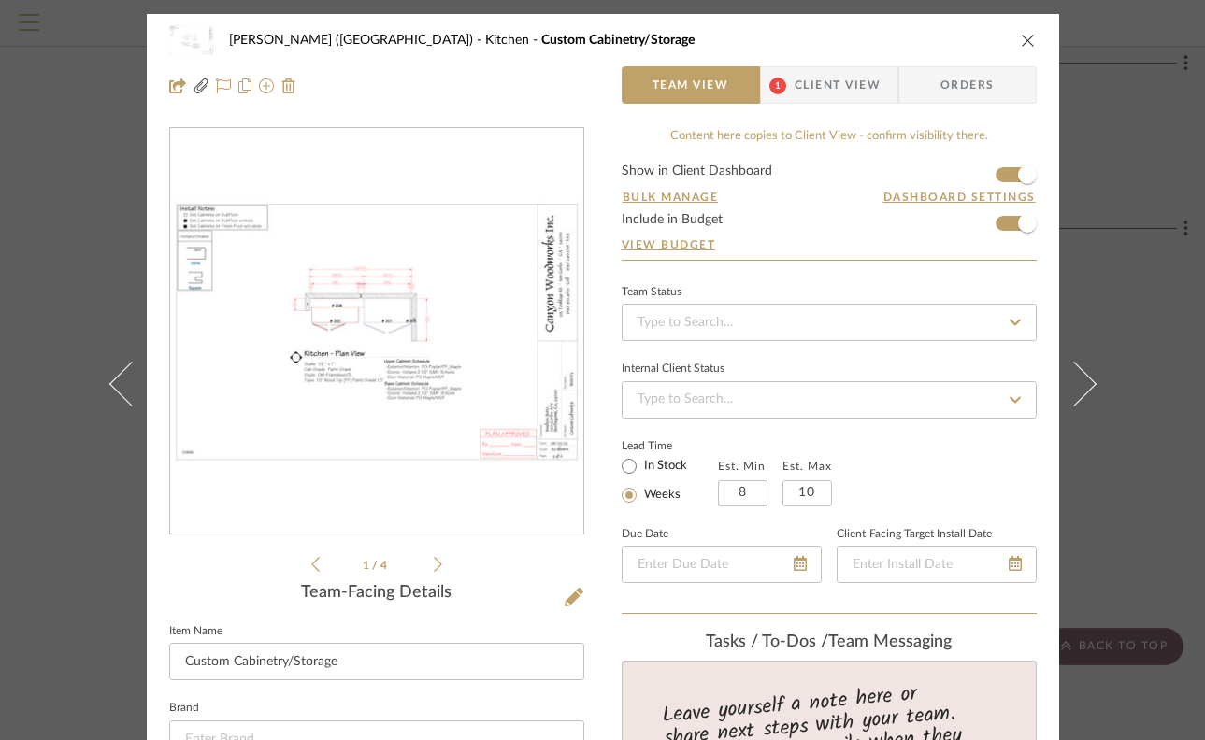
click at [61, 524] on div "[PERSON_NAME] (Main House) Kitchen Custom Cabinetry/Storage Team View 1 Client …" at bounding box center [602, 370] width 1205 height 740
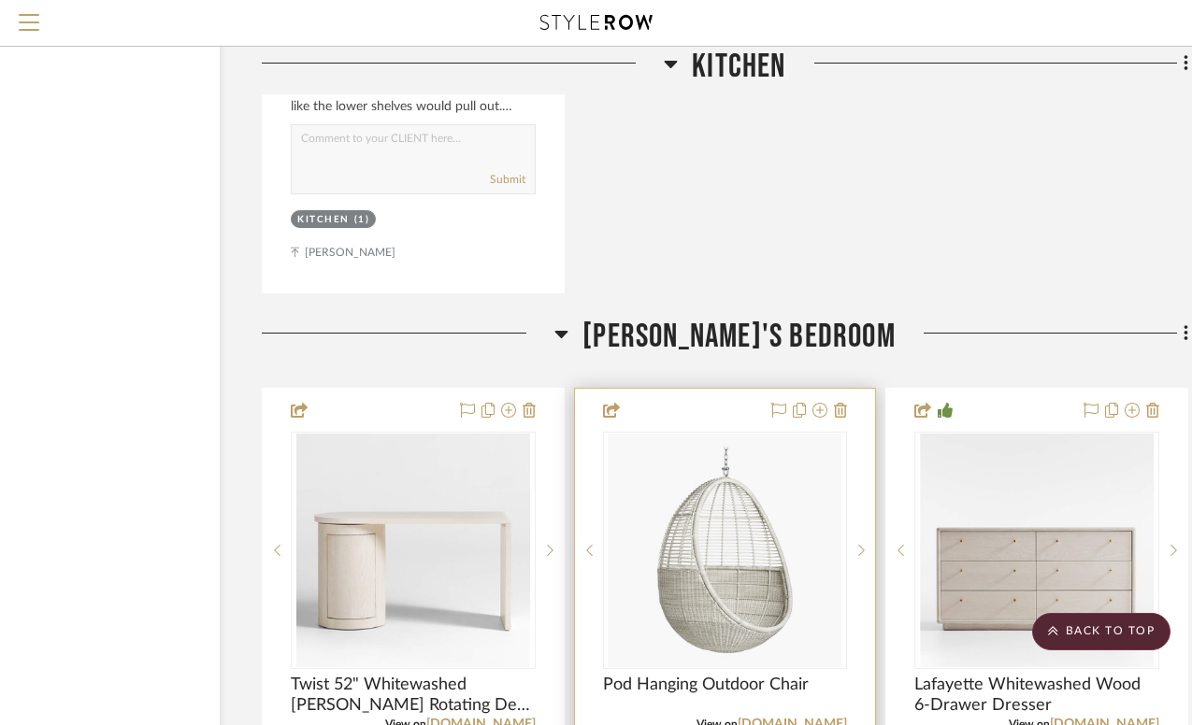
scroll to position [5212, 132]
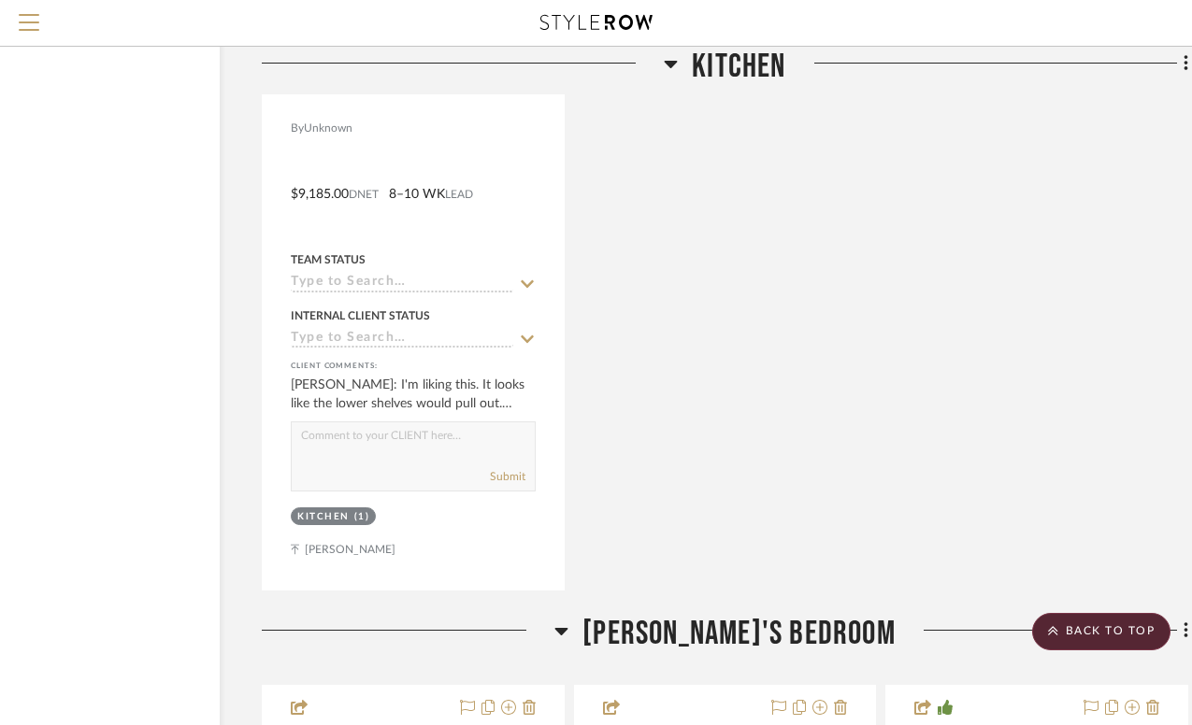
click at [568, 628] on icon at bounding box center [561, 631] width 13 height 7
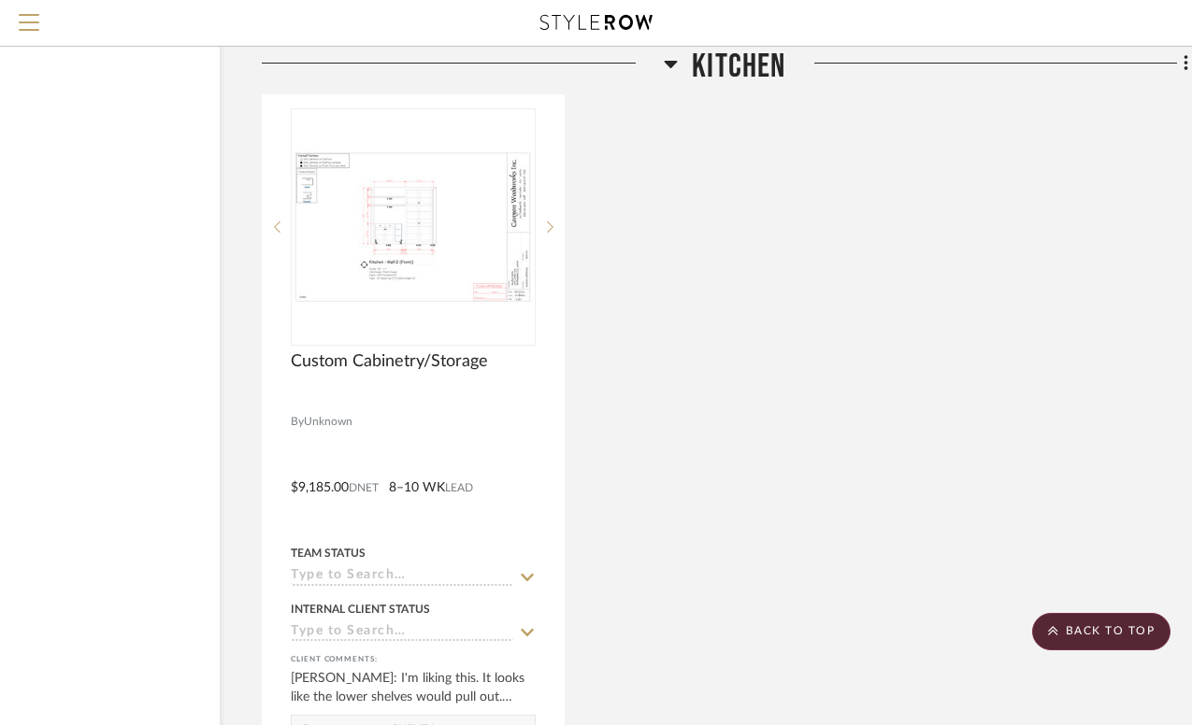
click at [669, 65] on icon at bounding box center [671, 64] width 13 height 7
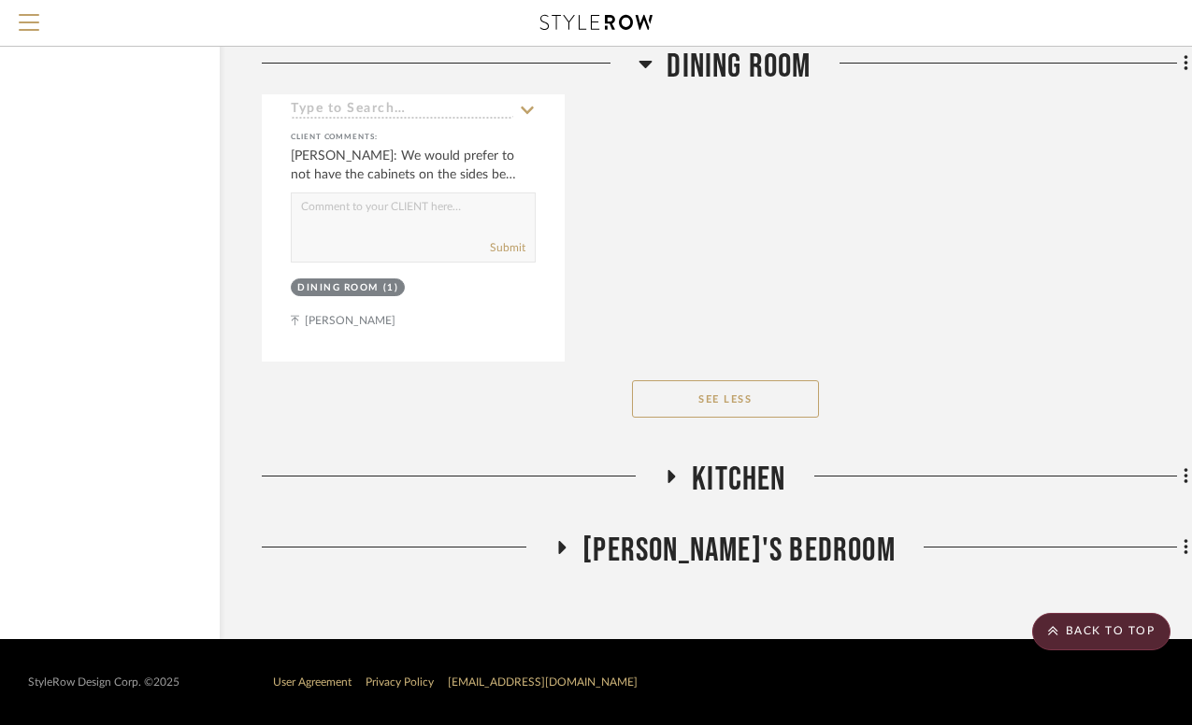
scroll to position [4400, 132]
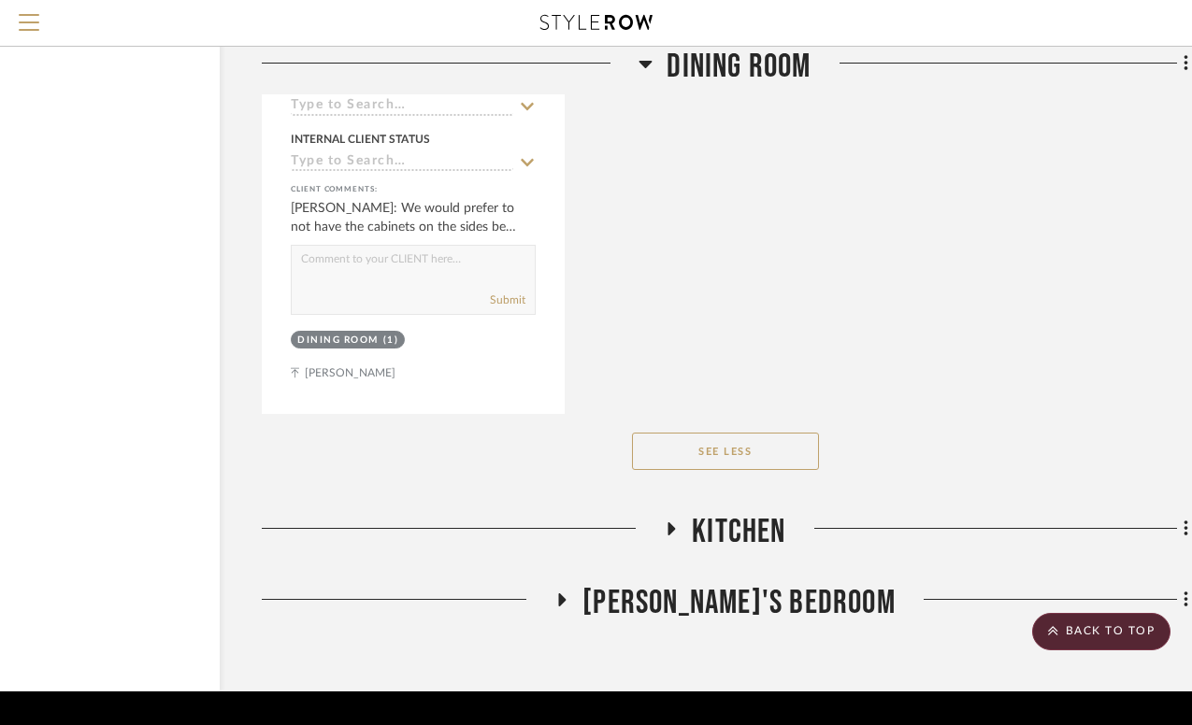
click at [646, 65] on icon at bounding box center [645, 64] width 13 height 7
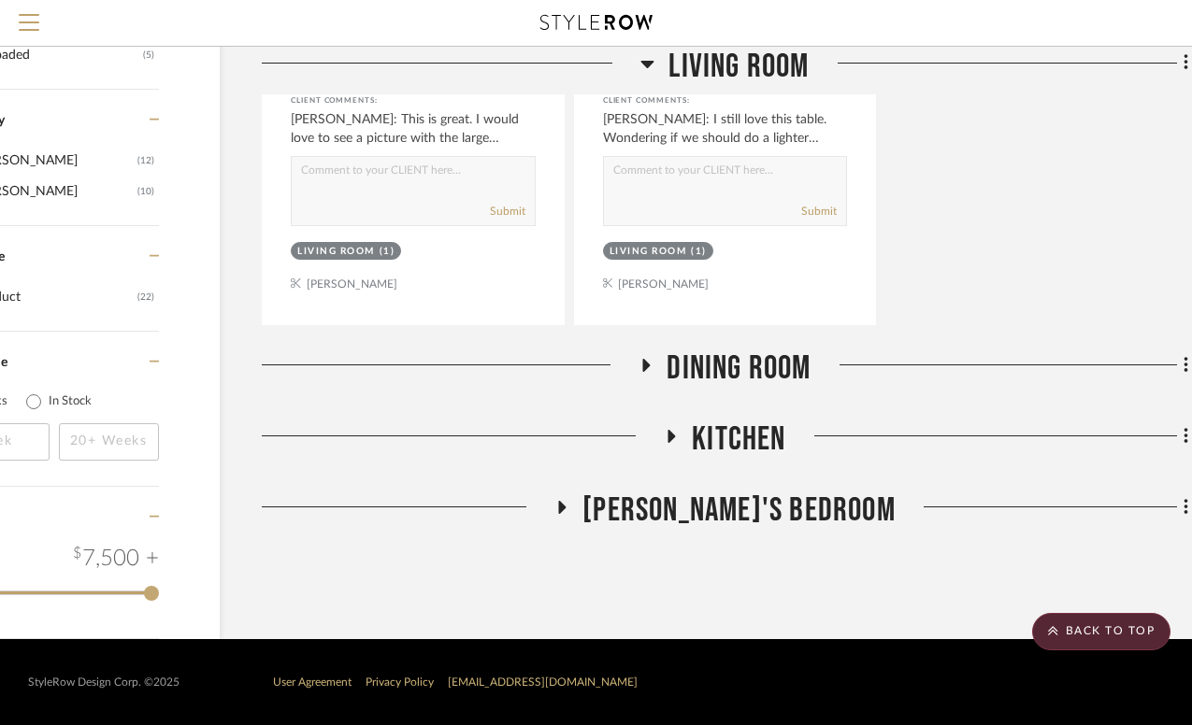
scroll to position [1867, 132]
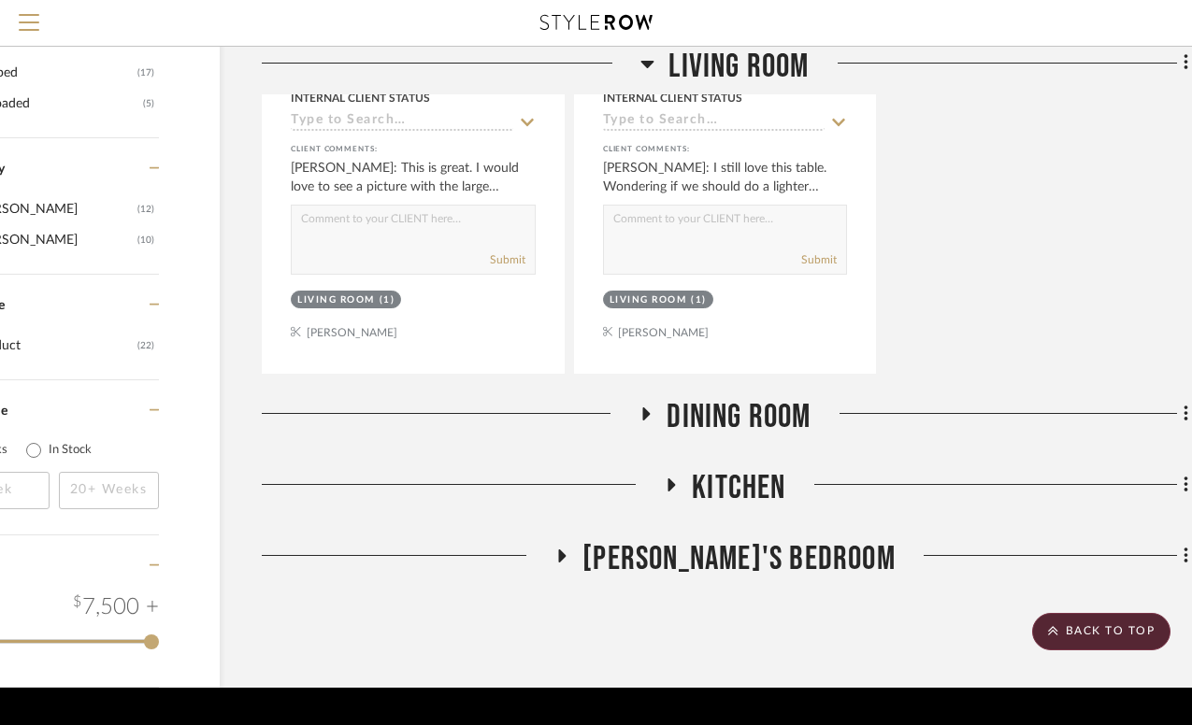
click at [646, 65] on icon at bounding box center [647, 64] width 13 height 7
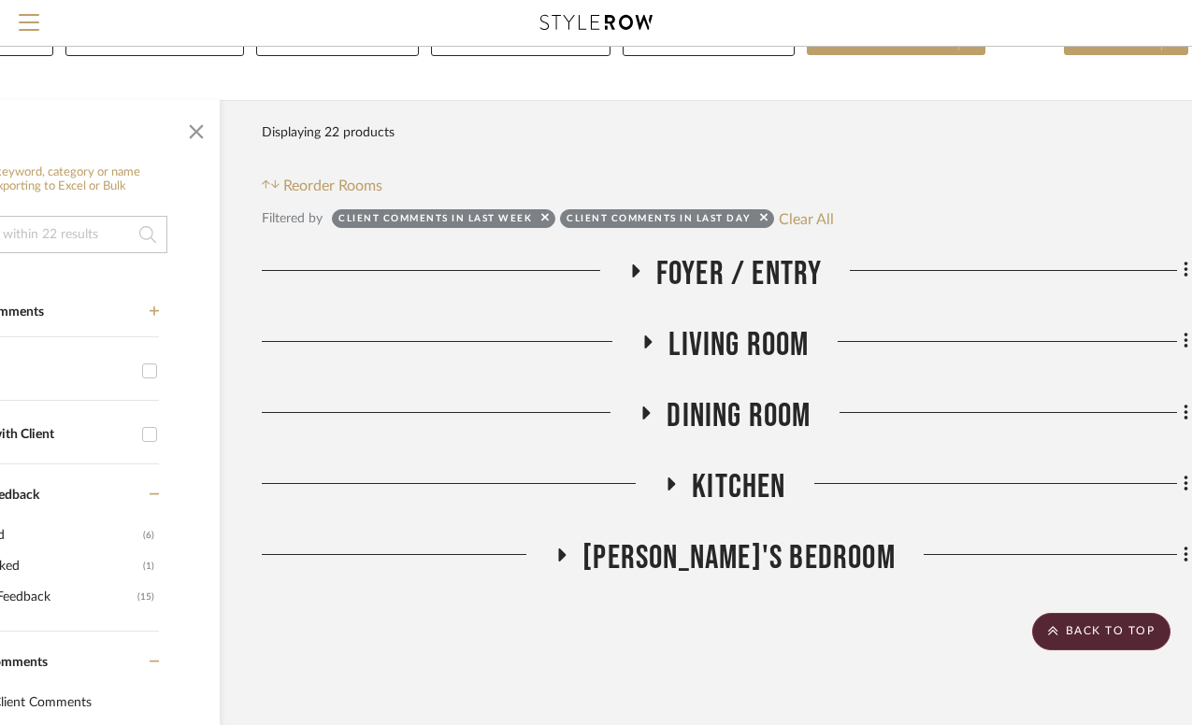
scroll to position [160, 132]
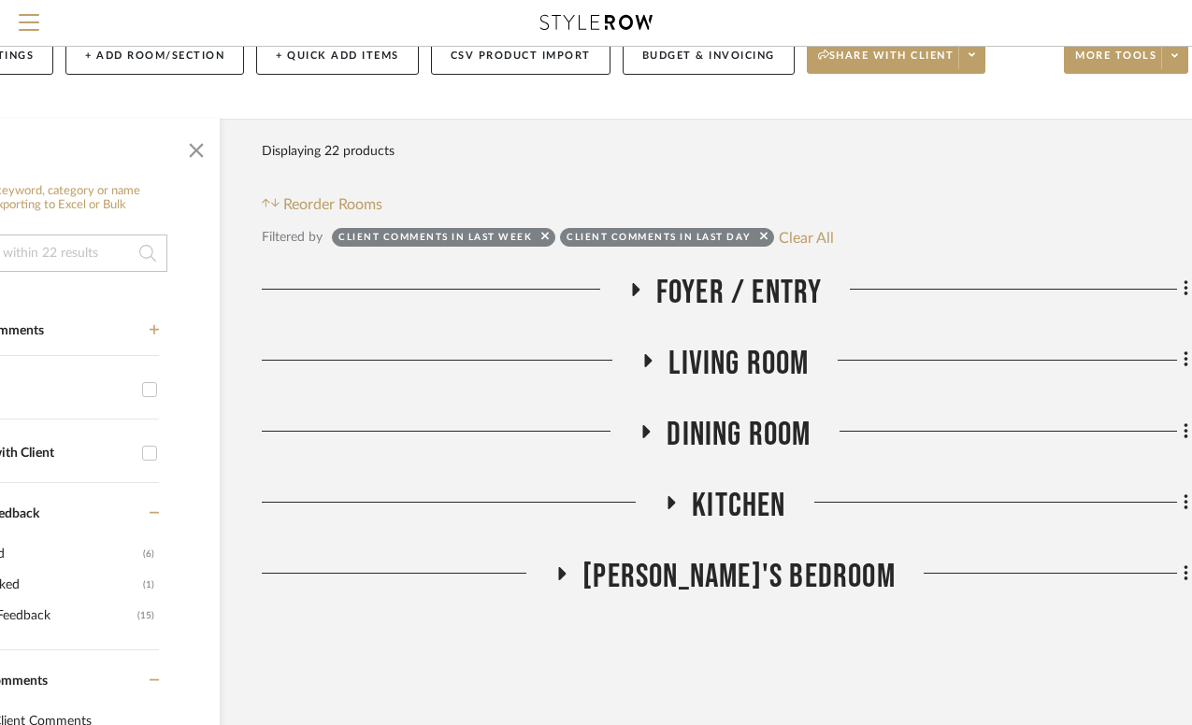
click at [567, 567] on icon at bounding box center [562, 573] width 7 height 13
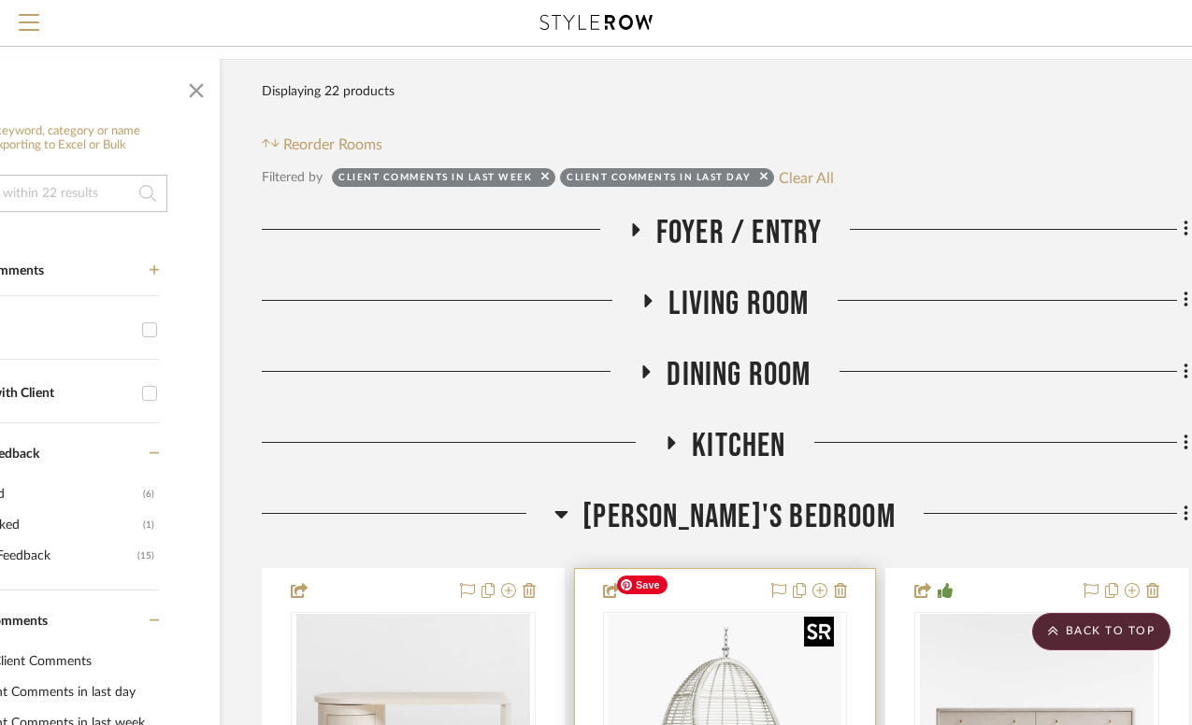
scroll to position [218, 132]
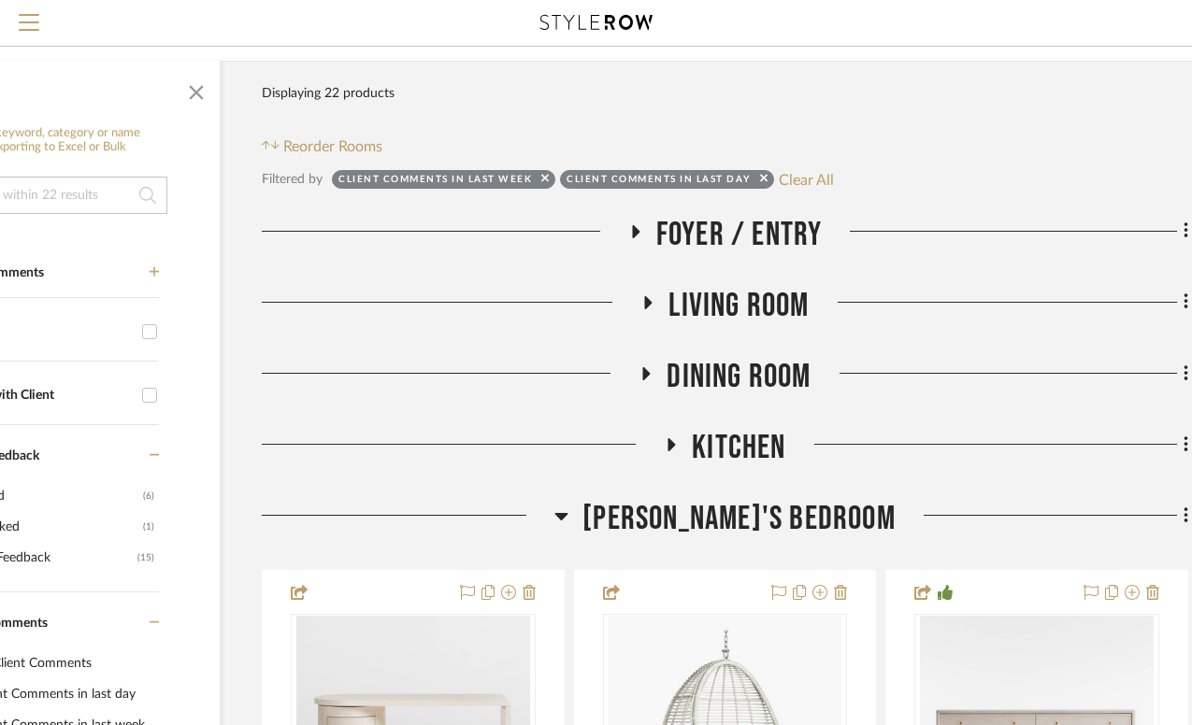
click at [568, 505] on icon at bounding box center [561, 516] width 14 height 22
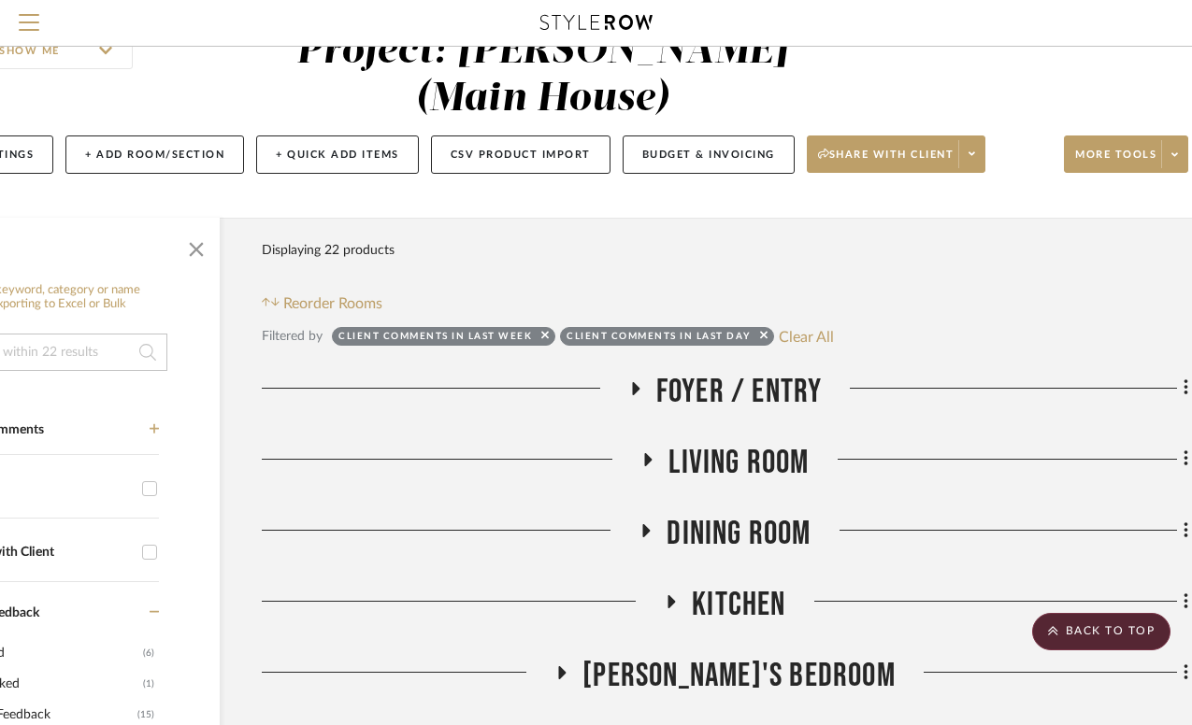
scroll to position [0, 132]
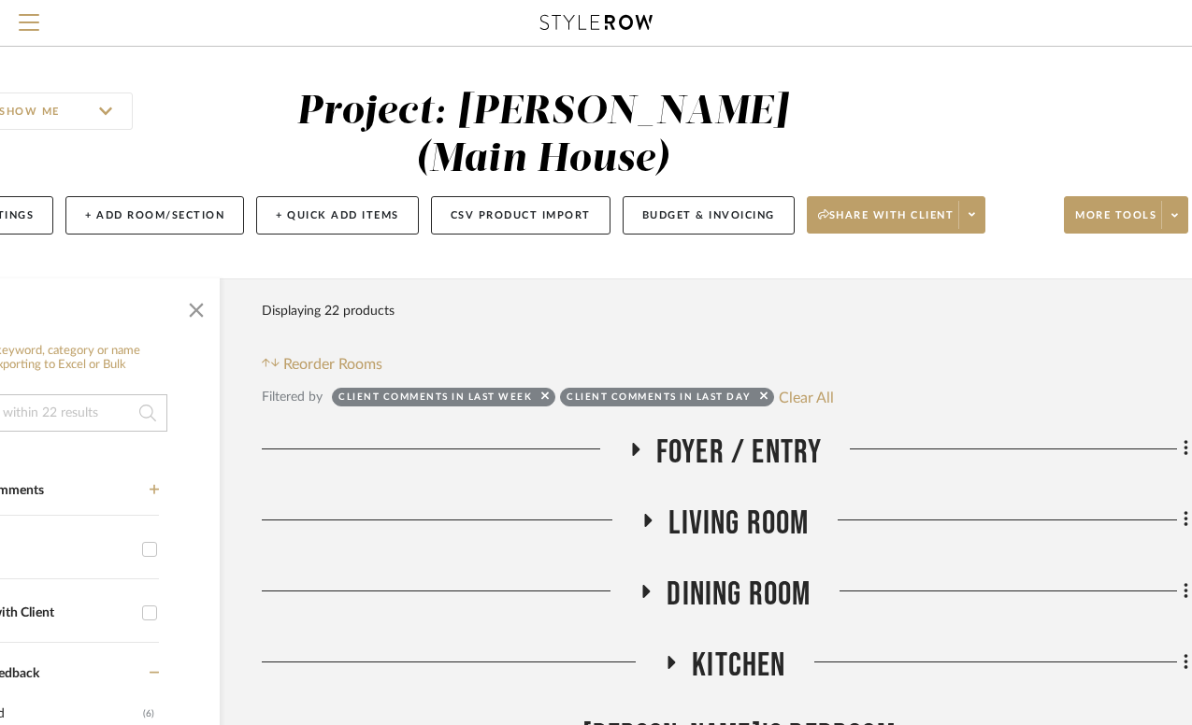
click at [631, 442] on icon at bounding box center [635, 449] width 22 height 14
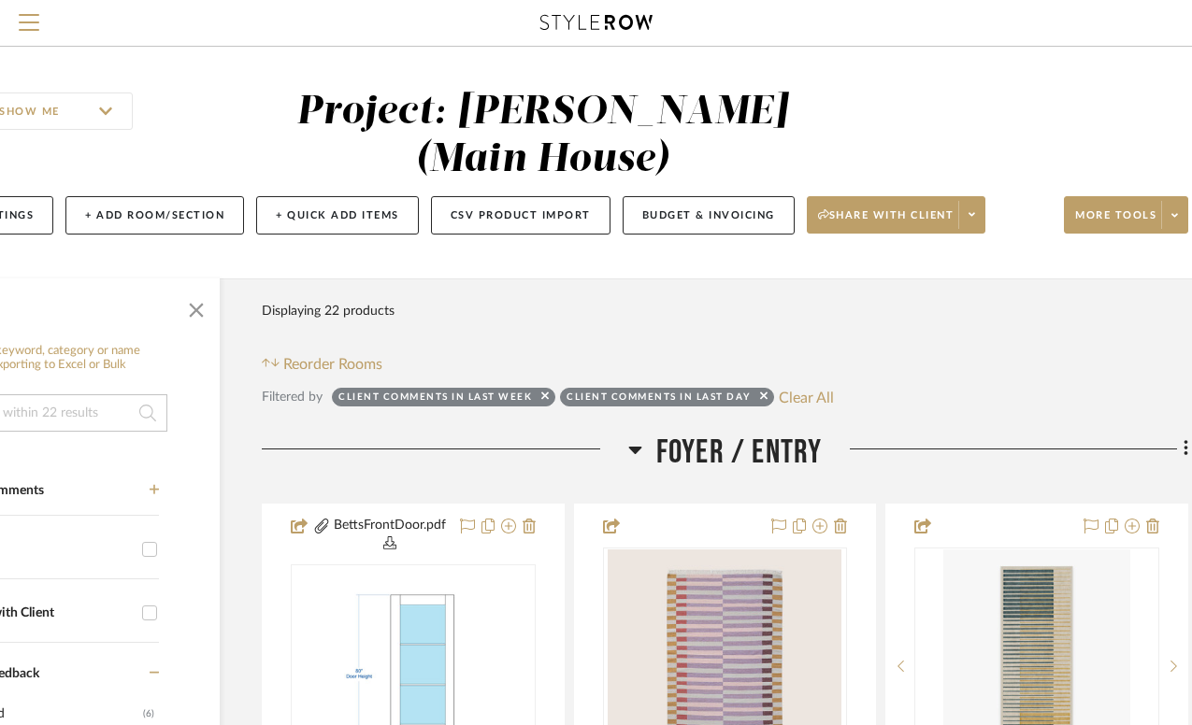
click at [639, 438] on icon at bounding box center [635, 449] width 14 height 22
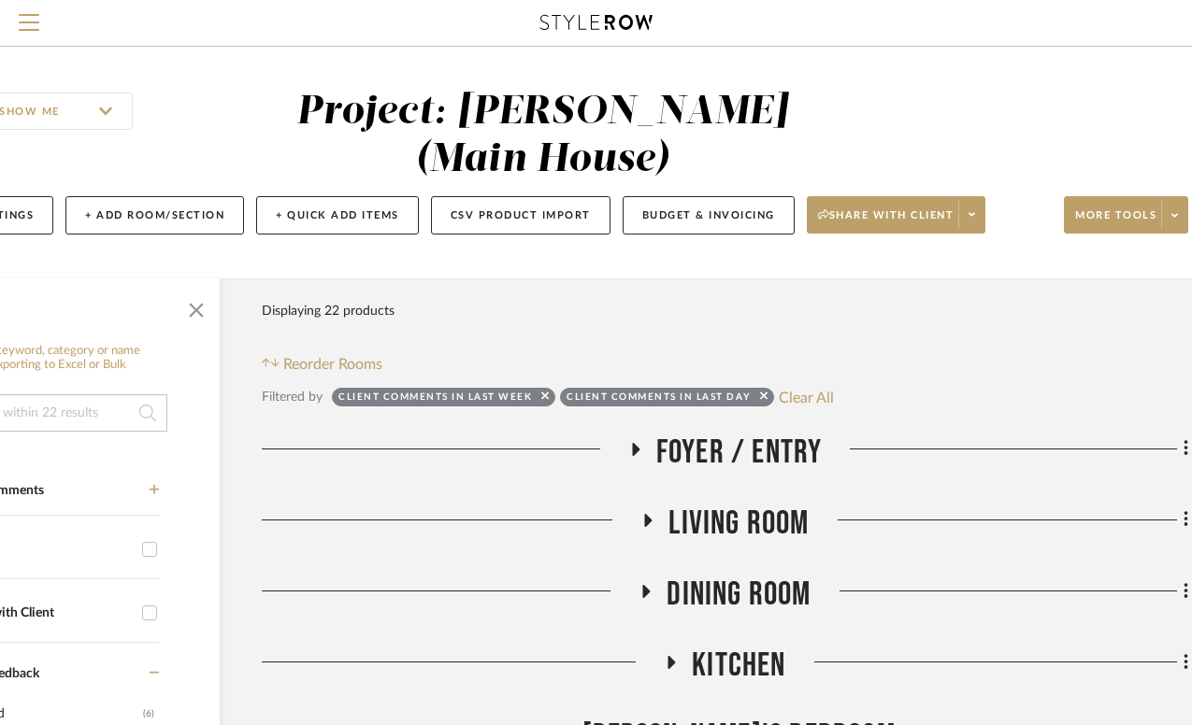
click at [635, 443] on icon at bounding box center [635, 449] width 7 height 13
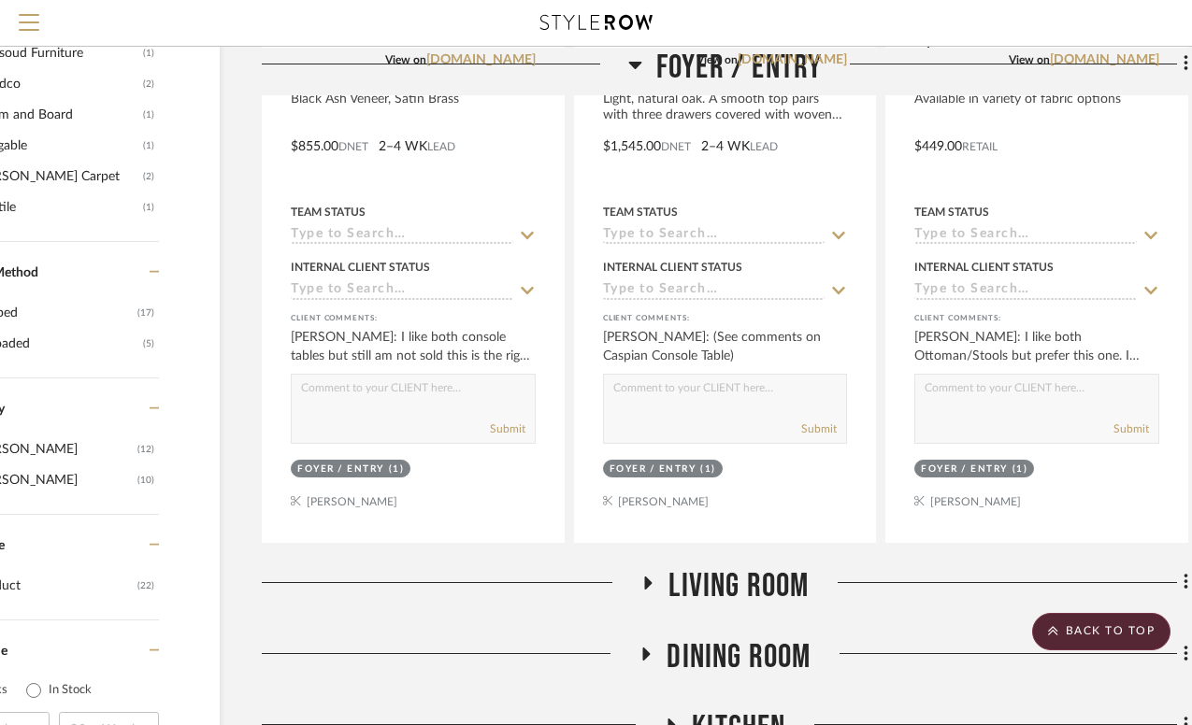
scroll to position [1628, 132]
click at [649, 576] on icon at bounding box center [648, 582] width 7 height 13
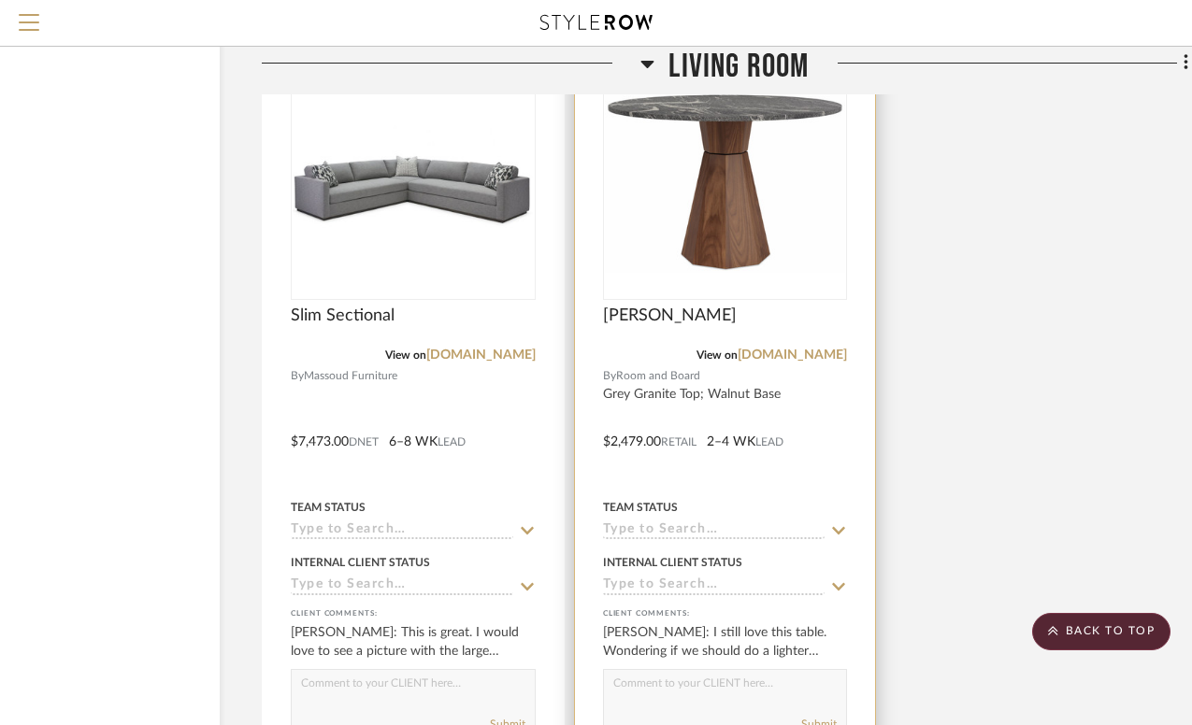
scroll to position [3513, 132]
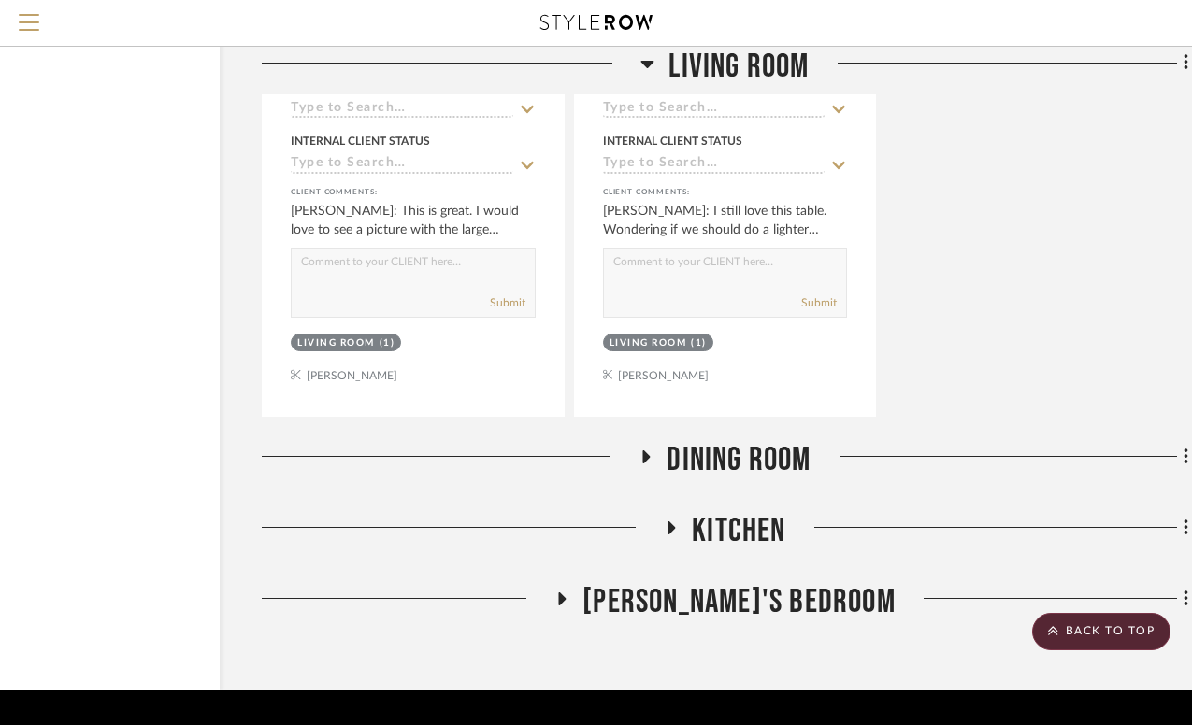
click at [651, 450] on icon at bounding box center [646, 457] width 22 height 14
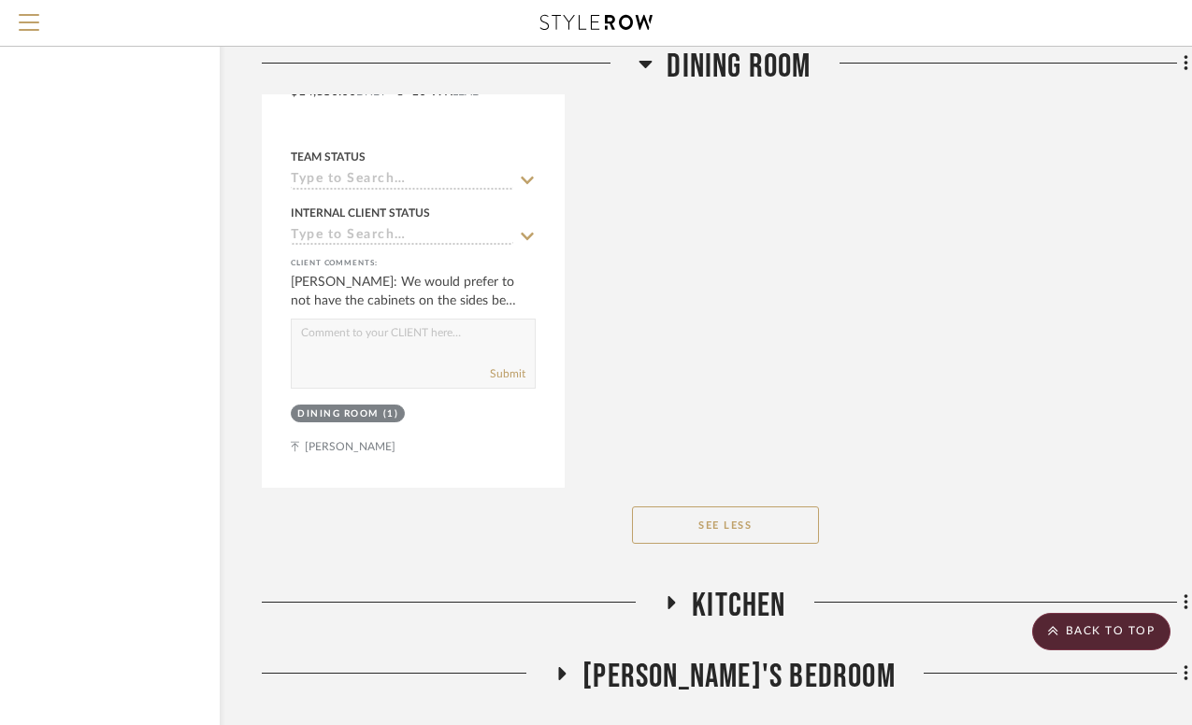
scroll to position [6087, 132]
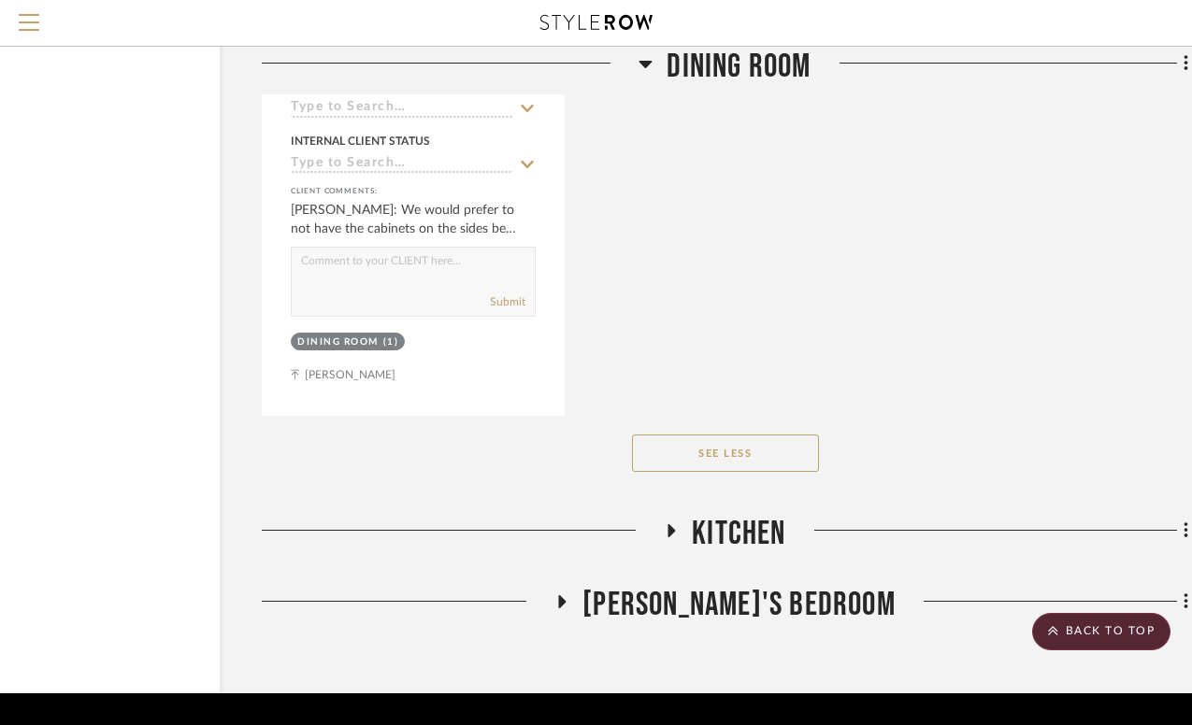
click at [573, 596] on icon at bounding box center [562, 603] width 22 height 14
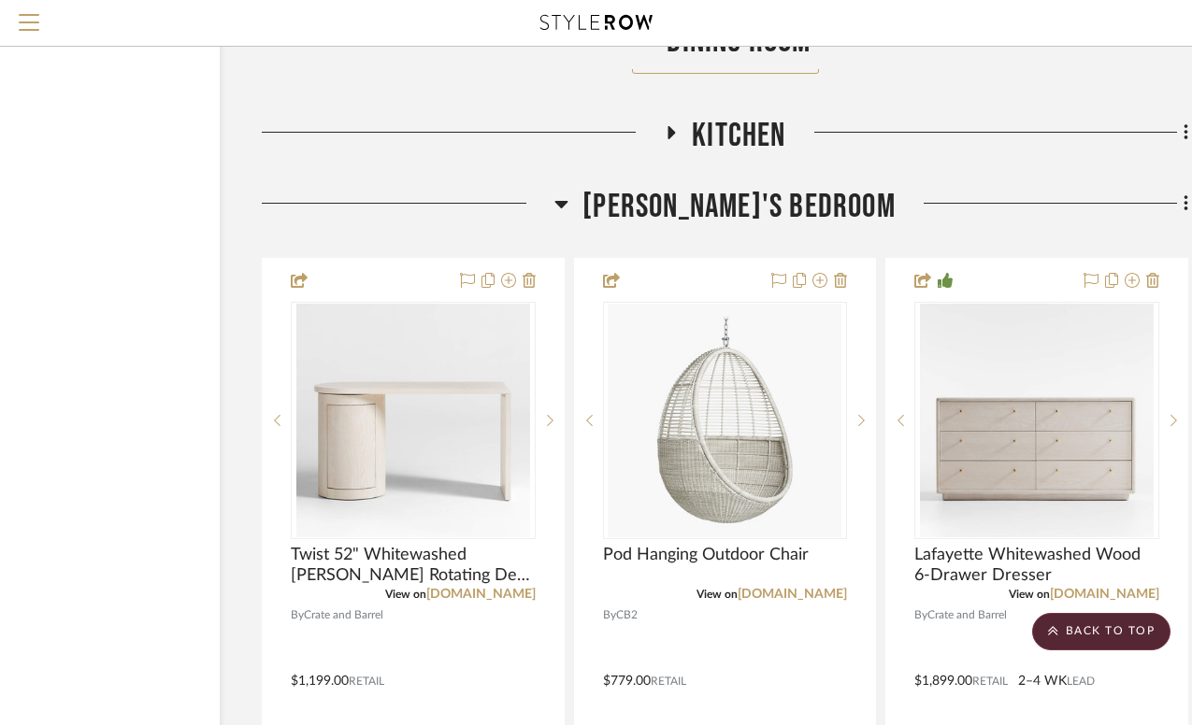
scroll to position [6483, 132]
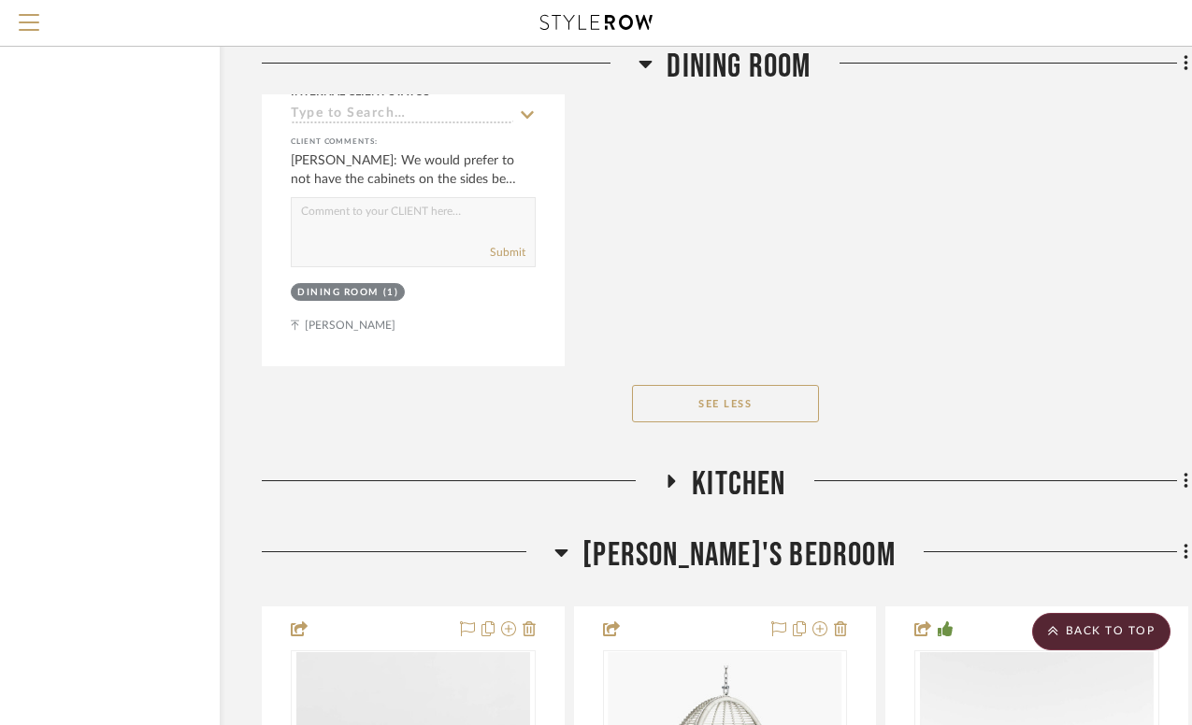
click at [568, 541] on icon at bounding box center [561, 552] width 14 height 22
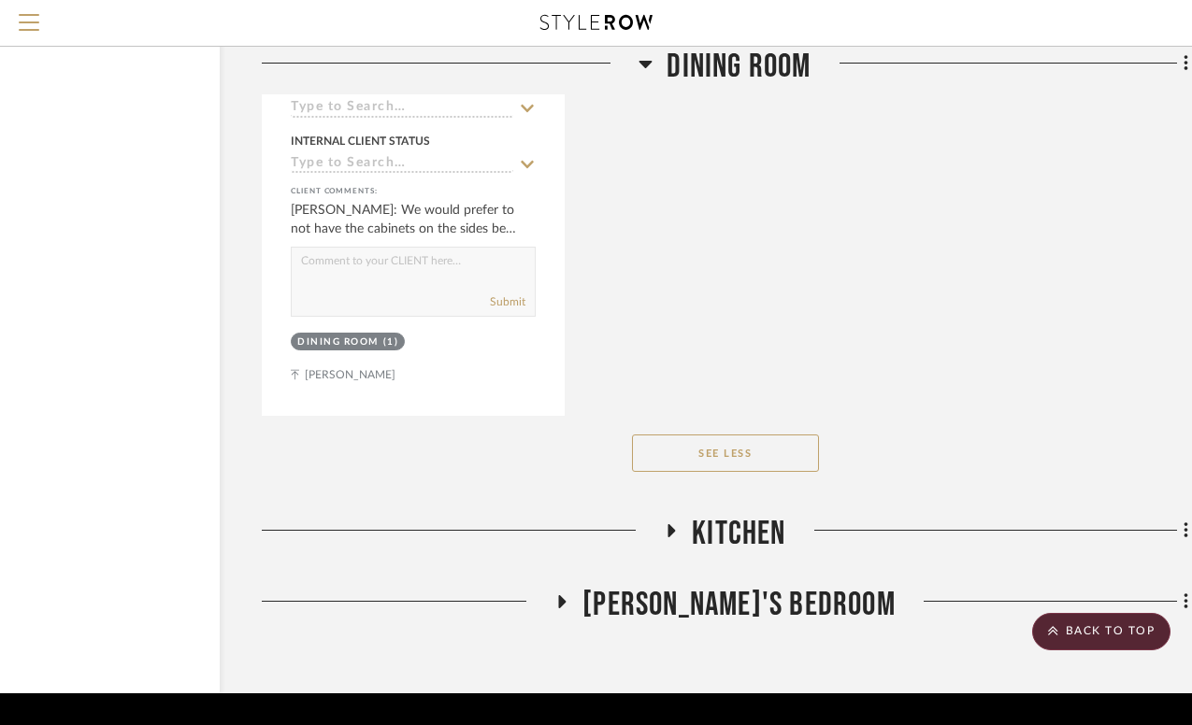
click at [668, 524] on icon at bounding box center [671, 530] width 7 height 13
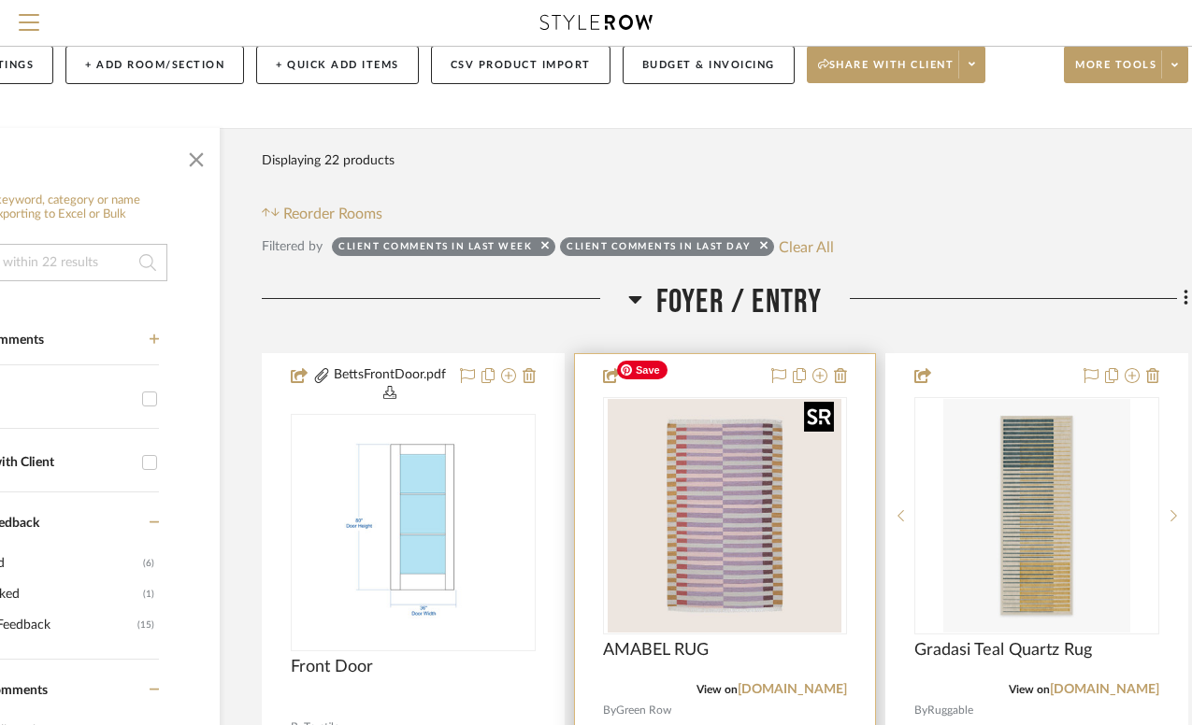
scroll to position [165, 132]
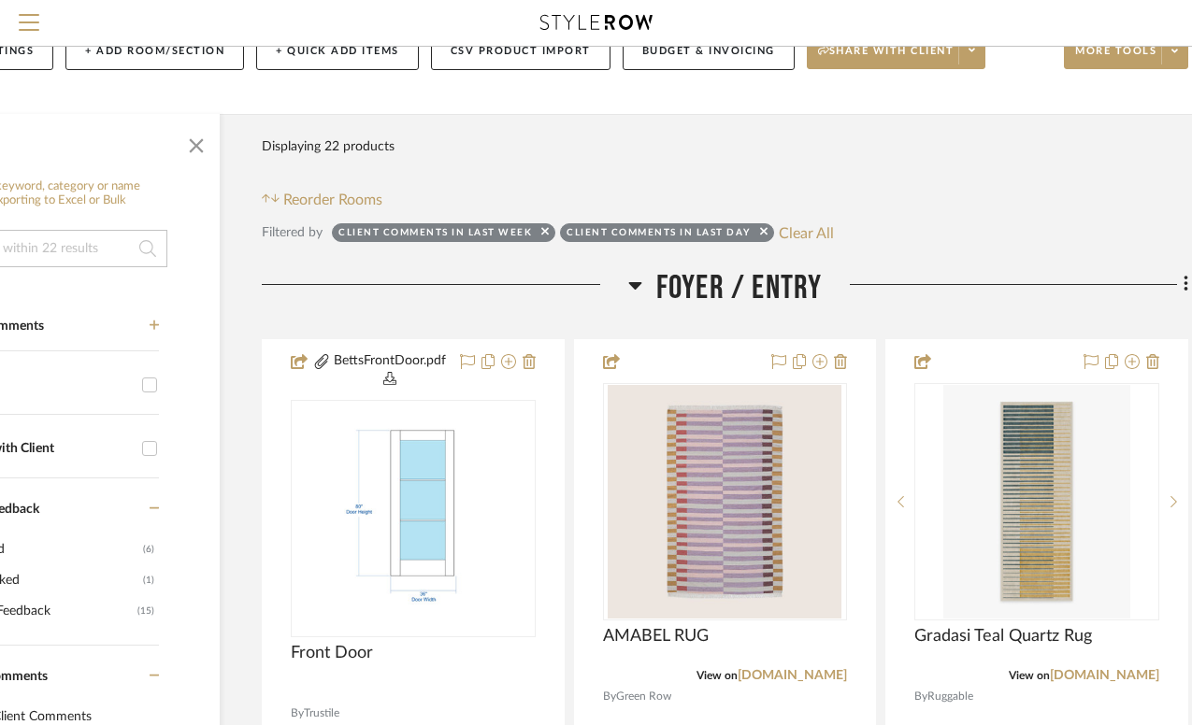
click at [638, 282] on icon at bounding box center [634, 285] width 13 height 7
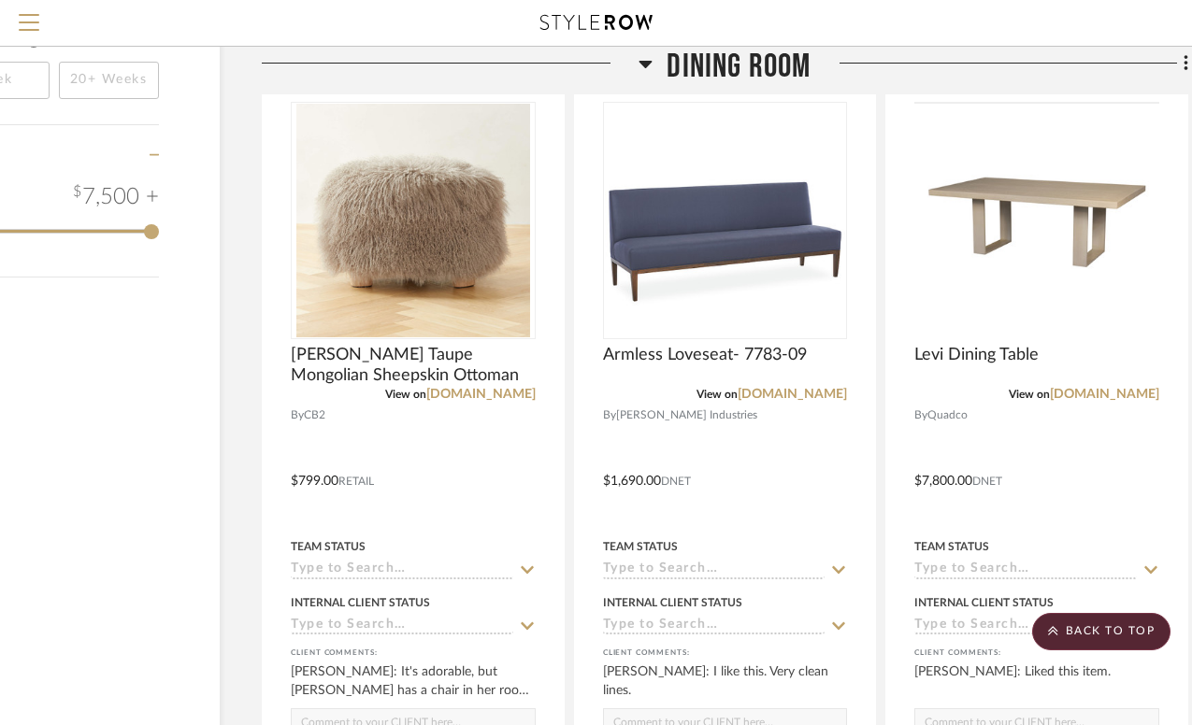
scroll to position [2107, 132]
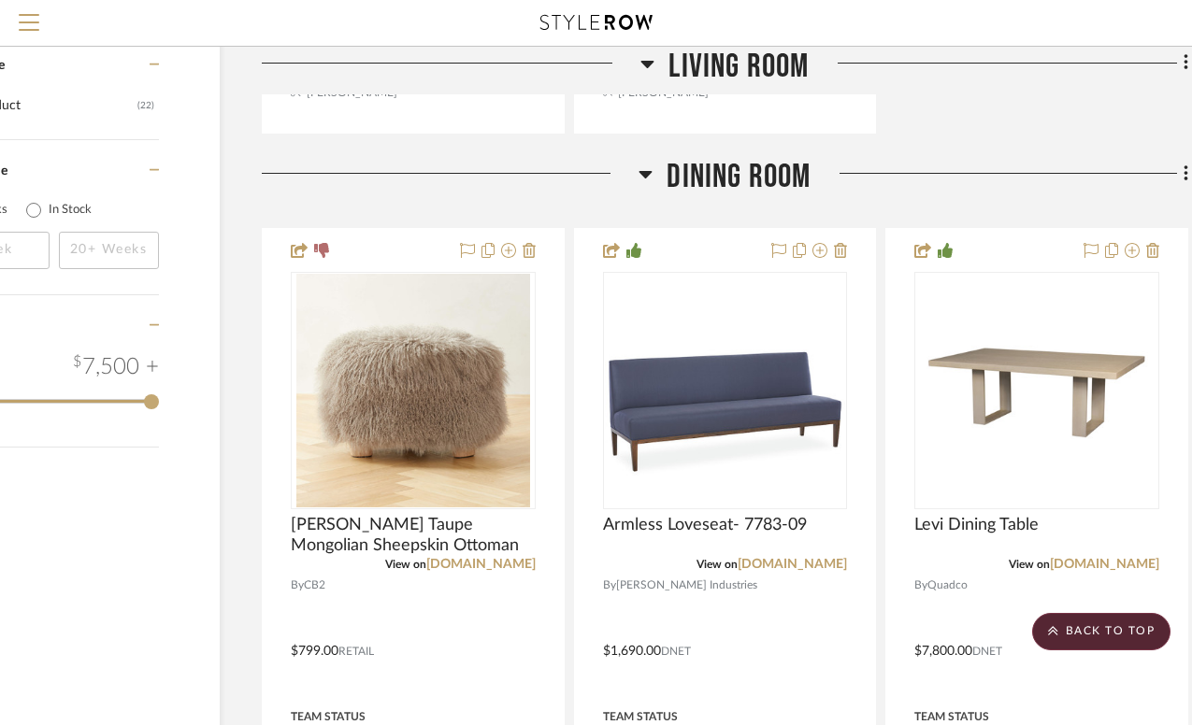
click at [646, 163] on icon at bounding box center [646, 174] width 14 height 22
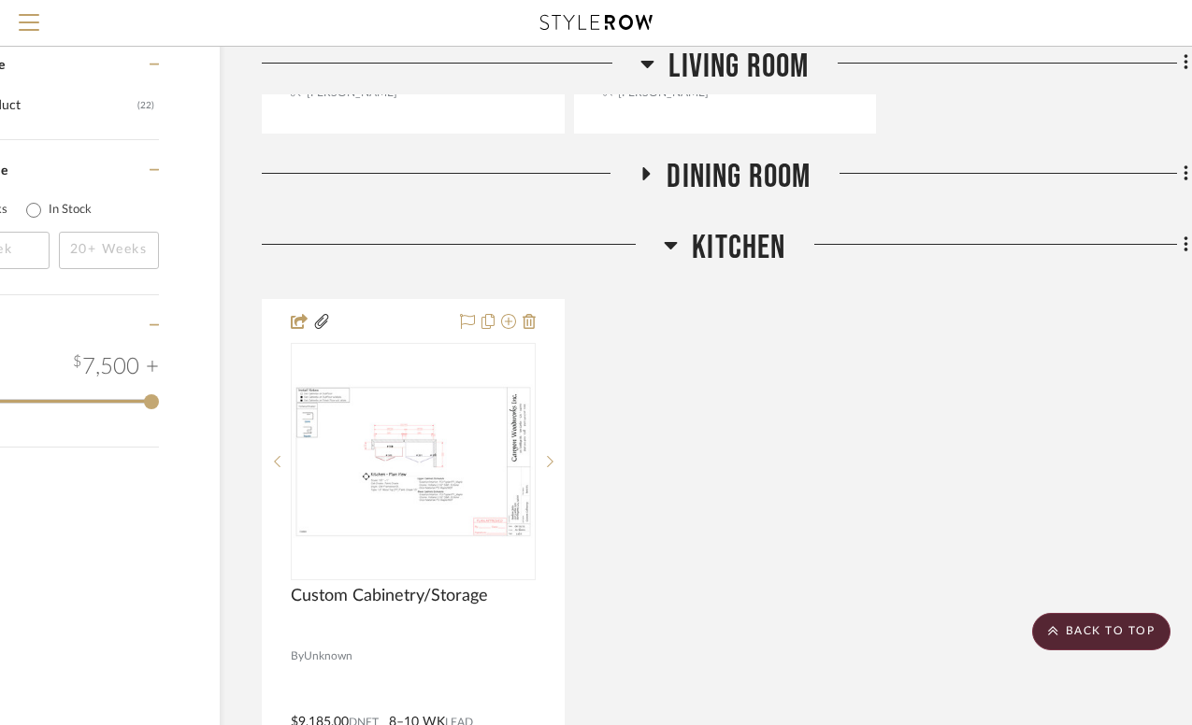
click at [672, 242] on icon at bounding box center [671, 245] width 13 height 7
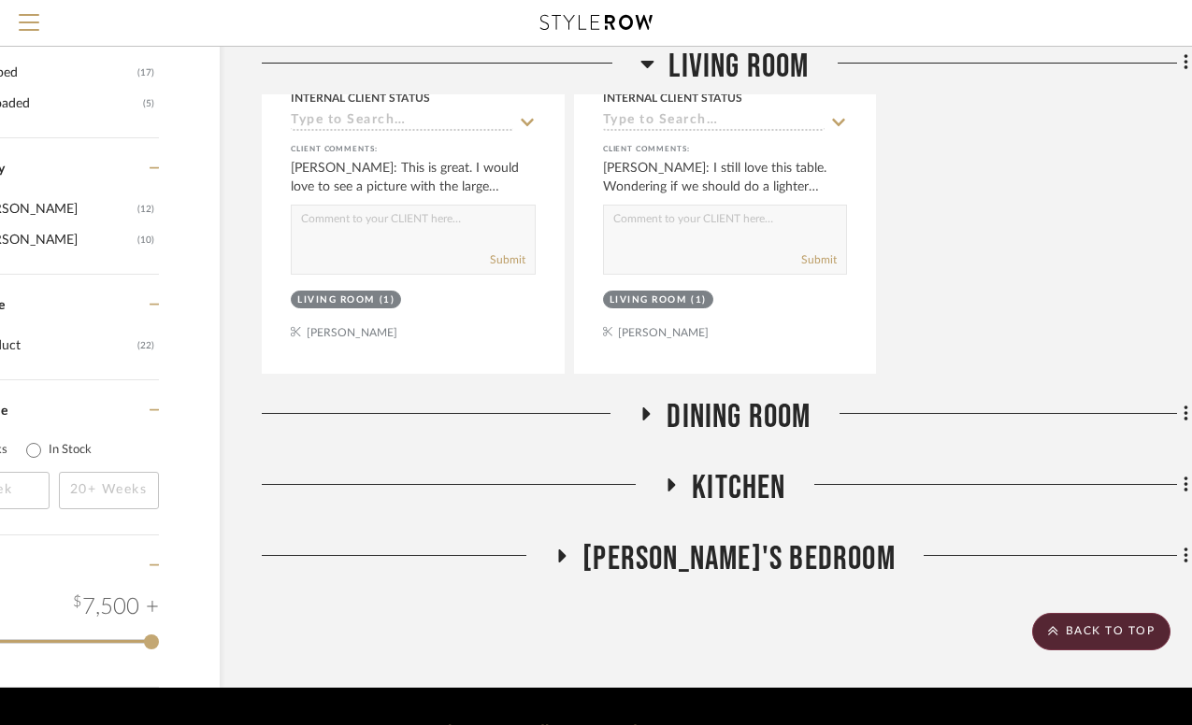
click at [646, 407] on icon at bounding box center [646, 414] width 22 height 14
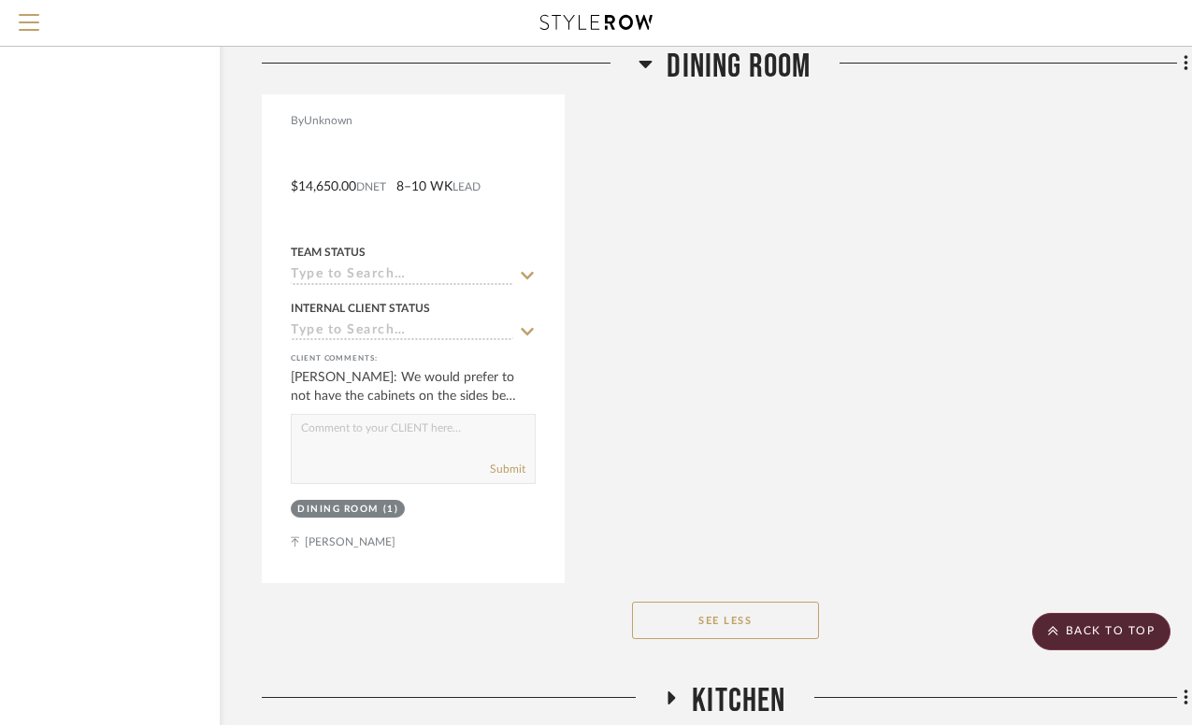
scroll to position [4400, 132]
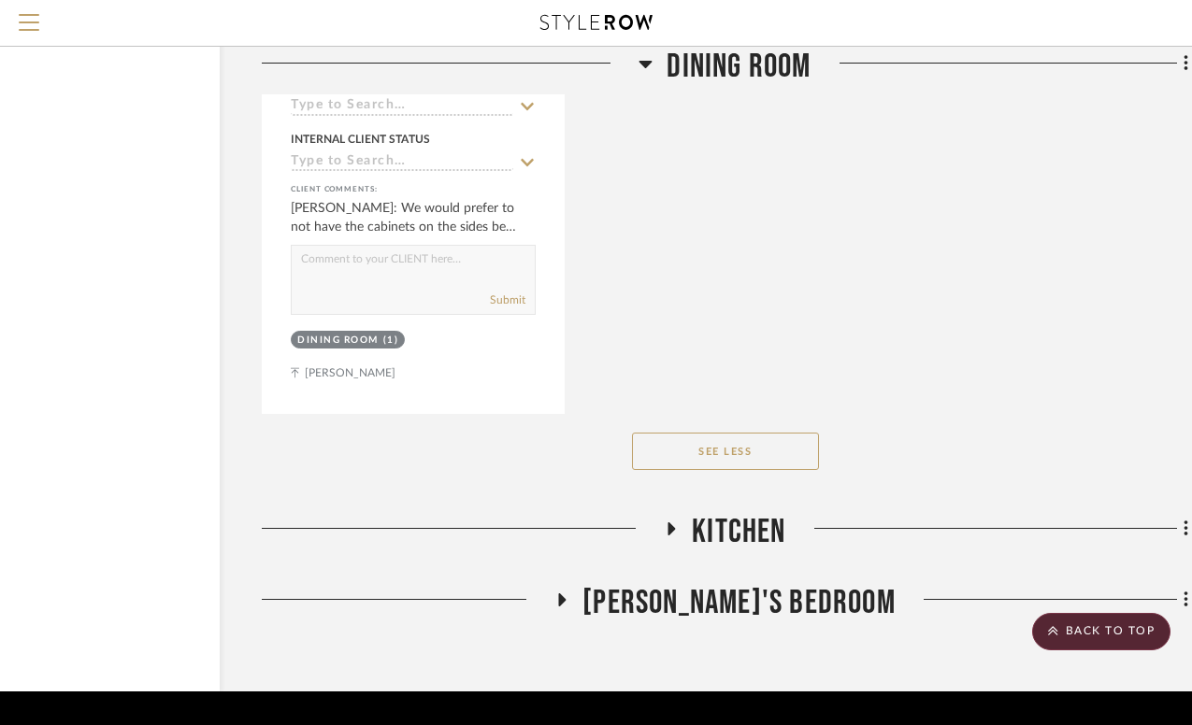
click at [573, 594] on icon at bounding box center [562, 601] width 22 height 14
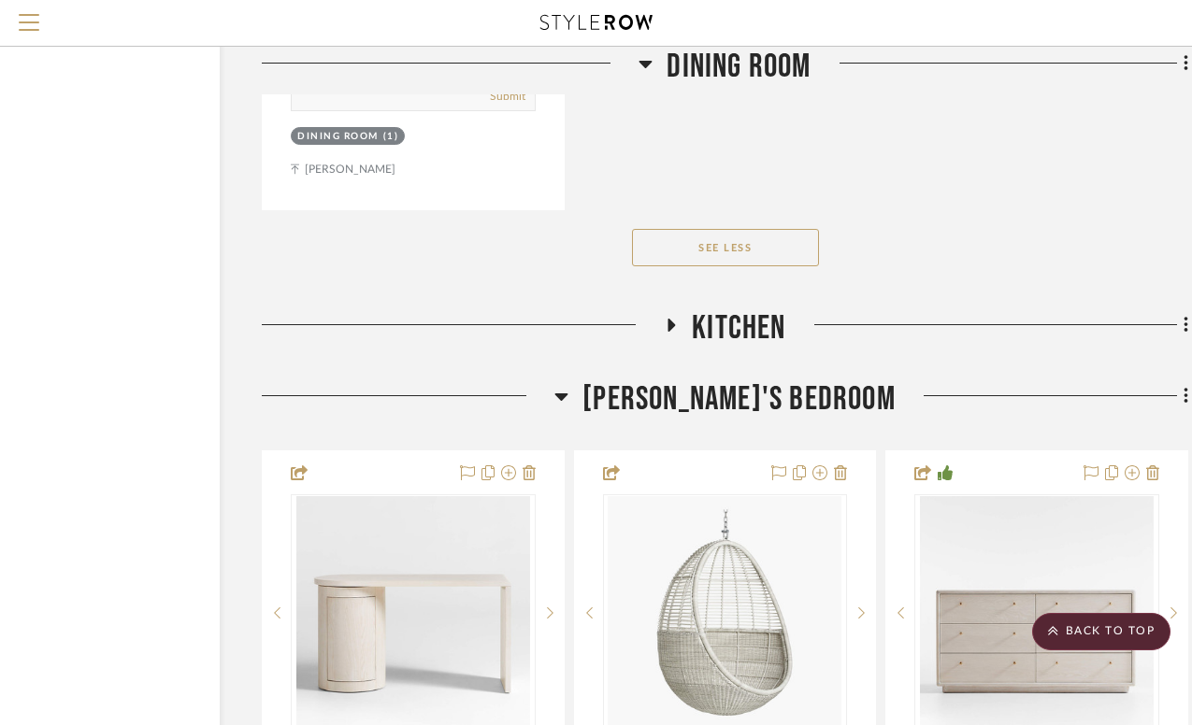
scroll to position [4840, 132]
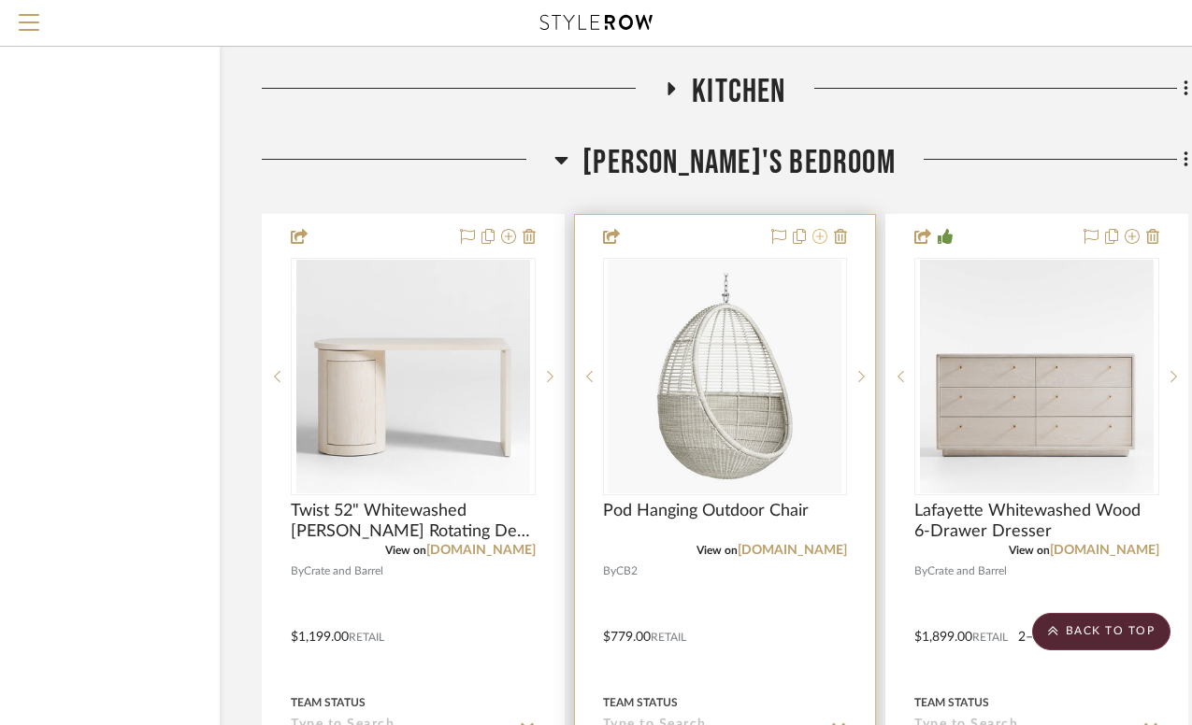
click at [823, 229] on icon at bounding box center [819, 236] width 15 height 15
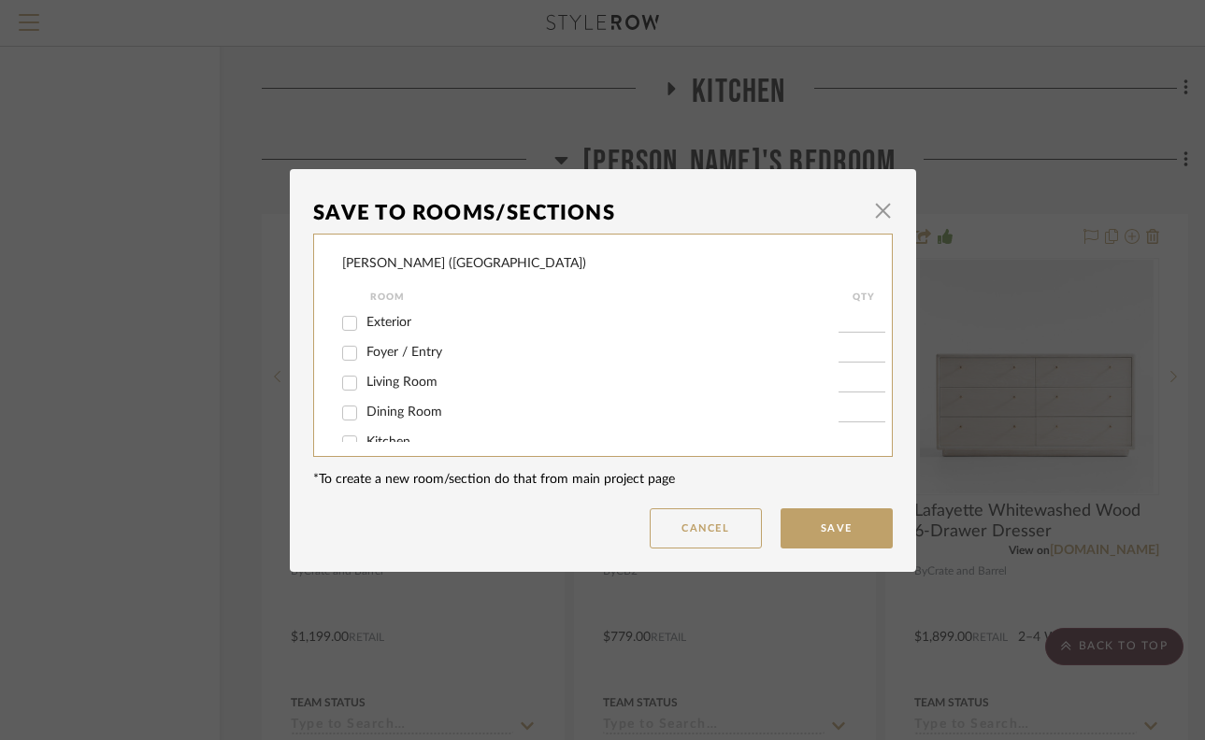
scroll to position [86, 0]
click at [339, 421] on input "[PERSON_NAME]'s Bedroom" at bounding box center [350, 423] width 30 height 30
checkbox input "false"
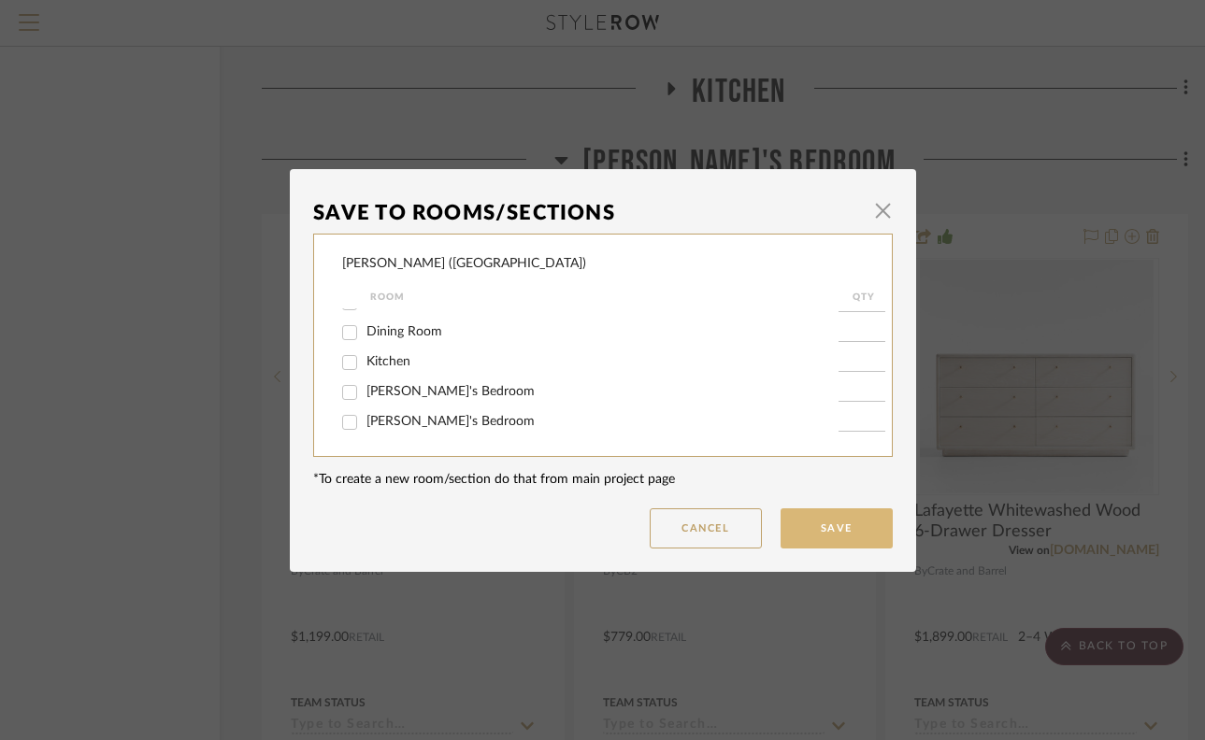
click at [814, 533] on button "Save" at bounding box center [837, 529] width 112 height 40
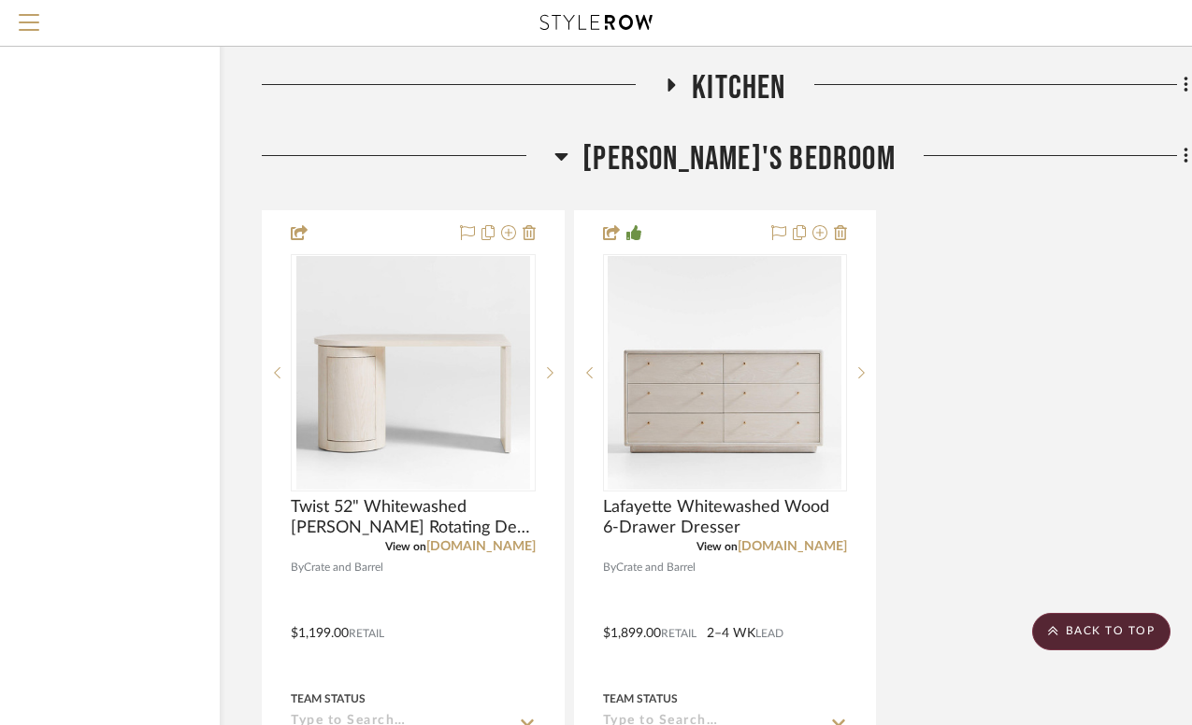
scroll to position [4890, 132]
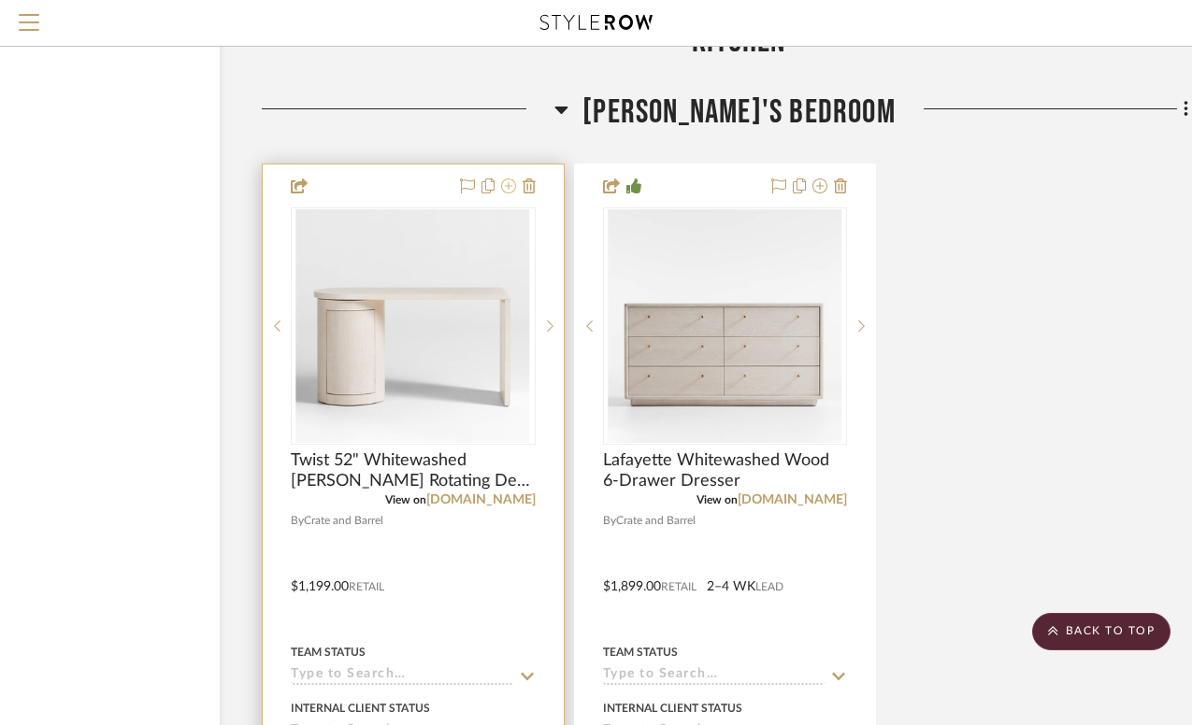
click at [510, 179] on icon at bounding box center [508, 186] width 15 height 15
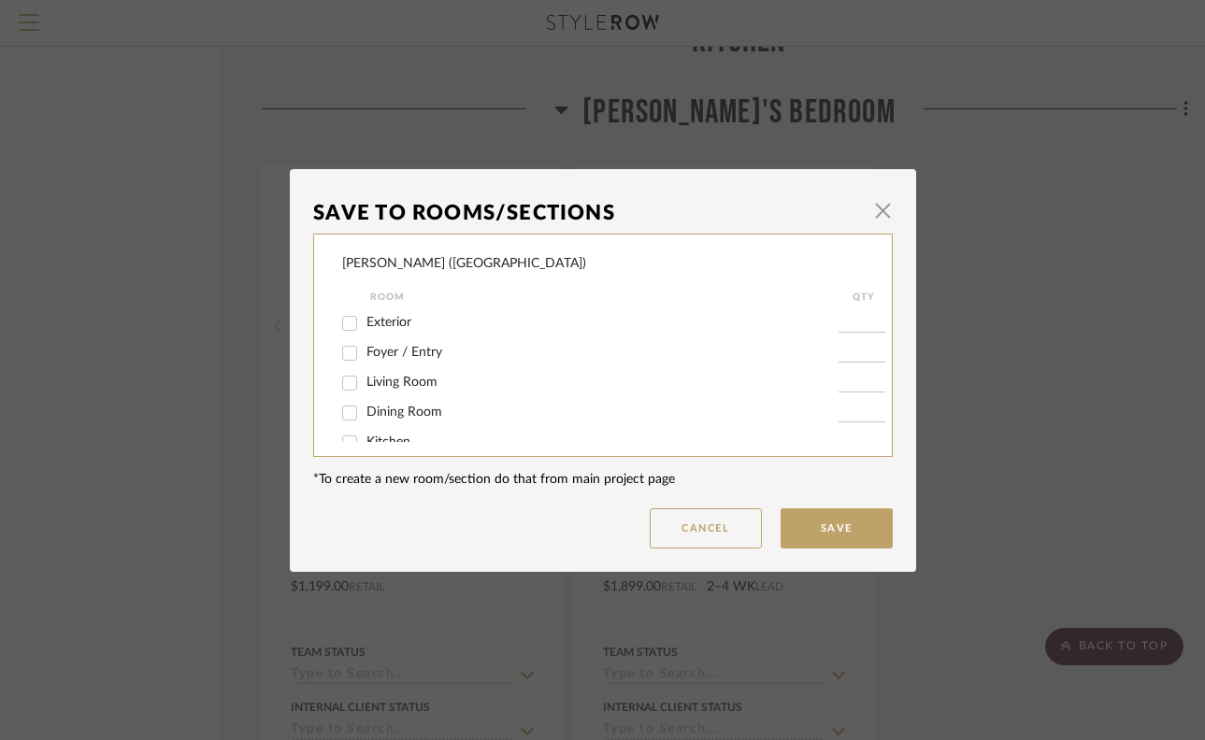
scroll to position [86, 0]
click at [341, 417] on input "[PERSON_NAME]'s Bedroom" at bounding box center [350, 423] width 30 height 30
checkbox input "false"
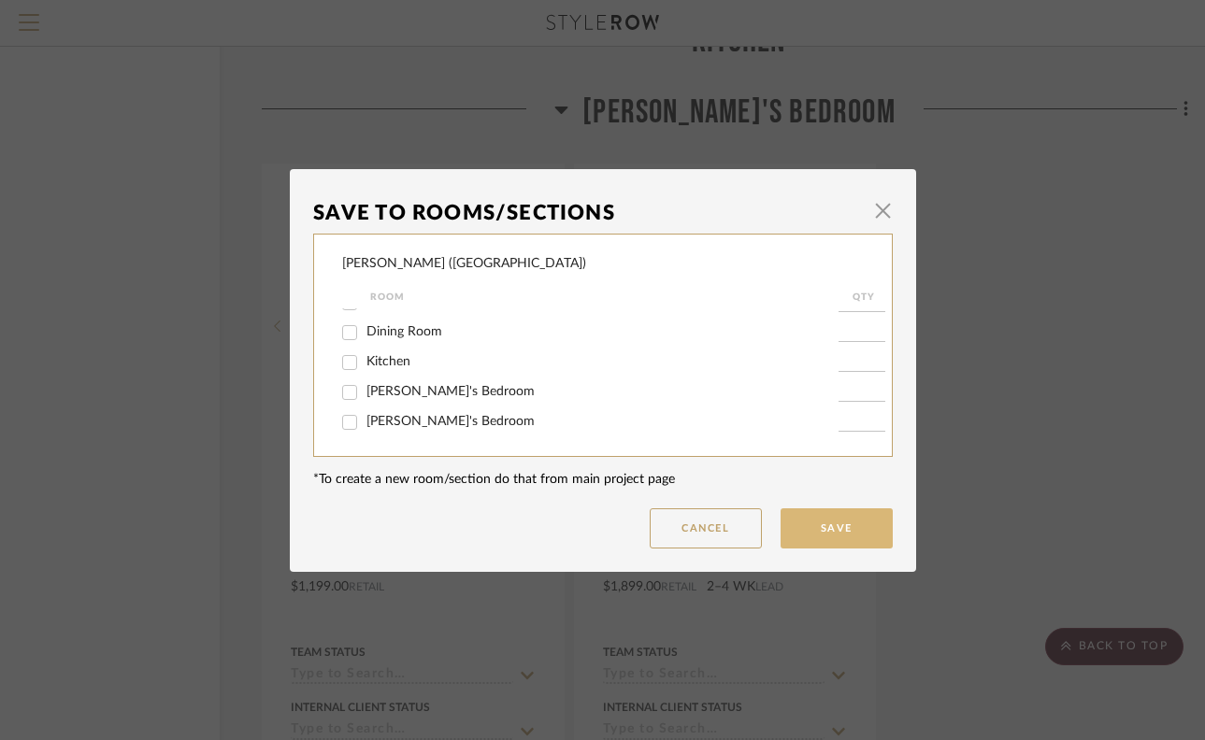
click at [815, 524] on button "Save" at bounding box center [837, 529] width 112 height 40
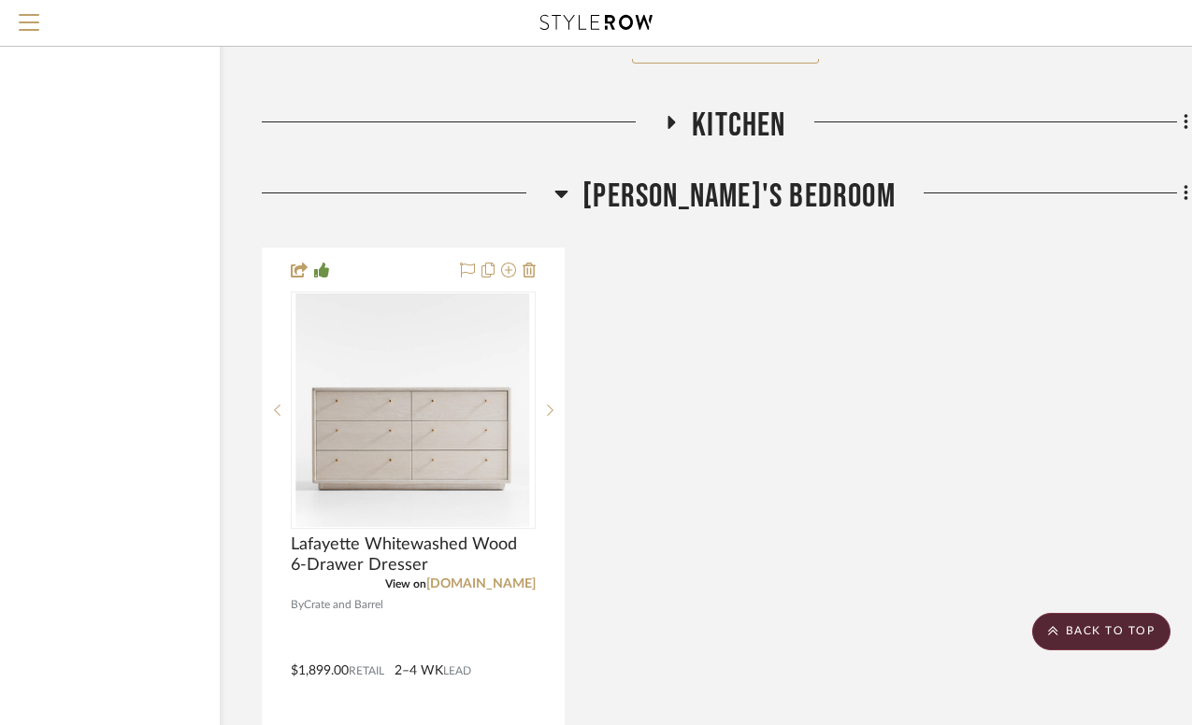
scroll to position [4796, 132]
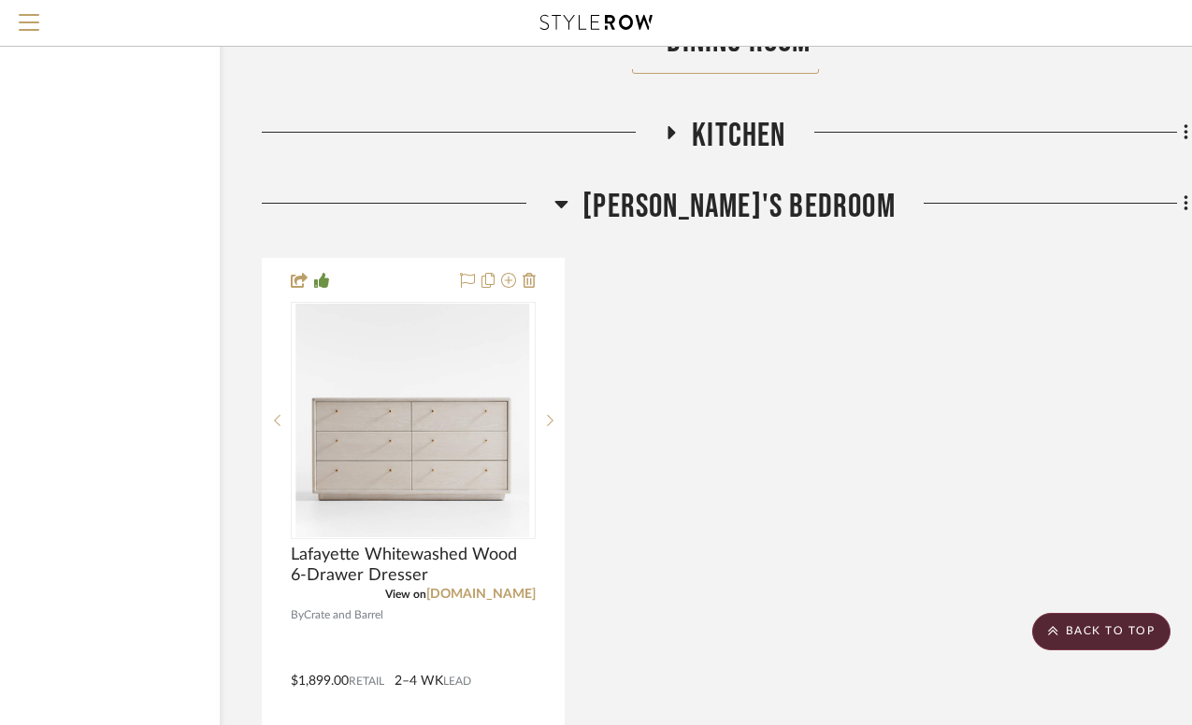
click at [568, 193] on icon at bounding box center [561, 204] width 14 height 22
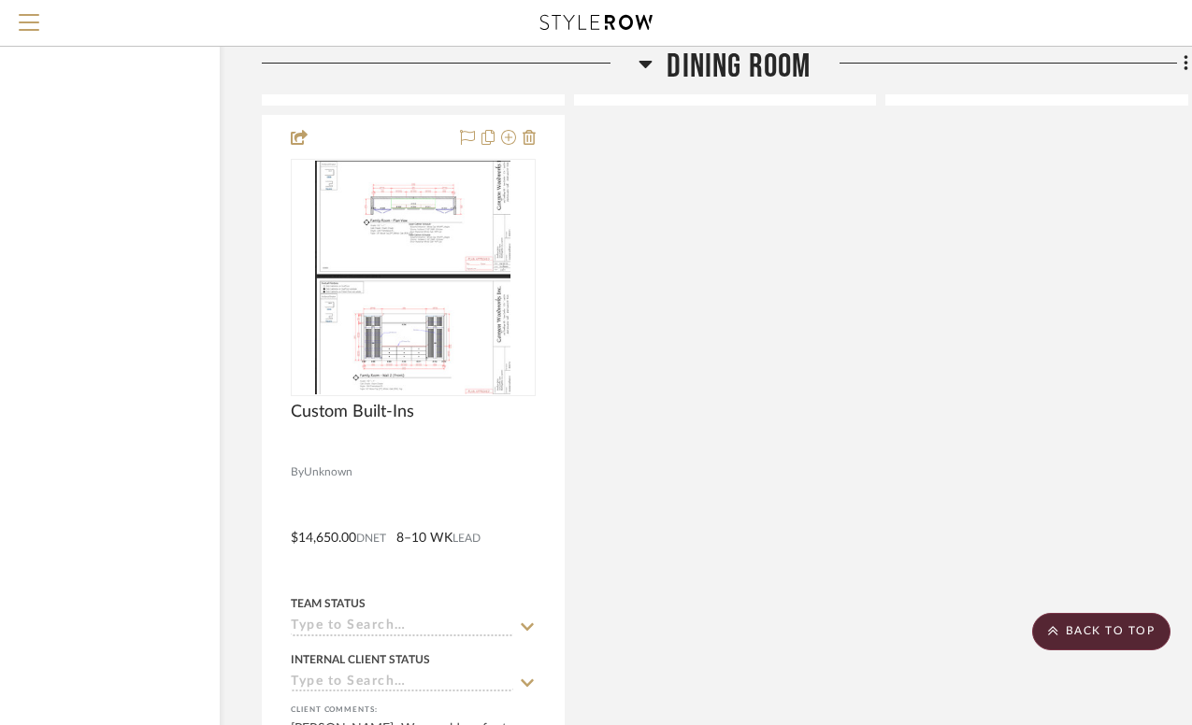
scroll to position [3177, 132]
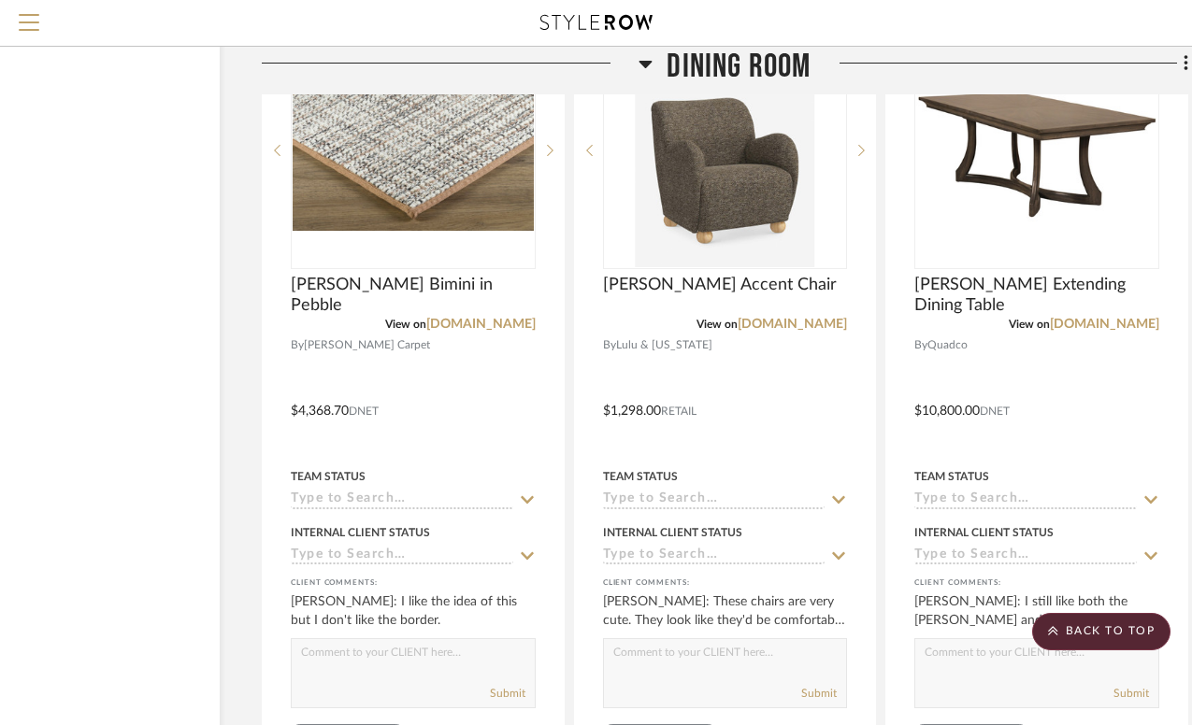
click at [639, 58] on icon at bounding box center [646, 63] width 14 height 22
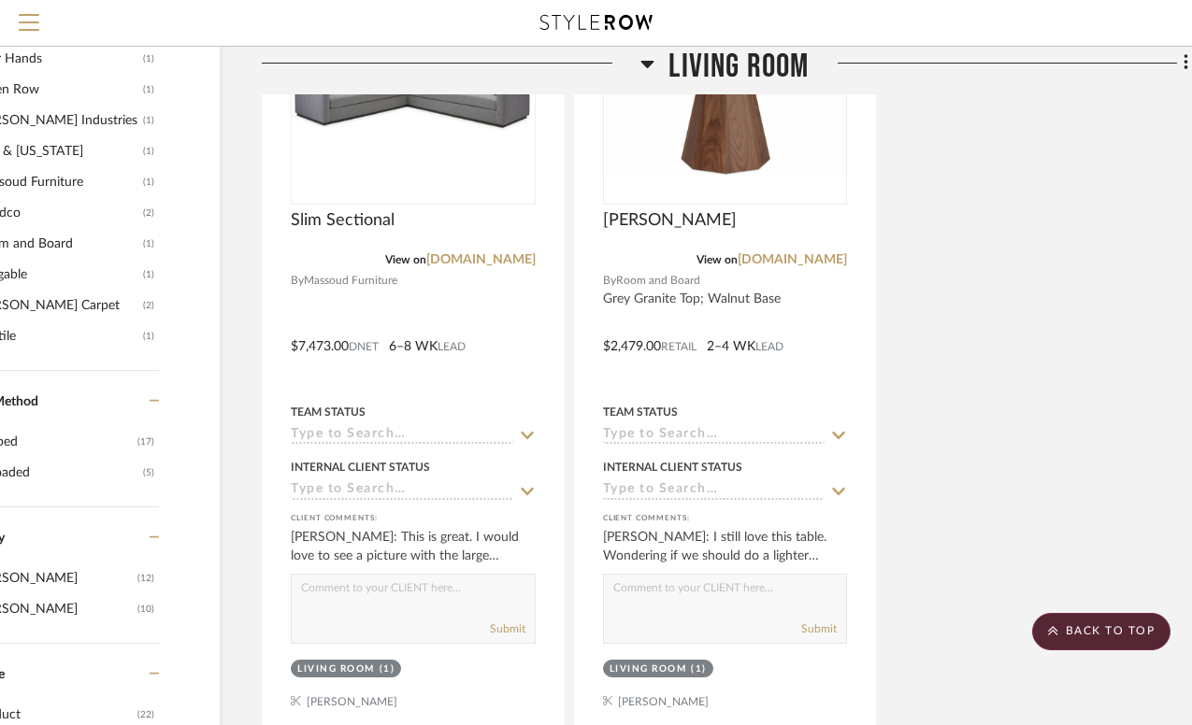
scroll to position [1487, 132]
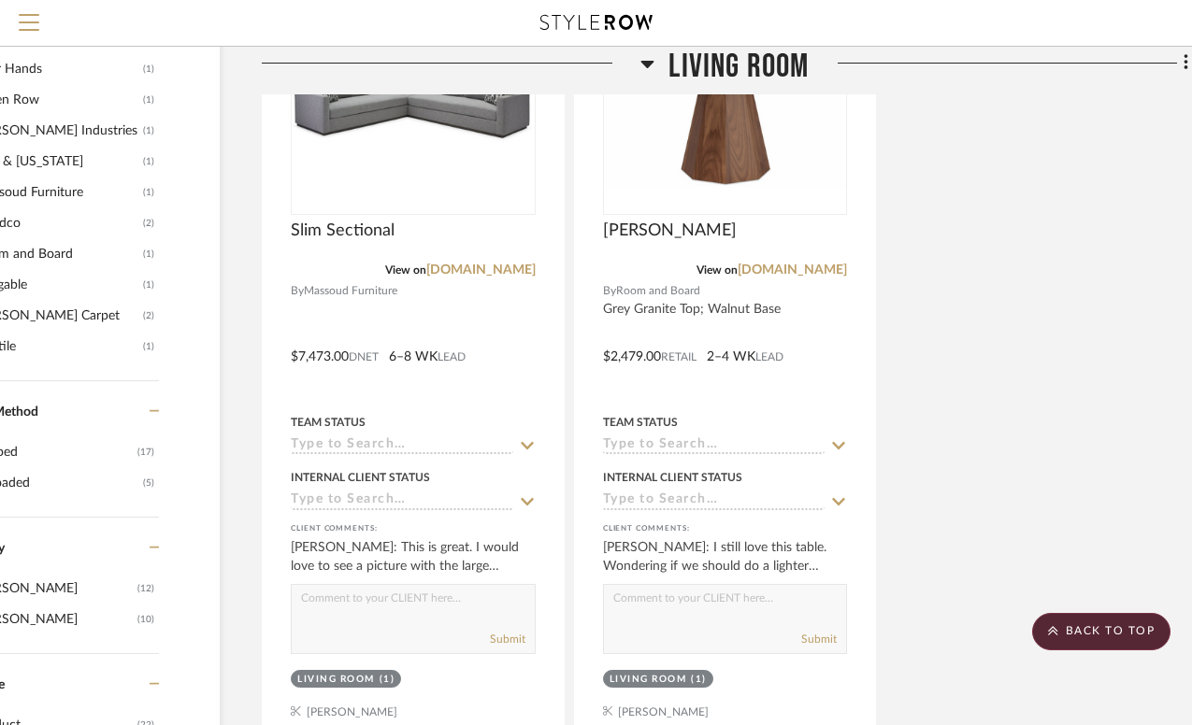
click at [648, 65] on icon at bounding box center [647, 64] width 13 height 7
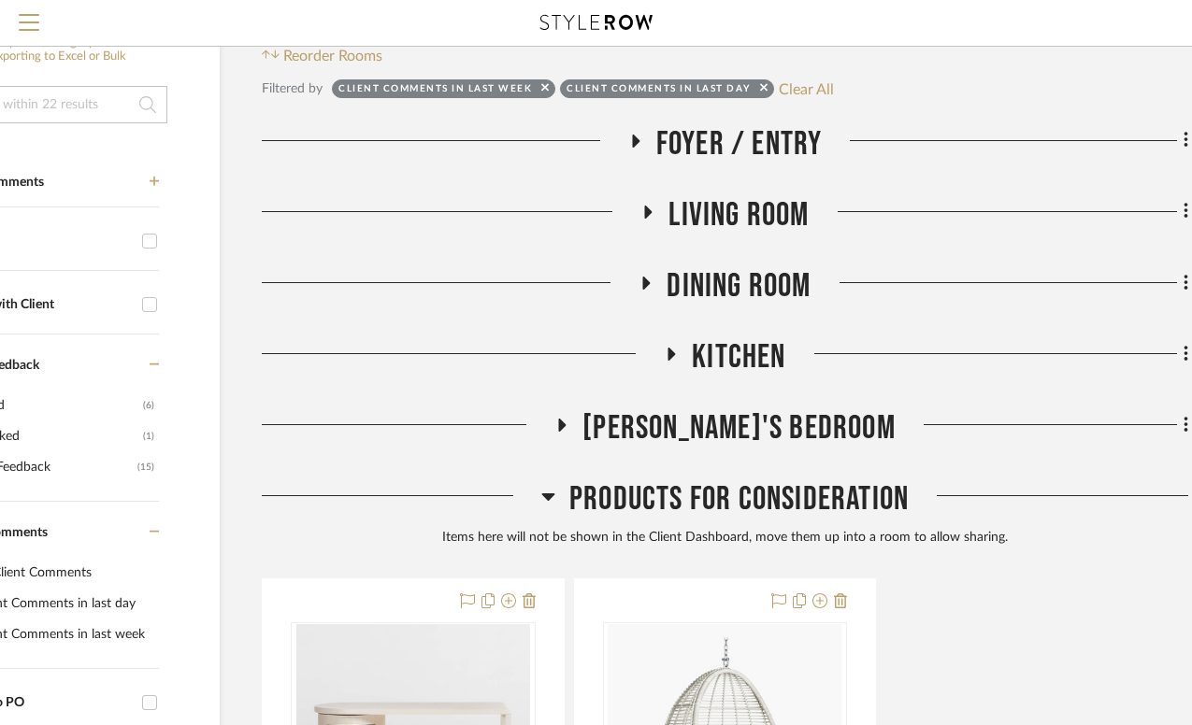
scroll to position [78, 132]
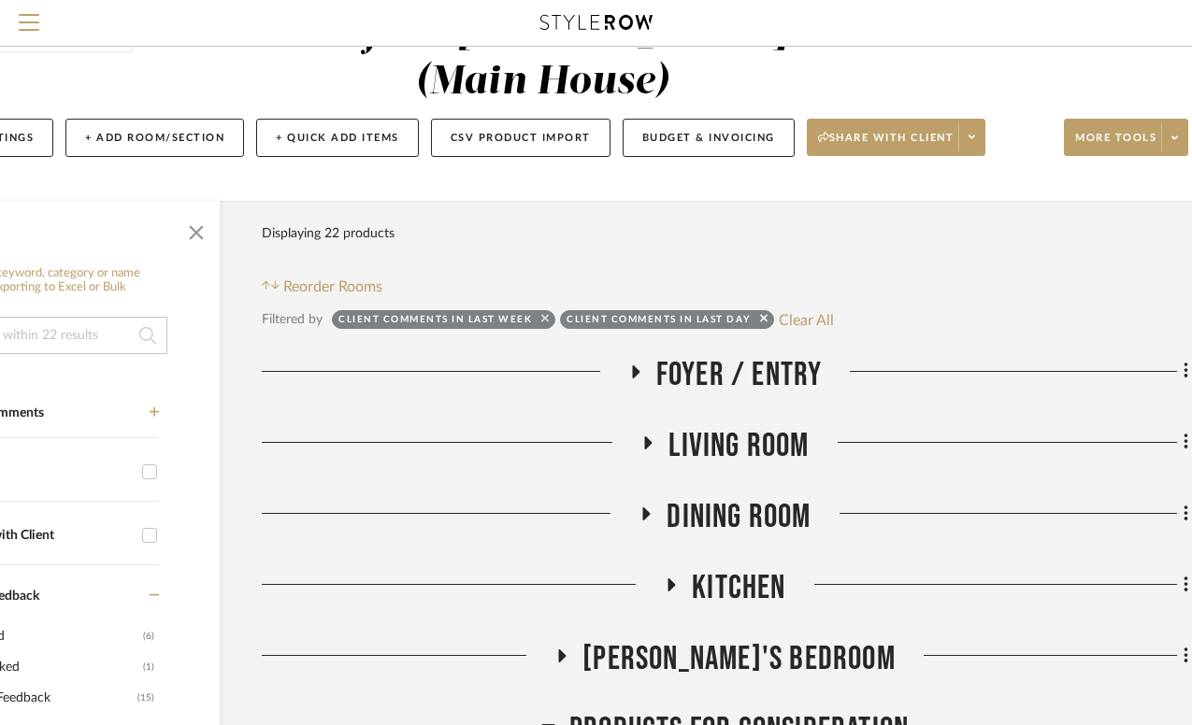
click at [545, 312] on icon at bounding box center [544, 318] width 7 height 12
checkbox input "false"
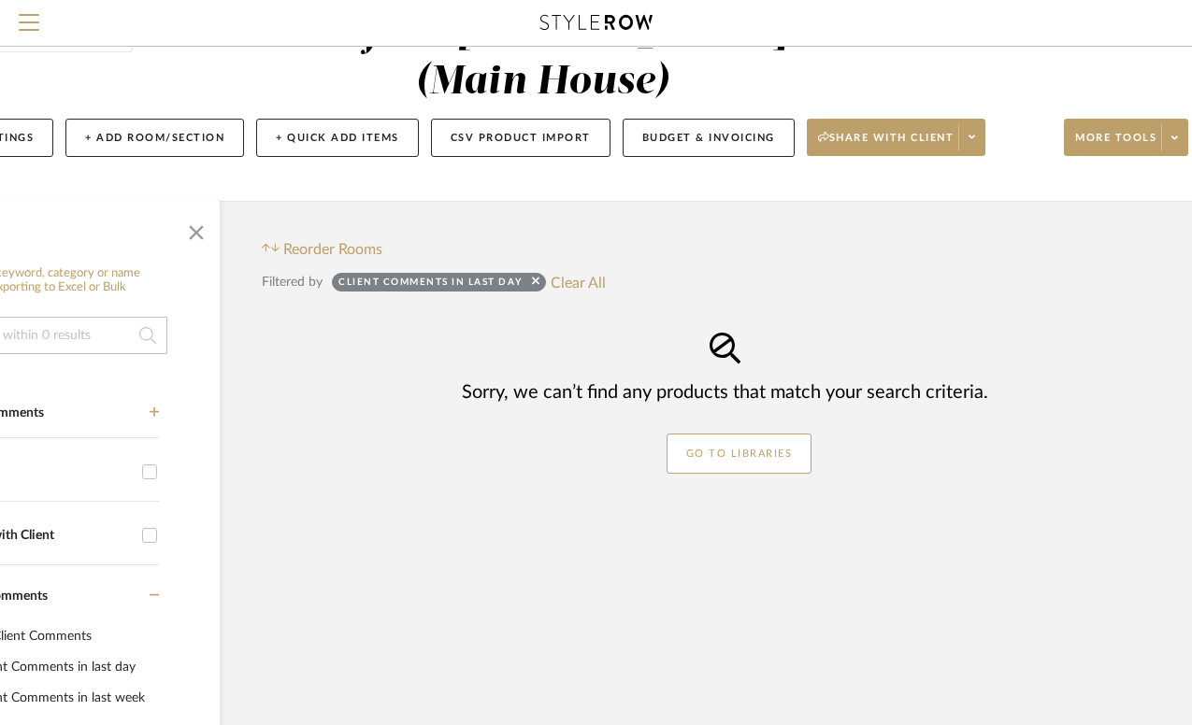
click at [540, 273] on sr-tag "Client Comments in last day" at bounding box center [439, 282] width 214 height 19
click at [536, 275] on icon at bounding box center [535, 281] width 7 height 12
checkbox input "false"
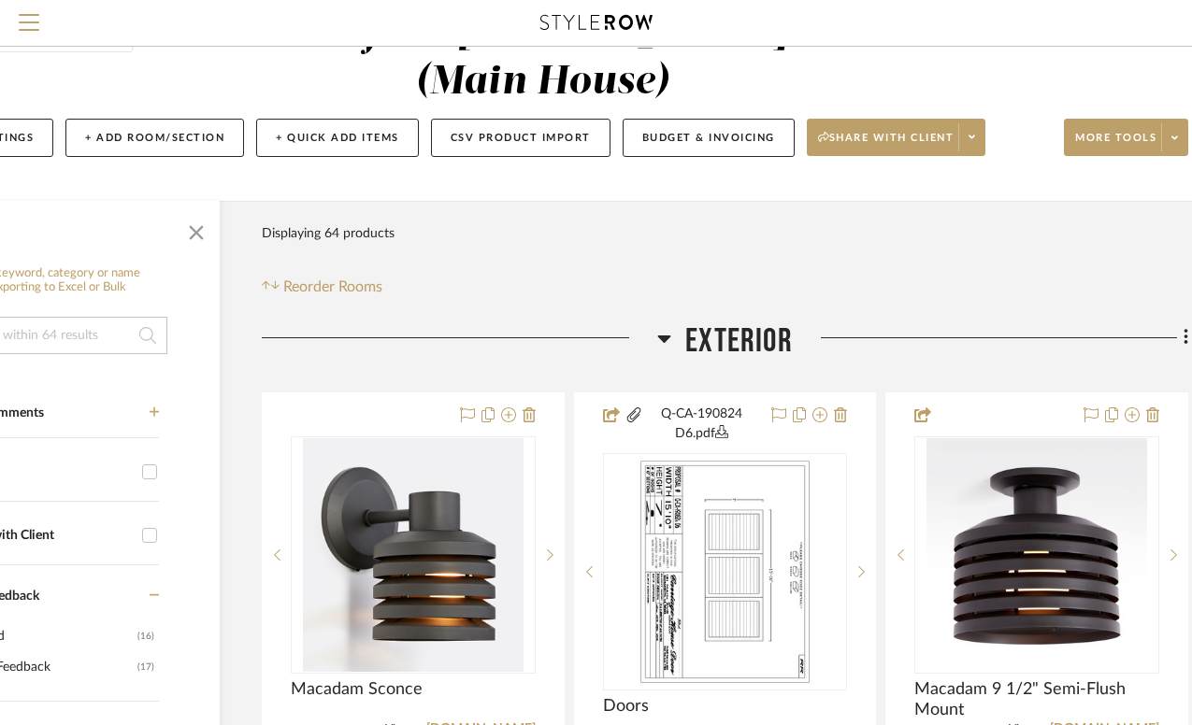
scroll to position [91, 0]
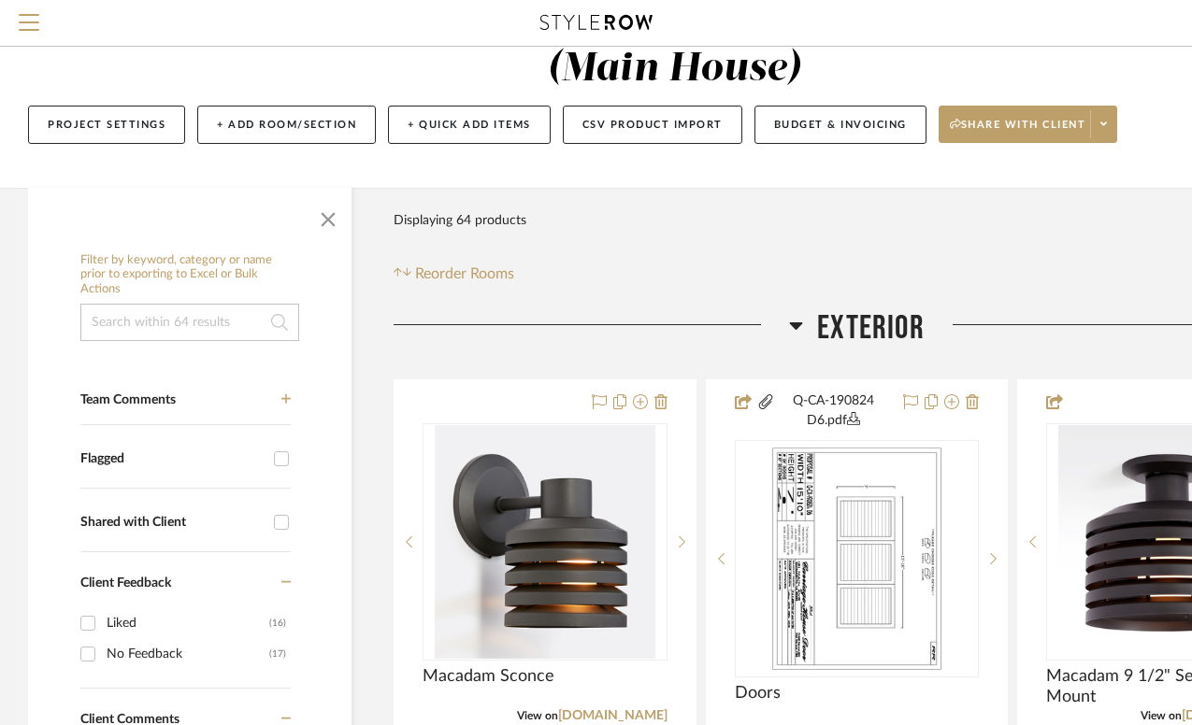
click at [798, 323] on icon at bounding box center [796, 326] width 13 height 7
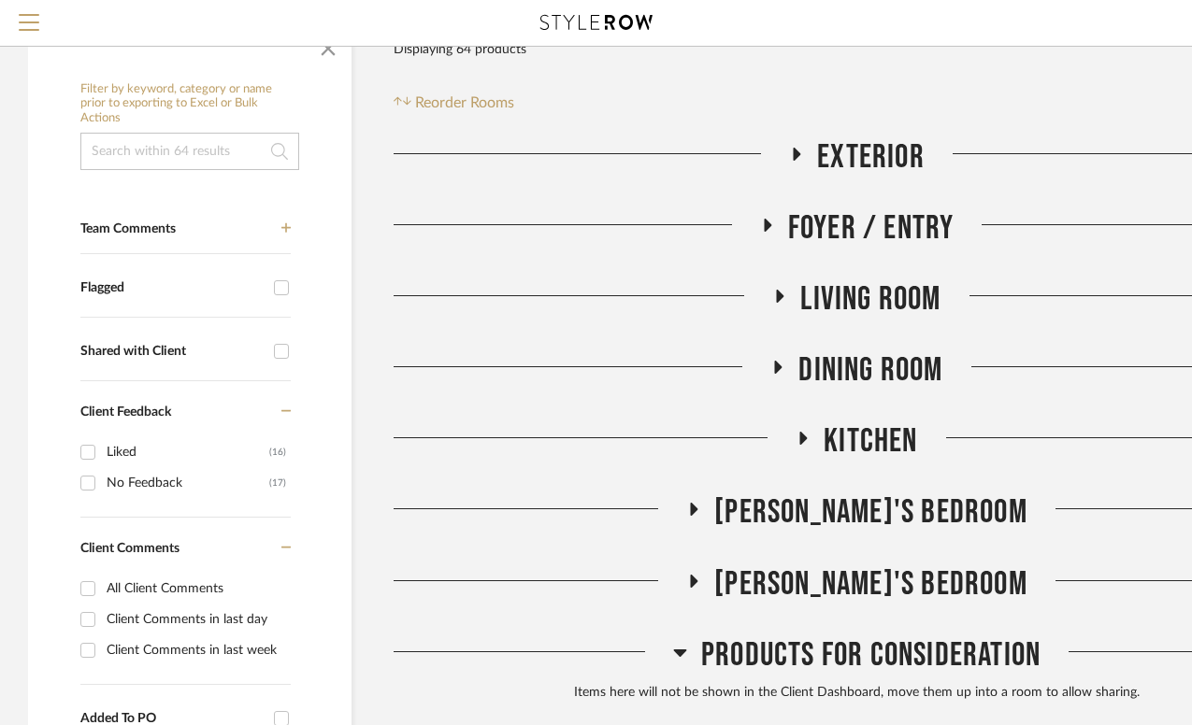
scroll to position [270, 0]
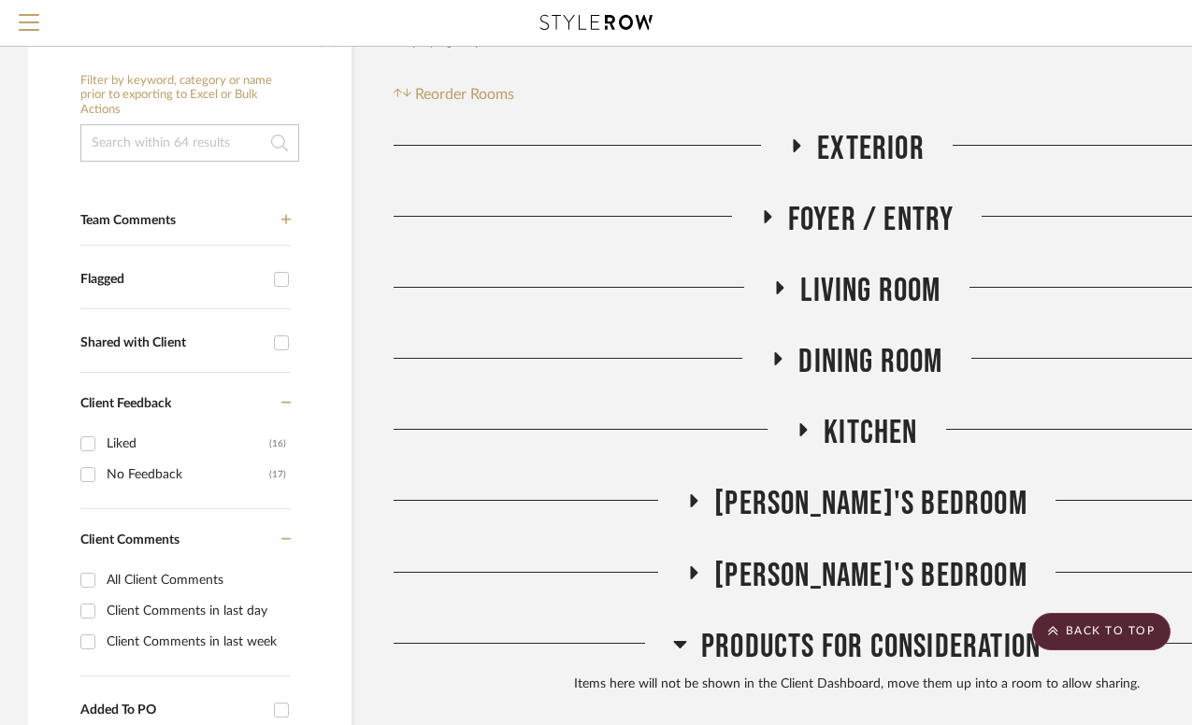
click at [705, 495] on icon at bounding box center [693, 502] width 22 height 14
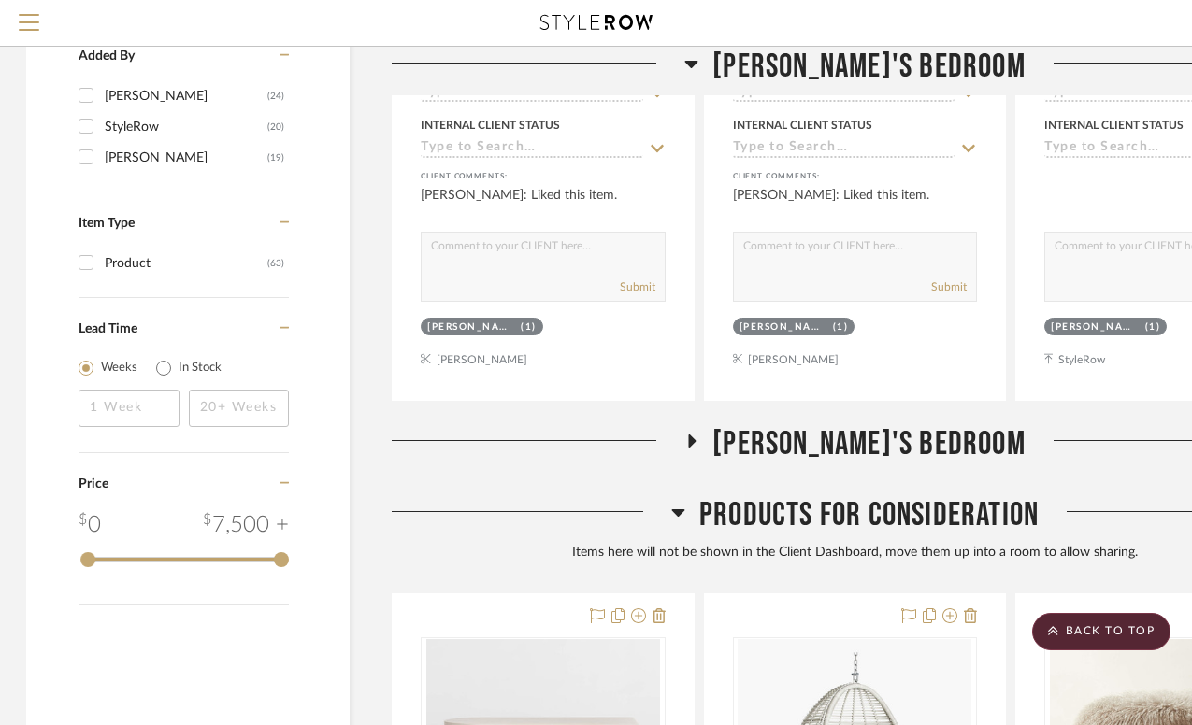
scroll to position [2128, 2]
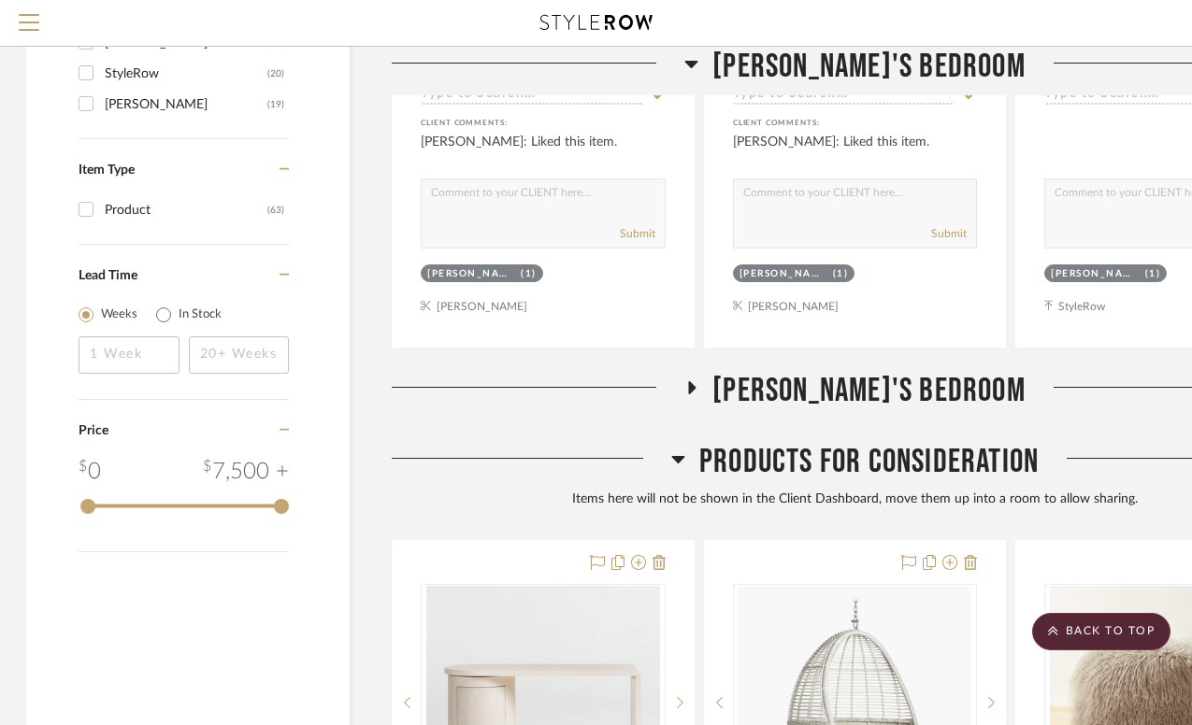
click at [696, 381] on icon at bounding box center [692, 387] width 7 height 13
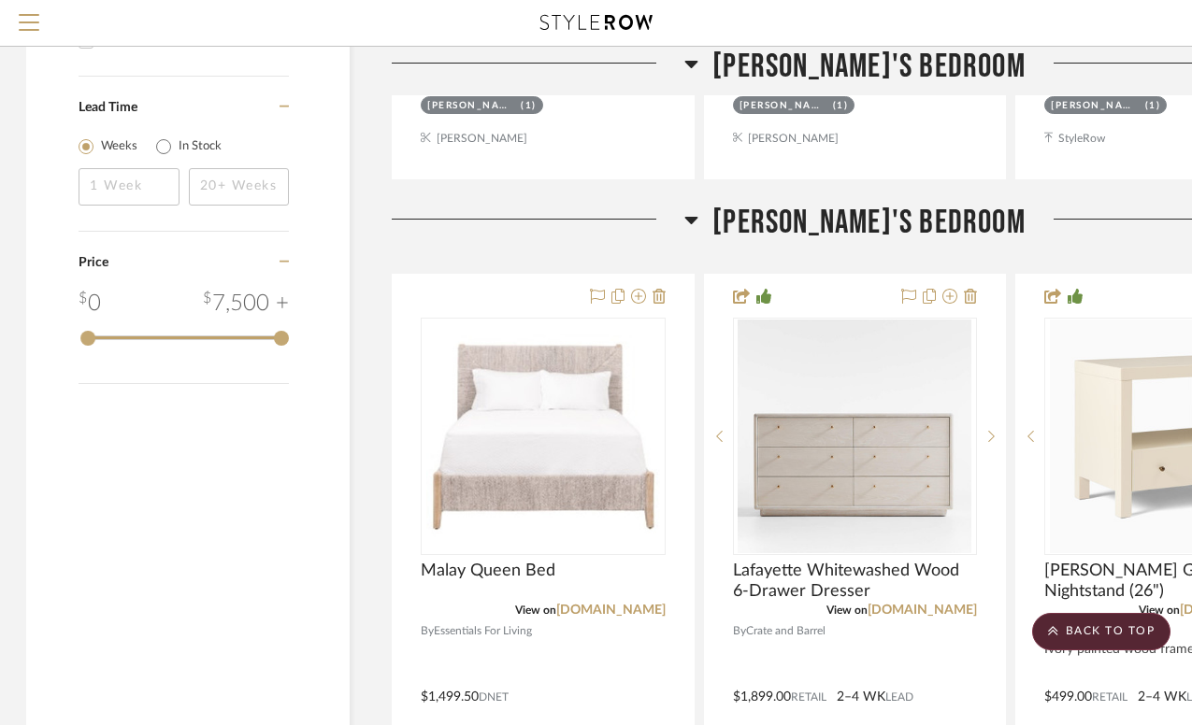
scroll to position [2354, 2]
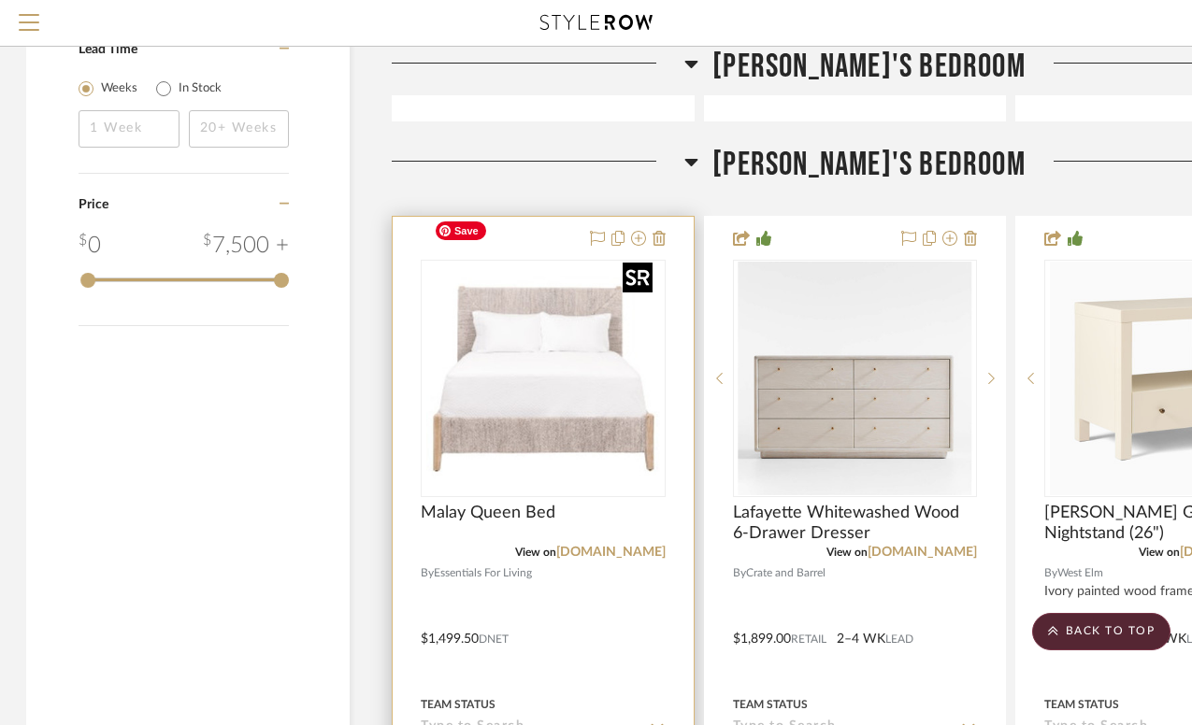
click at [575, 378] on img "0" at bounding box center [543, 379] width 234 height 234
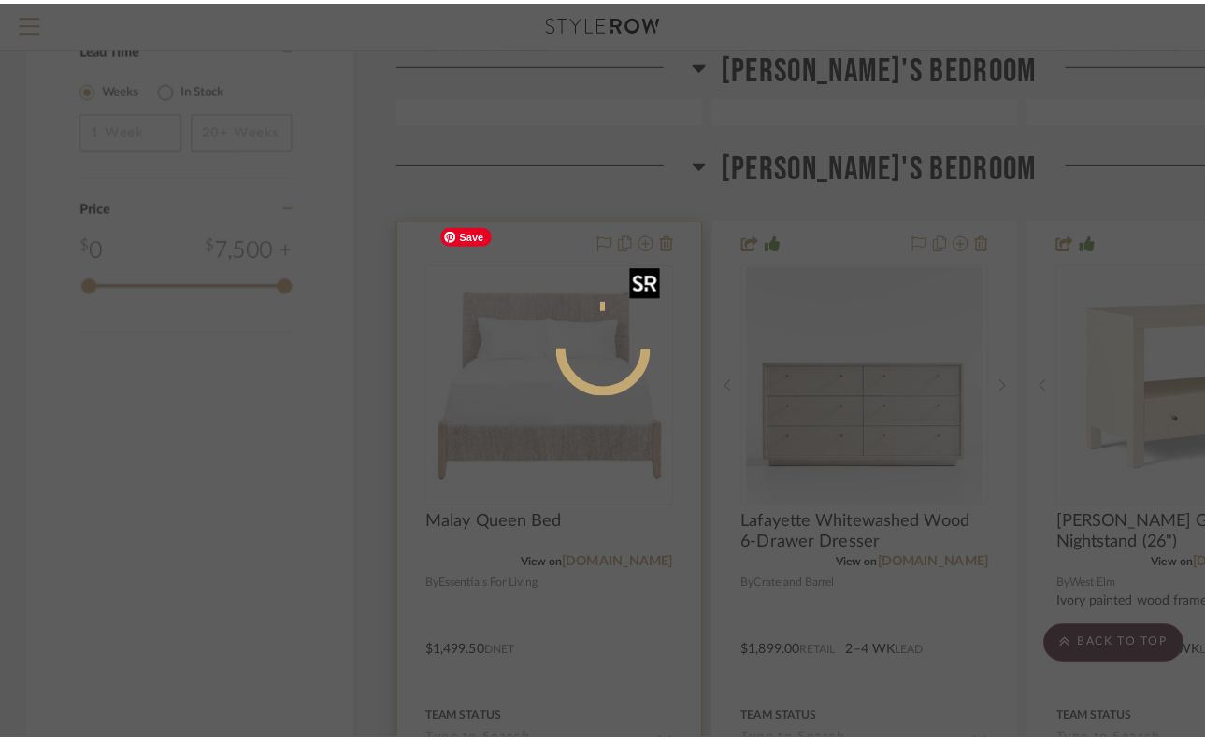
scroll to position [0, 0]
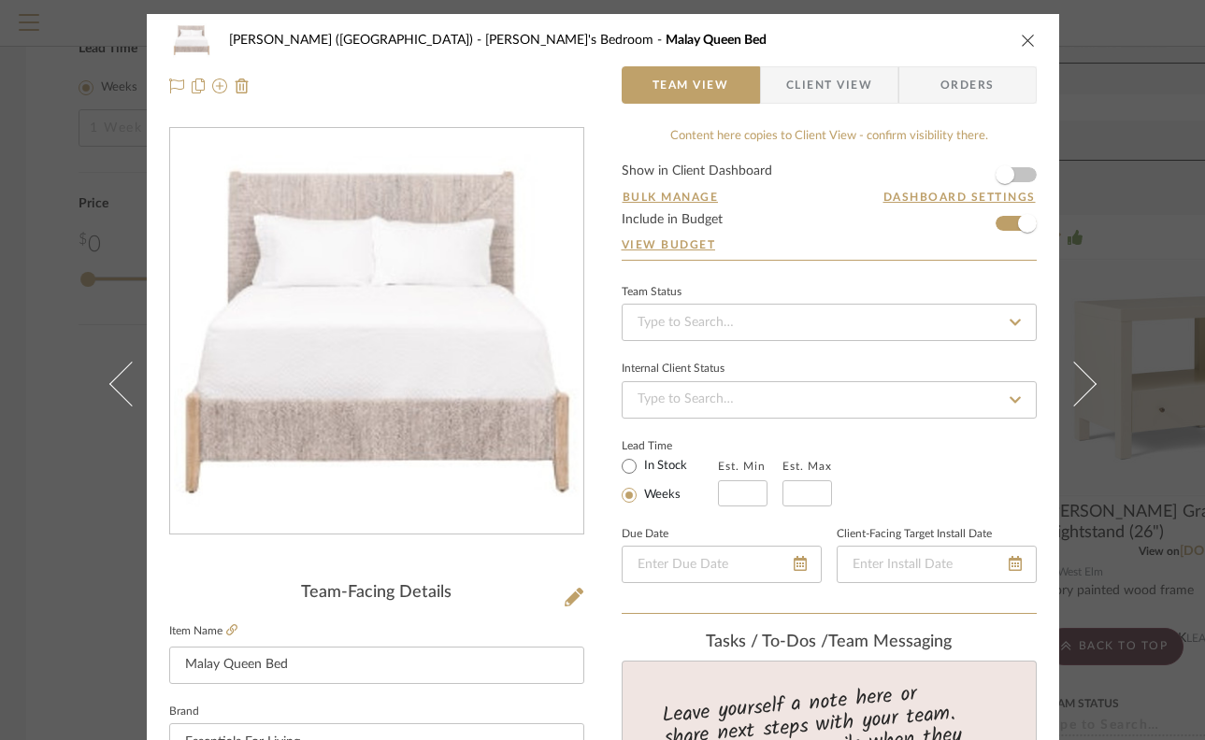
click at [793, 90] on span "Client View" at bounding box center [829, 84] width 86 height 37
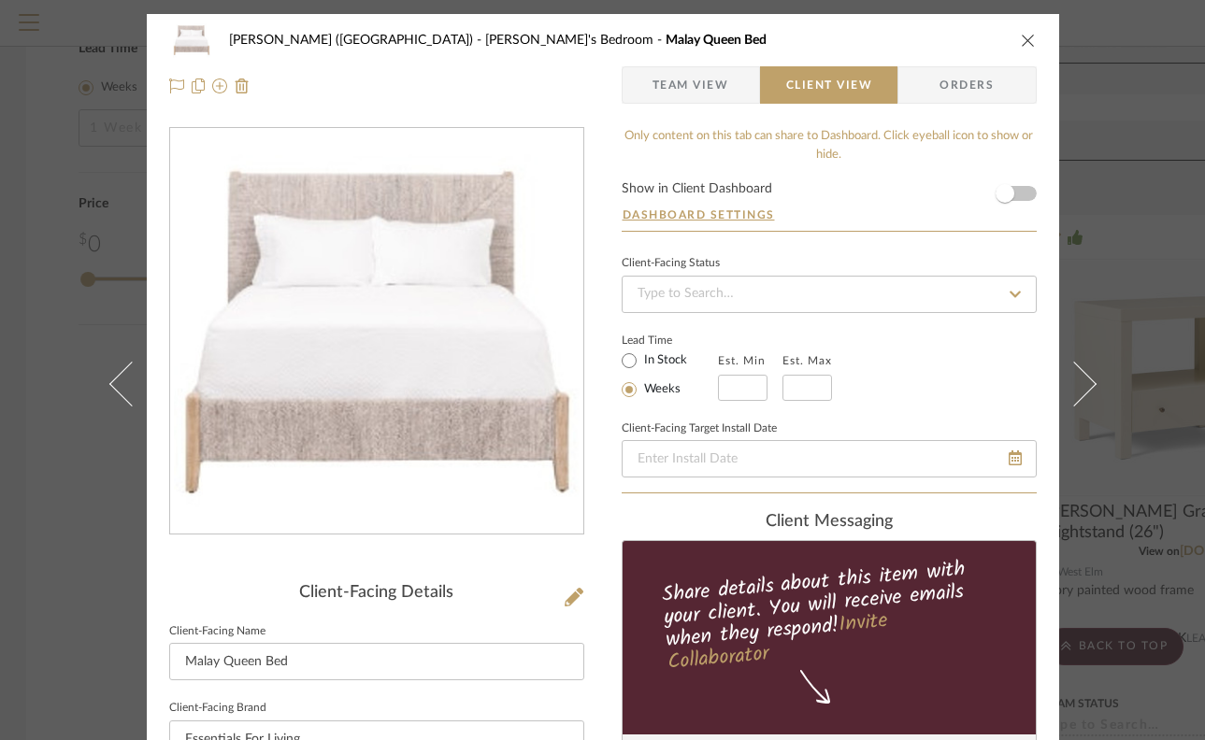
click at [1021, 194] on form "Show in Client Dashboard Dashboard Settings" at bounding box center [829, 206] width 415 height 49
drag, startPoint x: 998, startPoint y: 194, endPoint x: 1027, endPoint y: 194, distance: 28.0
click at [1027, 194] on form "Show in Client Dashboard Dashboard Settings" at bounding box center [829, 206] width 415 height 49
drag, startPoint x: 1002, startPoint y: 194, endPoint x: 1043, endPoint y: 194, distance: 41.1
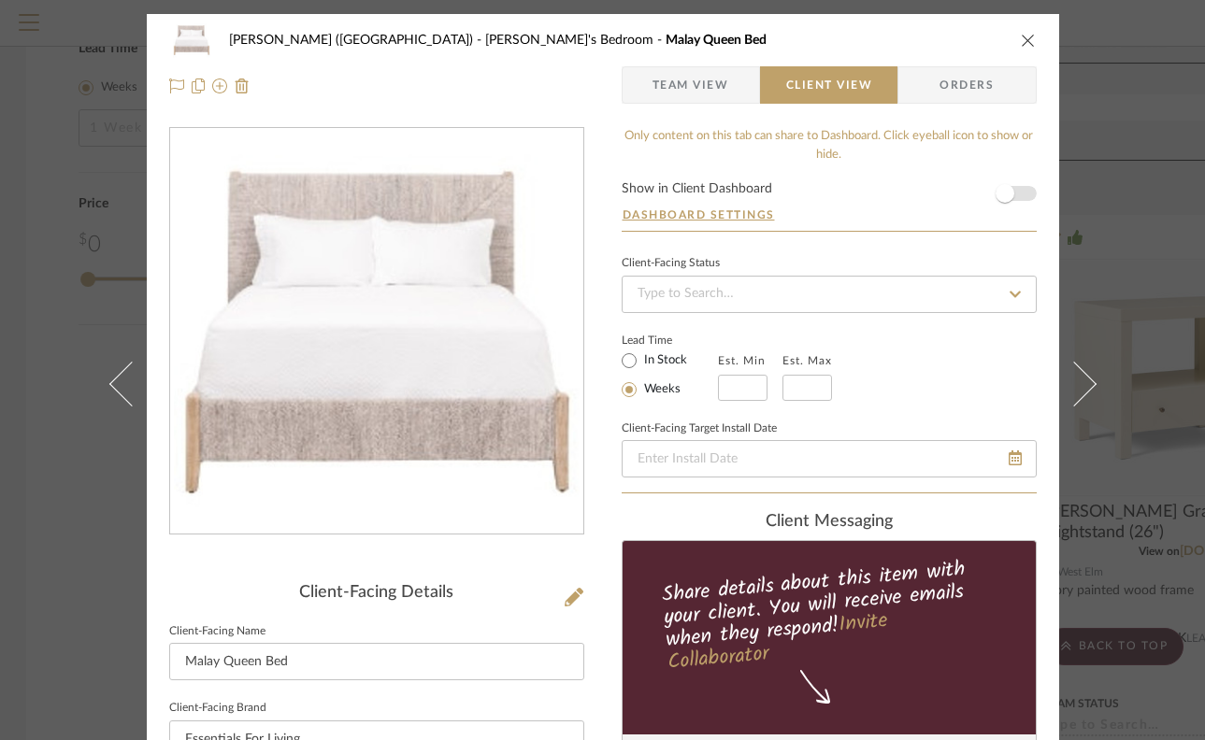
drag, startPoint x: 992, startPoint y: 194, endPoint x: 1031, endPoint y: 194, distance: 39.3
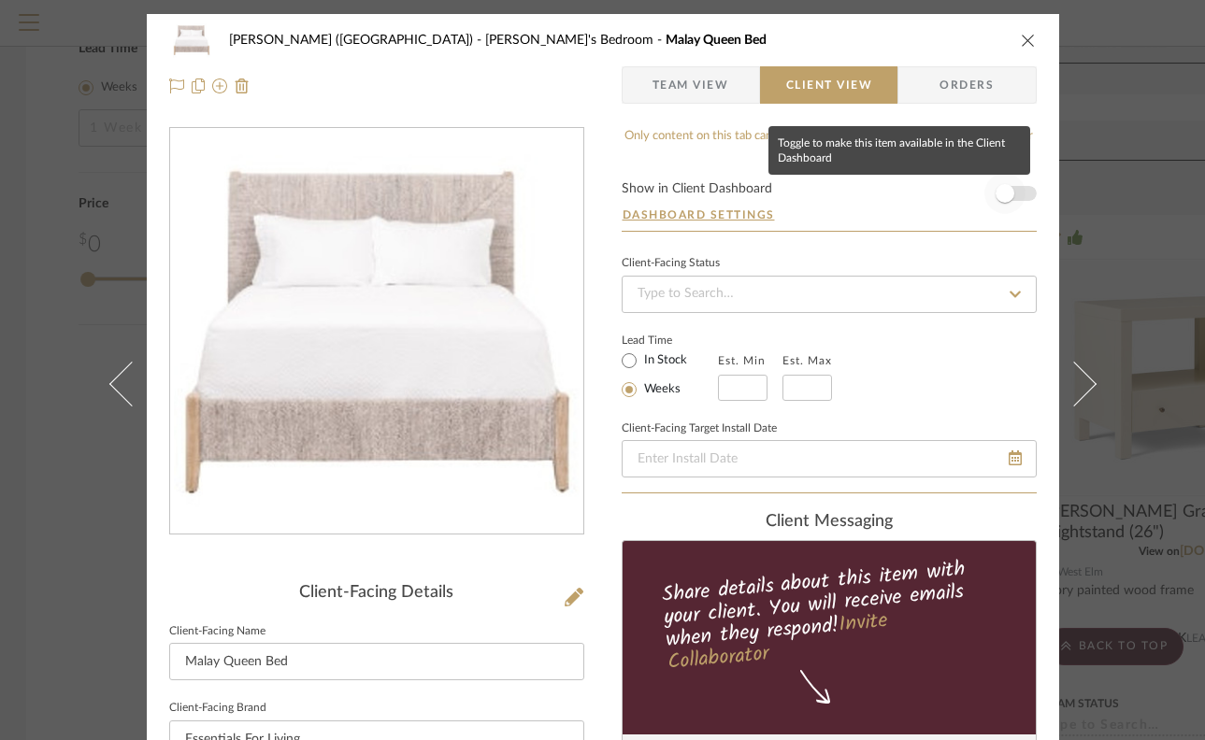
click at [1011, 194] on span "button" at bounding box center [1004, 193] width 41 height 41
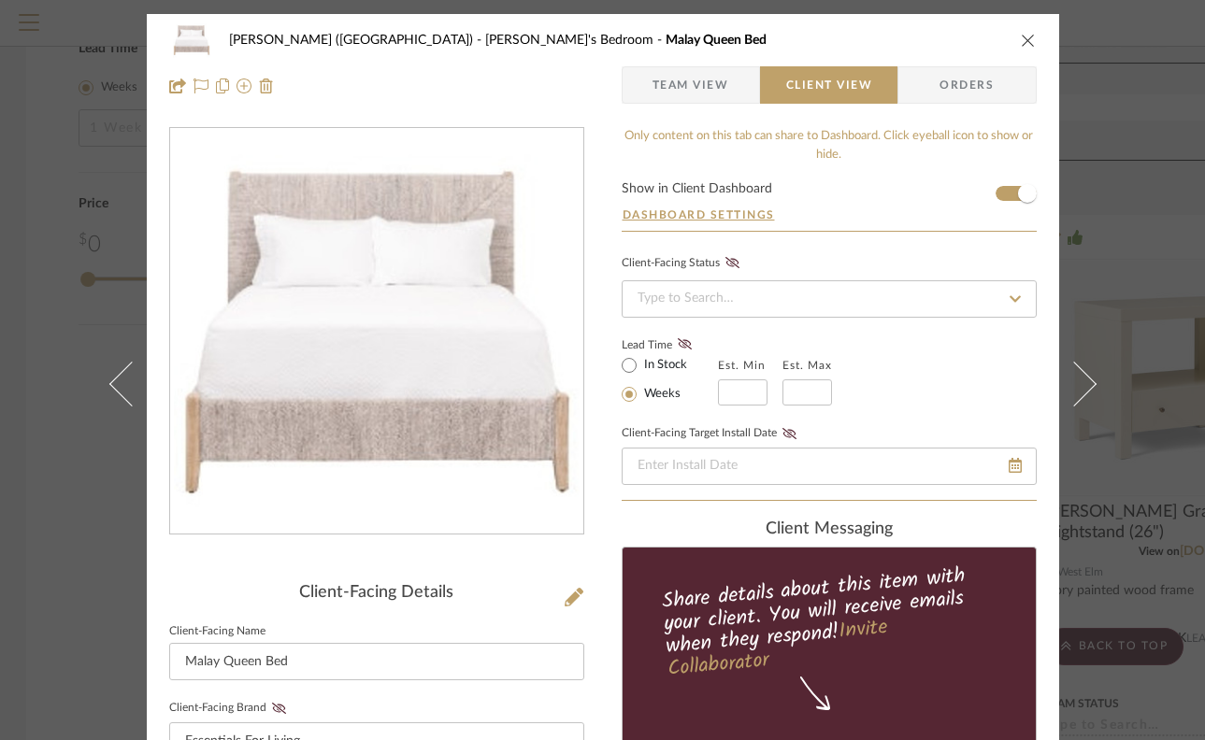
click at [1021, 41] on icon "close" at bounding box center [1028, 40] width 15 height 15
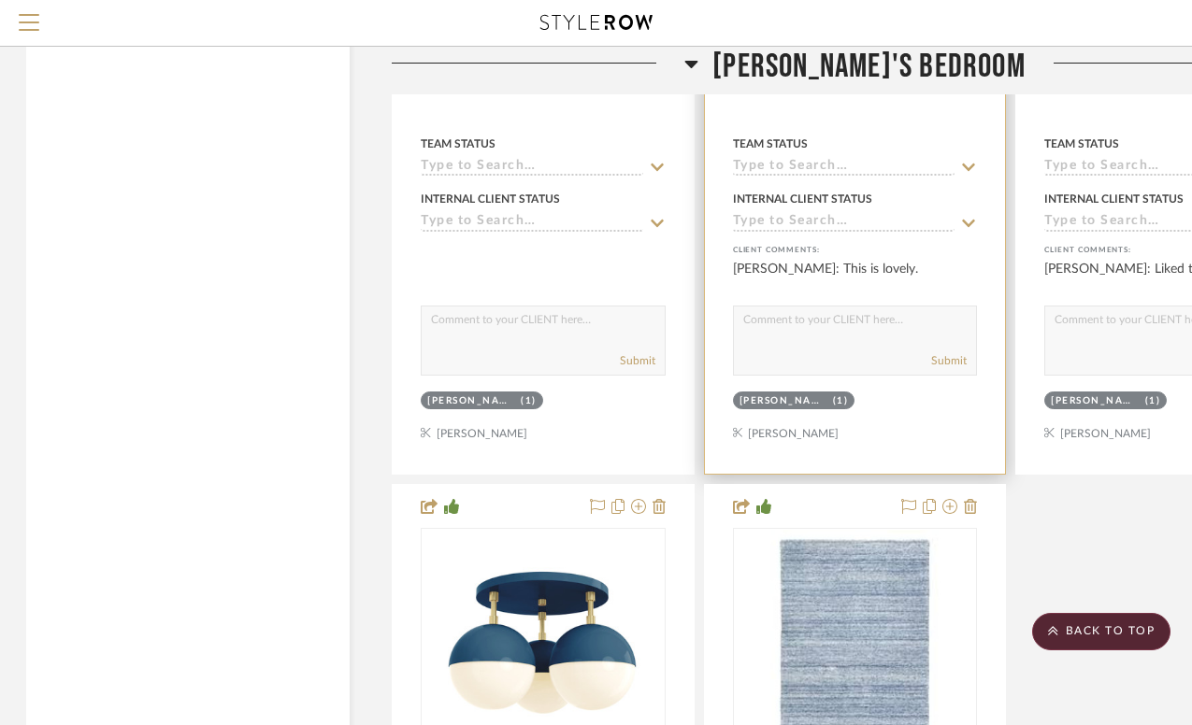
scroll to position [2935, 2]
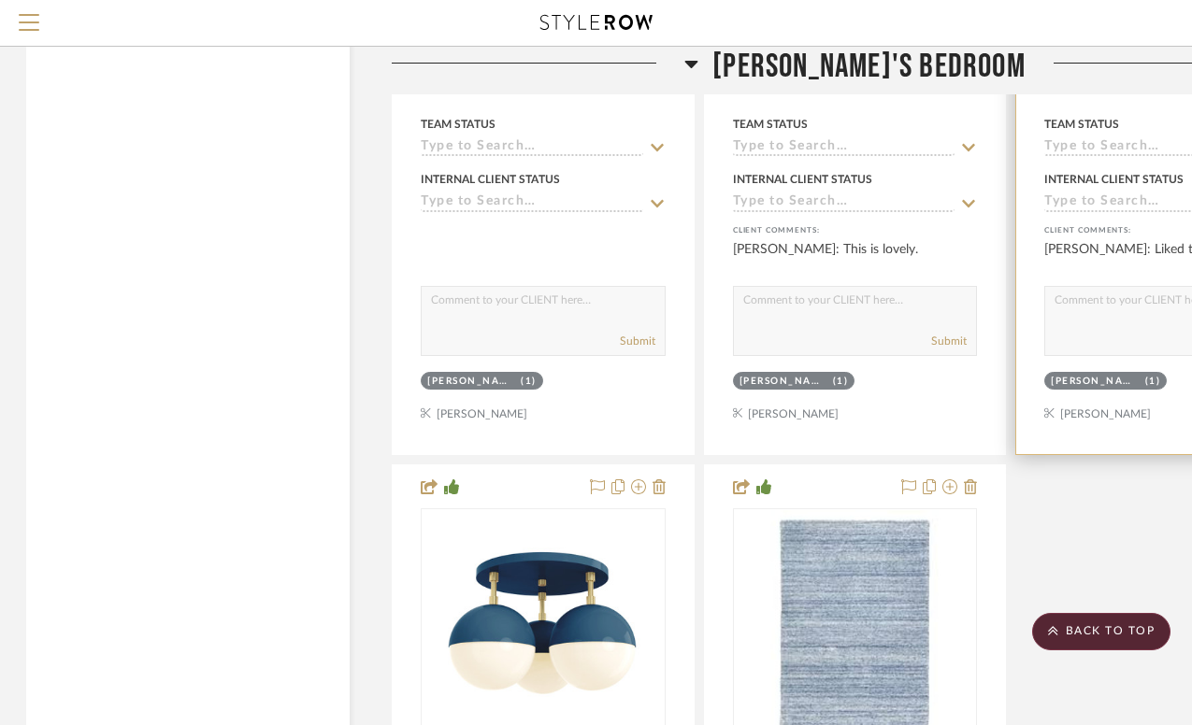
click at [1146, 287] on textarea at bounding box center [1166, 305] width 243 height 36
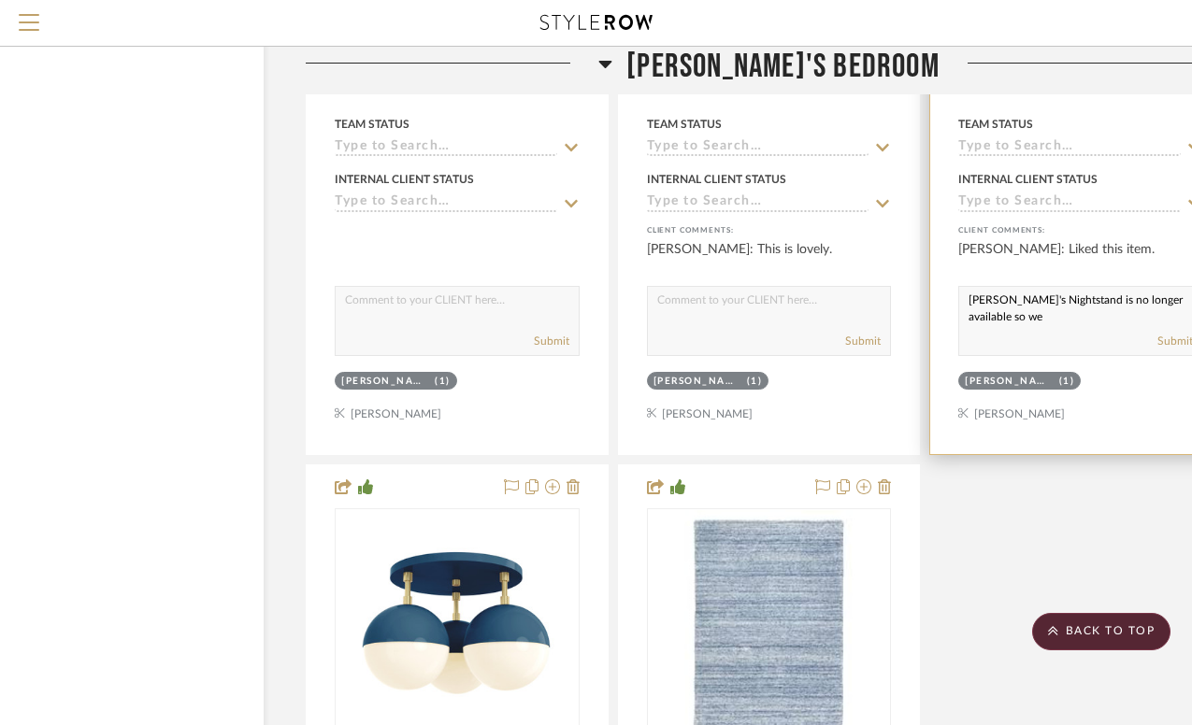
scroll to position [1, 0]
type textarea "[PERSON_NAME]'s Nightstand is no longer available so we will link new options :("
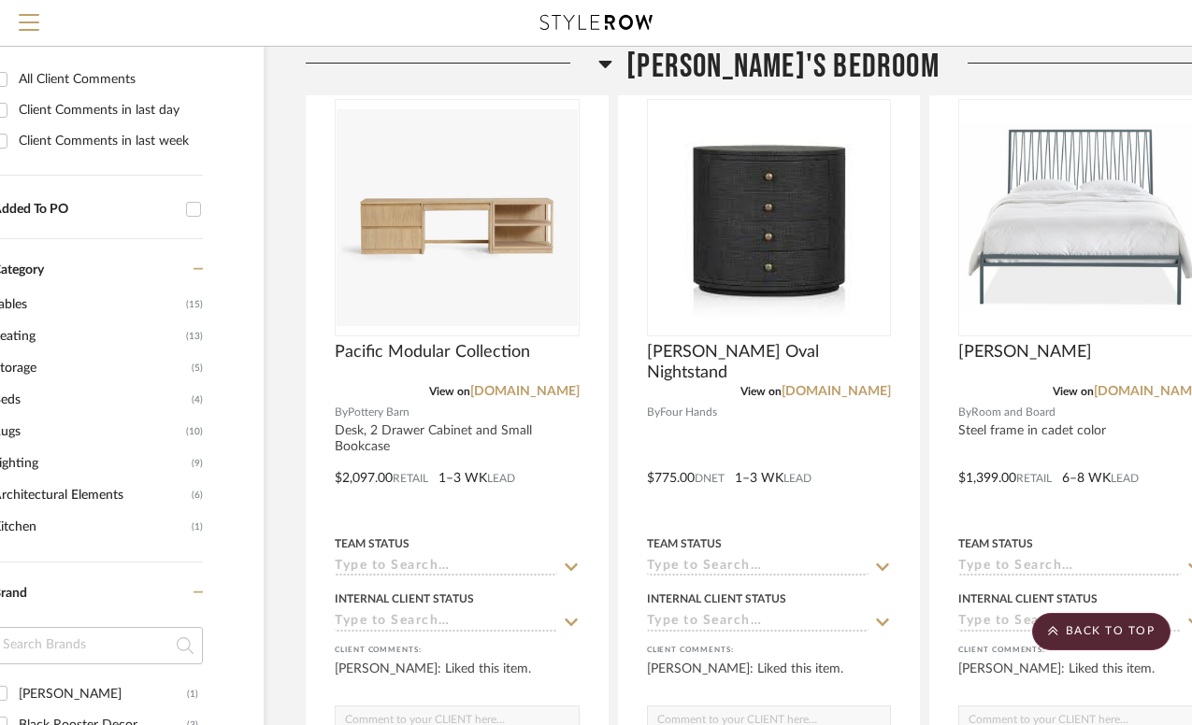
scroll to position [772, 88]
click at [612, 65] on icon at bounding box center [605, 64] width 13 height 7
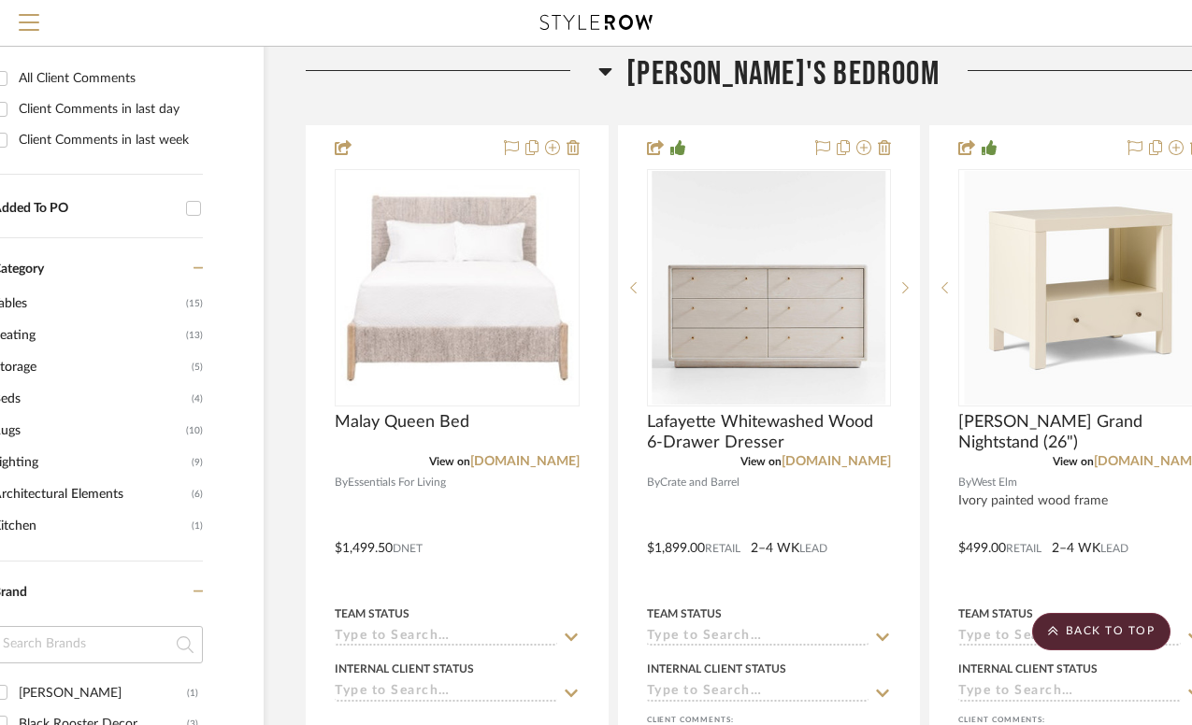
click at [612, 60] on icon at bounding box center [605, 71] width 14 height 22
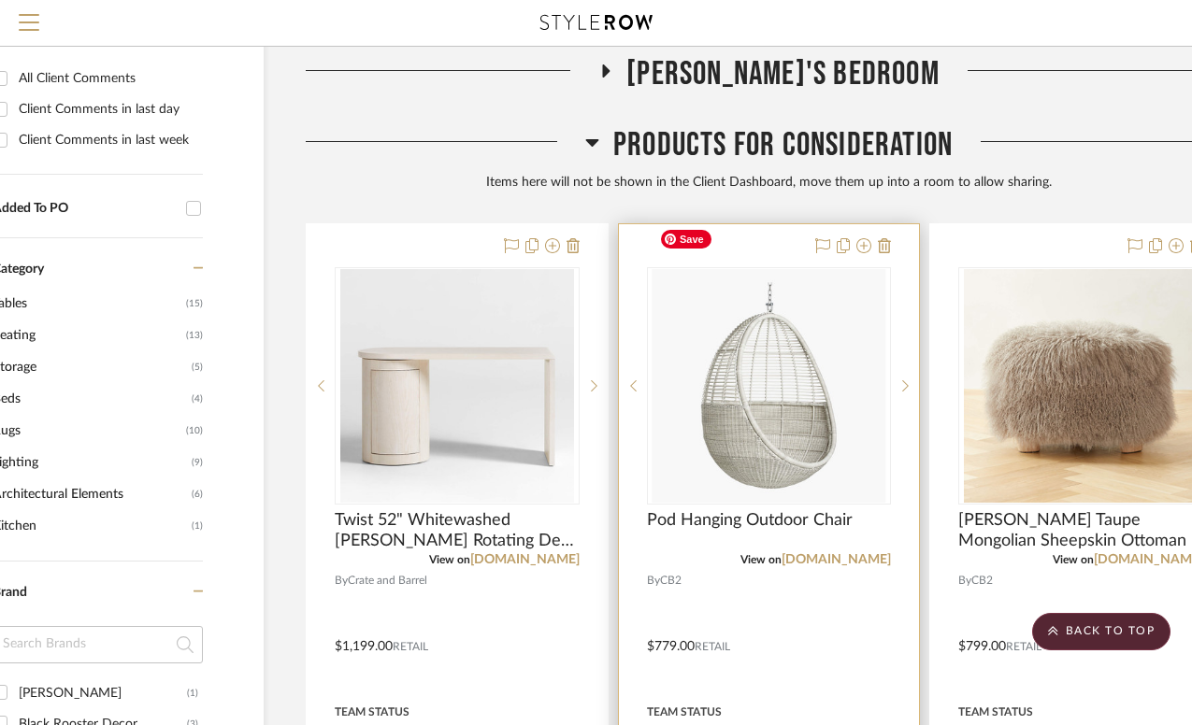
scroll to position [0, 88]
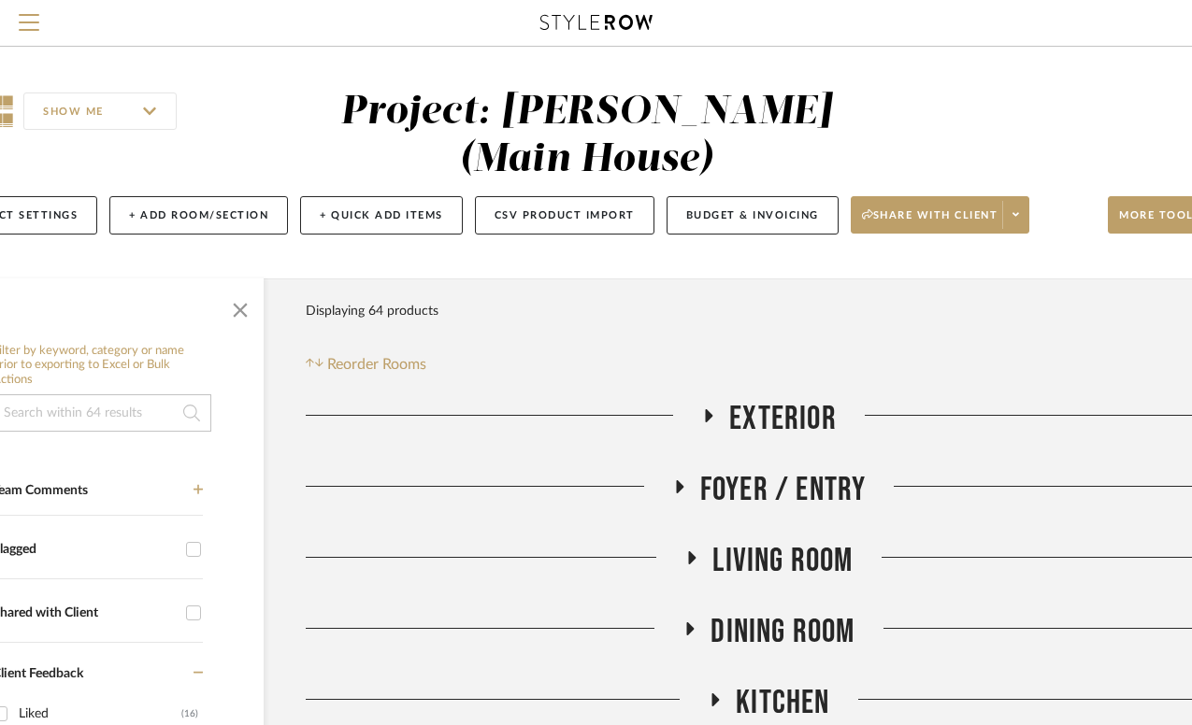
click at [689, 552] on icon at bounding box center [692, 558] width 7 height 13
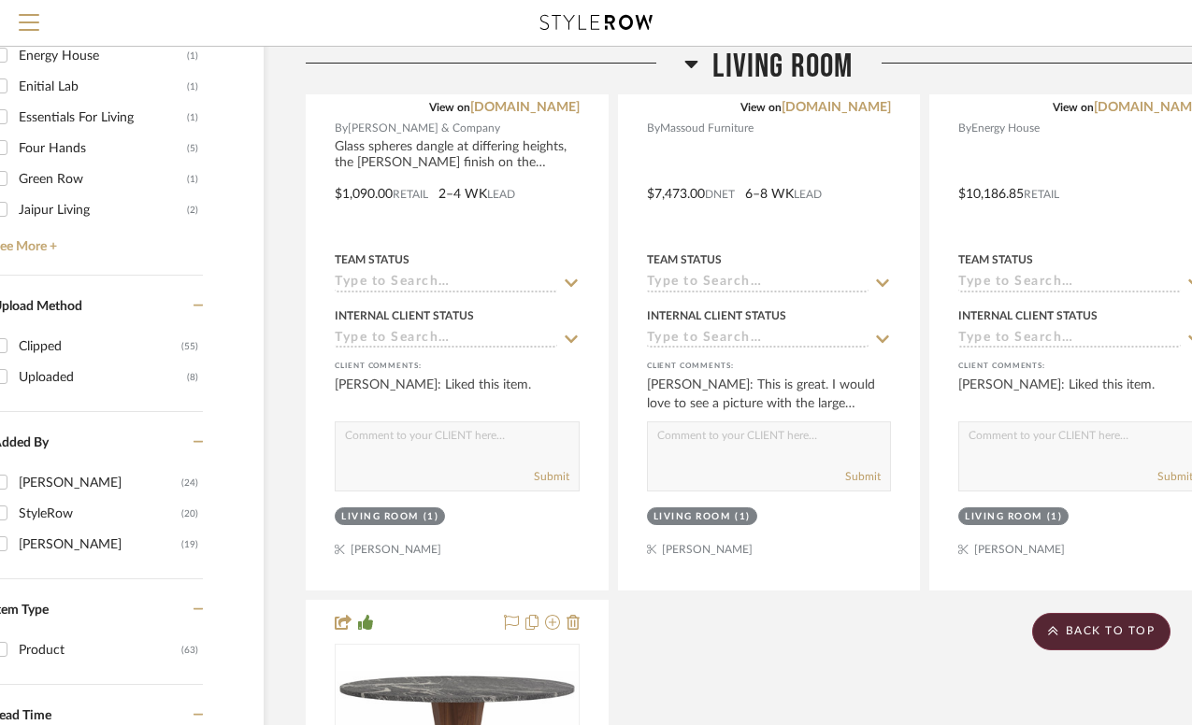
scroll to position [1954, 88]
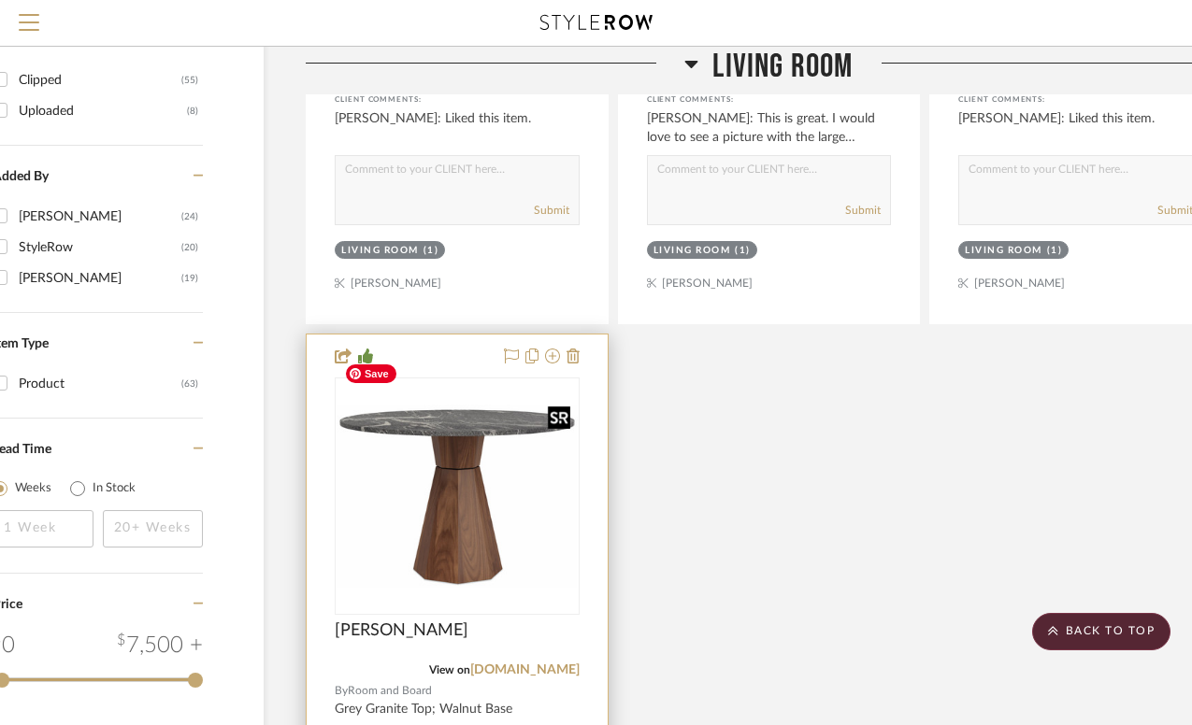
click at [472, 405] on img "0" at bounding box center [457, 497] width 241 height 184
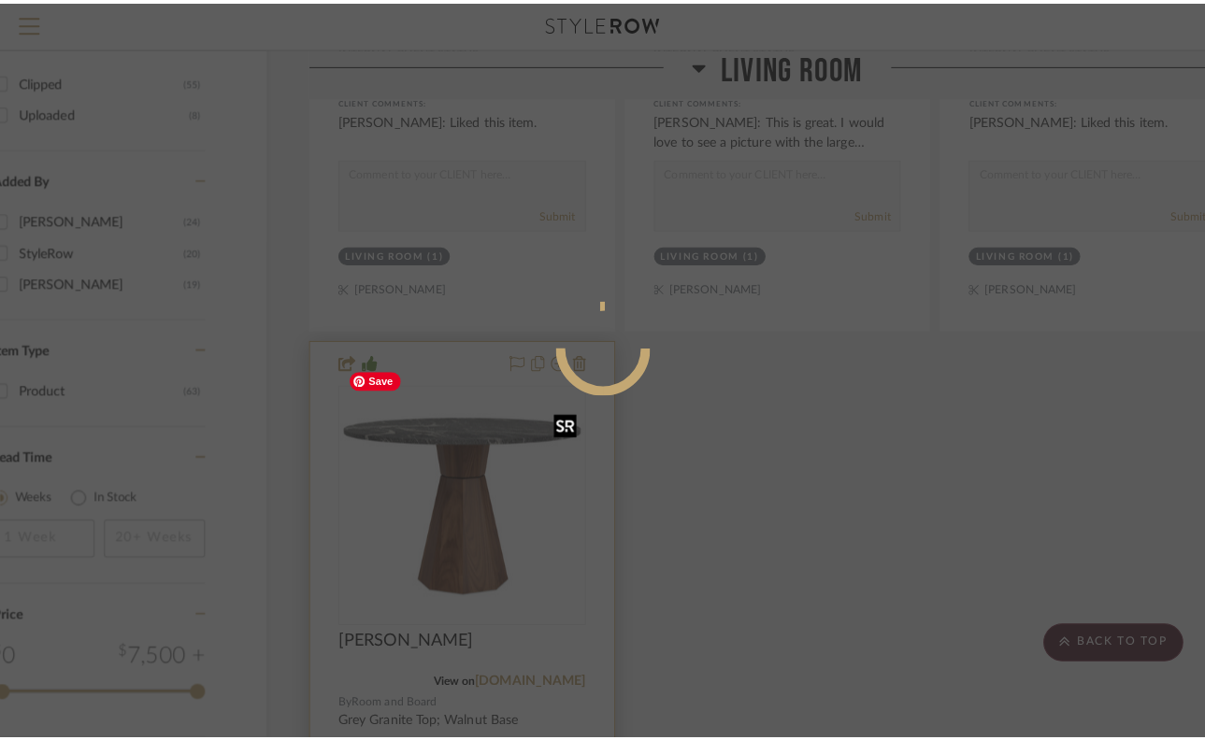
scroll to position [0, 0]
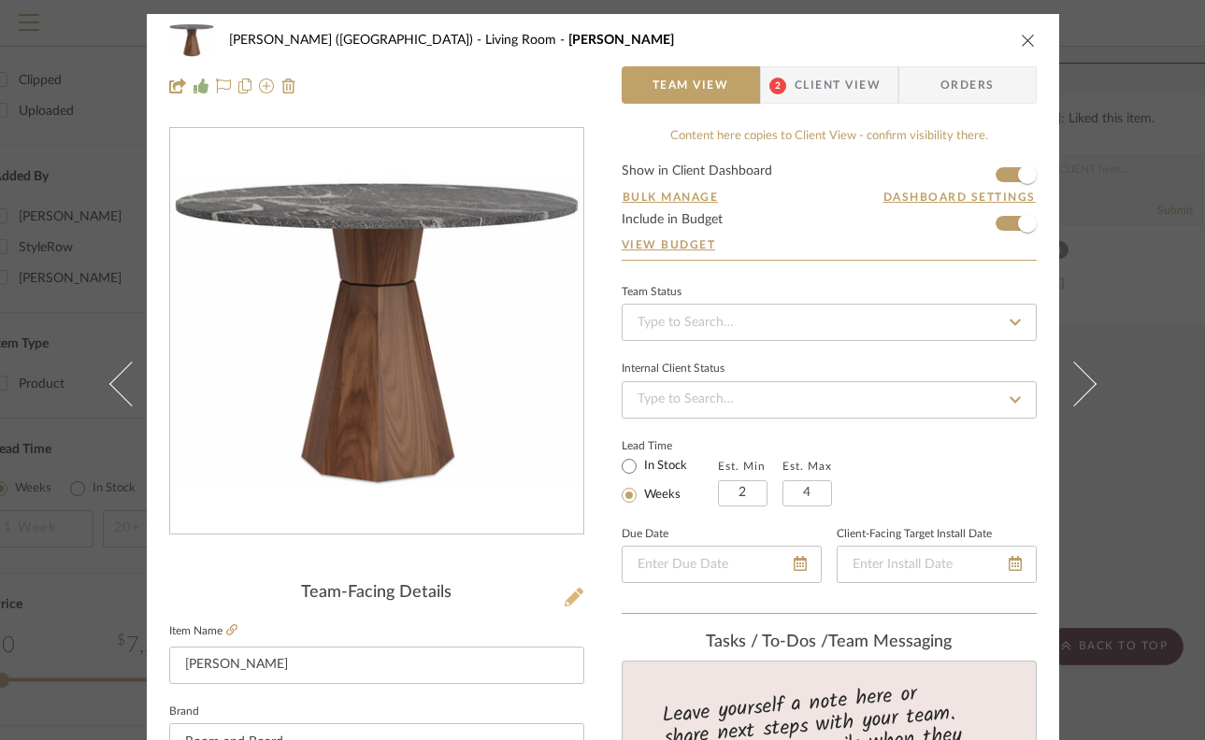
click at [566, 598] on icon at bounding box center [574, 597] width 19 height 19
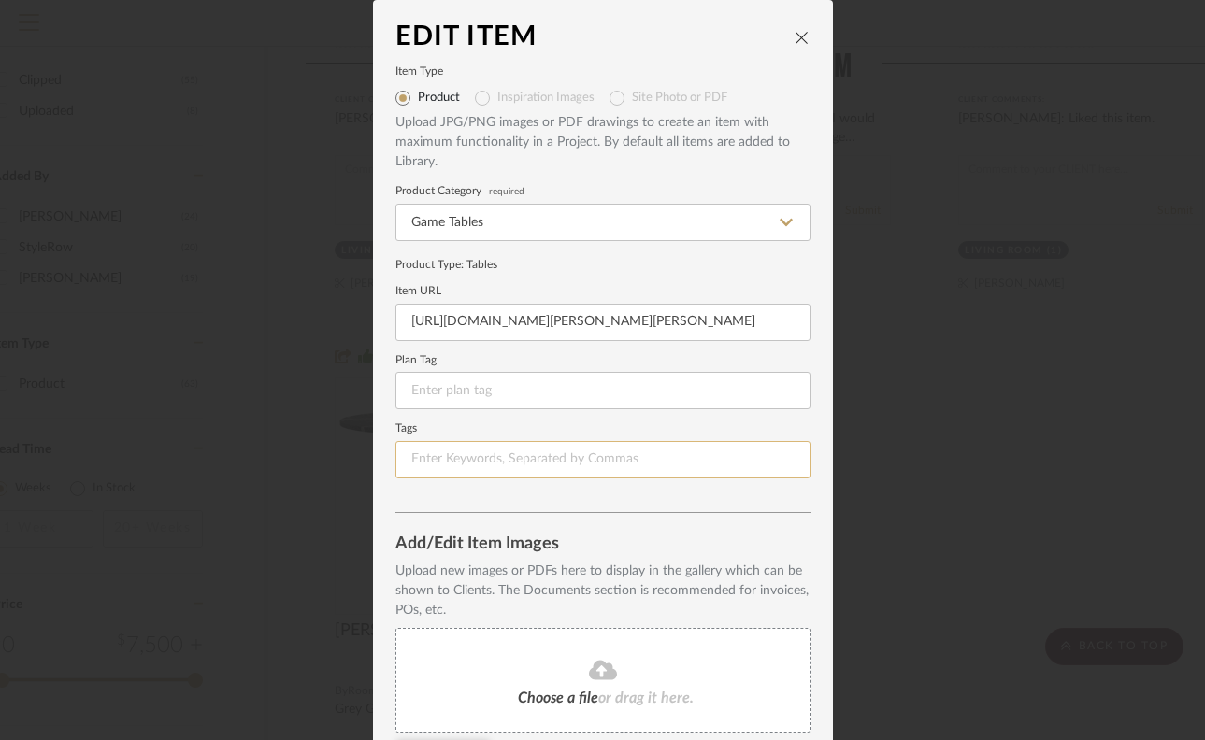
scroll to position [151, 0]
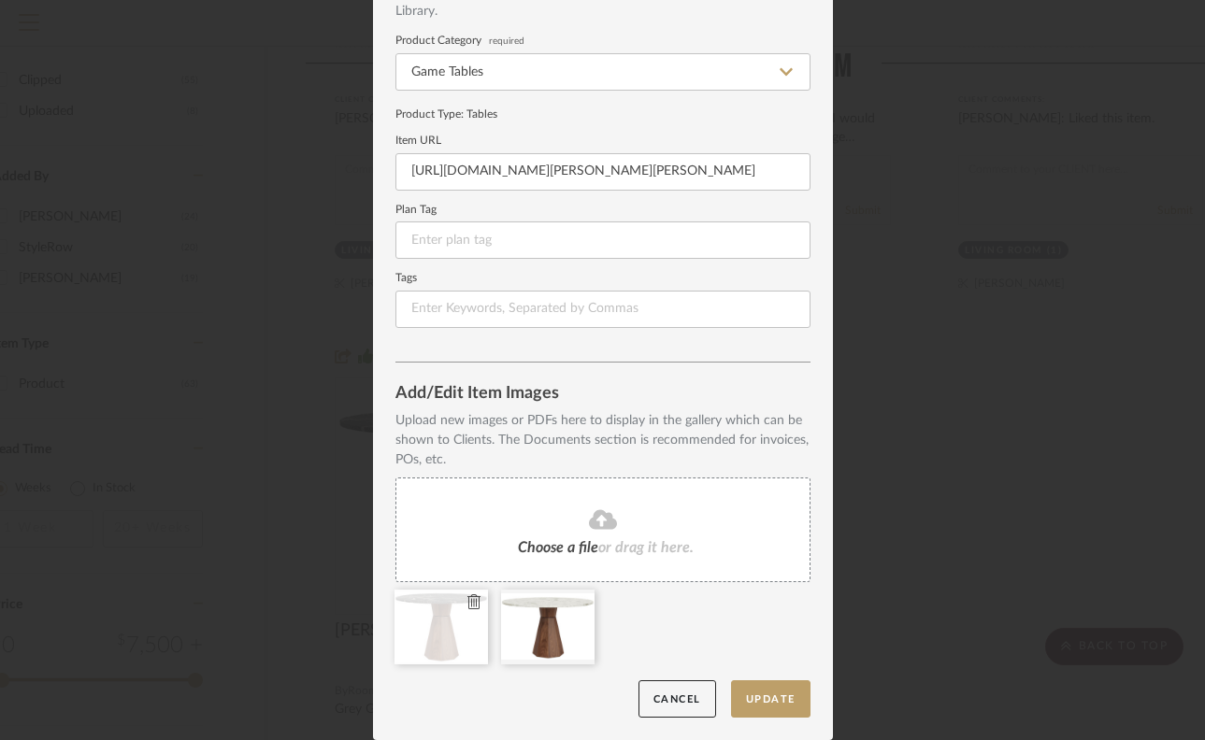
click at [467, 602] on icon at bounding box center [473, 602] width 13 height 15
click at [773, 699] on button "Update" at bounding box center [770, 700] width 79 height 38
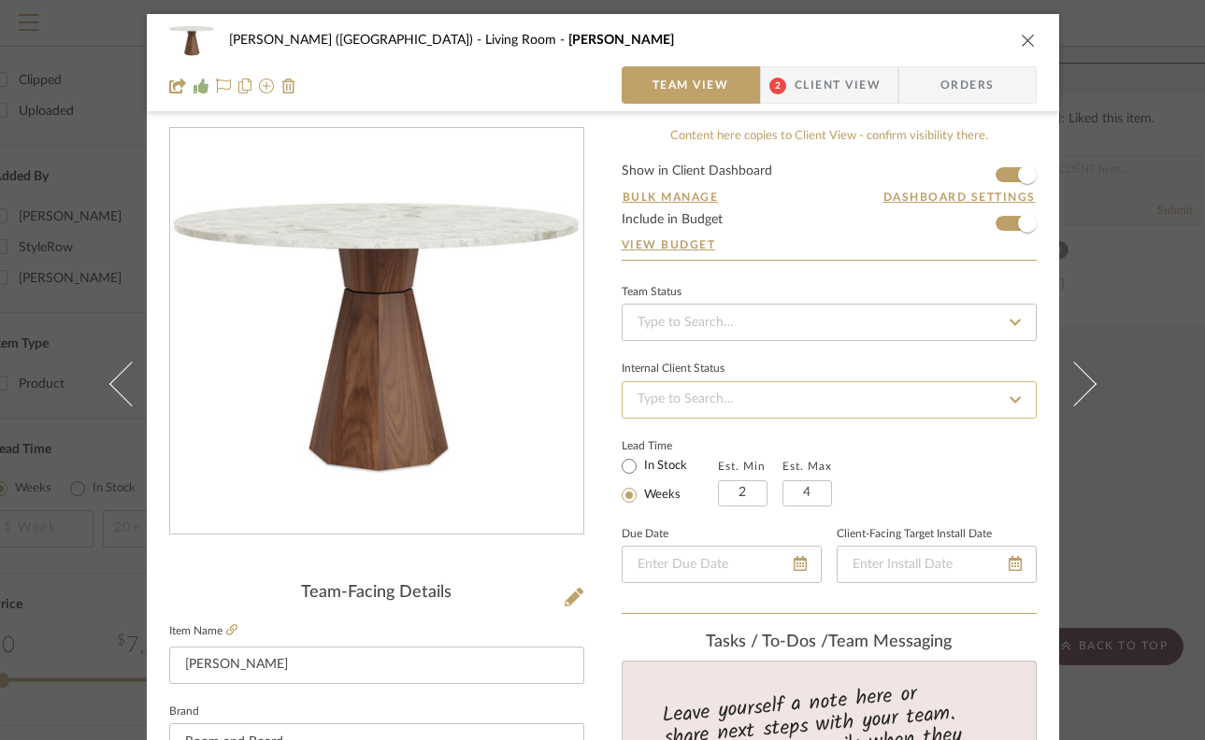
scroll to position [368, 0]
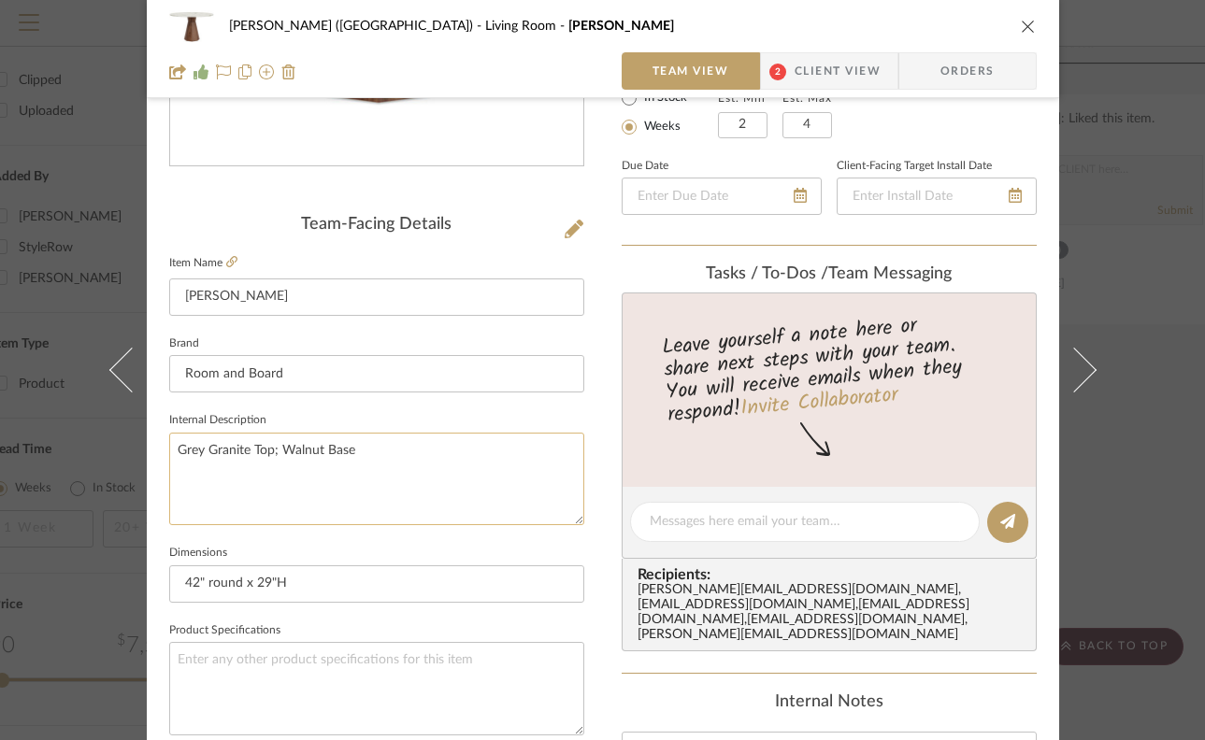
drag, startPoint x: 266, startPoint y: 451, endPoint x: 166, endPoint y: 443, distance: 100.3
click at [169, 443] on textarea "Grey Granite Top; Walnut Base" at bounding box center [376, 479] width 415 height 93
click at [261, 441] on textarea "Walnut Base" at bounding box center [376, 479] width 415 height 93
type textarea "Walnut Base, Marbled White"
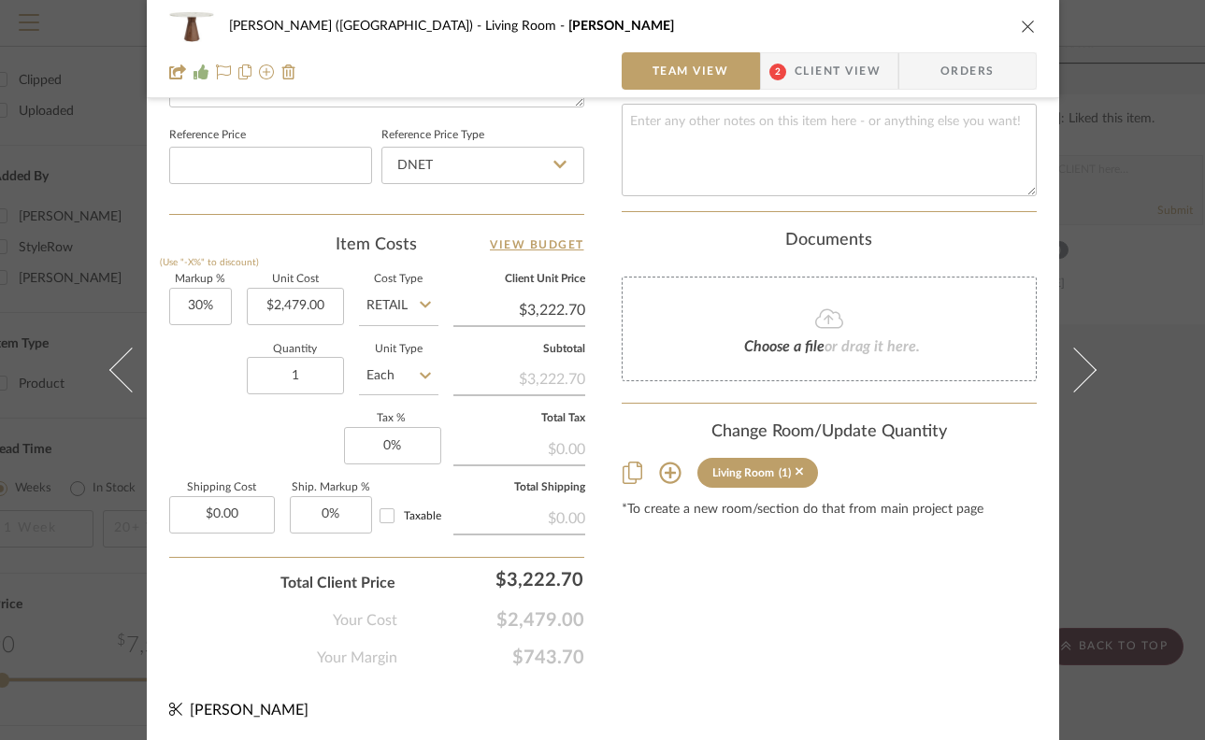
scroll to position [0, 0]
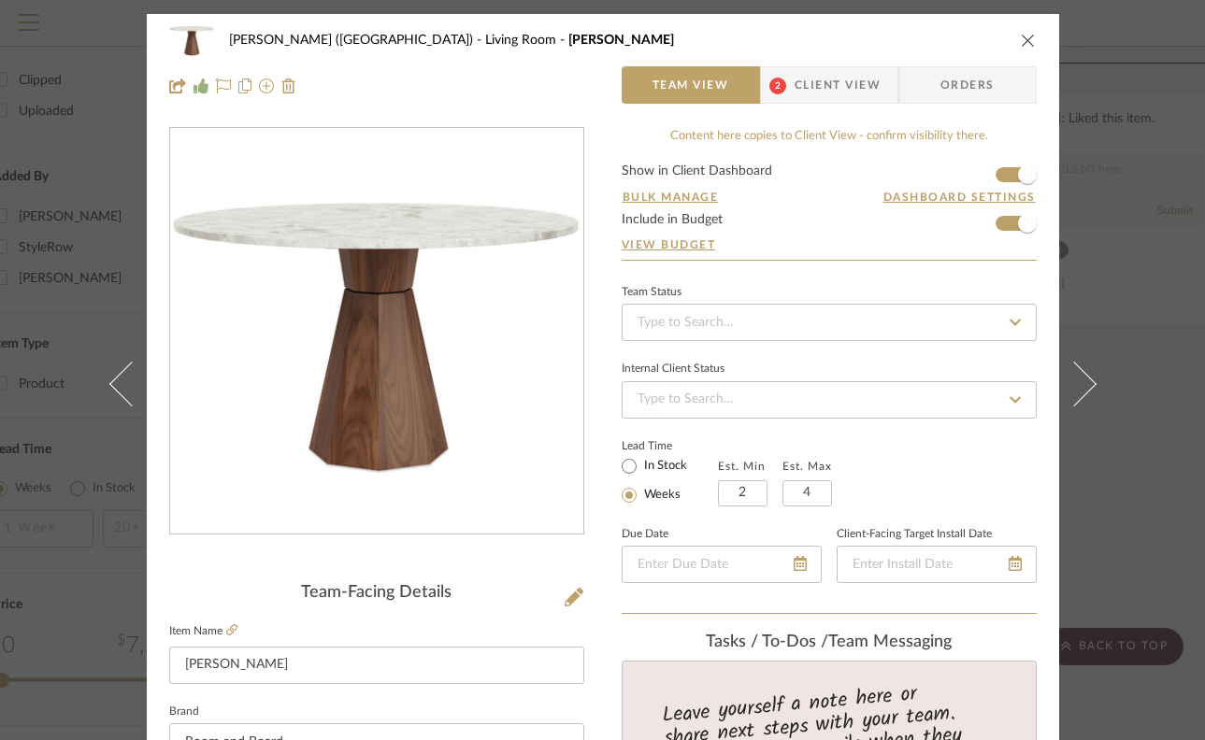
type textarea "Walnut Base, Marbled White Quartz Top"
click at [1022, 38] on icon "close" at bounding box center [1028, 40] width 15 height 15
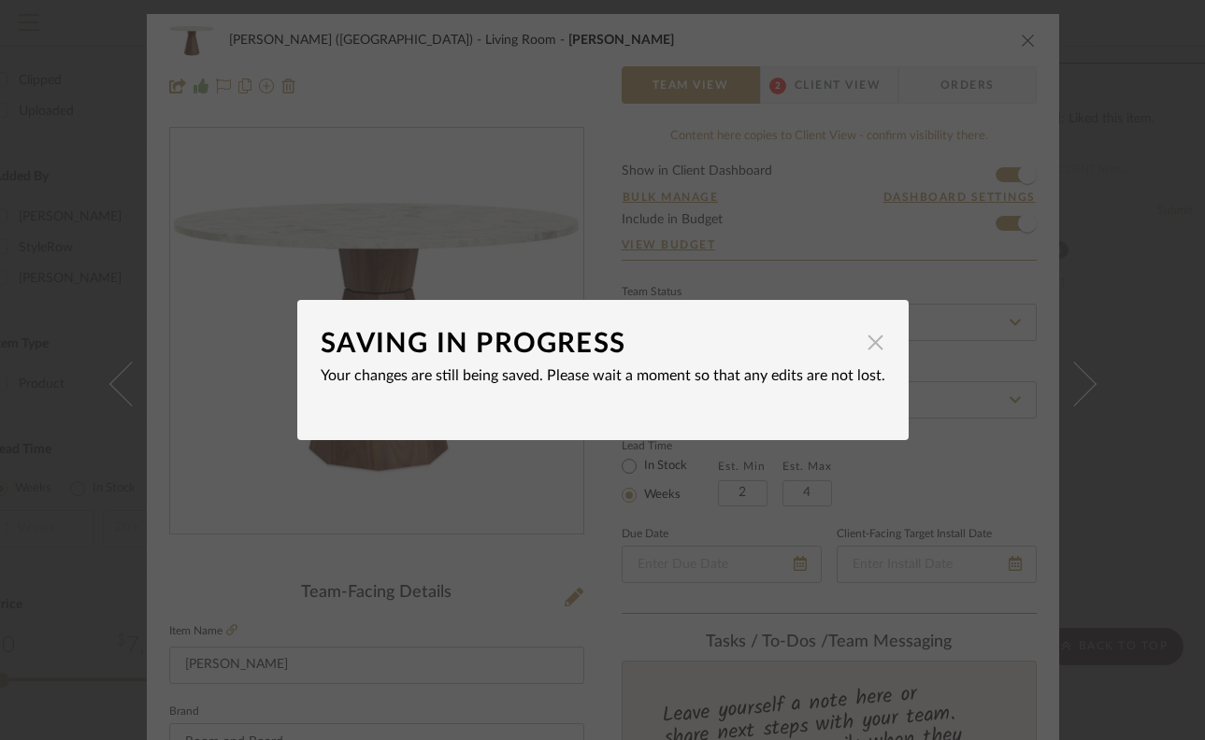
click at [871, 338] on span "button" at bounding box center [875, 341] width 37 height 37
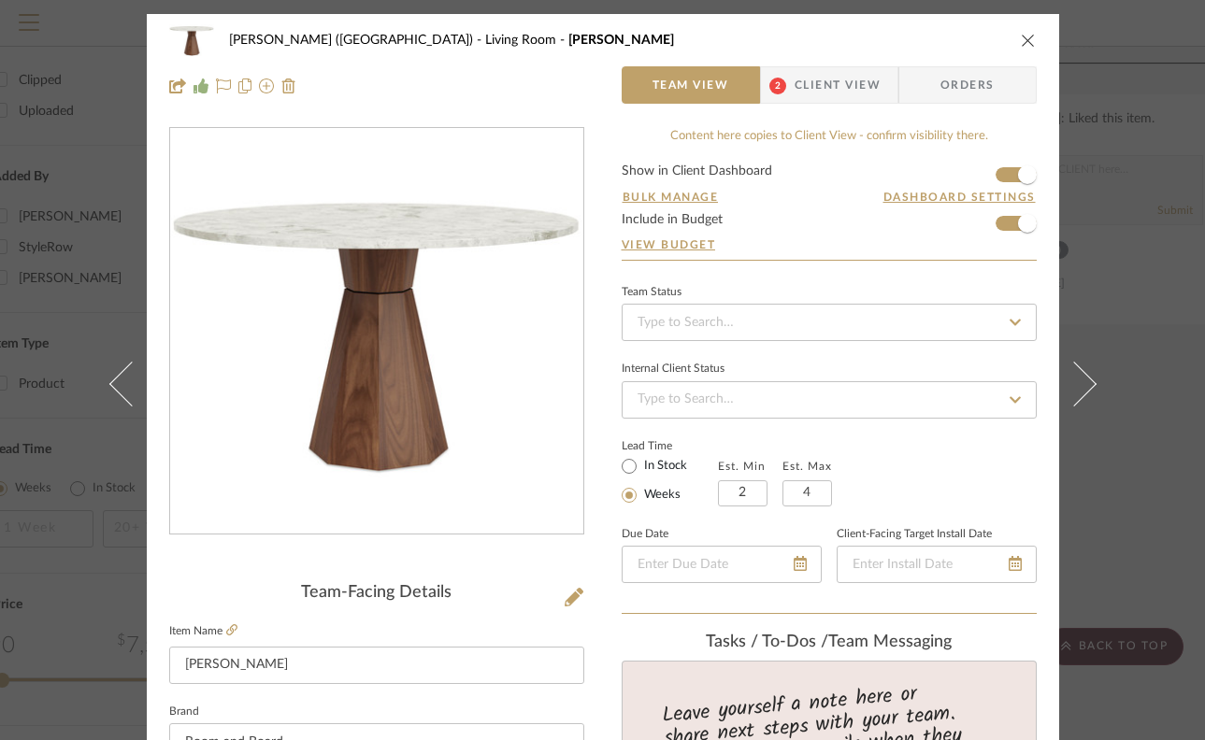
click at [844, 83] on span "Client View" at bounding box center [838, 84] width 86 height 37
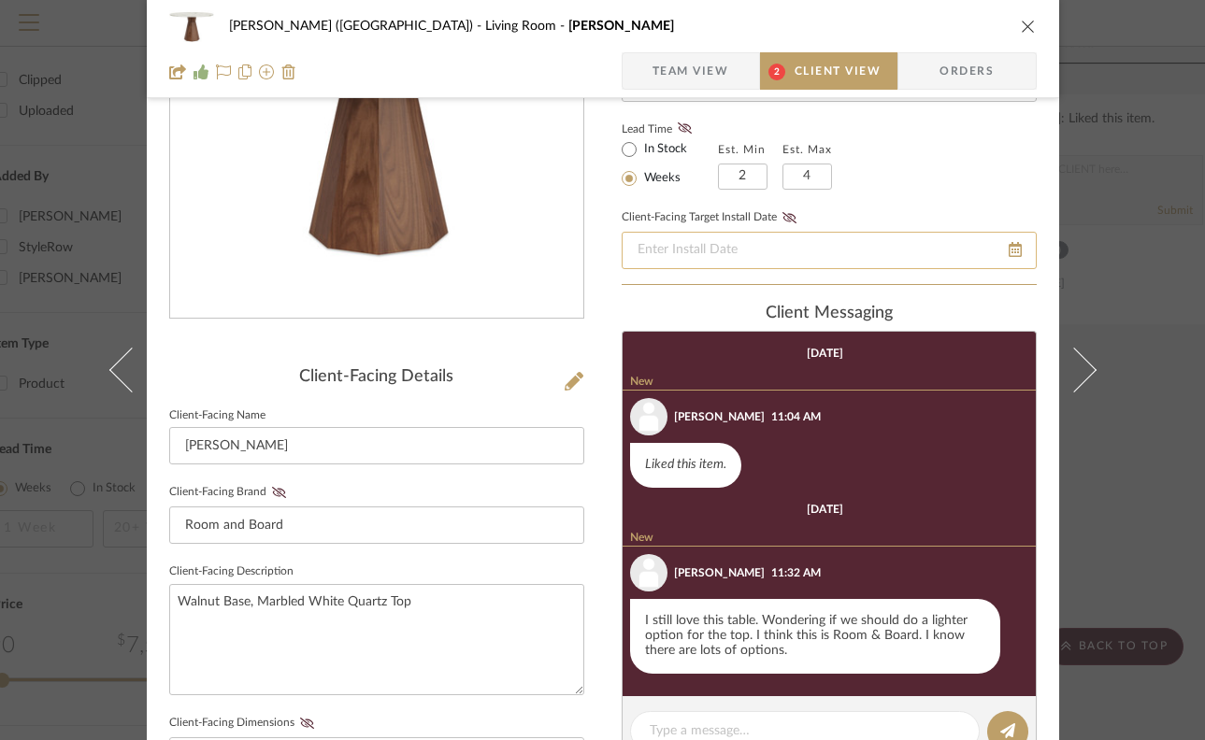
scroll to position [359, 0]
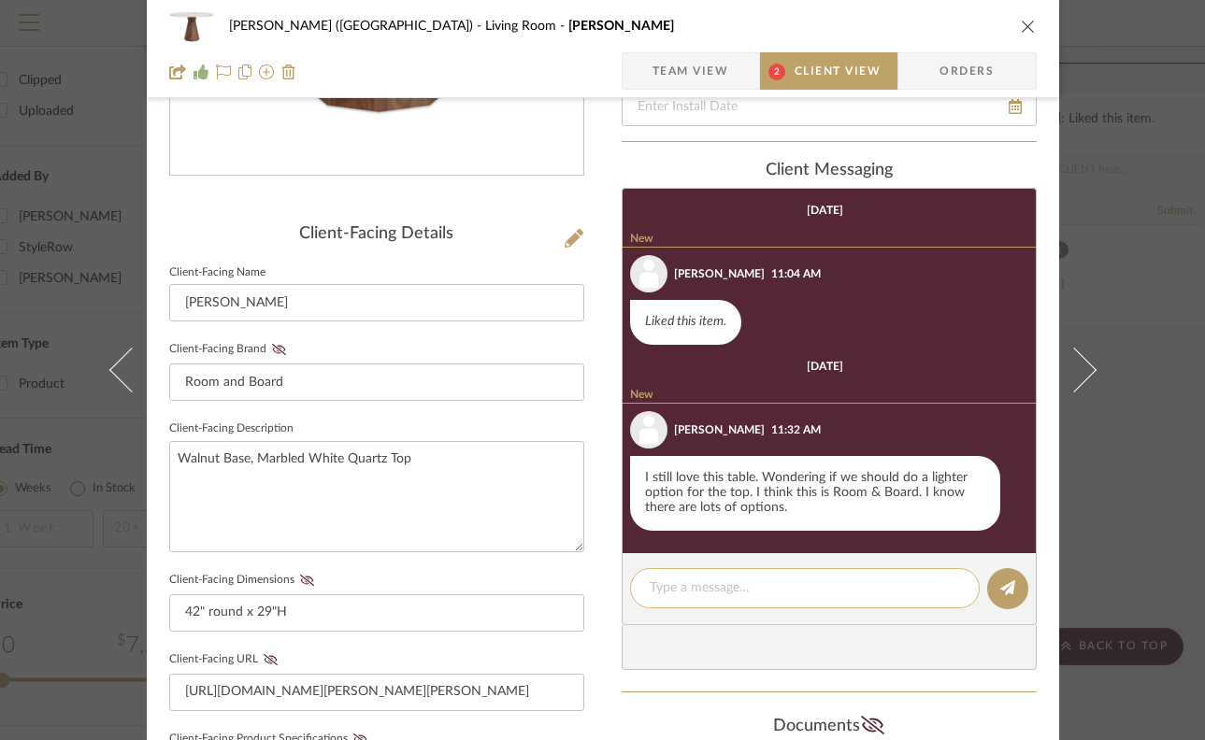
click at [757, 585] on textarea at bounding box center [805, 589] width 310 height 20
type textarea "Lighter top has been updated!"
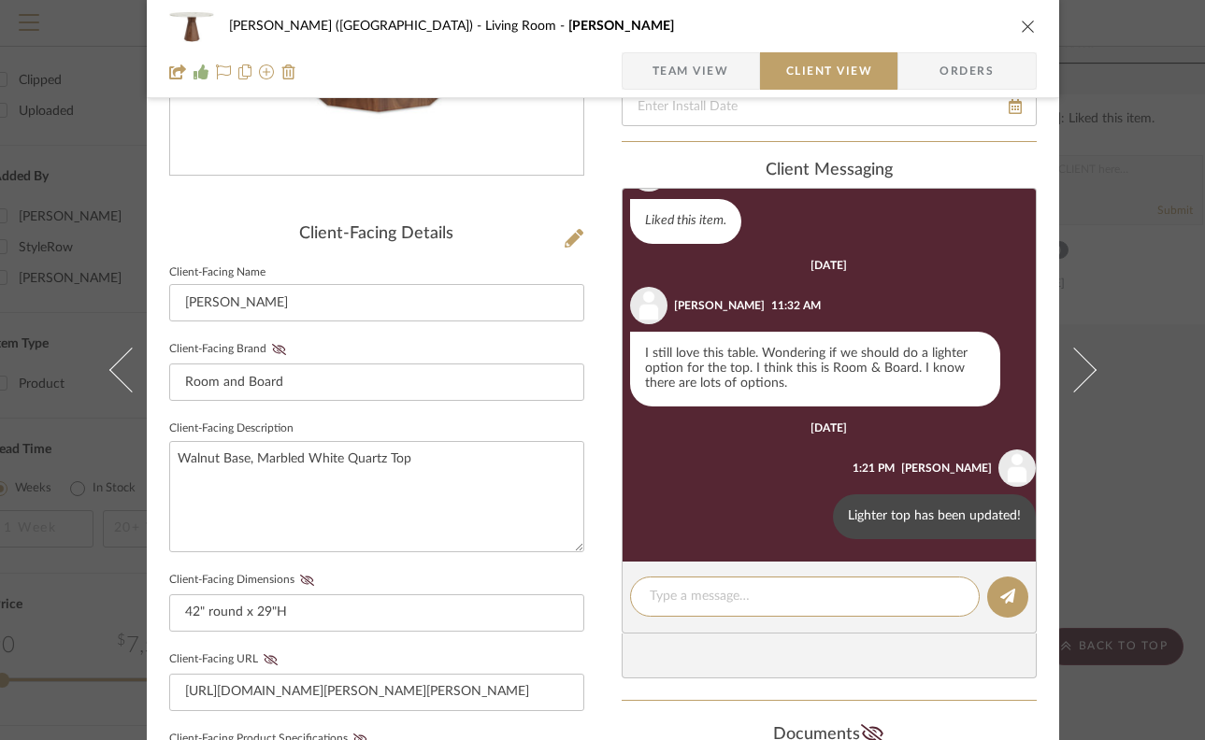
scroll to position [0, 0]
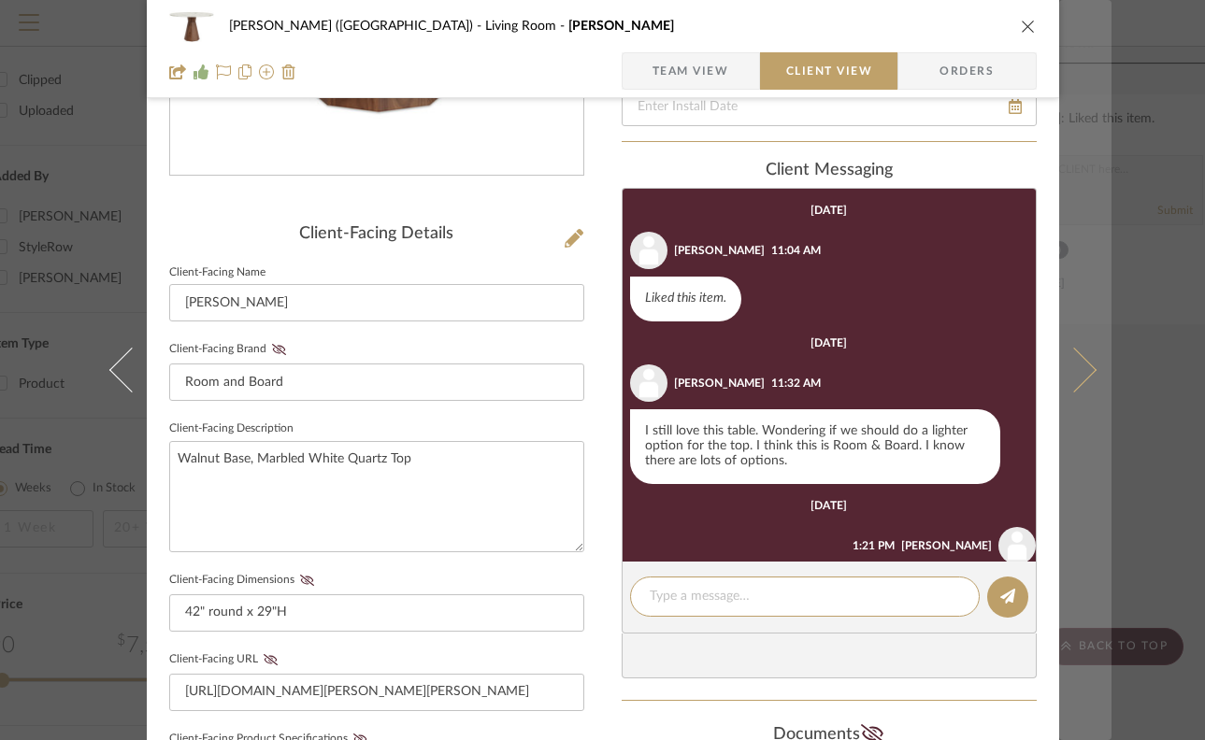
click at [1091, 202] on button at bounding box center [1085, 370] width 52 height 740
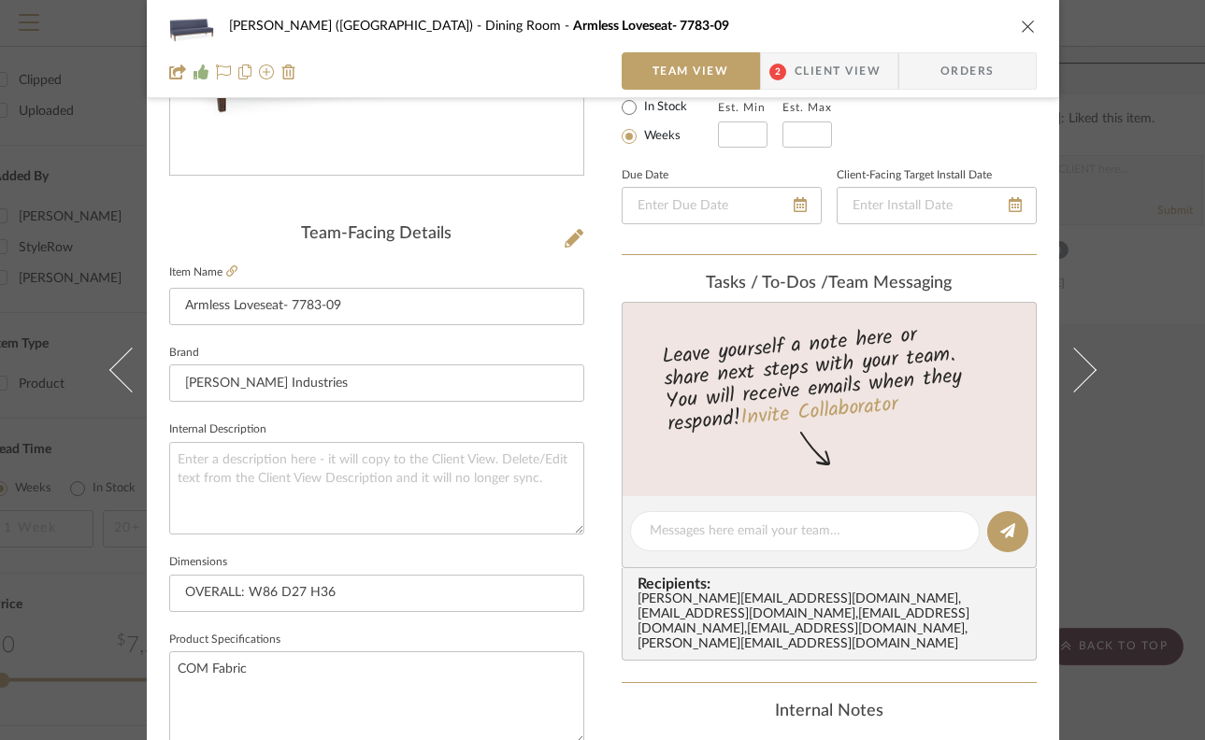
scroll to position [80, 0]
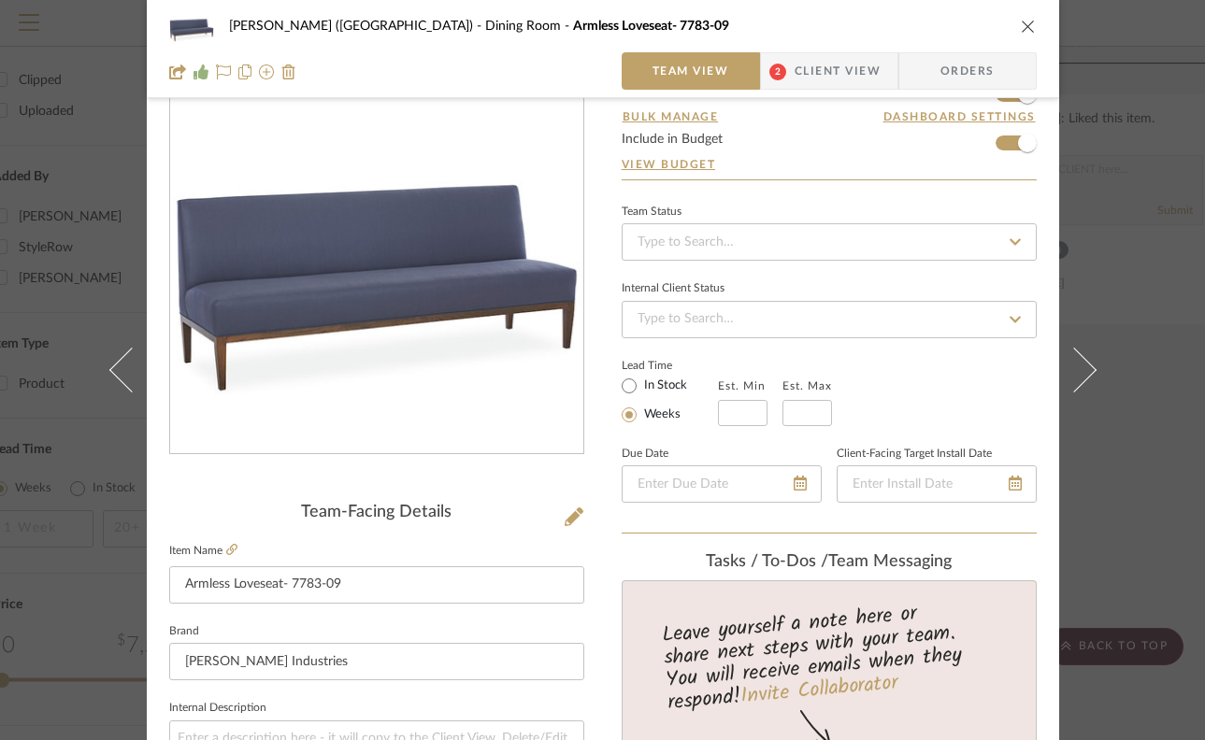
click at [1021, 23] on icon "close" at bounding box center [1028, 26] width 15 height 15
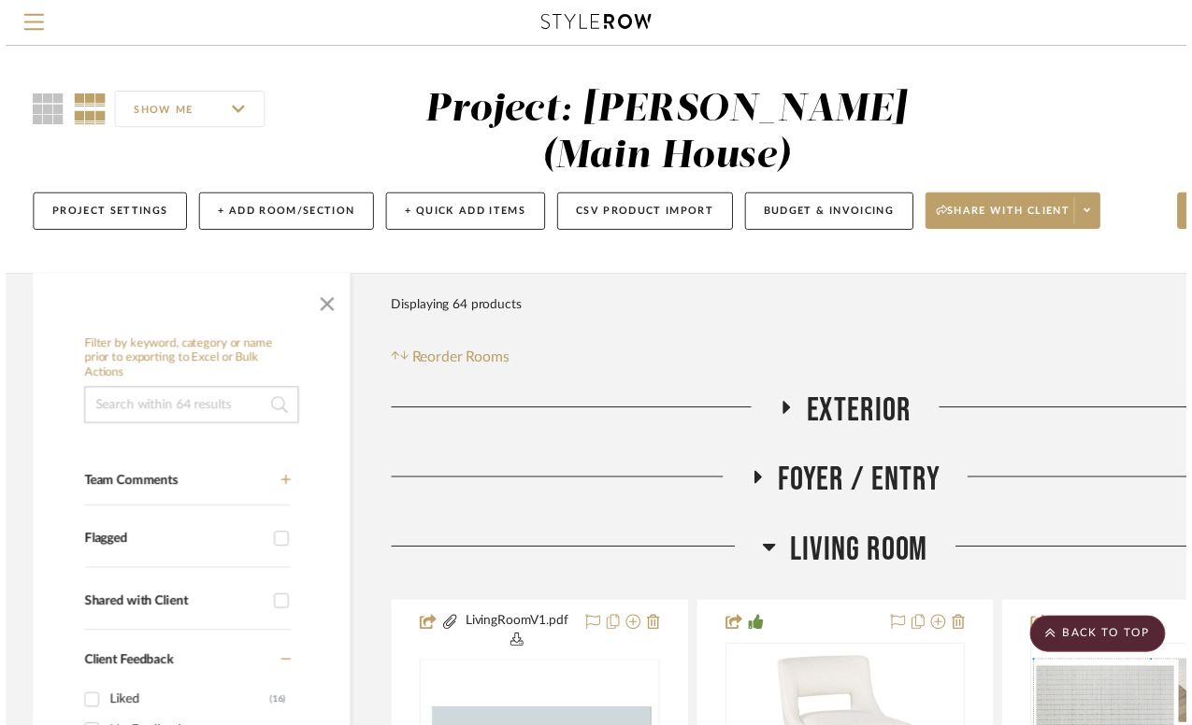
scroll to position [1954, 88]
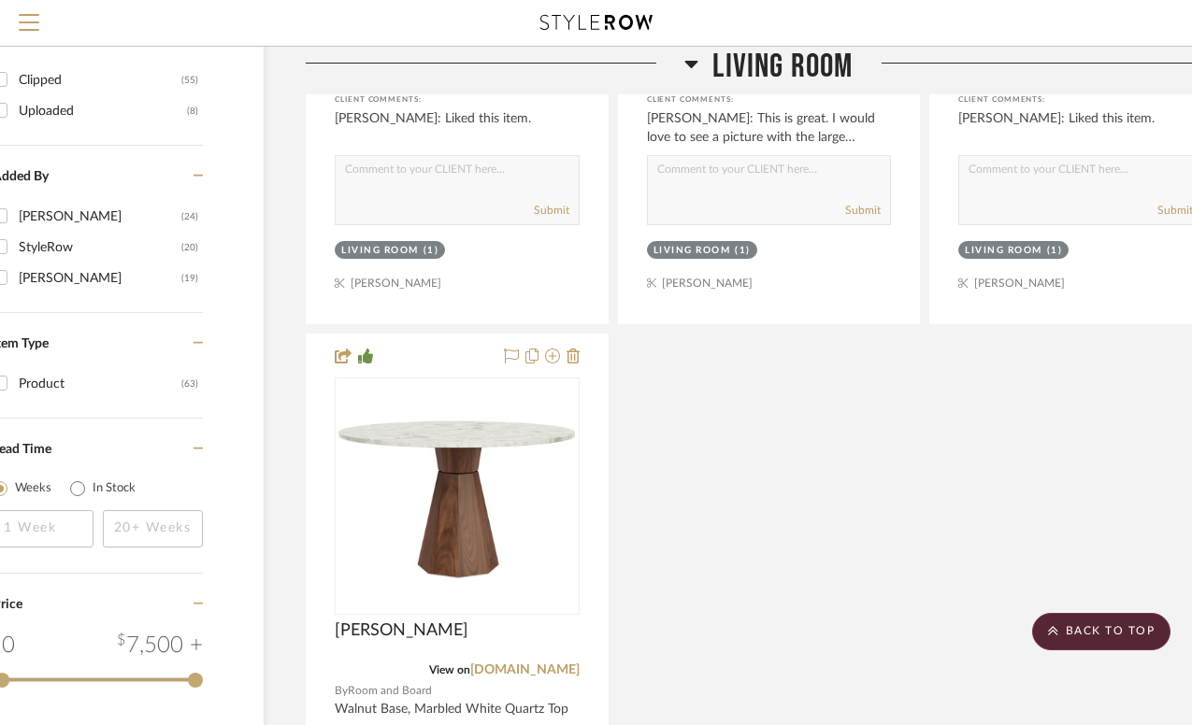
click at [694, 63] on icon at bounding box center [691, 64] width 13 height 7
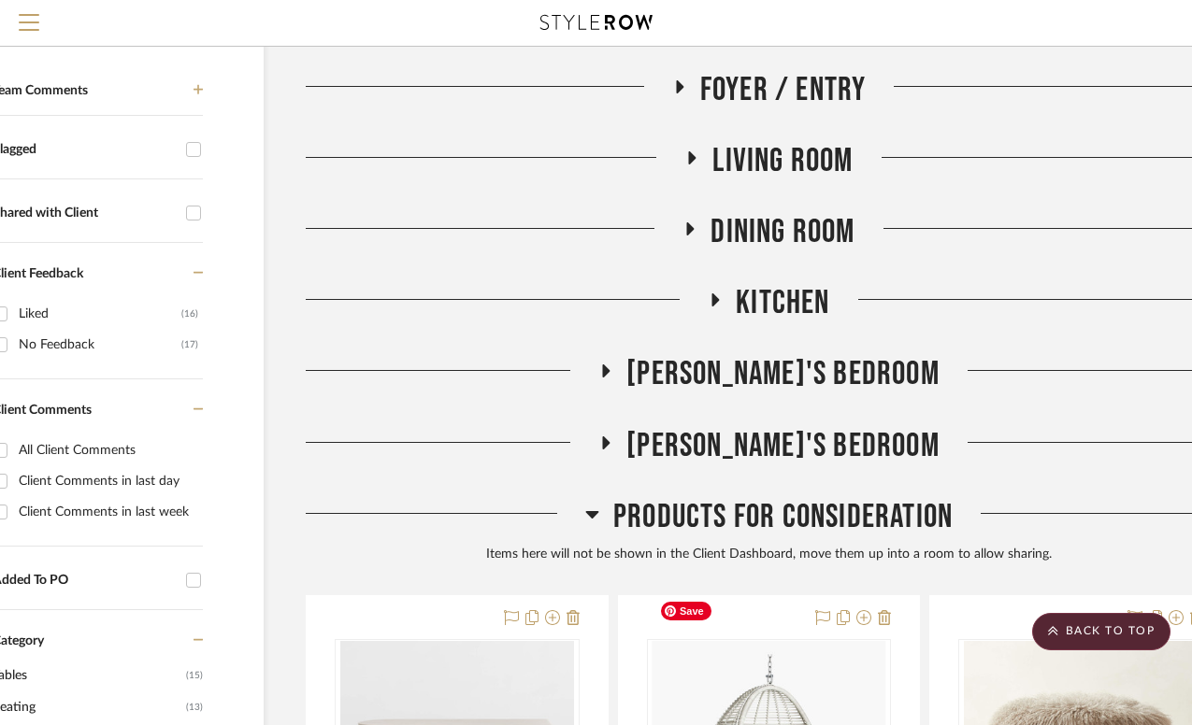
scroll to position [401, 88]
click at [582, 496] on div at bounding box center [446, 520] width 280 height 48
click at [585, 502] on icon at bounding box center [592, 513] width 14 height 22
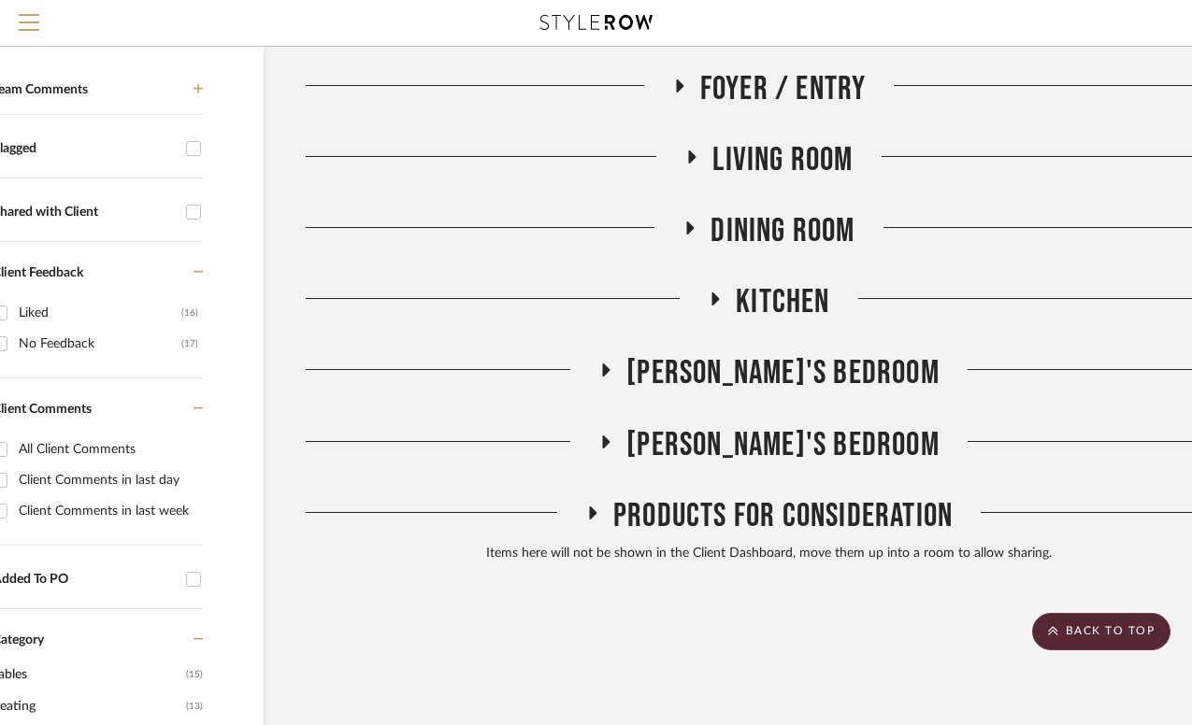
click at [610, 436] on icon at bounding box center [606, 442] width 7 height 13
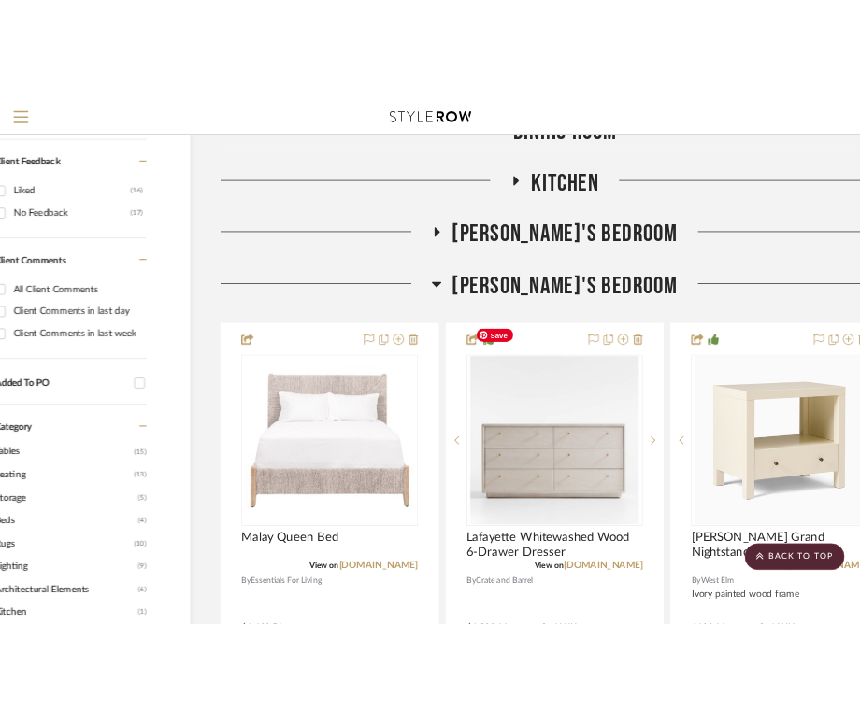
scroll to position [790, 88]
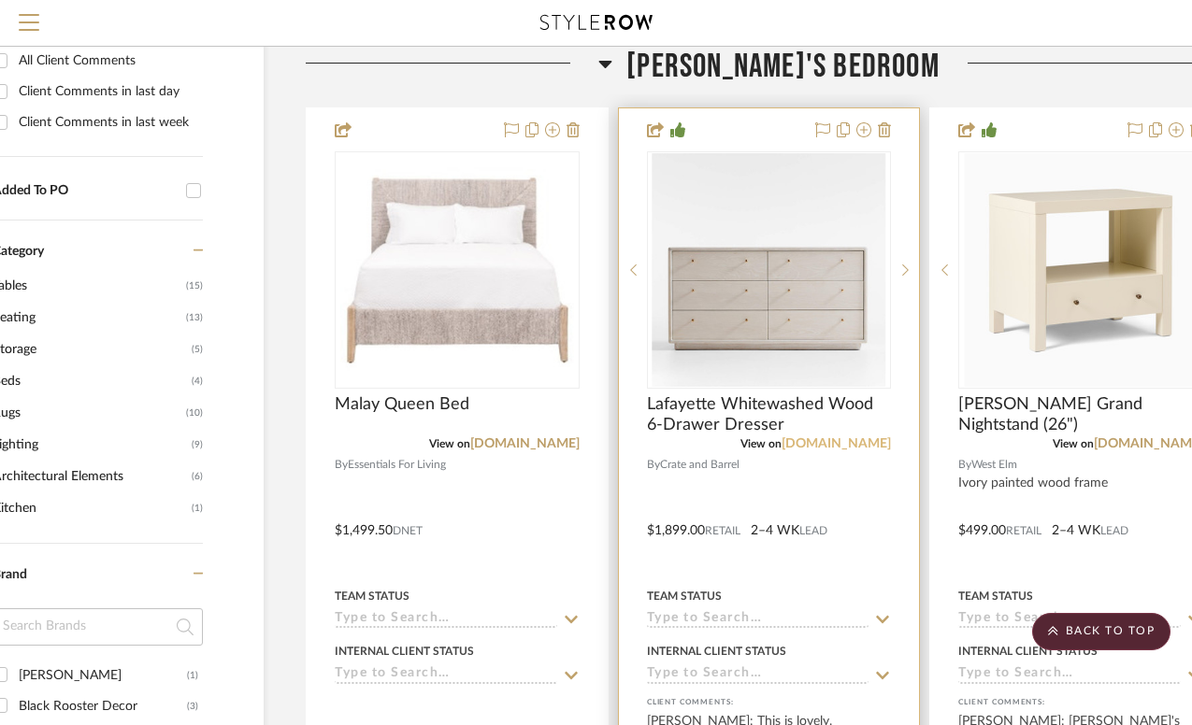
click at [832, 438] on link "[DOMAIN_NAME]" at bounding box center [836, 444] width 109 height 13
